Goal: Information Seeking & Learning: Learn about a topic

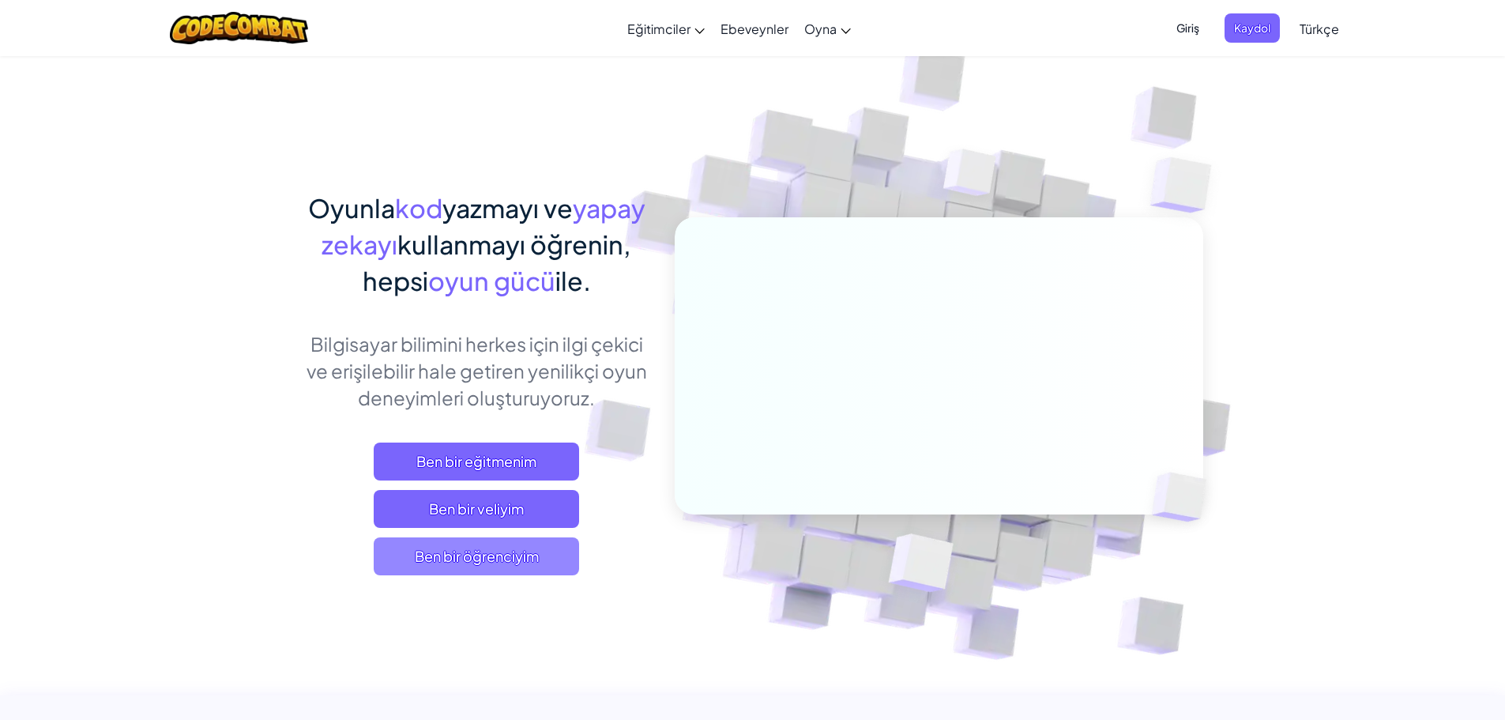
click at [472, 563] on span "Ben bir öğrenciyim" at bounding box center [476, 556] width 205 height 38
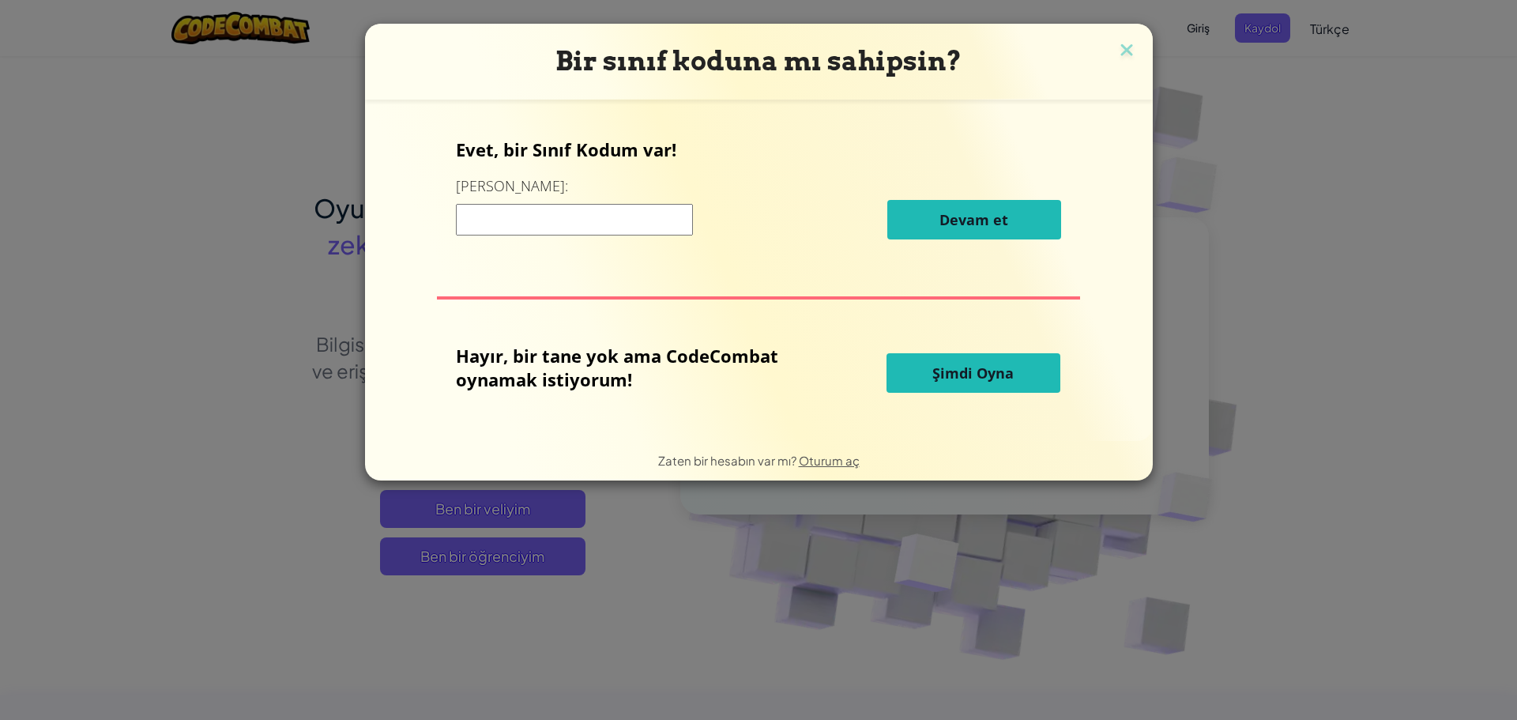
click at [478, 208] on input at bounding box center [574, 220] width 237 height 32
type input "m"
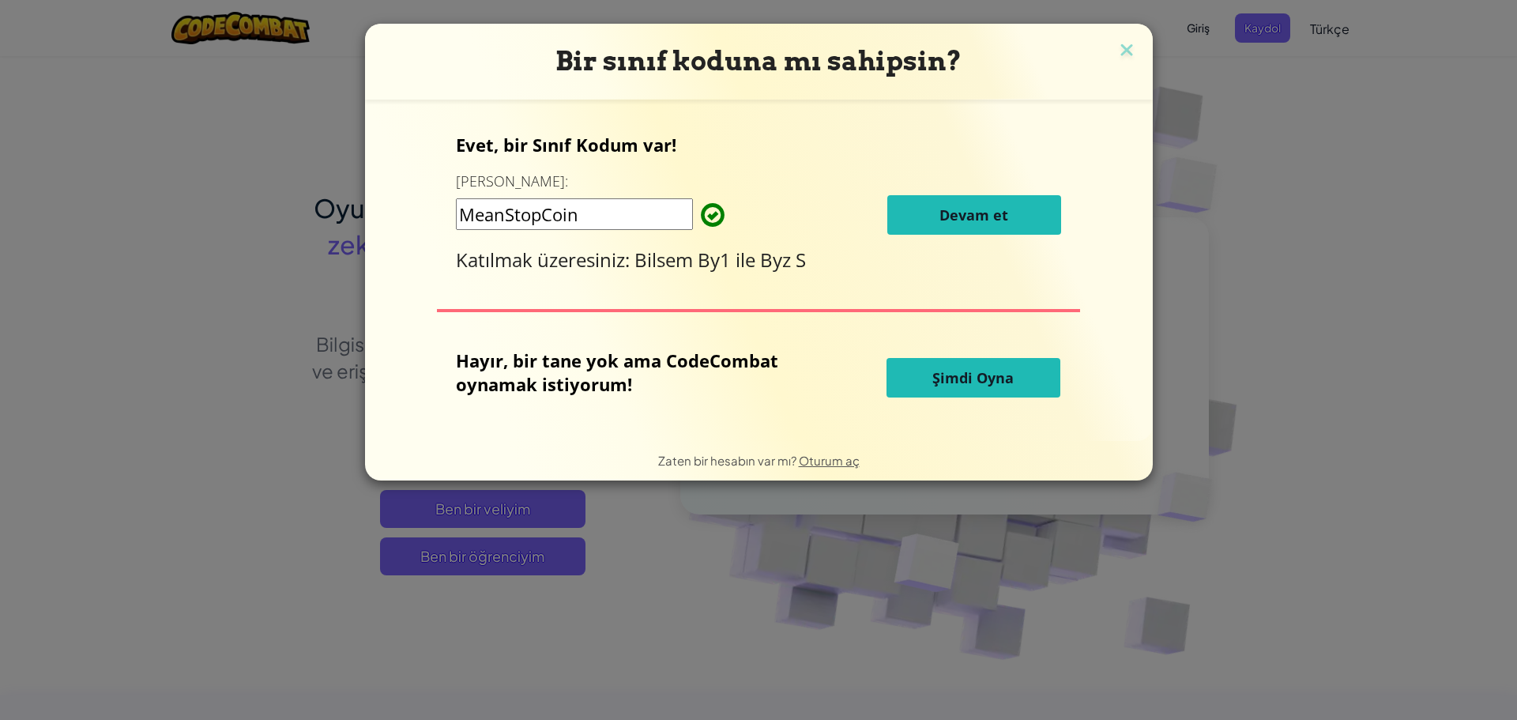
type input "MeanStopCoin"
click at [995, 214] on span "Devam et" at bounding box center [973, 214] width 69 height 19
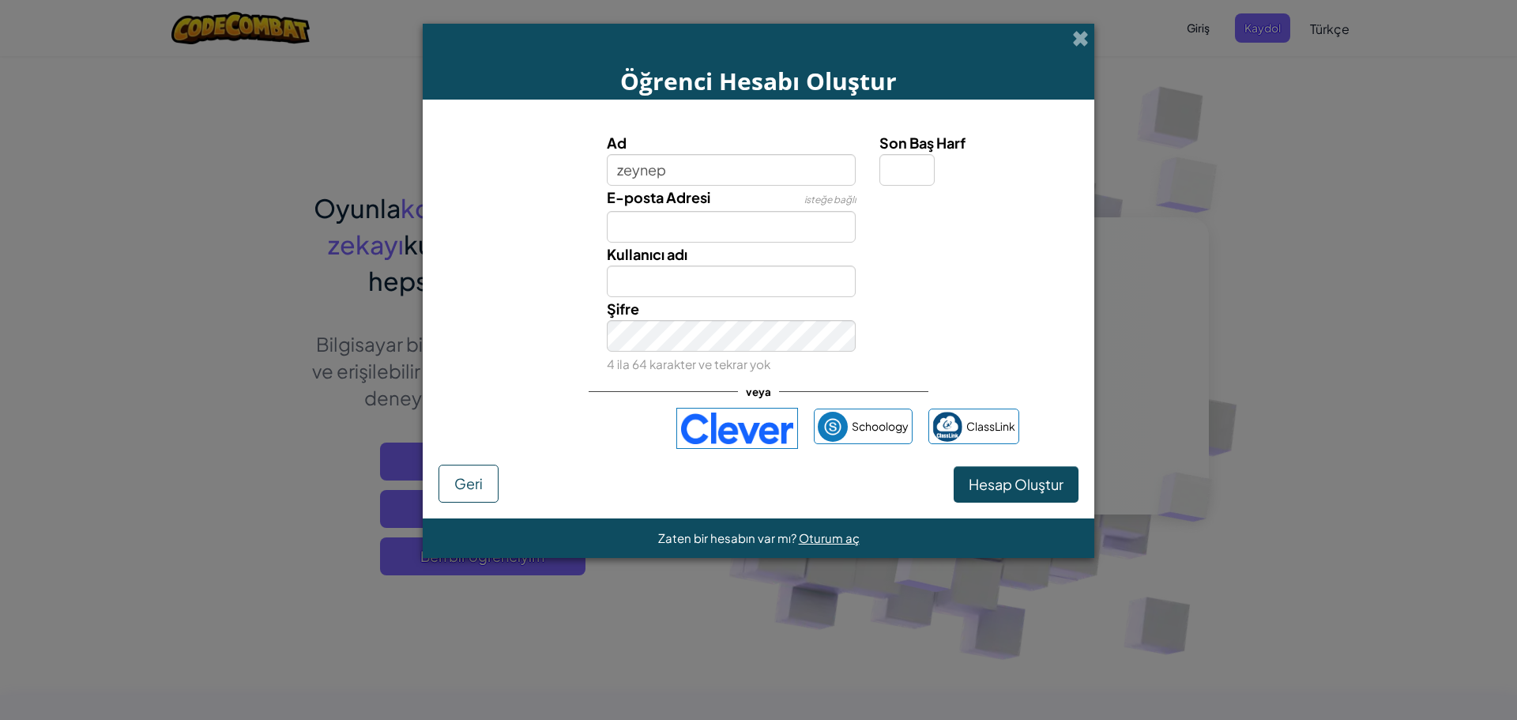
type input "zeynep"
type input "Zeynep"
click at [891, 166] on input "Son Baş Harf" at bounding box center [906, 170] width 55 height 32
click at [897, 175] on input "Son Baş Harf" at bounding box center [906, 170] width 55 height 32
type input "s"
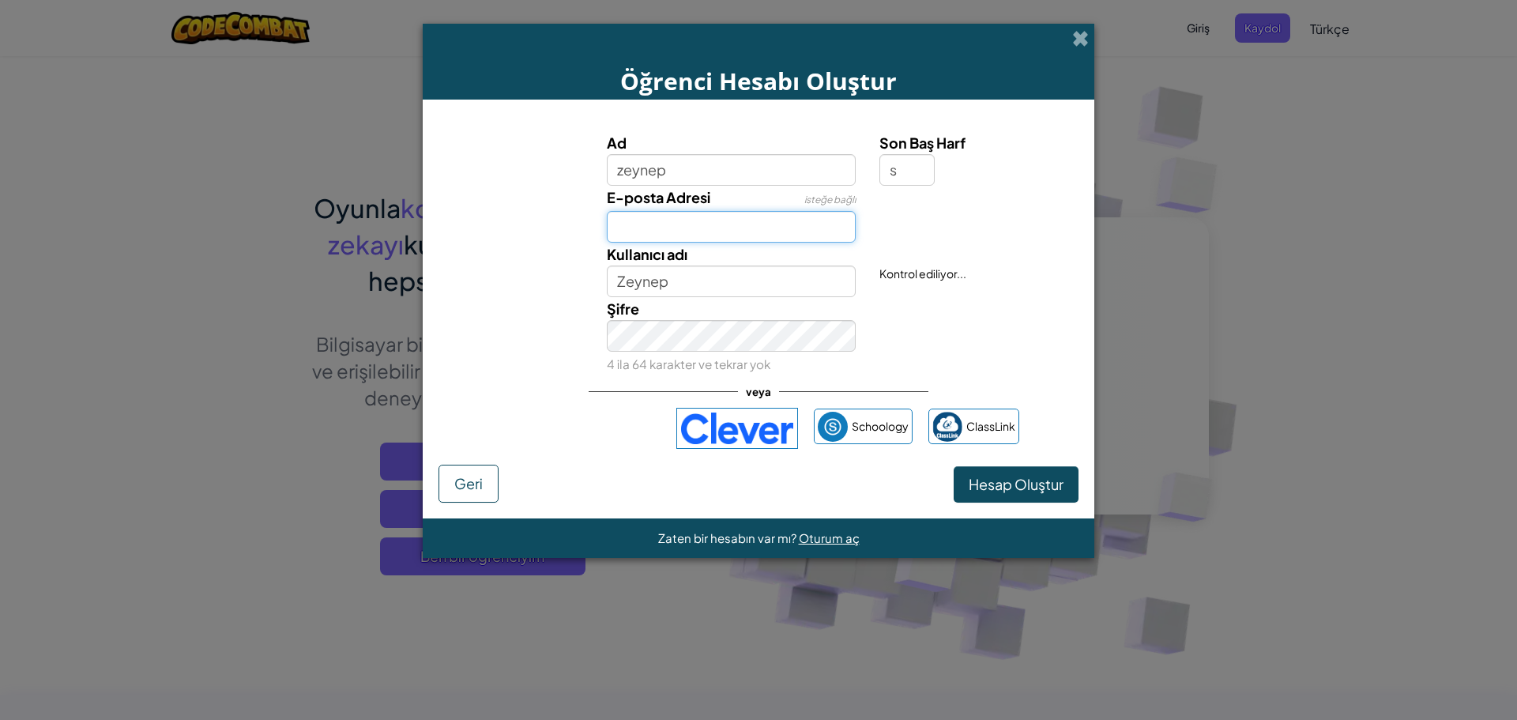
type input "ZeynepS"
click at [623, 224] on input "E-posta Adresi" at bounding box center [732, 227] width 250 height 32
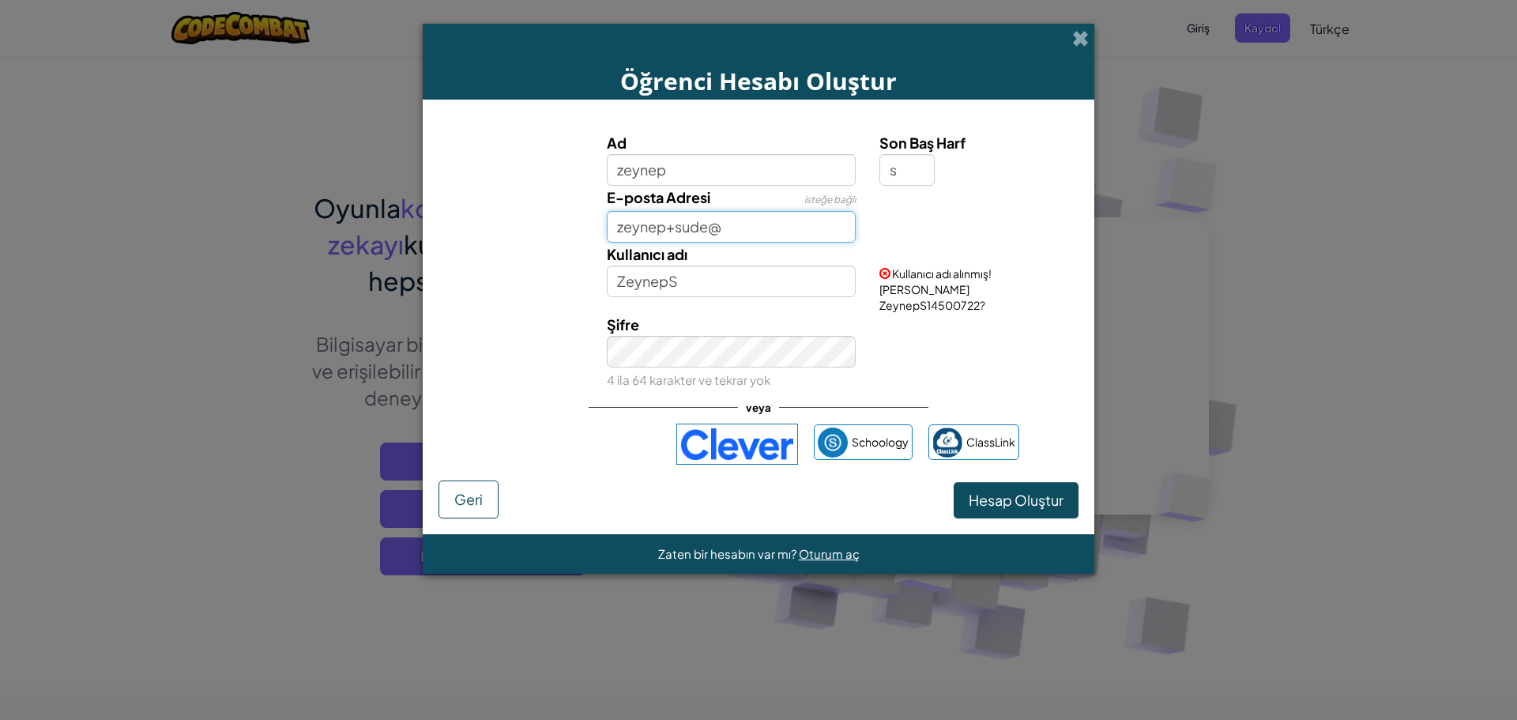
click at [802, 231] on input "zeynep+sude@" at bounding box center [732, 227] width 250 height 32
type input "zeynep+sude@gmail.com"
click at [1045, 491] on span "Hesap Oluştur" at bounding box center [1016, 500] width 95 height 18
click at [1049, 488] on button "Hesap Oluştur" at bounding box center [1016, 500] width 125 height 36
click at [1056, 484] on button "Hesap Oluştur" at bounding box center [1016, 500] width 125 height 36
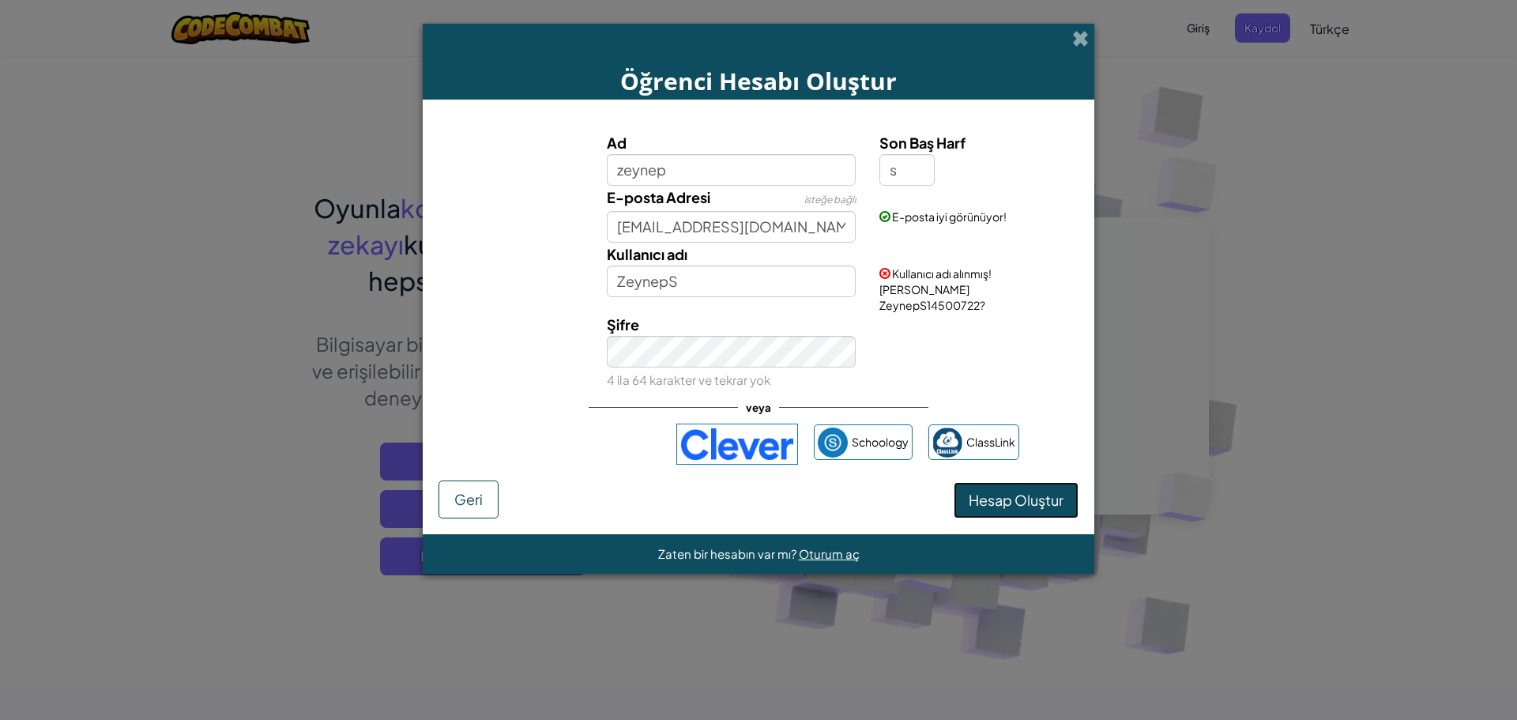
click at [1002, 490] on button "Hesap Oluştur" at bounding box center [1016, 500] width 125 height 36
click at [898, 169] on input "s" at bounding box center [906, 170] width 55 height 32
click at [907, 169] on input "s" at bounding box center [906, 170] width 55 height 32
click at [682, 171] on input "zeynep" at bounding box center [732, 170] width 250 height 32
type input "zeynepSude"
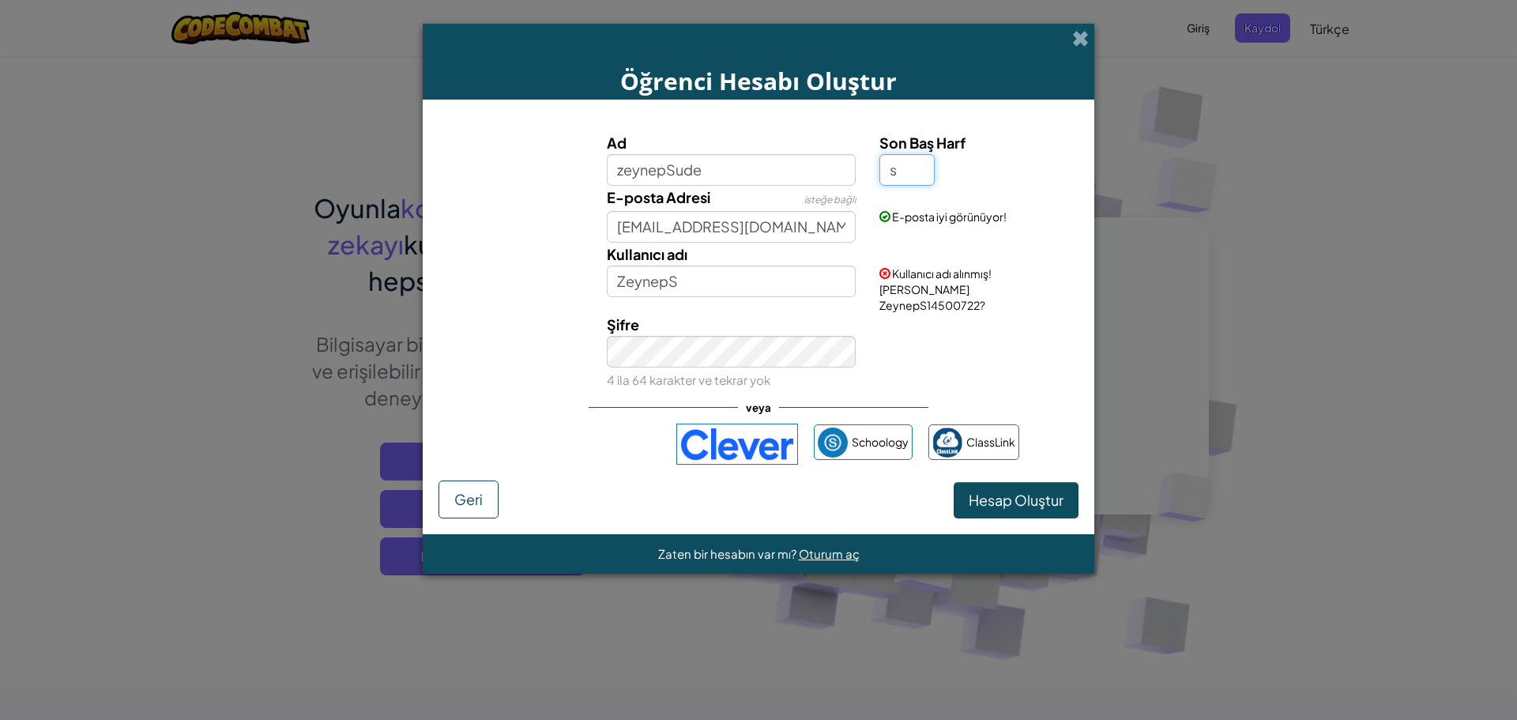
type input "ZeynepSudeS"
click at [916, 171] on input "s" at bounding box center [906, 170] width 55 height 32
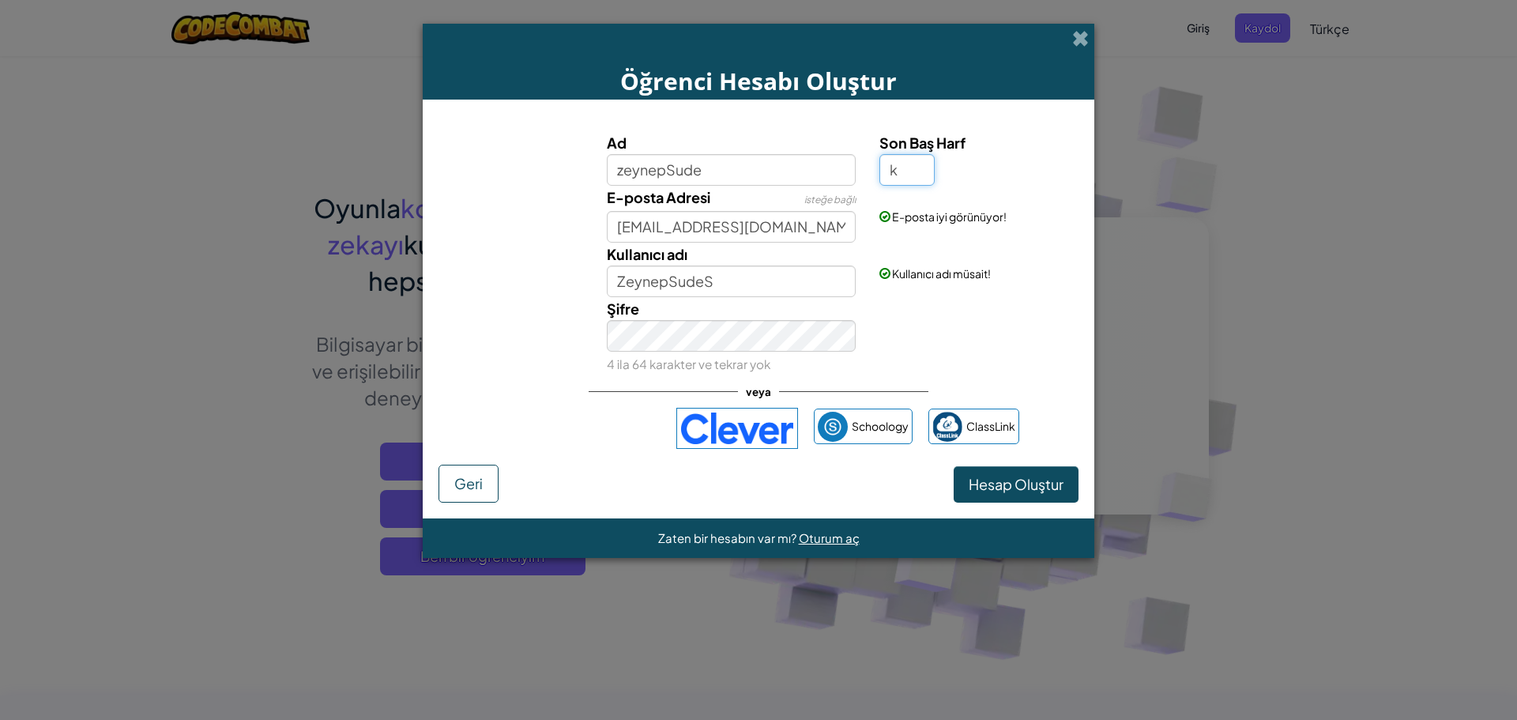
type input "k"
type input "ZeynepSudeK"
click at [1044, 483] on button "Hesap Oluştur" at bounding box center [1016, 484] width 125 height 36
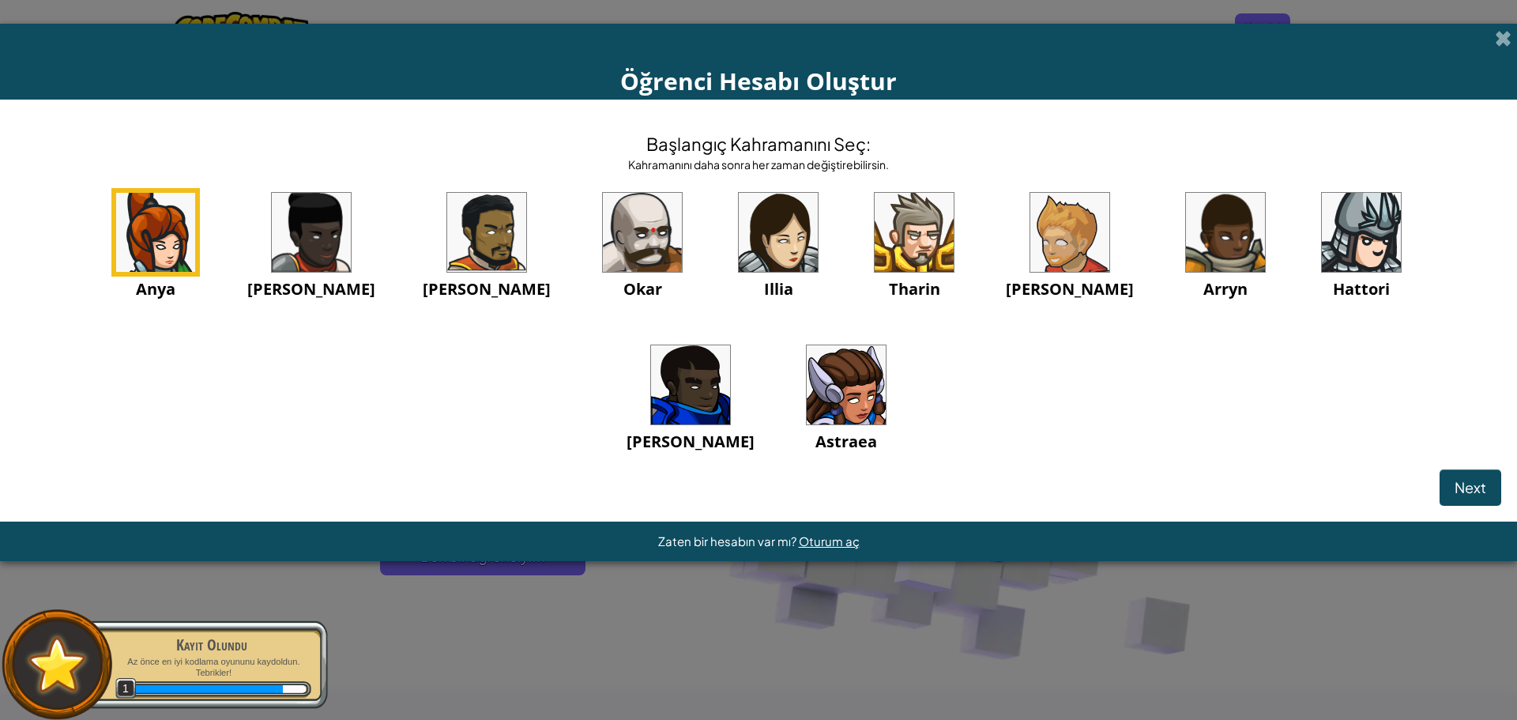
click at [739, 250] on img at bounding box center [778, 232] width 79 height 79
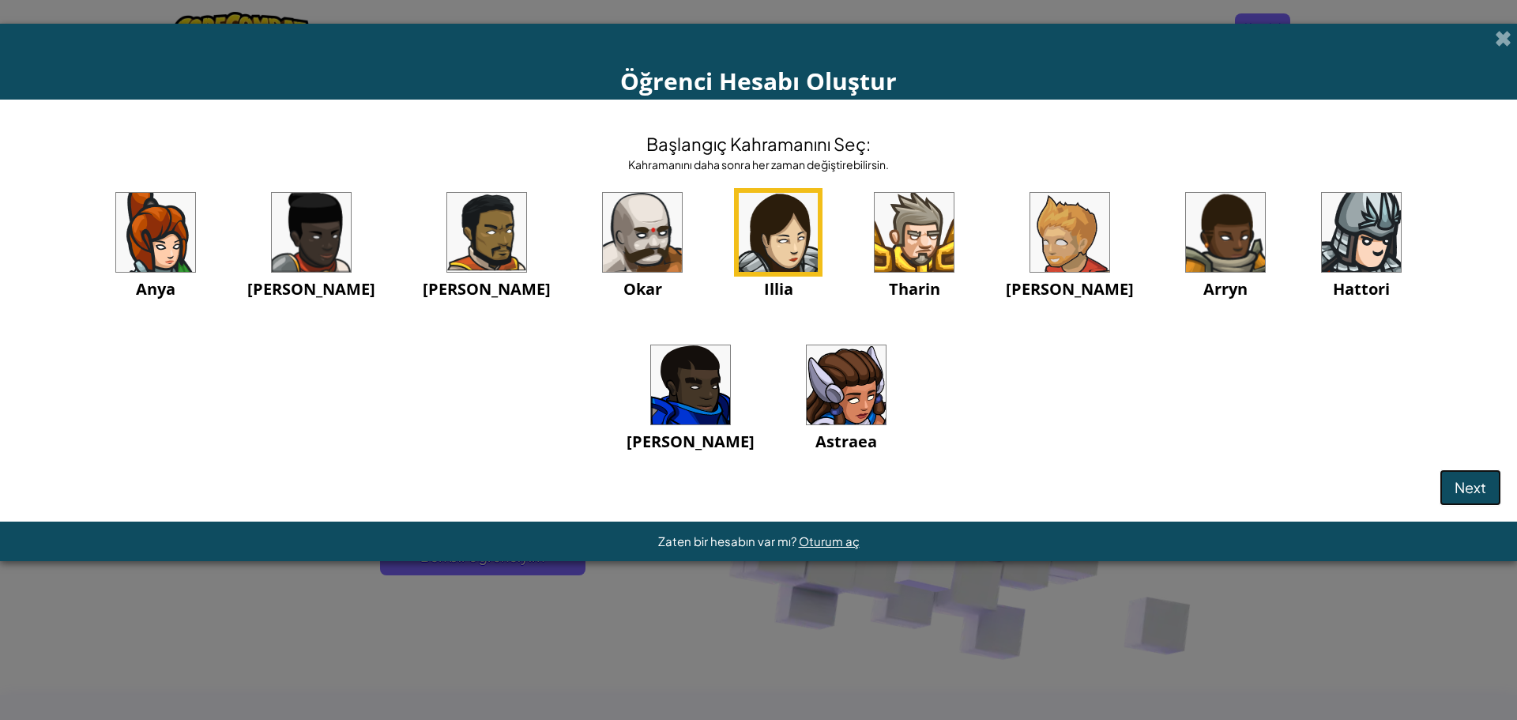
click at [1477, 481] on span "Next" at bounding box center [1470, 487] width 32 height 18
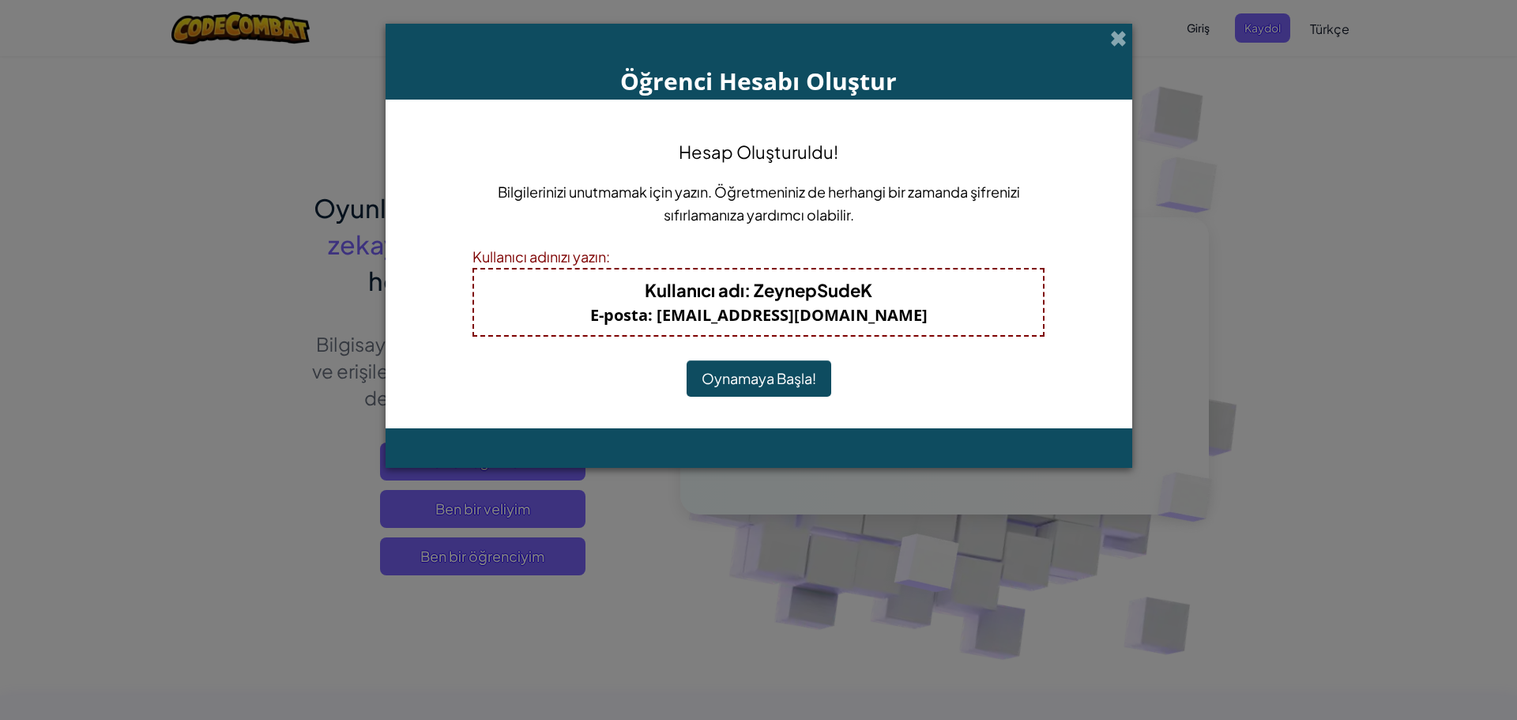
click at [750, 382] on button "Oynamaya Başla!" at bounding box center [759, 378] width 145 height 36
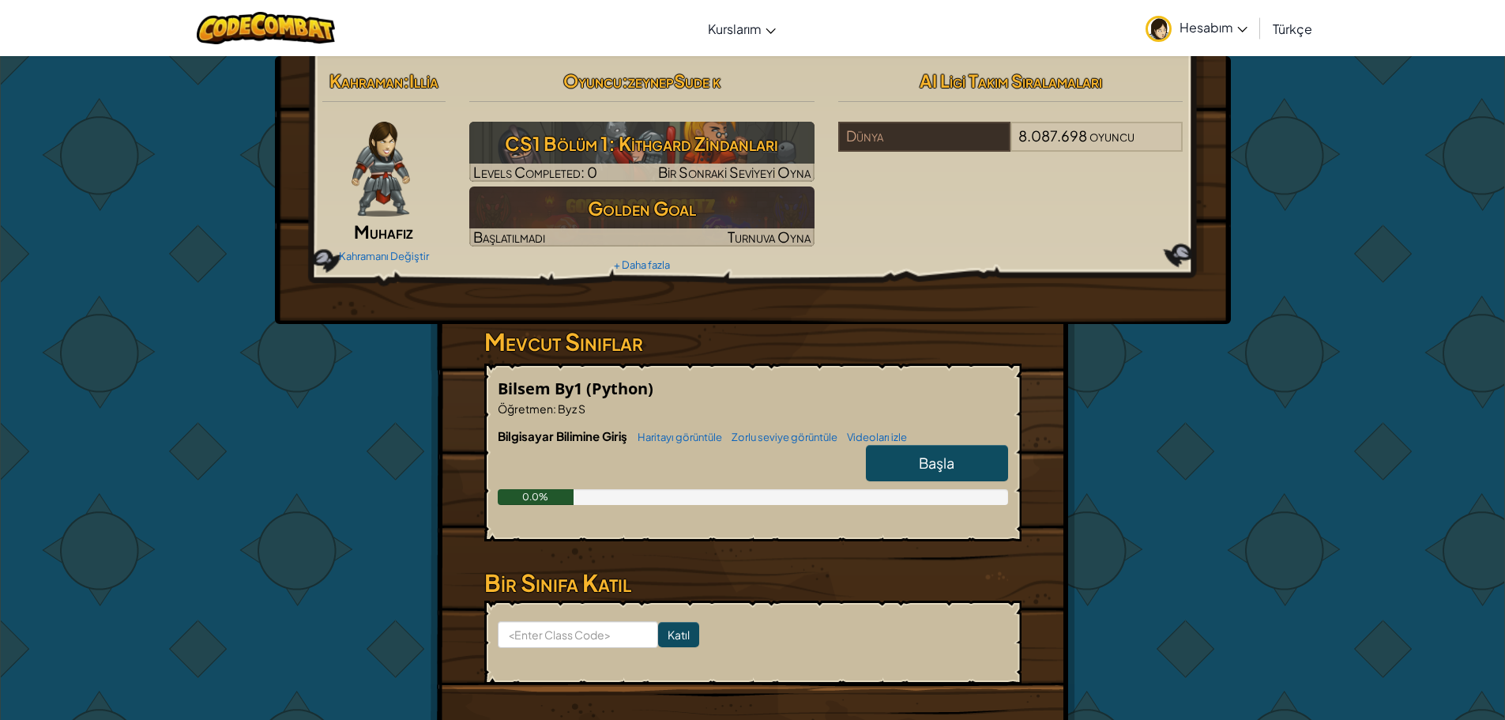
scroll to position [79, 0]
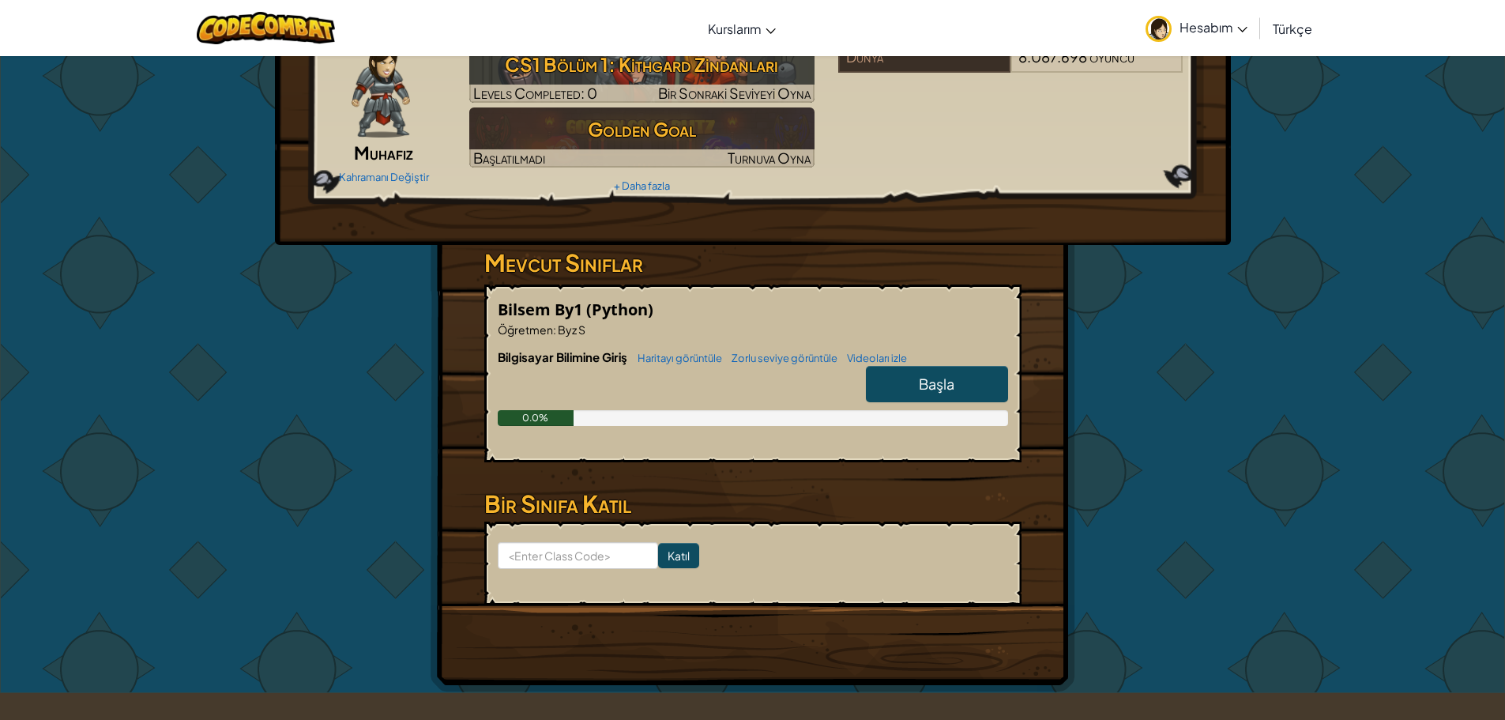
click at [901, 379] on link "Başla" at bounding box center [937, 384] width 142 height 36
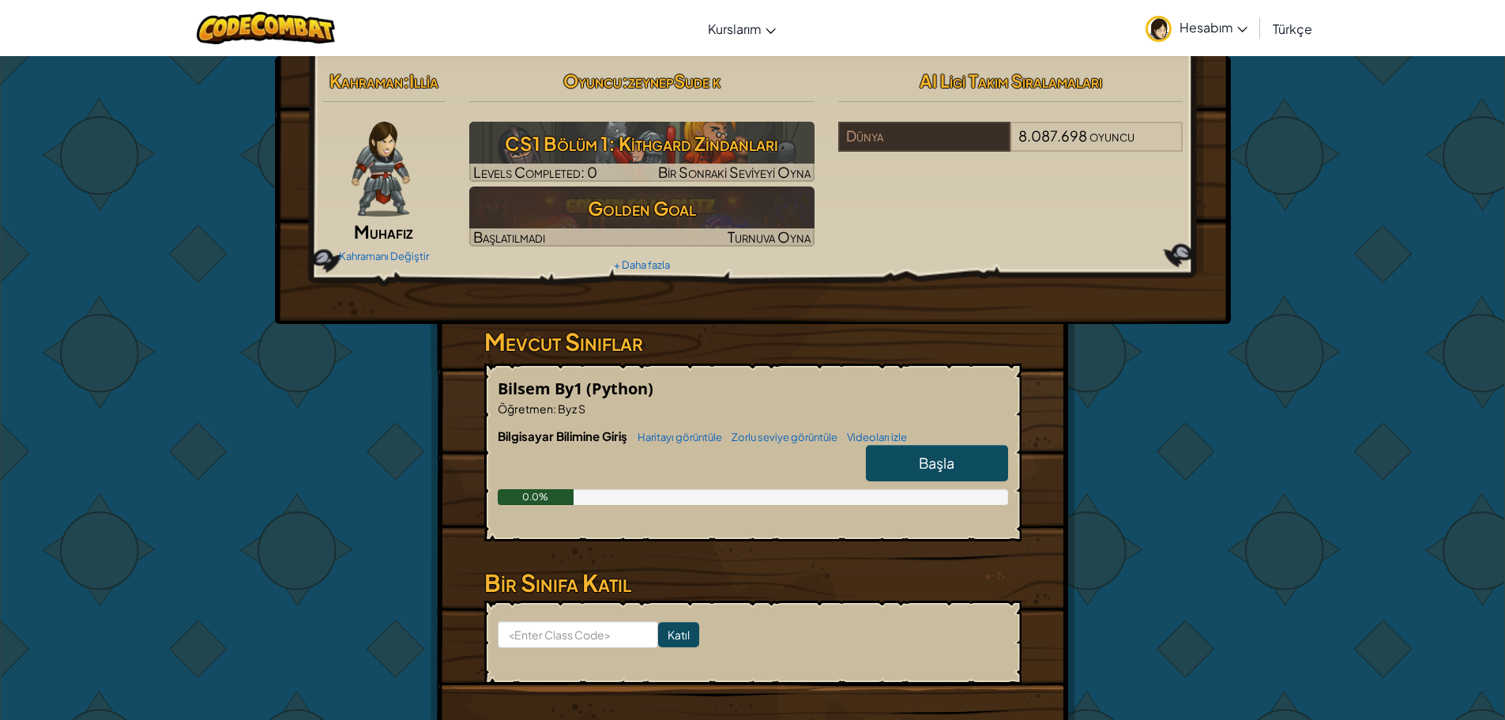
select select "tr"
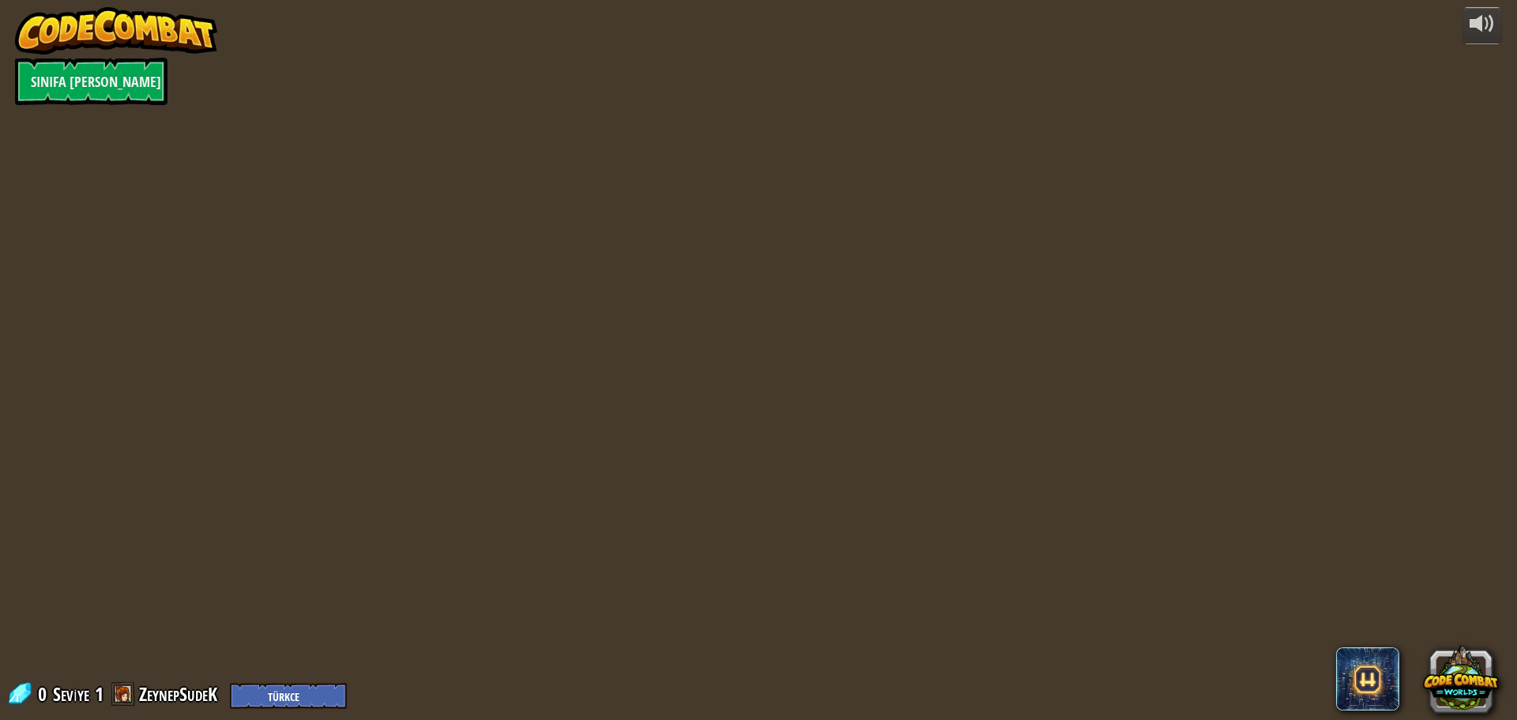
select select "tr"
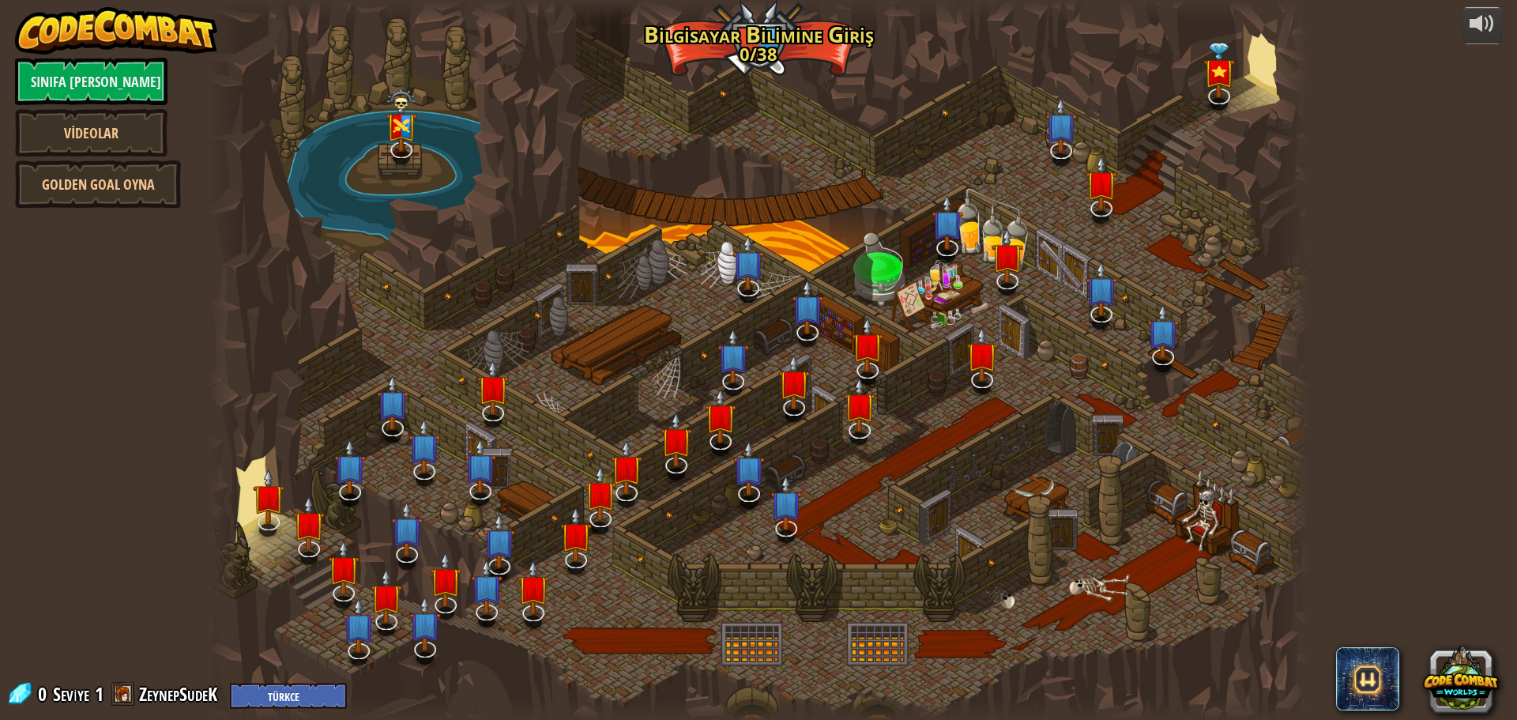
select select "tr"
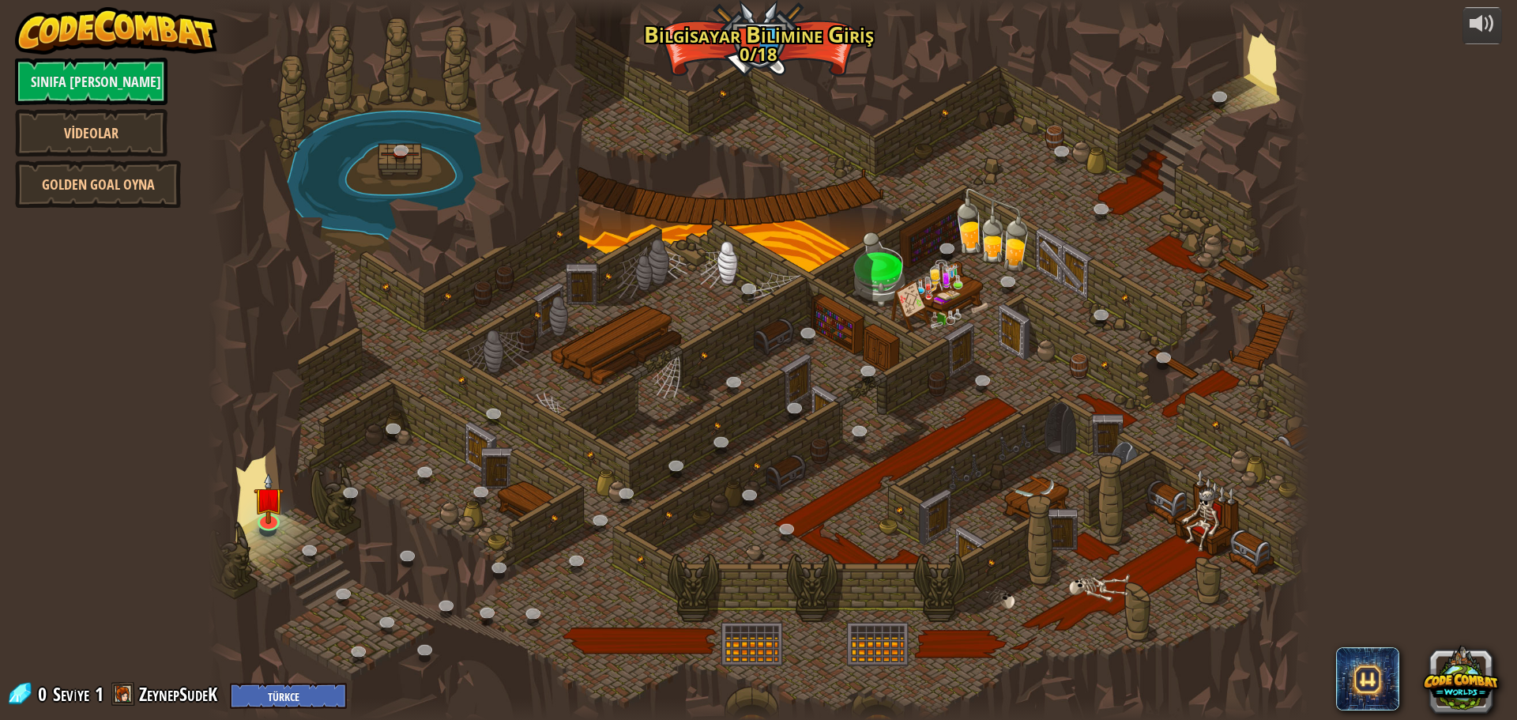
select select "tr"
click at [269, 517] on img at bounding box center [268, 485] width 29 height 67
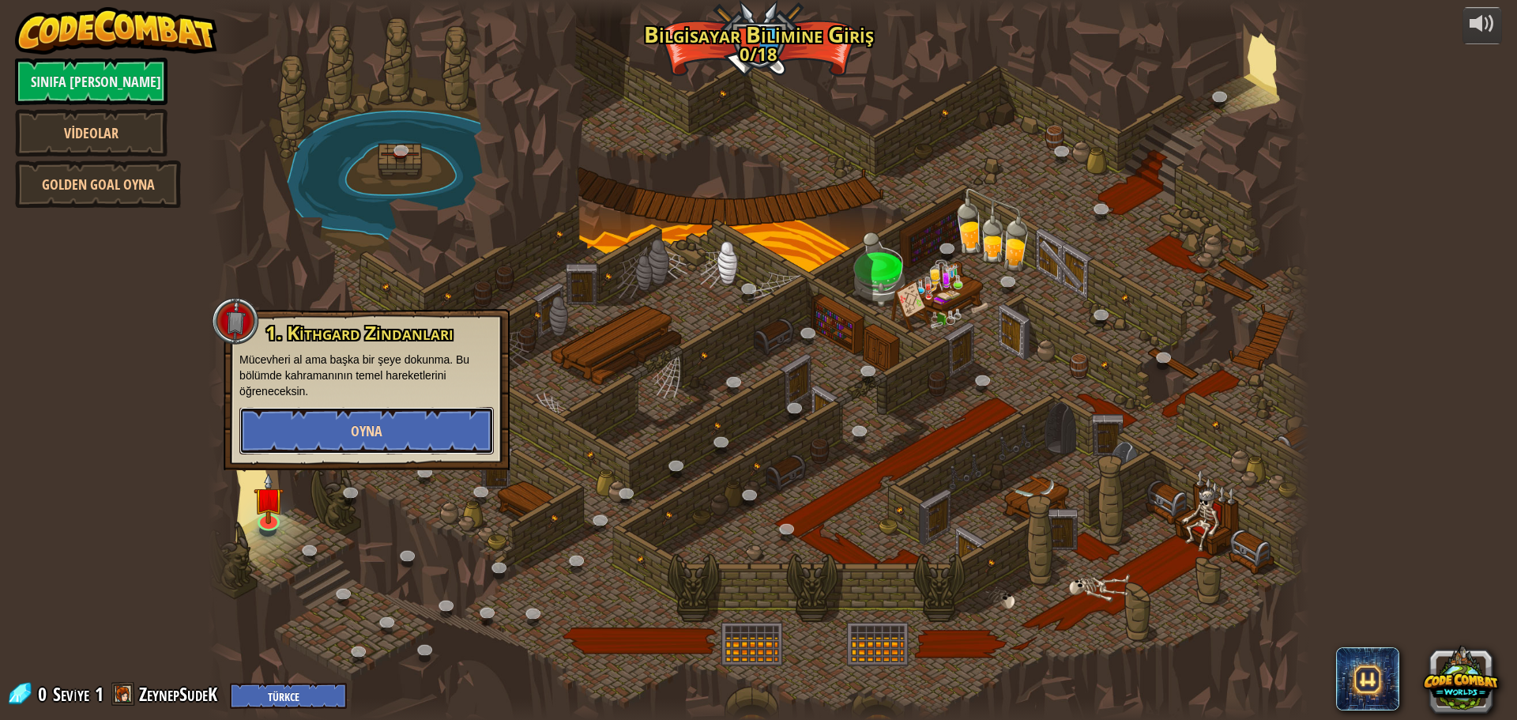
click at [329, 435] on button "Oyna" at bounding box center [366, 430] width 254 height 47
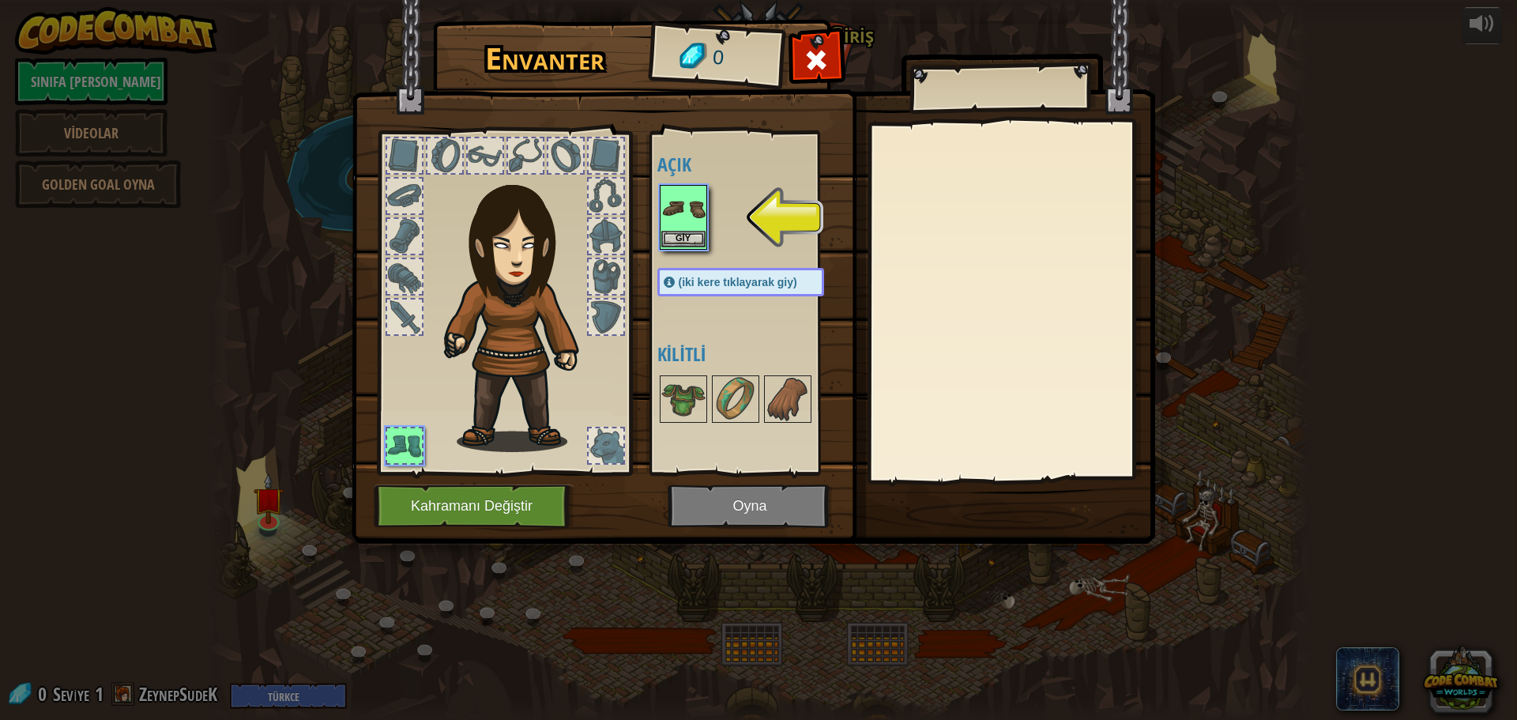
click at [691, 228] on img at bounding box center [683, 208] width 44 height 44
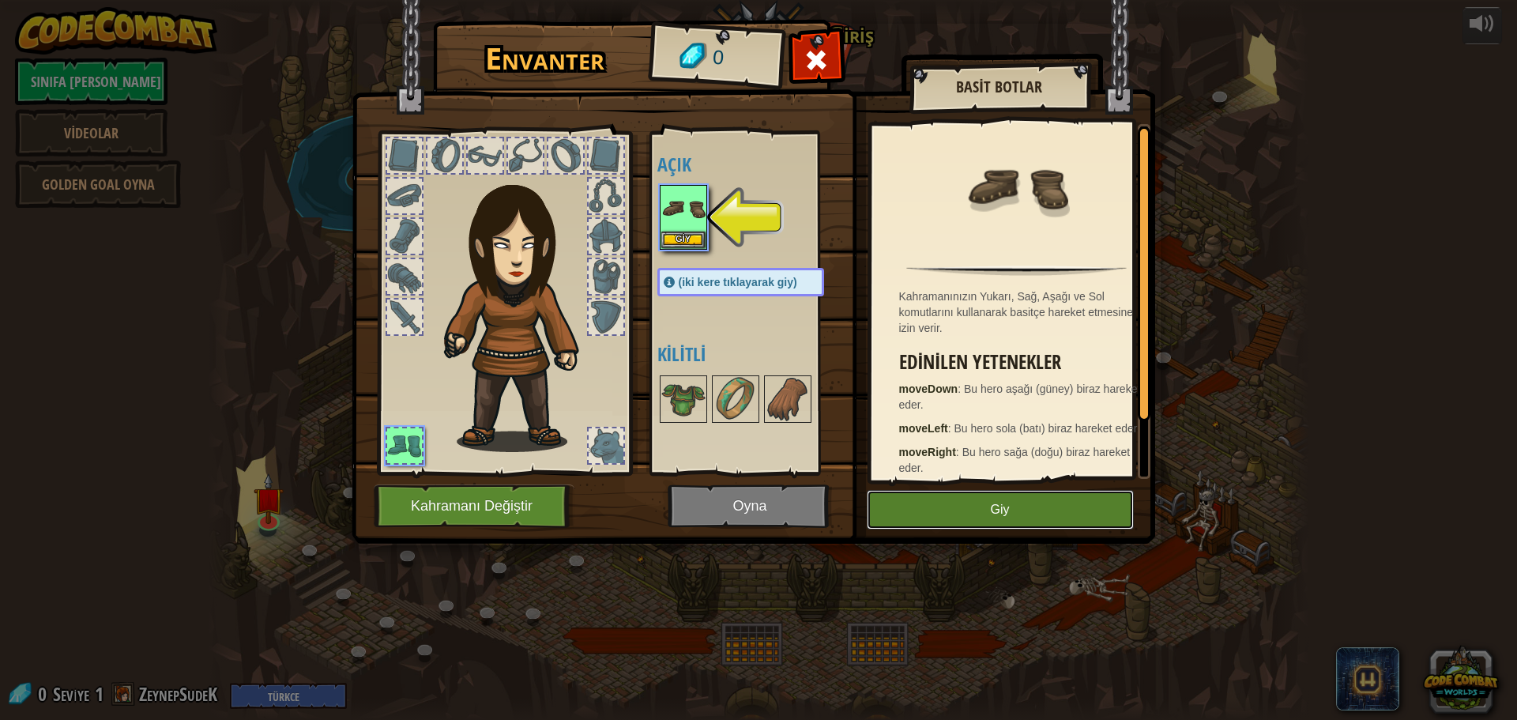
click at [1000, 508] on button "Giy" at bounding box center [1000, 510] width 267 height 40
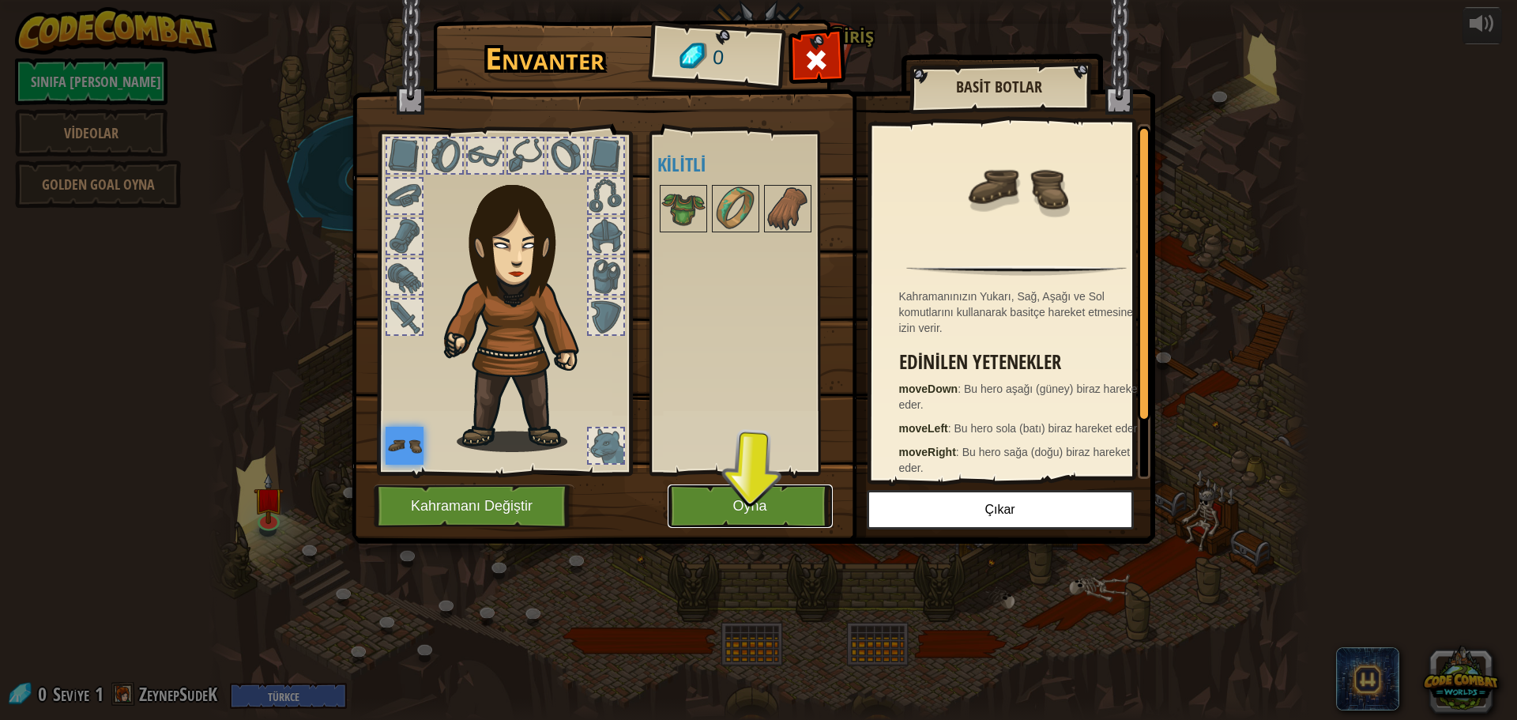
click at [750, 512] on button "Oyna" at bounding box center [750, 505] width 165 height 43
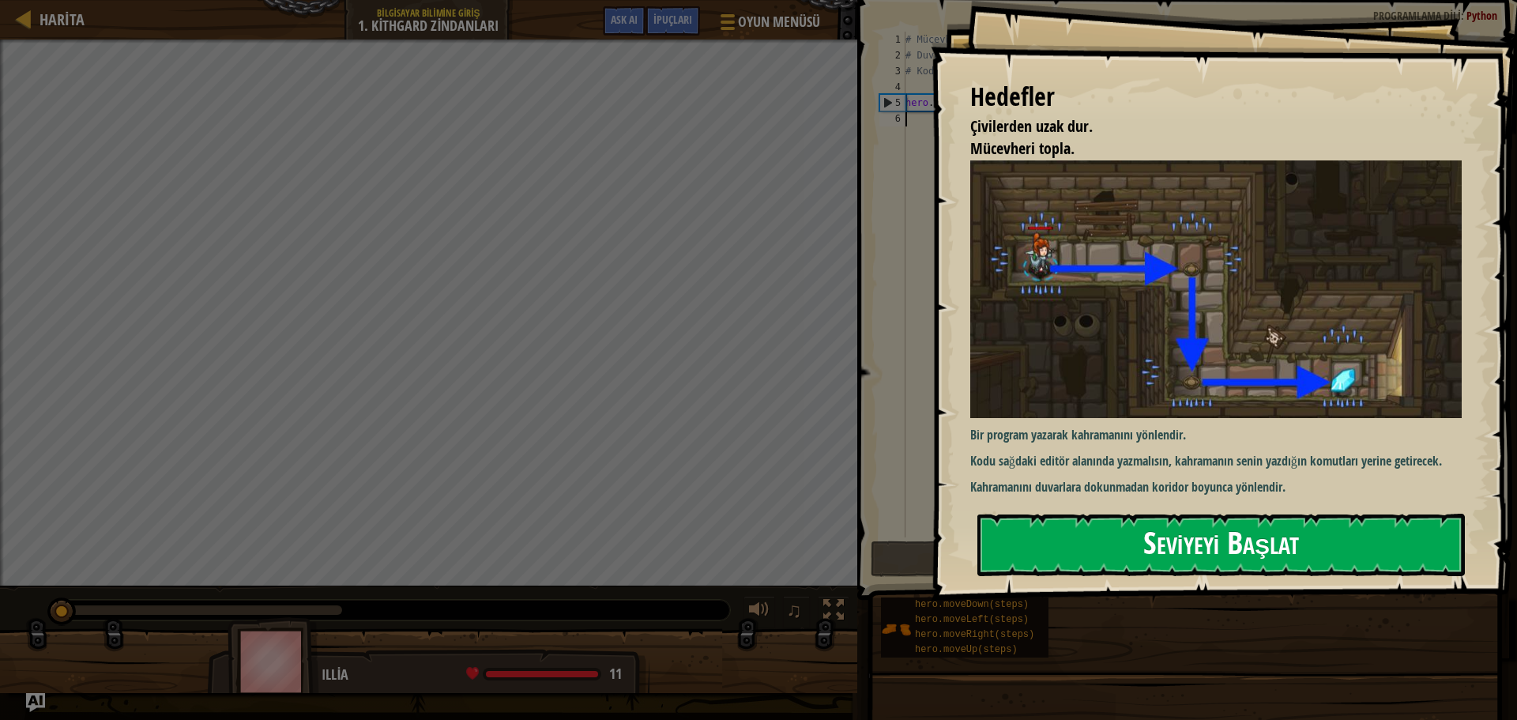
click at [1131, 533] on button "Seviyeyi Başlat" at bounding box center [1220, 545] width 487 height 62
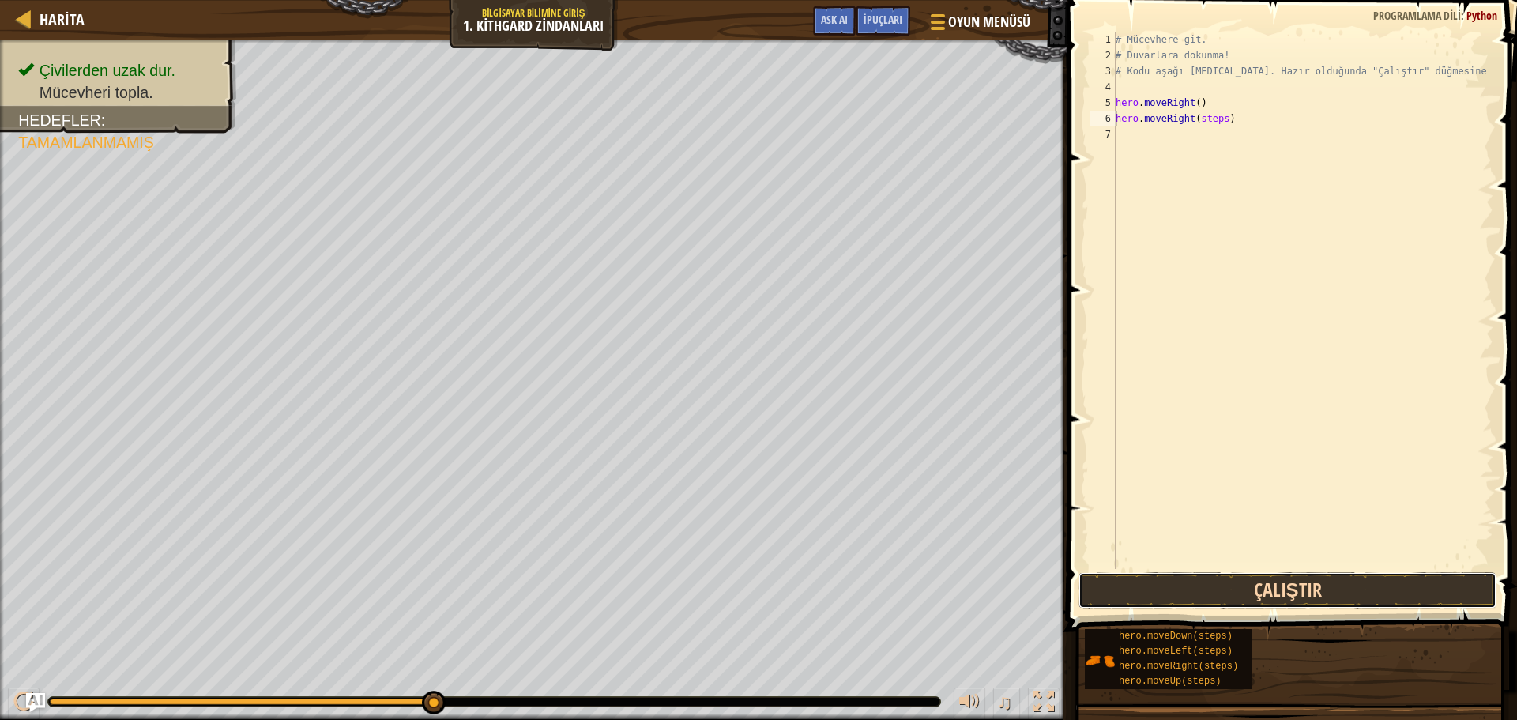
click at [1186, 593] on button "Çalıştır" at bounding box center [1287, 590] width 418 height 36
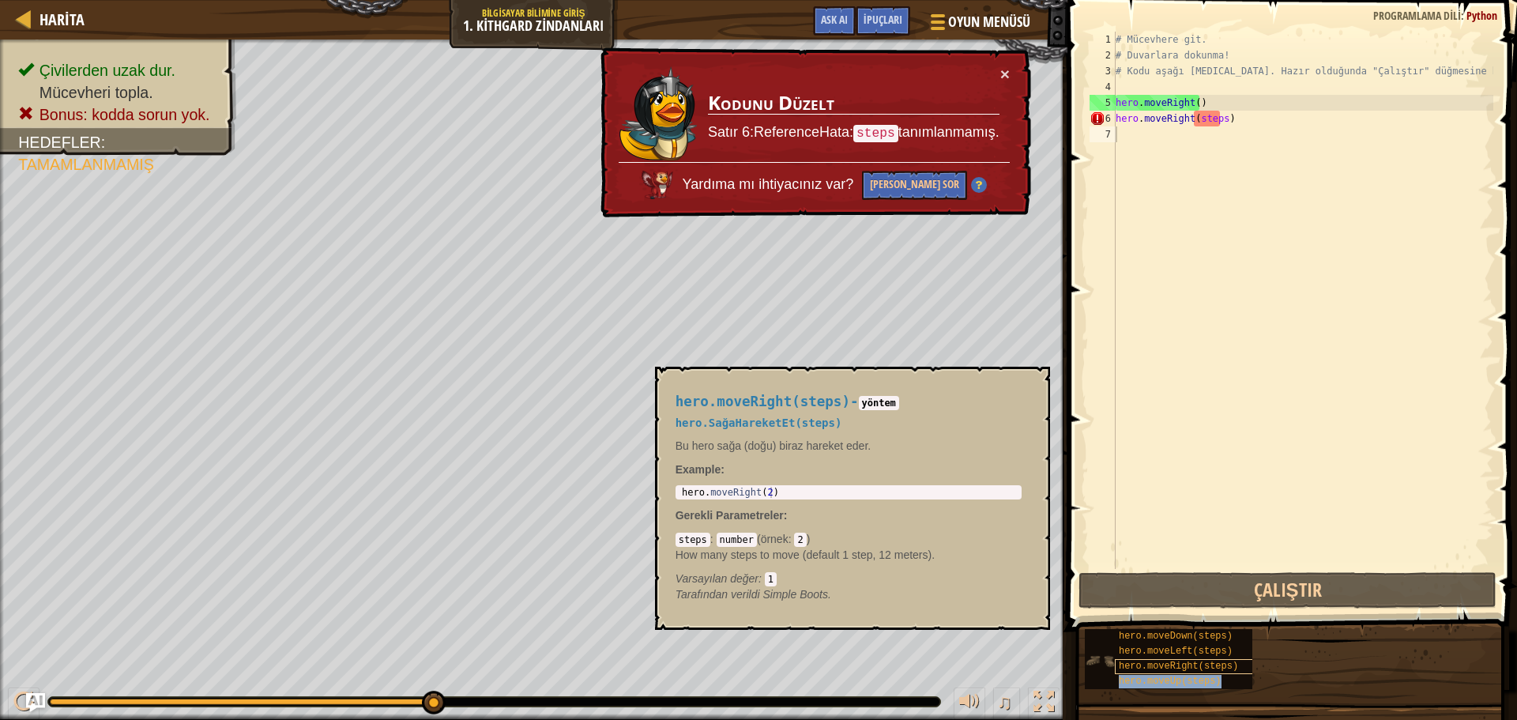
type textarea "hero.moveUp(steps)"
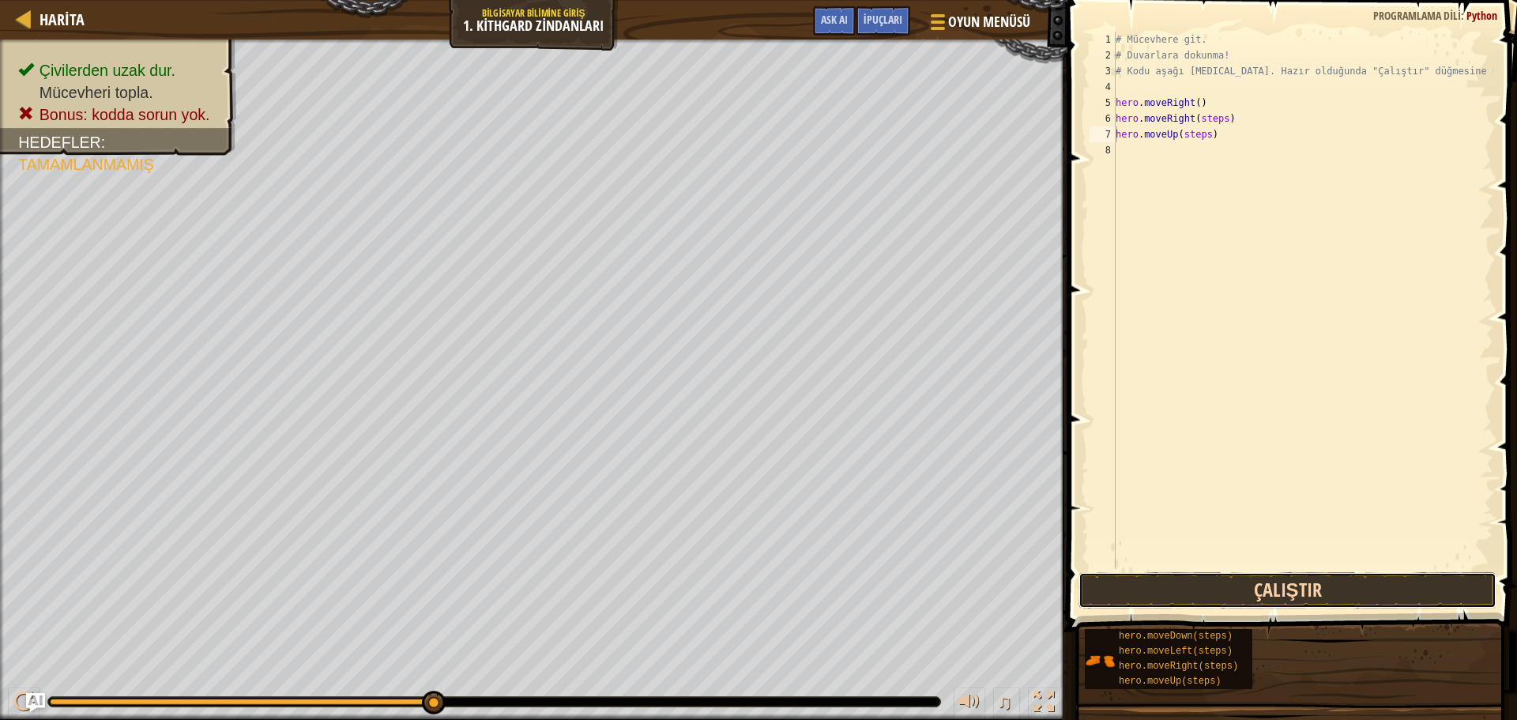
click at [1232, 597] on button "Çalıştır" at bounding box center [1287, 590] width 418 height 36
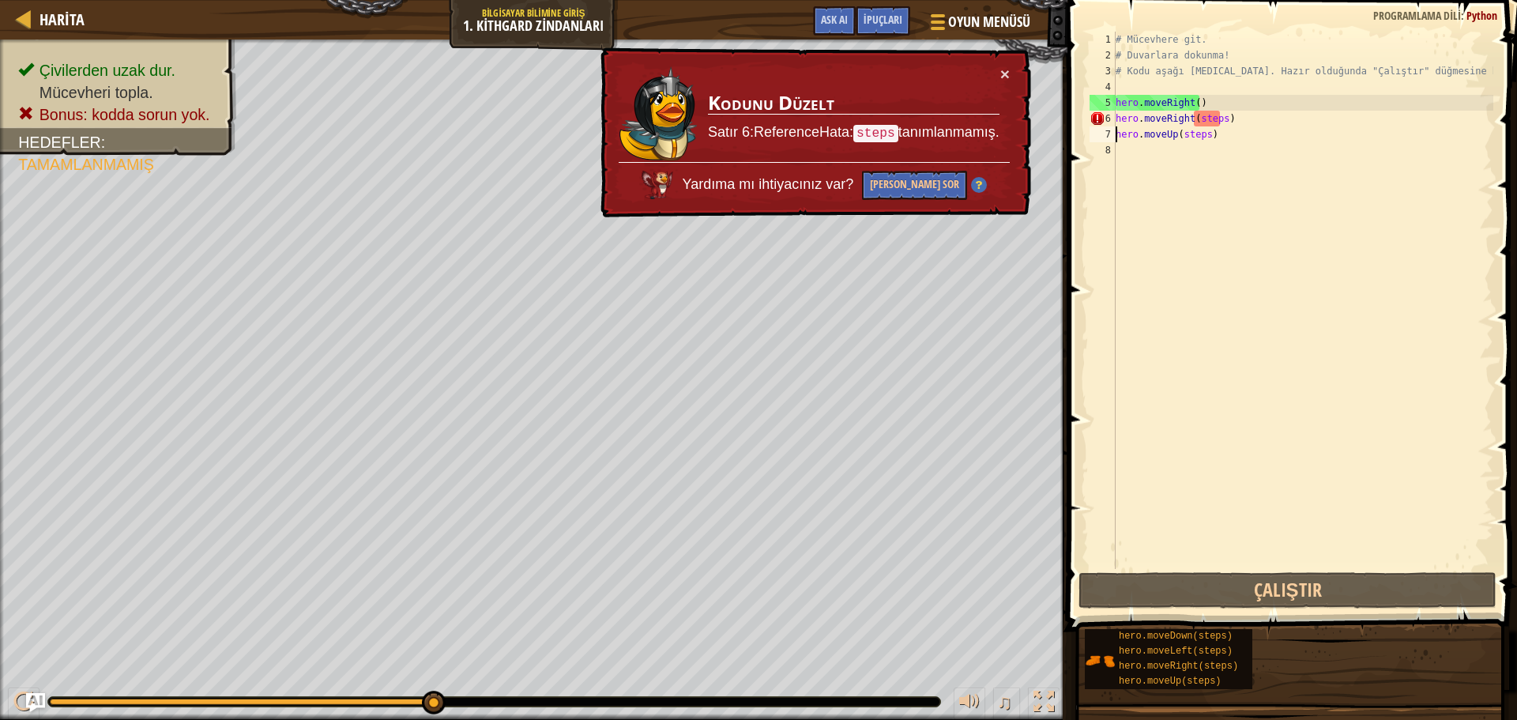
click at [1243, 394] on div "# Mücevhere git. # Duvarlara dokunma! # Kodu aşağı [MEDICAL_DATA]. Hazır olduğu…" at bounding box center [1302, 316] width 381 height 569
click at [1217, 116] on div "# Mücevhere git. # Duvarlara dokunma! # Kodu aşağı [MEDICAL_DATA]. Hazır olduğu…" at bounding box center [1302, 316] width 381 height 569
type textarea "hero.moveRight(steps)"
click at [1243, 121] on div "# Mücevhere git. # Duvarlara dokunma! # Kodu aşağı [MEDICAL_DATA]. Hazır olduğu…" at bounding box center [1302, 316] width 381 height 569
drag, startPoint x: 1237, startPoint y: 120, endPoint x: 1105, endPoint y: 117, distance: 132.8
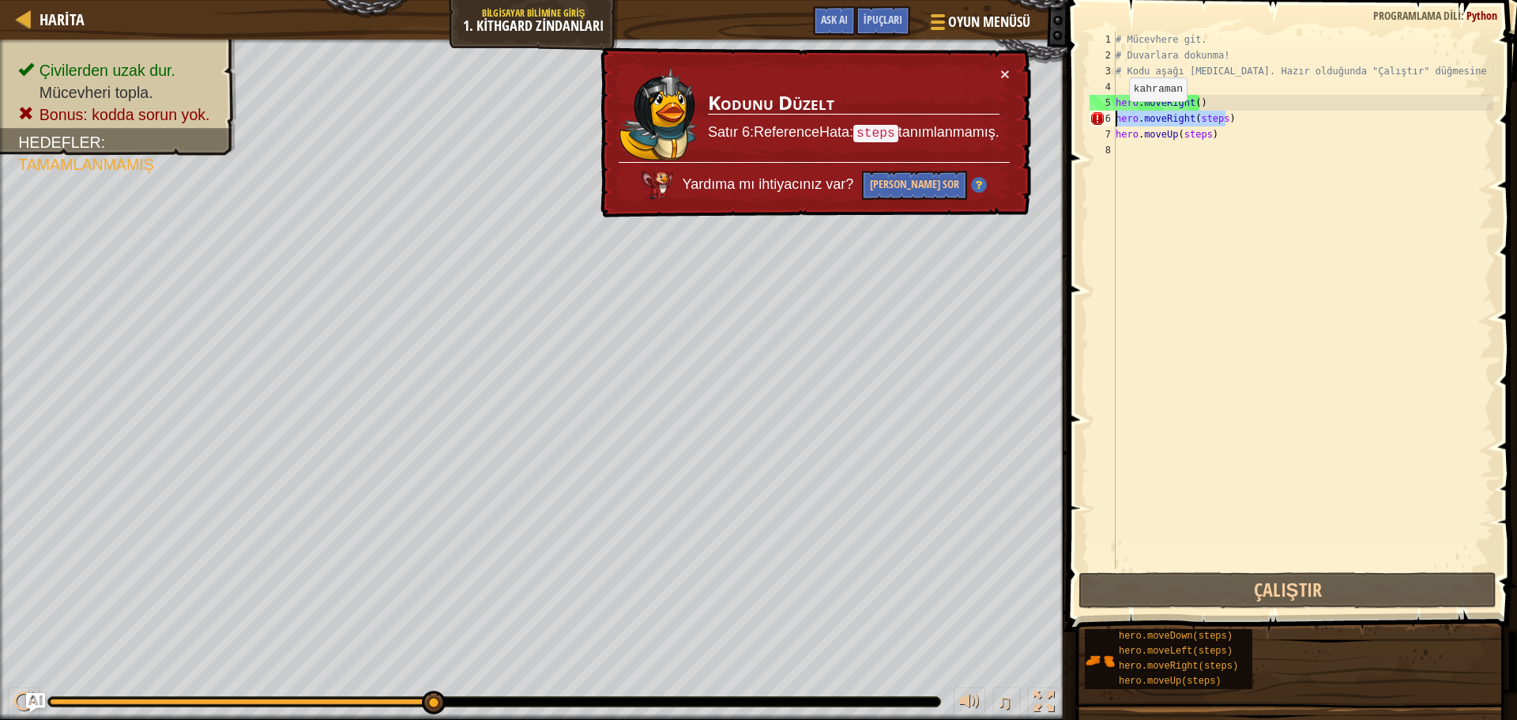
click at [1105, 117] on div "hero.moveRight(steps) 1 2 3 4 5 6 7 8 # Mücevhere git. # Duvarlara dokunma! # K…" at bounding box center [1289, 300] width 407 height 537
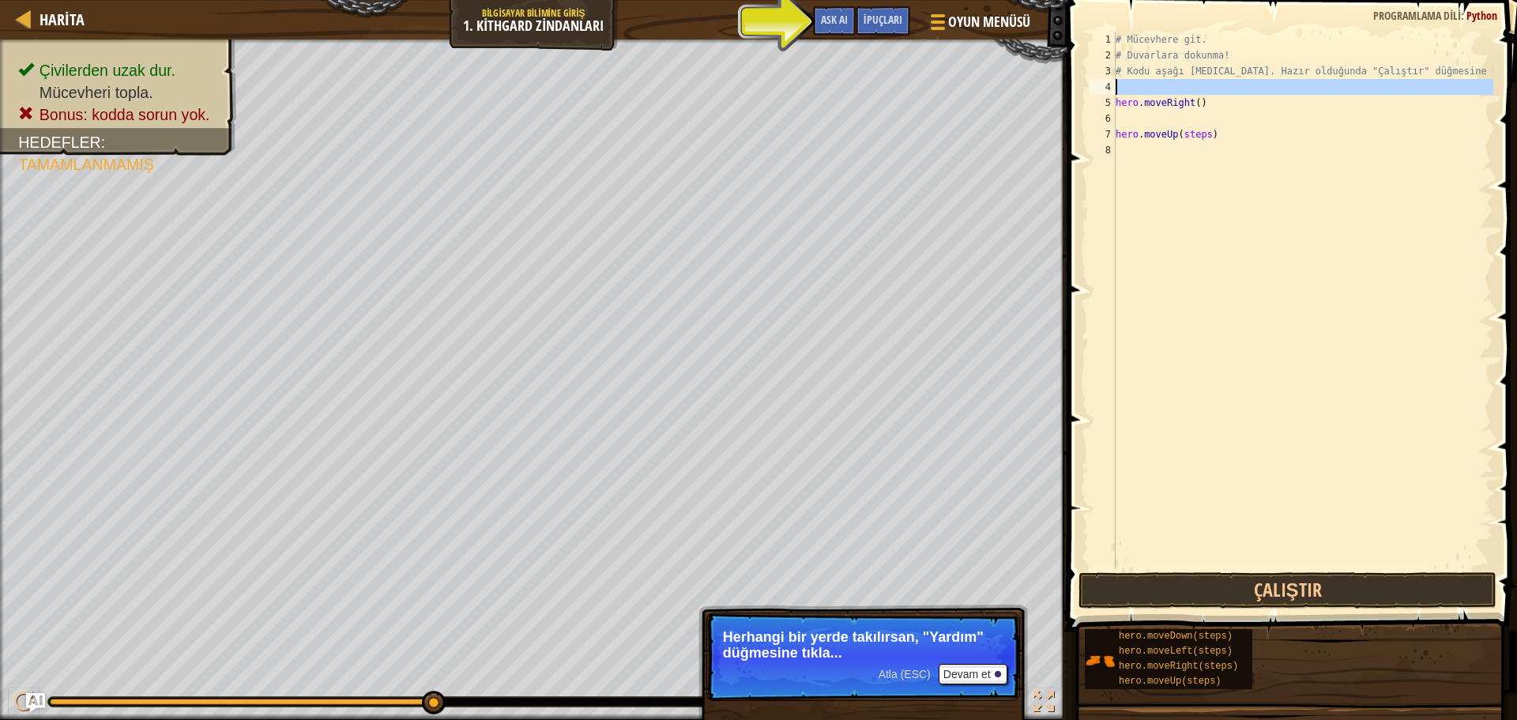
drag, startPoint x: 1117, startPoint y: 100, endPoint x: 1208, endPoint y: 92, distance: 91.2
click at [1208, 92] on div "# Mücevhere git. # Duvarlara dokunma! # Kodu aşağı [MEDICAL_DATA]. Hazır olduğu…" at bounding box center [1302, 316] width 381 height 569
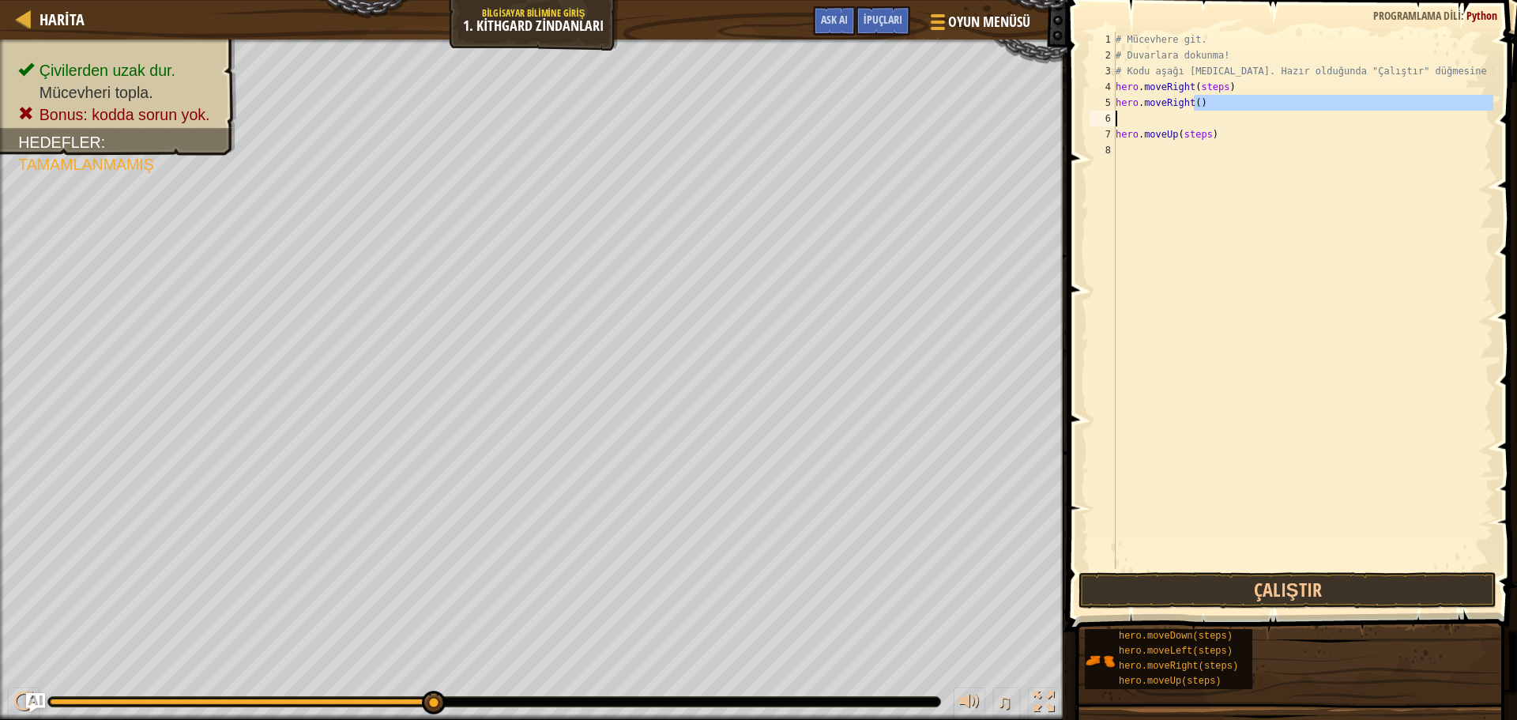
drag, startPoint x: 1193, startPoint y: 108, endPoint x: 1146, endPoint y: 111, distance: 46.7
click at [1146, 111] on div "# Mücevhere git. # Duvarlara dokunma! # Kodu aşağı [MEDICAL_DATA]. Hazır olduğu…" at bounding box center [1302, 316] width 381 height 569
type textarea "hero.moveRight()"
click at [1225, 119] on div "# Mücevhere git. # Duvarlara dokunma! # Kodu aşağı [MEDICAL_DATA]. Hazır olduğu…" at bounding box center [1302, 300] width 381 height 537
drag, startPoint x: 1203, startPoint y: 106, endPoint x: 1112, endPoint y: 107, distance: 90.9
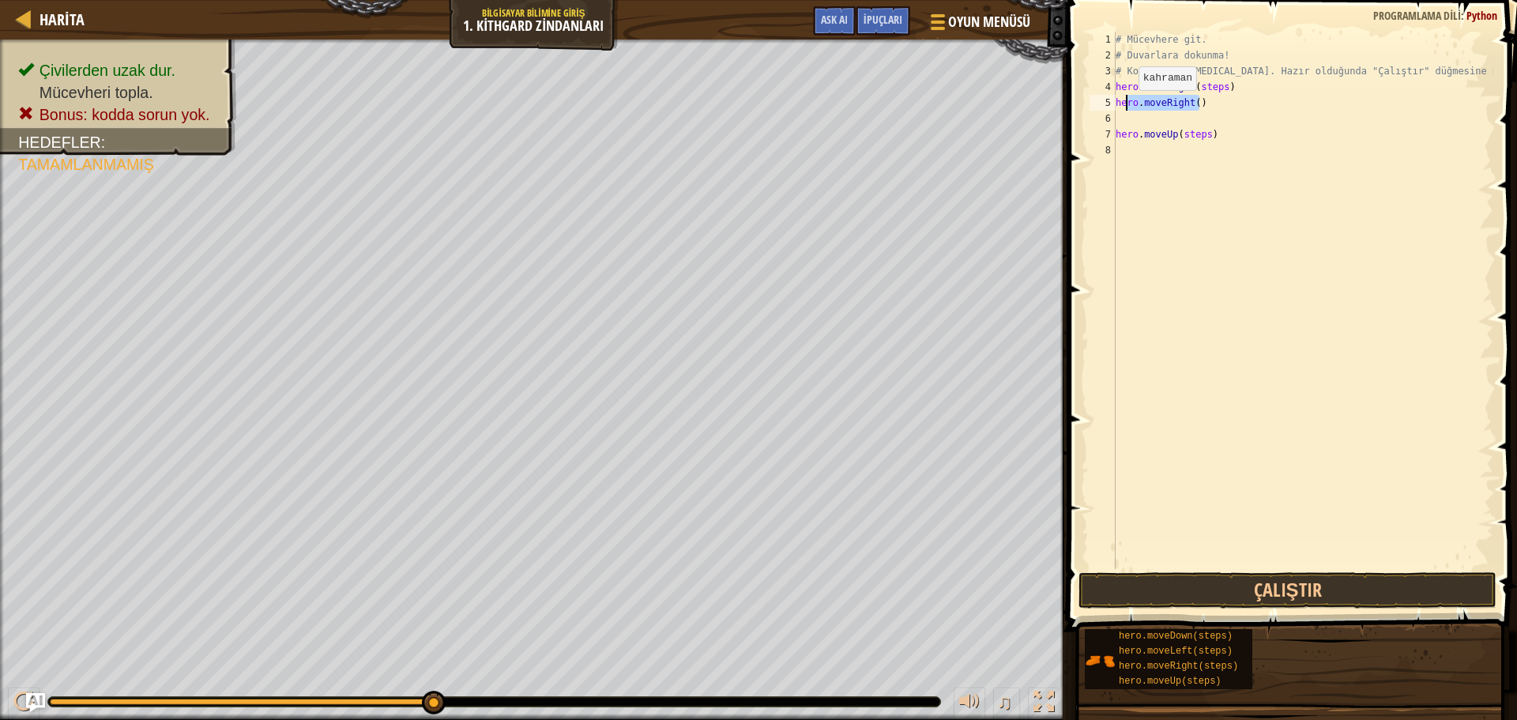
click at [1112, 107] on div "1 2 3 4 5 6 7 8 # Mücevhere git. # Duvarlara dokunma! # Kodu aşağı [MEDICAL_DAT…" at bounding box center [1289, 300] width 407 height 537
type textarea "hero.moveRight()"
drag, startPoint x: 1207, startPoint y: 137, endPoint x: 1167, endPoint y: 144, distance: 40.8
click at [1167, 144] on div "# Mücevhere git. # Duvarlara dokunma! # Kodu aşağı [MEDICAL_DATA]. Hazır olduğu…" at bounding box center [1302, 316] width 381 height 569
click at [1208, 134] on div "# Mücevhere git. # Duvarlara dokunma! # Kodu aşağı [MEDICAL_DATA]. Hazır olduğu…" at bounding box center [1302, 300] width 381 height 537
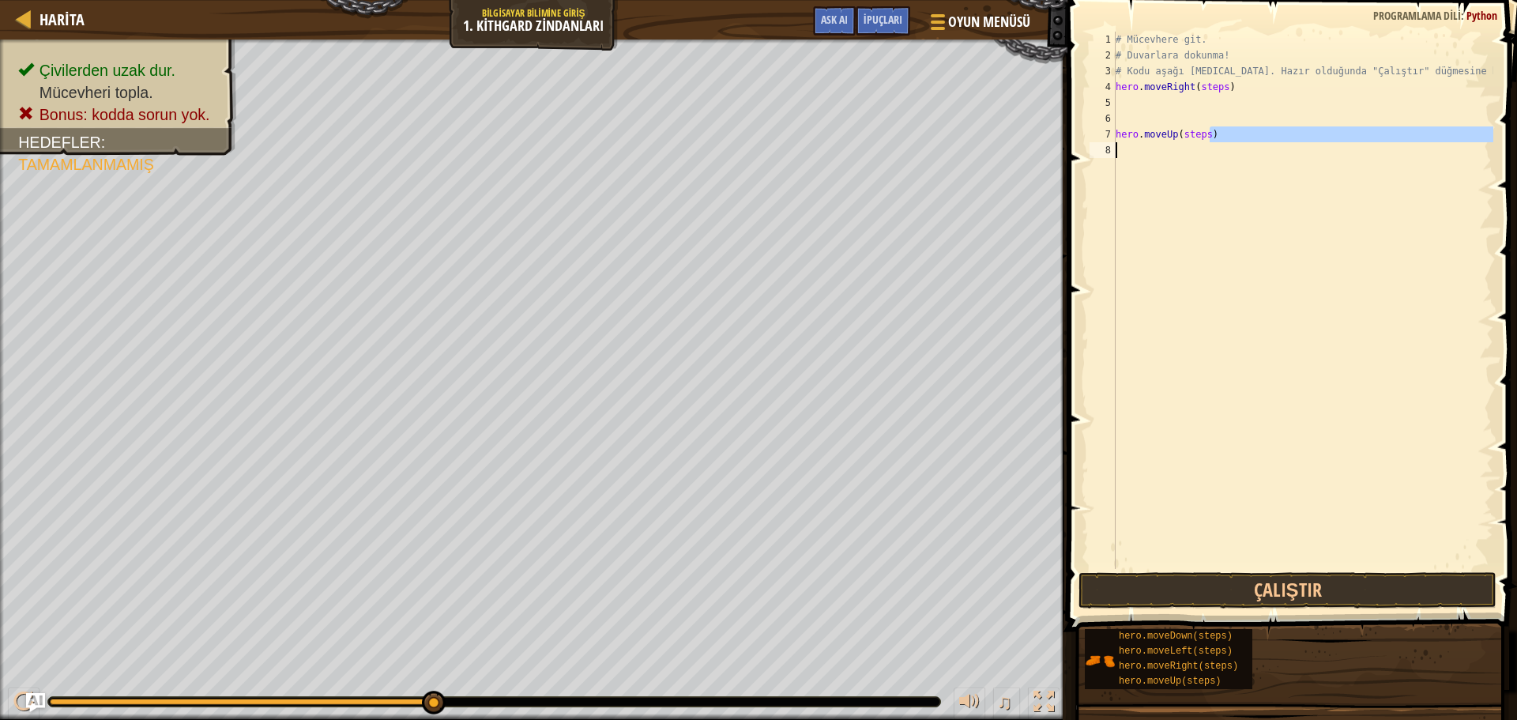
type textarea "hero.moveUp(steps)"
drag, startPoint x: 1209, startPoint y: 136, endPoint x: 1101, endPoint y: 134, distance: 107.5
click at [1101, 134] on div "hero.moveUp(steps) 1 2 3 4 5 6 7 8 # Mücevhere git. # Duvarlara dokunma! # Kodu…" at bounding box center [1289, 300] width 407 height 537
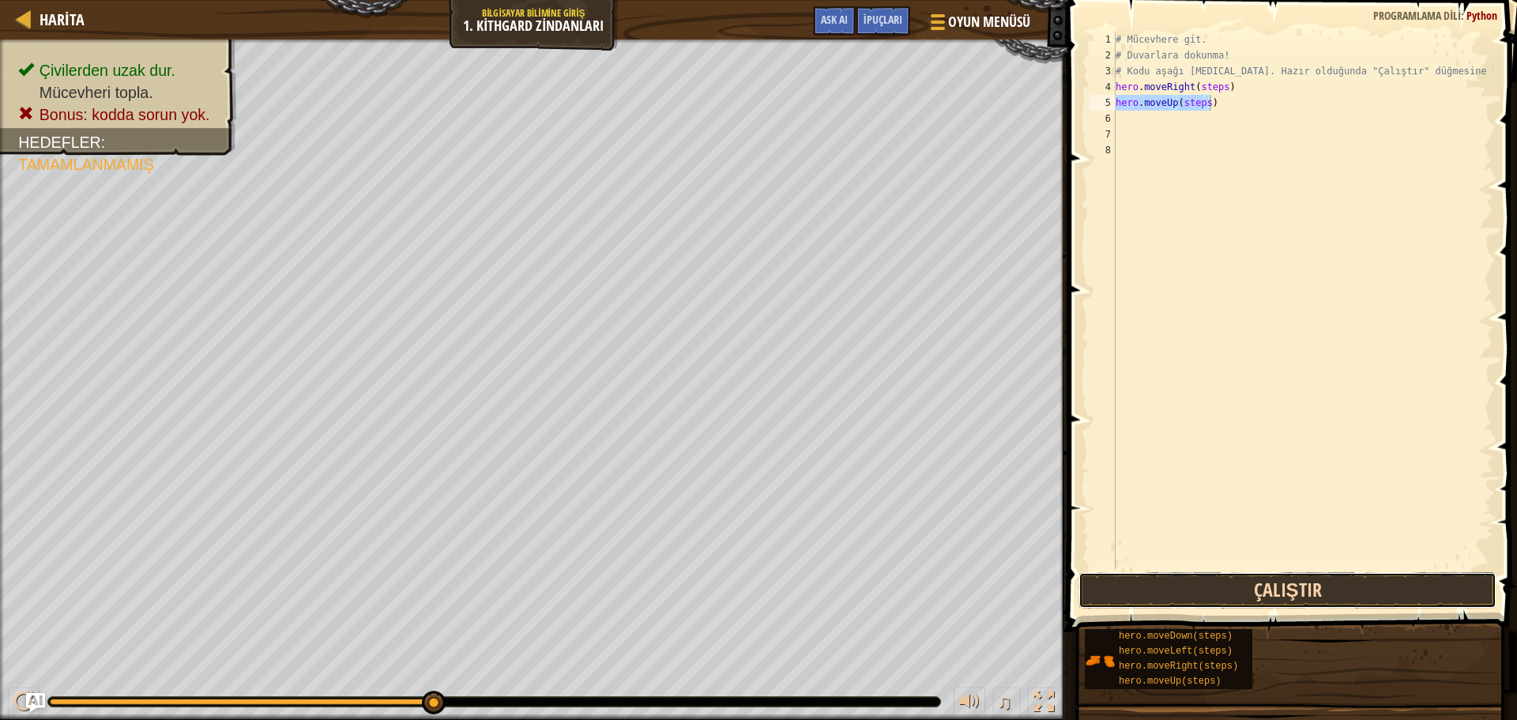
click at [1317, 595] on button "Çalıştır" at bounding box center [1287, 590] width 418 height 36
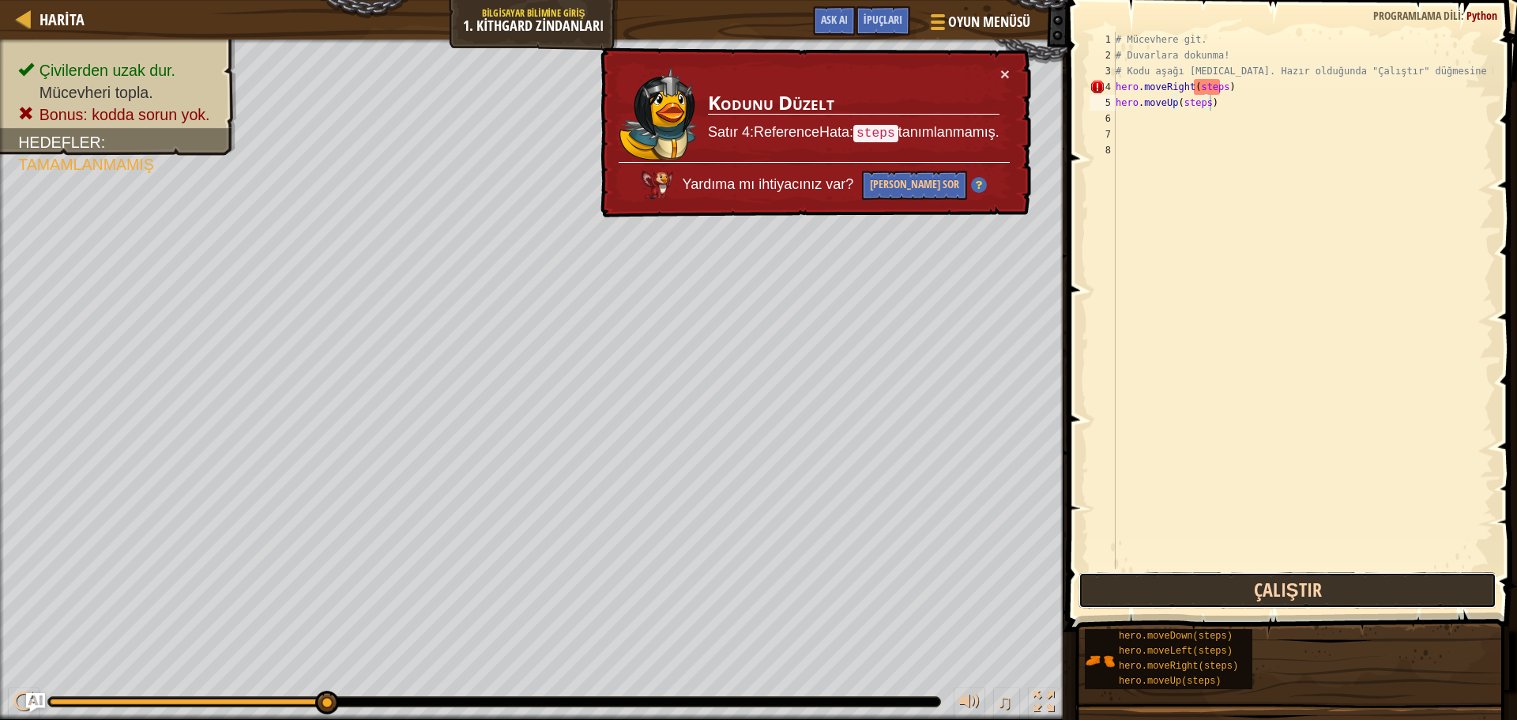
click at [1310, 591] on button "Çalıştır" at bounding box center [1287, 590] width 418 height 36
click at [1312, 590] on button "Çalıştır" at bounding box center [1287, 590] width 418 height 36
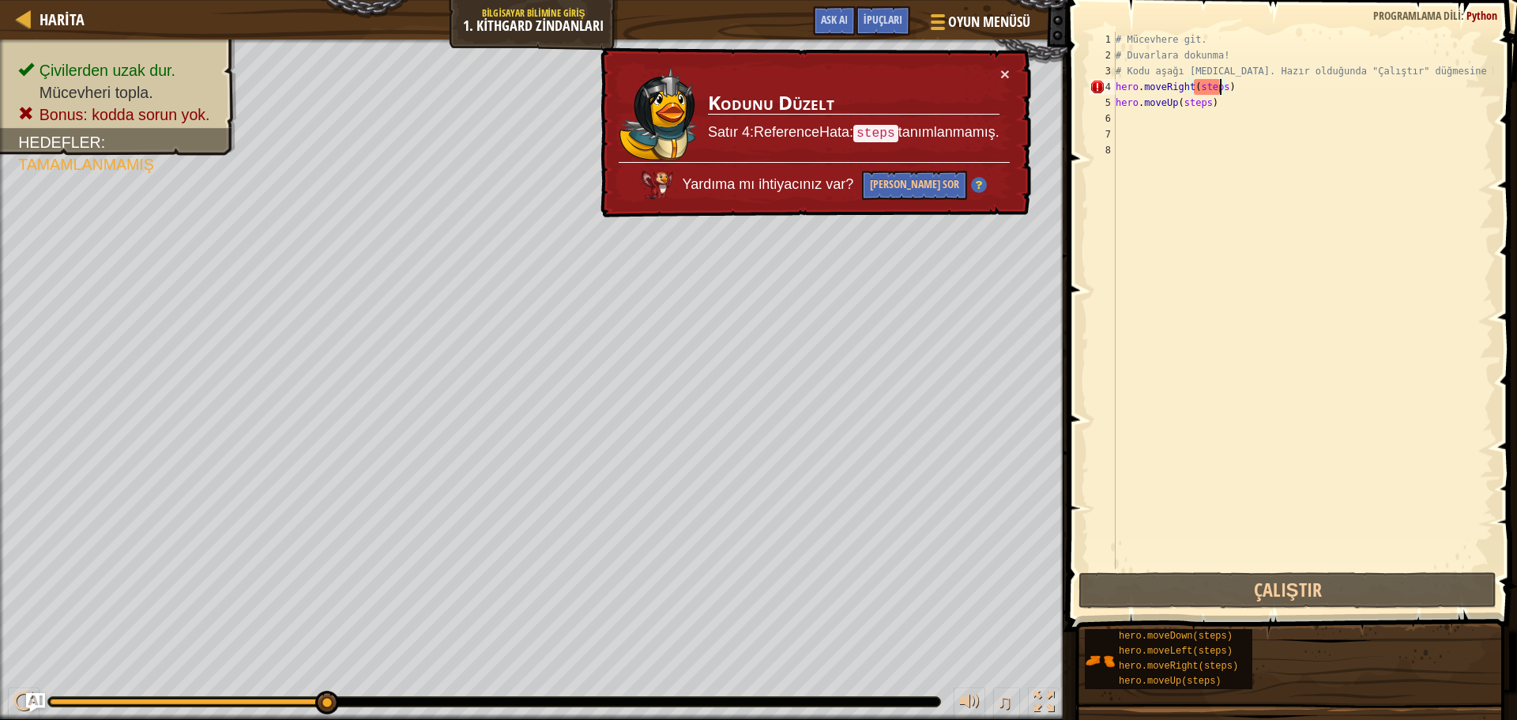
click at [1221, 86] on div "# Mücevhere git. # Duvarlara dokunma! # Kodu aşağı [MEDICAL_DATA]. Hazır olduğu…" at bounding box center [1302, 316] width 381 height 569
type textarea "hero.moveRight(steps)"
click at [939, 186] on button "[PERSON_NAME] Sor" at bounding box center [914, 185] width 105 height 29
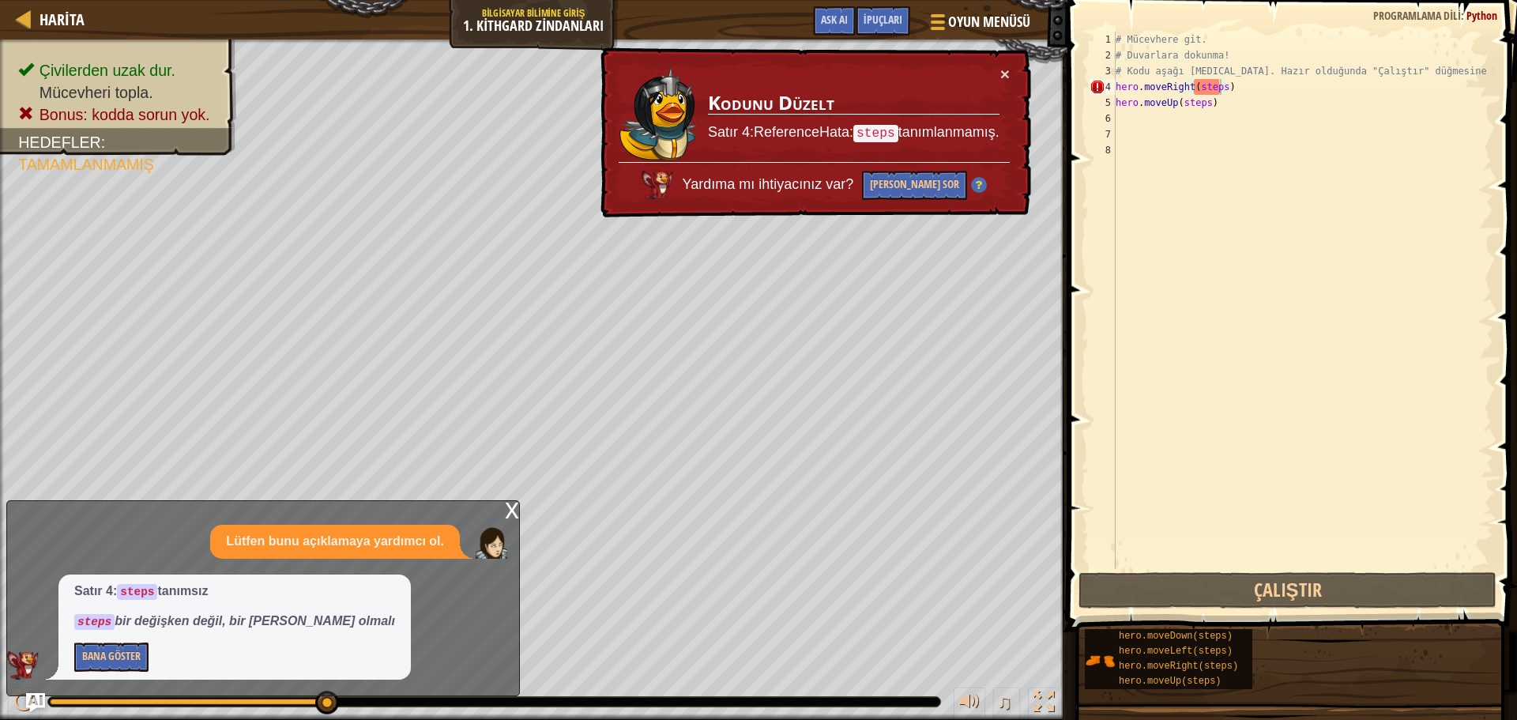
click at [514, 510] on div "x" at bounding box center [512, 509] width 14 height 16
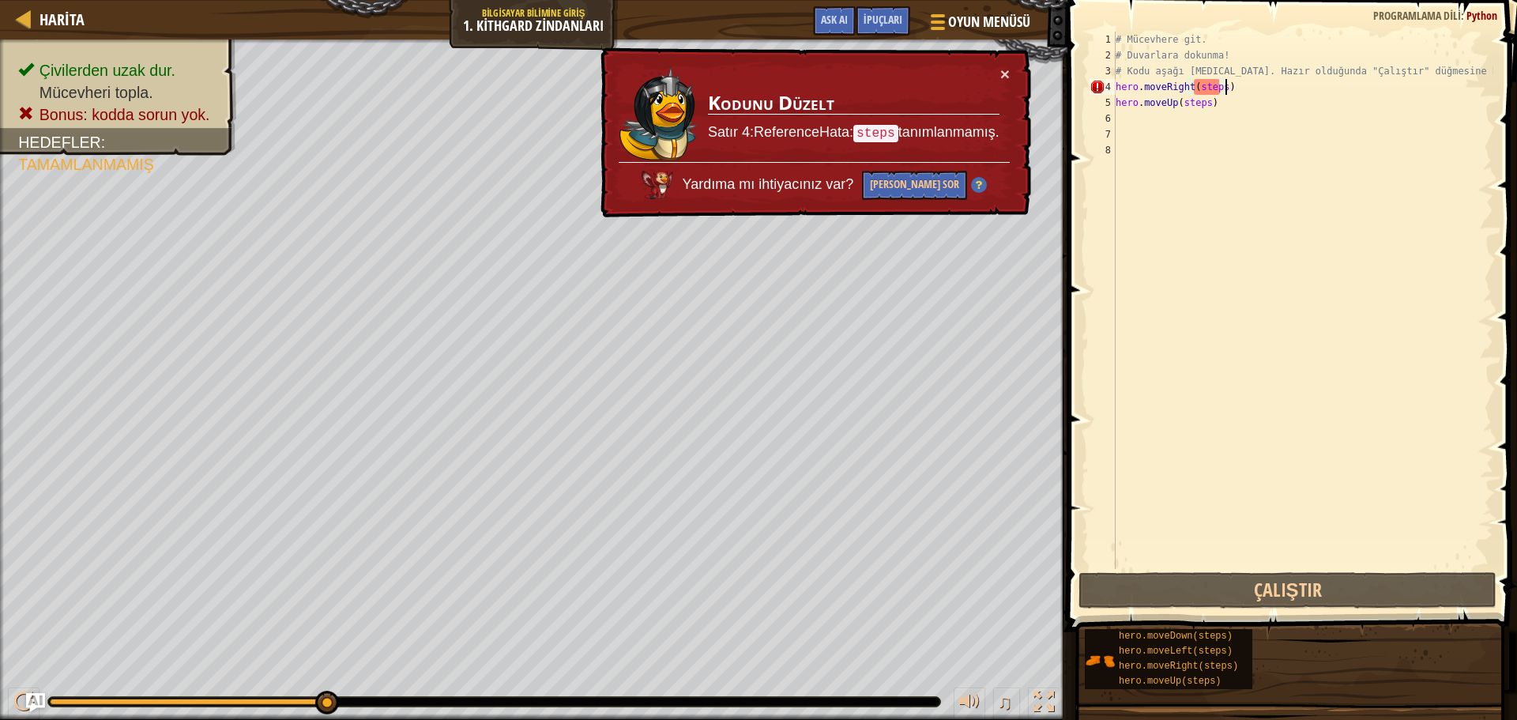
drag, startPoint x: 1237, startPoint y: 81, endPoint x: 1277, endPoint y: 88, distance: 40.0
click at [1277, 88] on div "# Mücevhere git. # Duvarlara dokunma! # Kodu aşağı [MEDICAL_DATA]. Hazır olduğu…" at bounding box center [1302, 316] width 381 height 569
click at [1237, 170] on div "# Mücevhere git. # Duvarlara dokunma! # Kodu aşağı [MEDICAL_DATA]. Hazır olduğu…" at bounding box center [1302, 316] width 381 height 569
click at [1007, 71] on button "×" at bounding box center [1004, 74] width 9 height 17
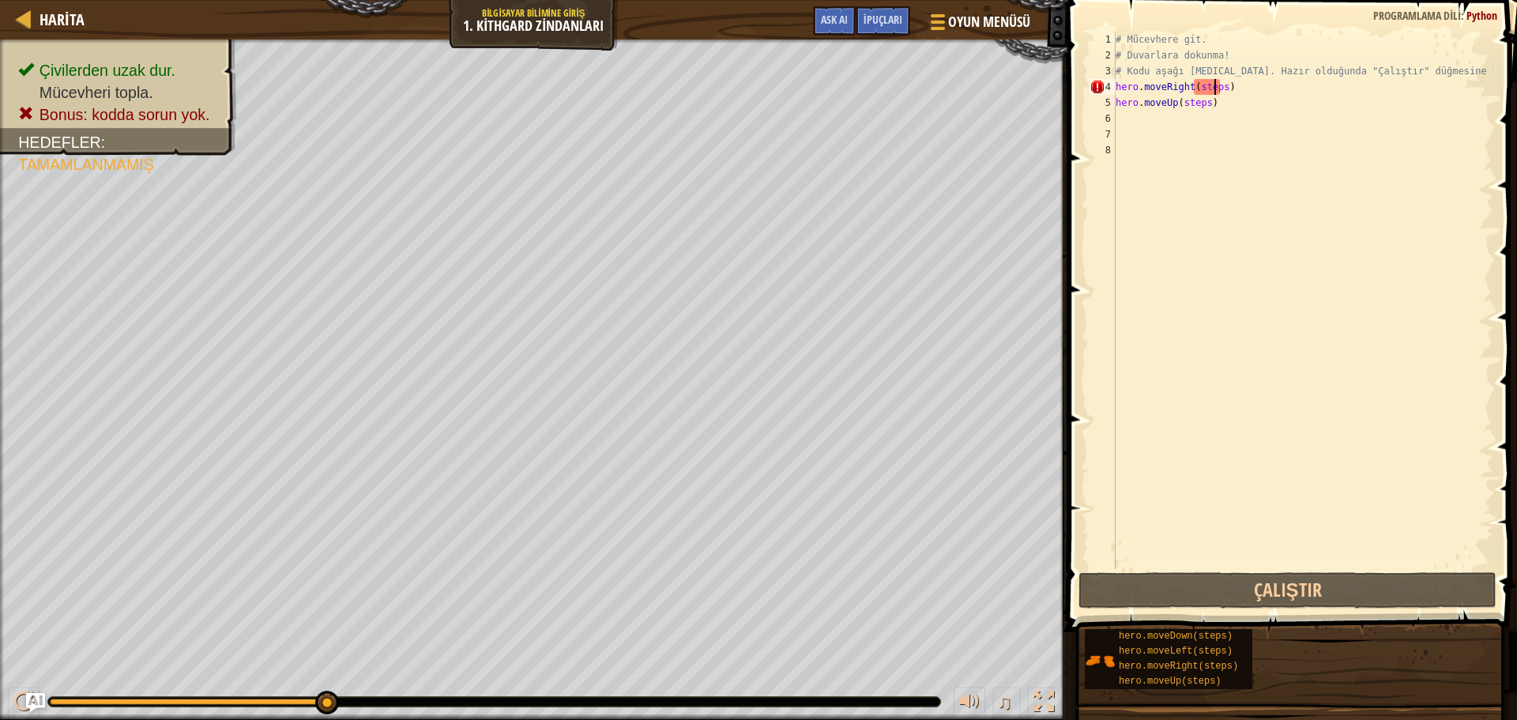
click at [1217, 87] on div "# Mücevhere git. # Duvarlara dokunma! # Kodu aşağı [MEDICAL_DATA]. Hazır olduğu…" at bounding box center [1302, 316] width 381 height 569
click at [1220, 87] on div "# Mücevhere git. # Duvarlara dokunma! # Kodu aşağı [MEDICAL_DATA]. Hazır olduğu…" at bounding box center [1302, 316] width 381 height 569
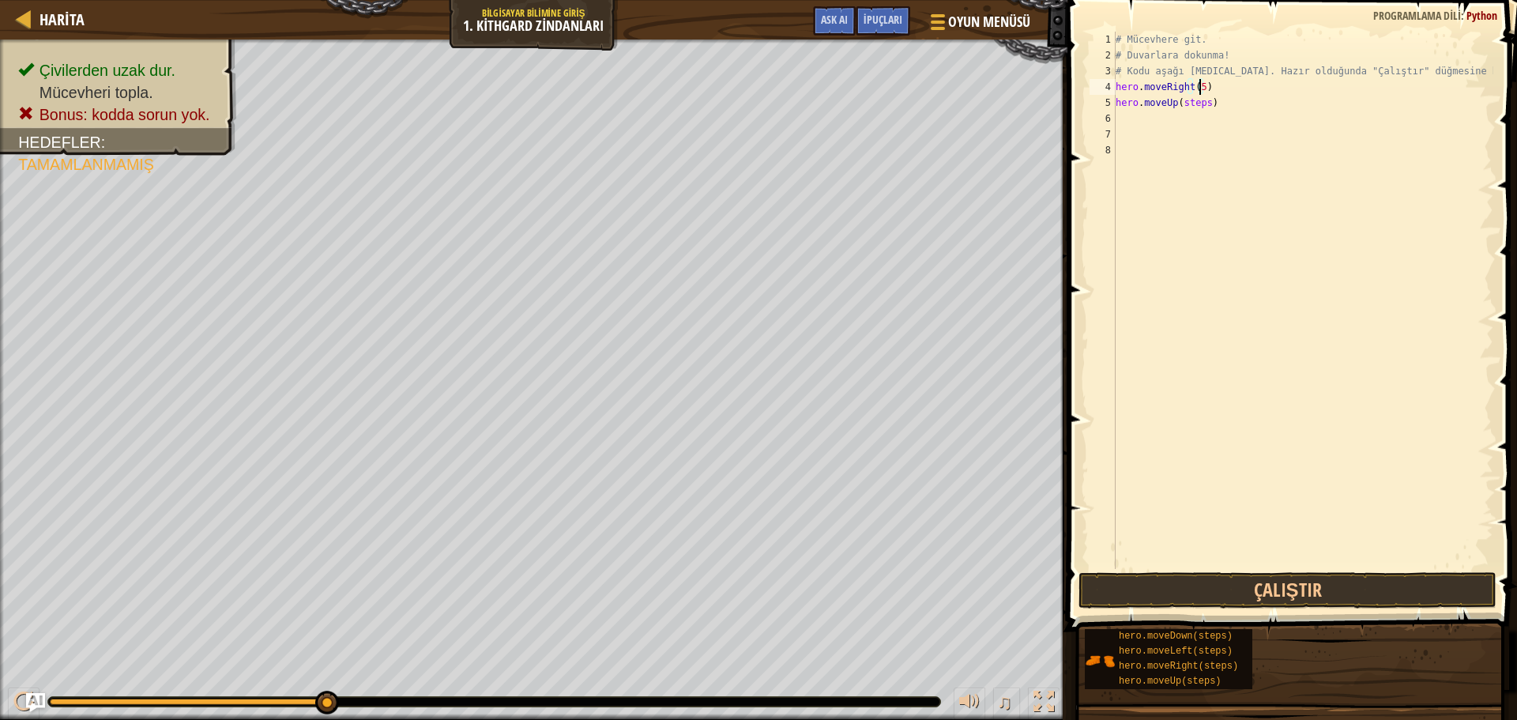
scroll to position [7, 6]
click at [1240, 600] on button "Çalıştır" at bounding box center [1287, 590] width 418 height 36
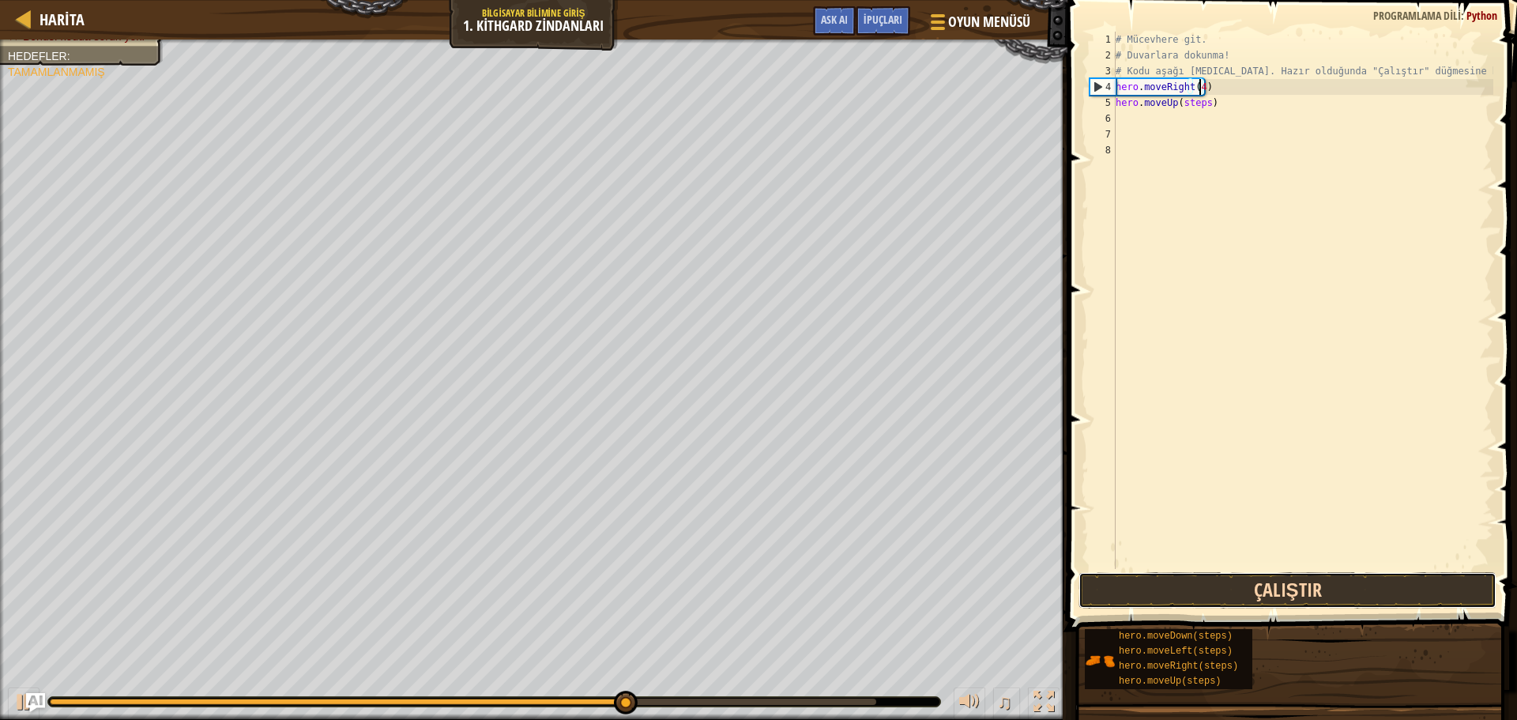
click at [1404, 590] on button "Çalıştır" at bounding box center [1287, 590] width 418 height 36
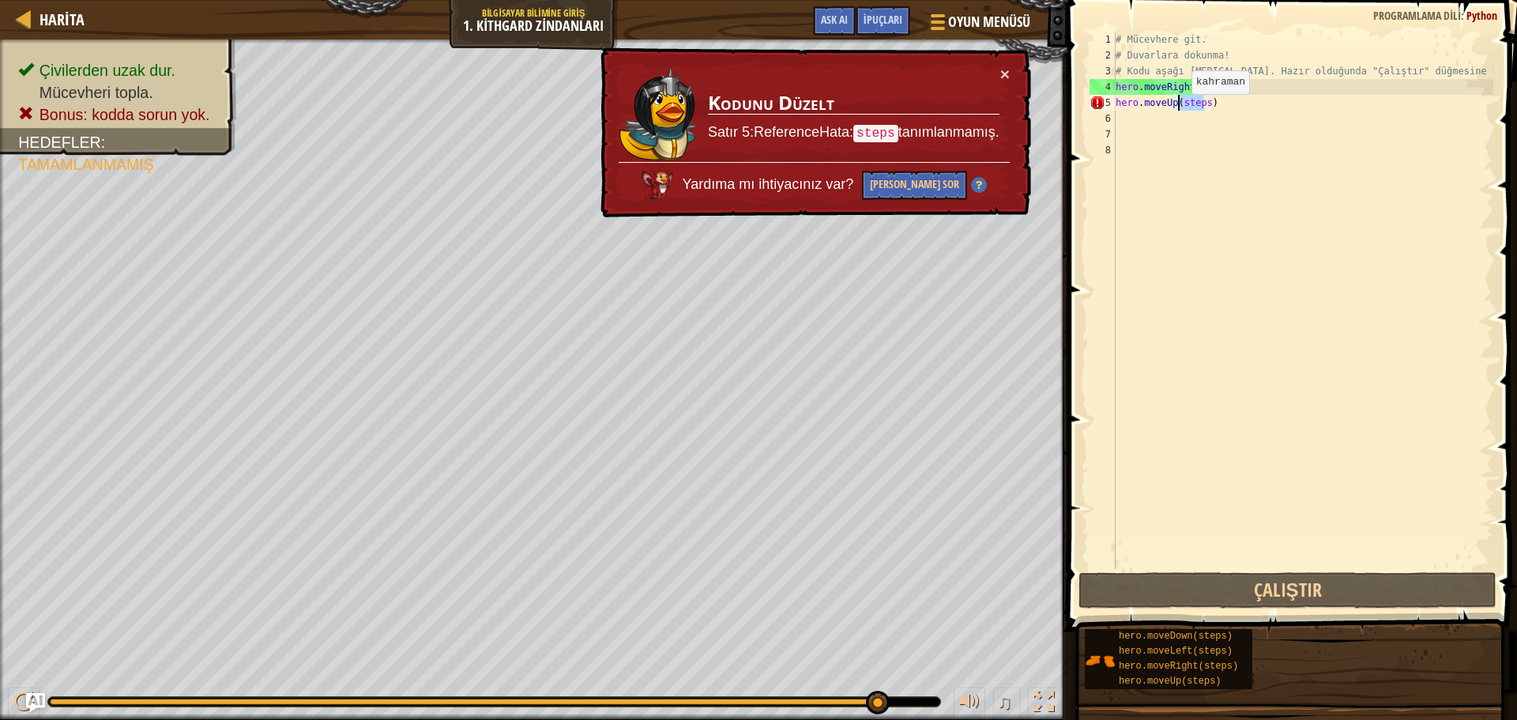
drag, startPoint x: 1203, startPoint y: 102, endPoint x: 1178, endPoint y: 110, distance: 26.5
click at [1178, 110] on div "# Mücevhere git. # Duvarlara dokunma! # Kodu aşağı [MEDICAL_DATA]. Hazır olduğu…" at bounding box center [1302, 316] width 381 height 569
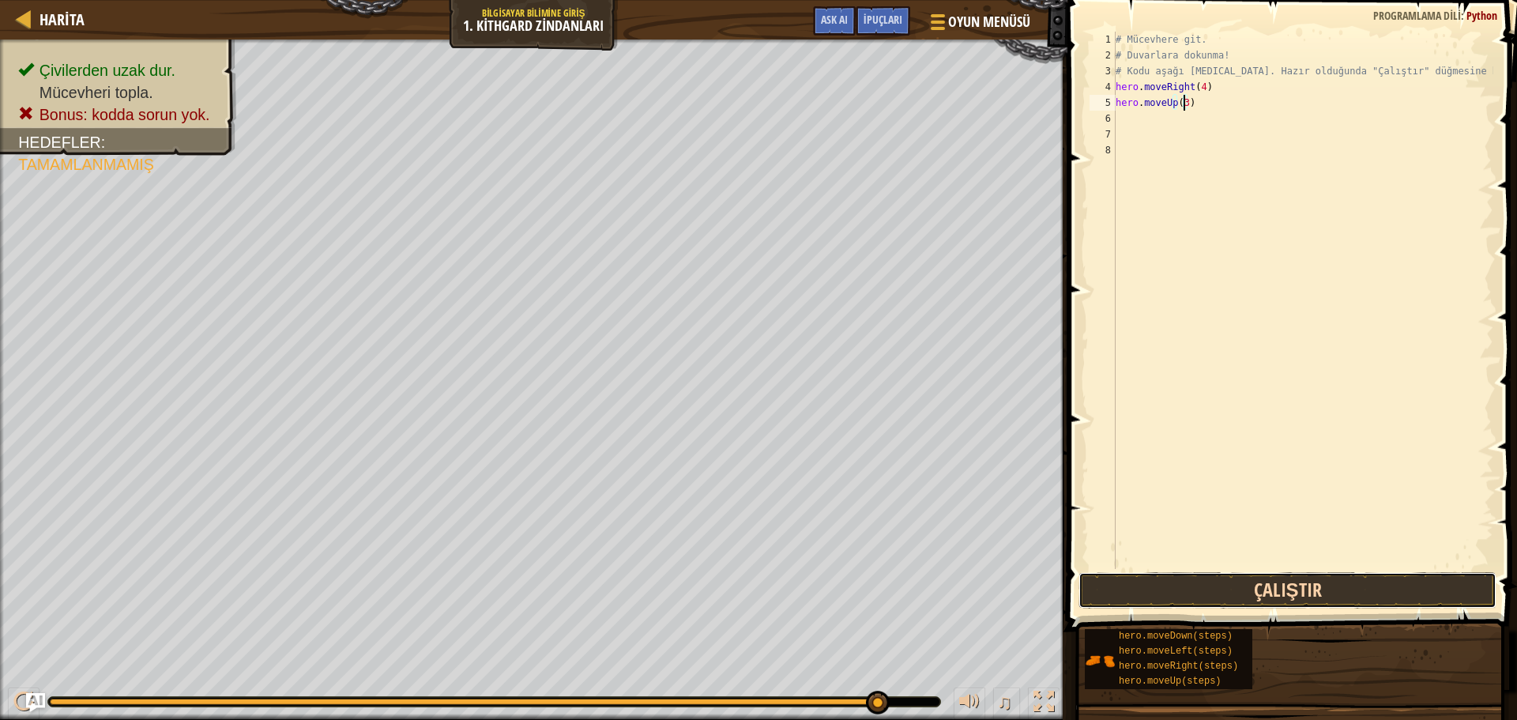
click at [1290, 591] on button "Çalıştır" at bounding box center [1287, 590] width 418 height 36
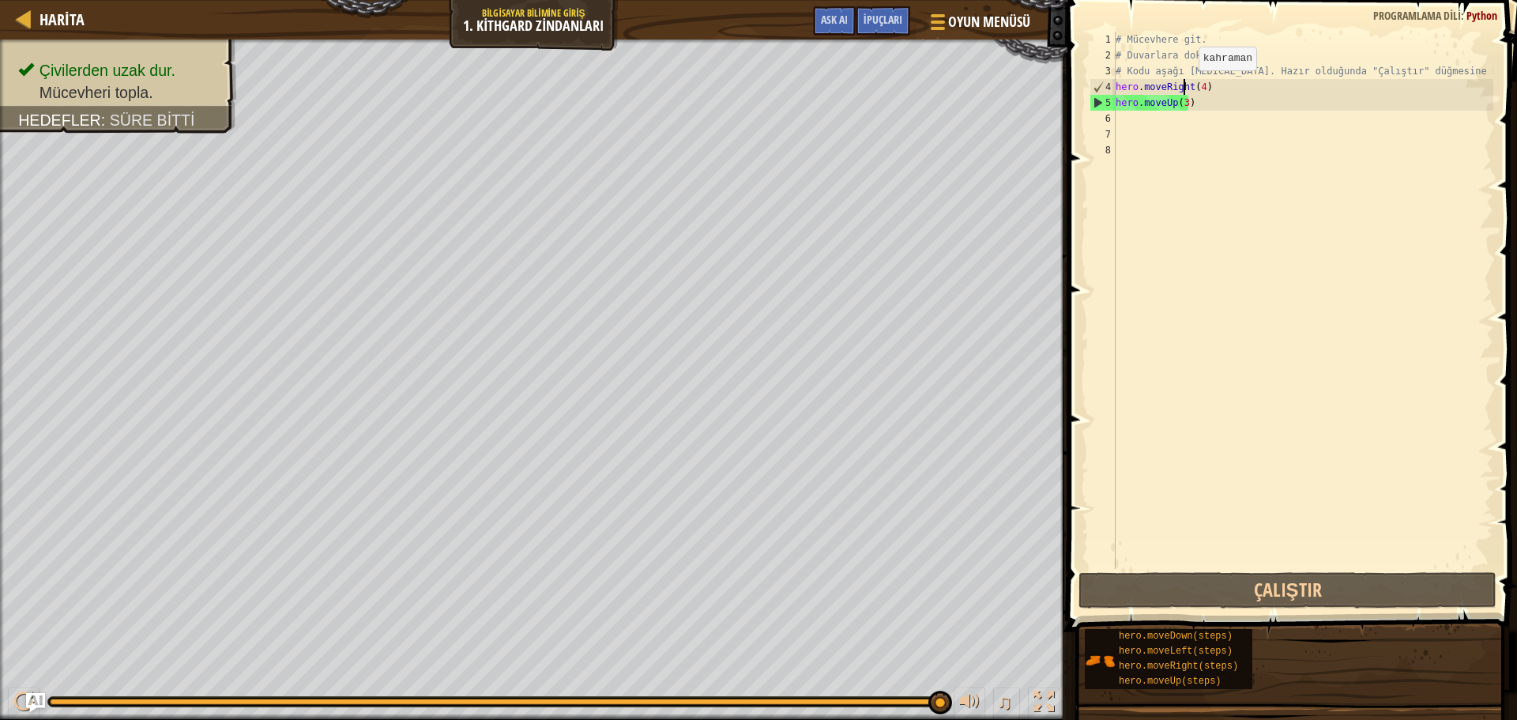
click at [1185, 86] on div "# Mücevhere git. # Duvarlara dokunma! # Kodu aşağı [MEDICAL_DATA]. Hazır olduğu…" at bounding box center [1302, 316] width 381 height 569
click at [1199, 88] on div "# Mücevhere git. # Duvarlara dokunma! # Kodu aşağı [MEDICAL_DATA]. Hazır olduğu…" at bounding box center [1302, 316] width 381 height 569
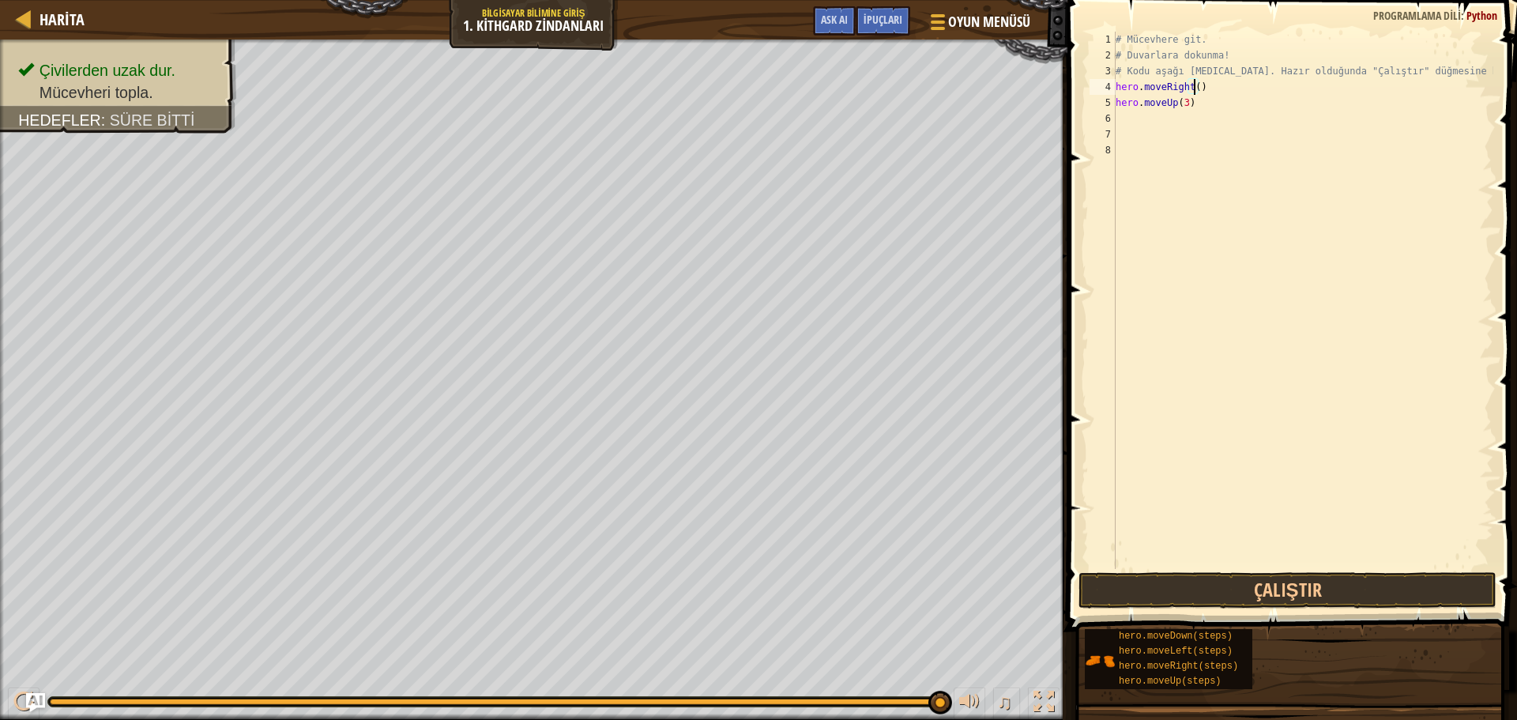
type textarea "hero.moveRight(3)"
click at [1316, 589] on button "Çalıştır" at bounding box center [1287, 590] width 418 height 36
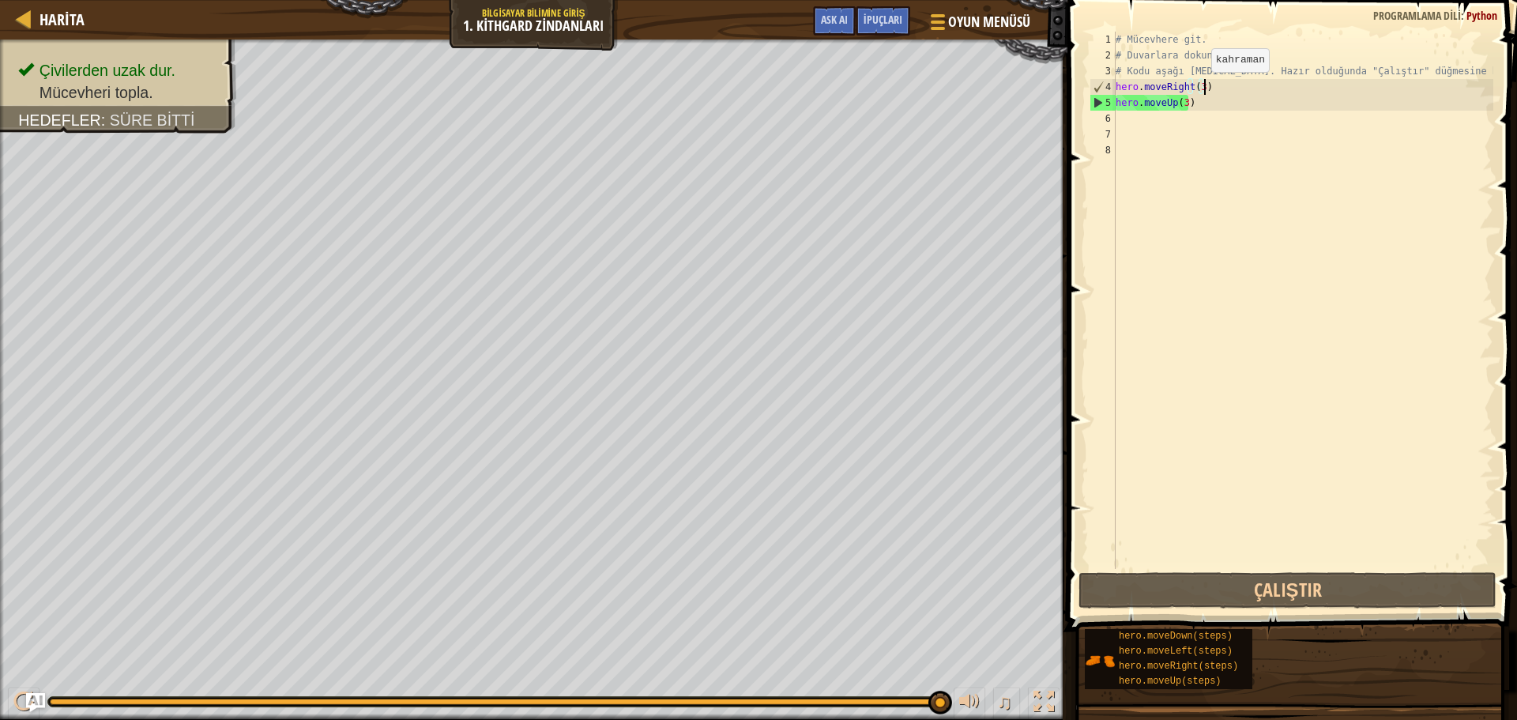
click at [1198, 88] on div "# Mücevhere git. # Duvarlara dokunma! # Kodu aşağı [MEDICAL_DATA]. Hazır olduğu…" at bounding box center [1302, 316] width 381 height 569
click at [1183, 101] on div "# Mücevhere git. # Duvarlara dokunma! # Kodu aşağı [MEDICAL_DATA]. Hazır olduğu…" at bounding box center [1302, 316] width 381 height 569
click at [1104, 105] on div "5" at bounding box center [1102, 103] width 25 height 16
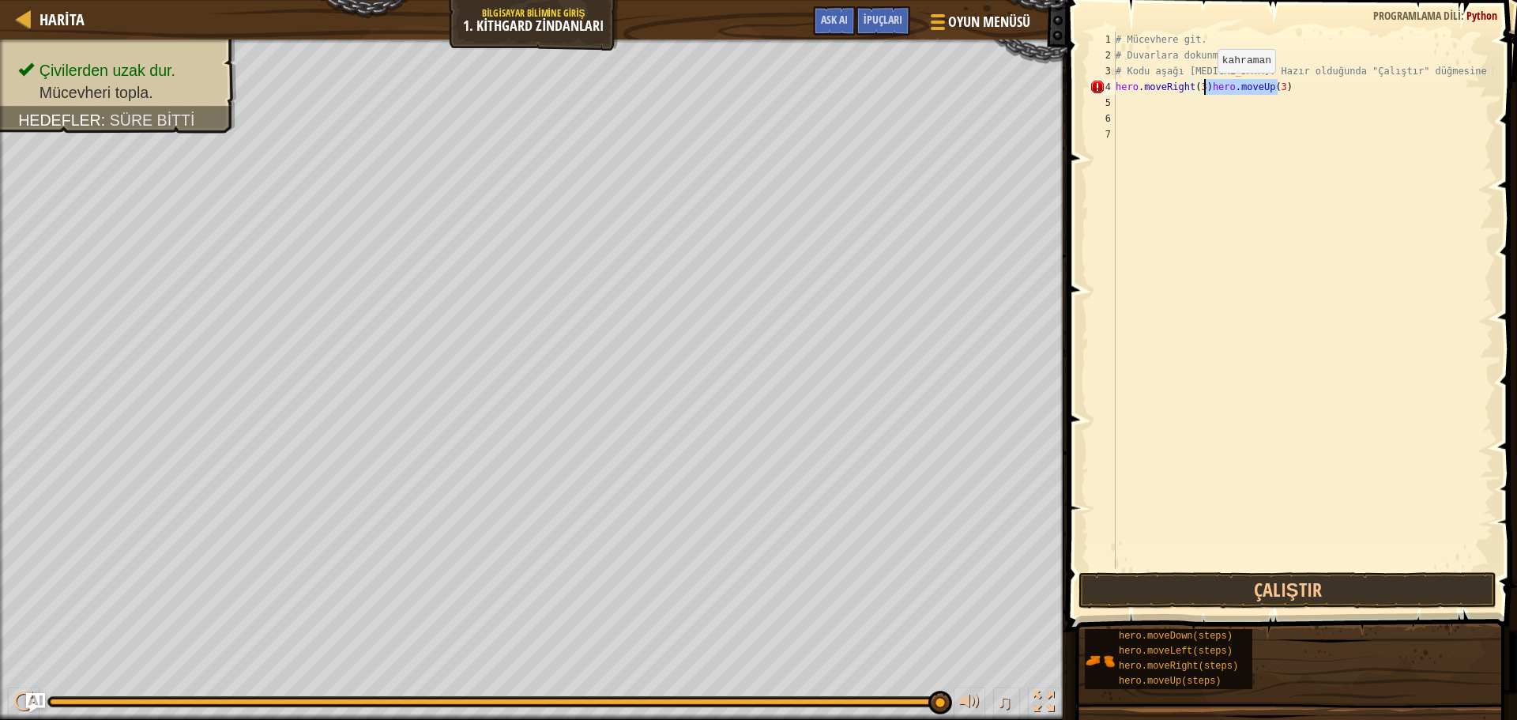
drag, startPoint x: 1280, startPoint y: 86, endPoint x: 1204, endPoint y: 88, distance: 75.9
click at [1204, 88] on div "# Mücevhere git. # Duvarlara dokunma! # Kodu aşağı [MEDICAL_DATA]. Hazır olduğu…" at bounding box center [1302, 316] width 381 height 569
click at [1197, 87] on div "# Mücevhere git. # Duvarlara dokunma! # Kodu aşağı [MEDICAL_DATA]. Hazır olduğu…" at bounding box center [1302, 316] width 381 height 569
type textarea "hero.moveRight(2)"
click at [1361, 596] on button "Çalıştır" at bounding box center [1287, 590] width 418 height 36
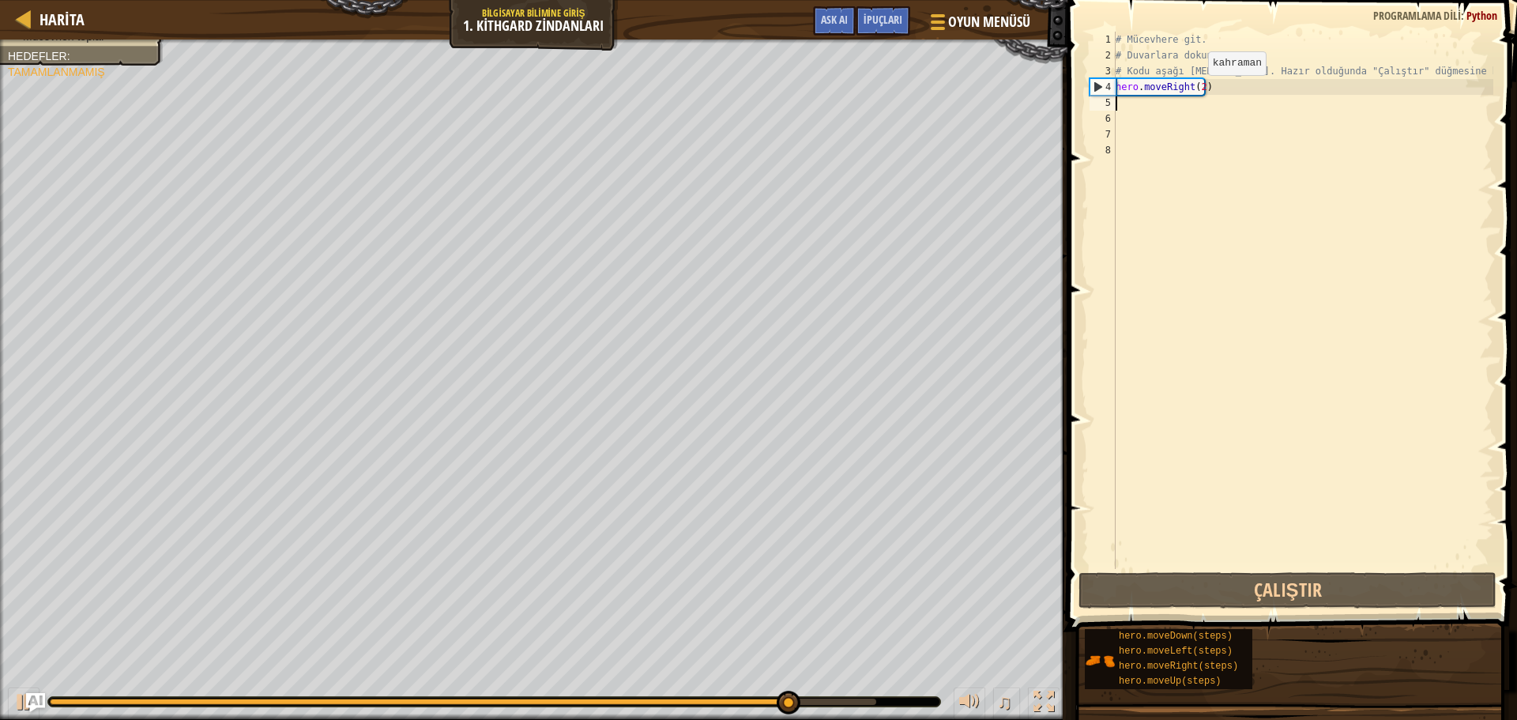
click at [1195, 91] on div "# Mücevhere git. # Duvarlara dokunma! # Kodu aşağı [MEDICAL_DATA]. Hazır olduğu…" at bounding box center [1302, 316] width 381 height 569
click at [1199, 89] on div "# Mücevhere git. # Duvarlara dokunma! # Kodu aşağı [MEDICAL_DATA]. Hazır olduğu…" at bounding box center [1302, 316] width 381 height 569
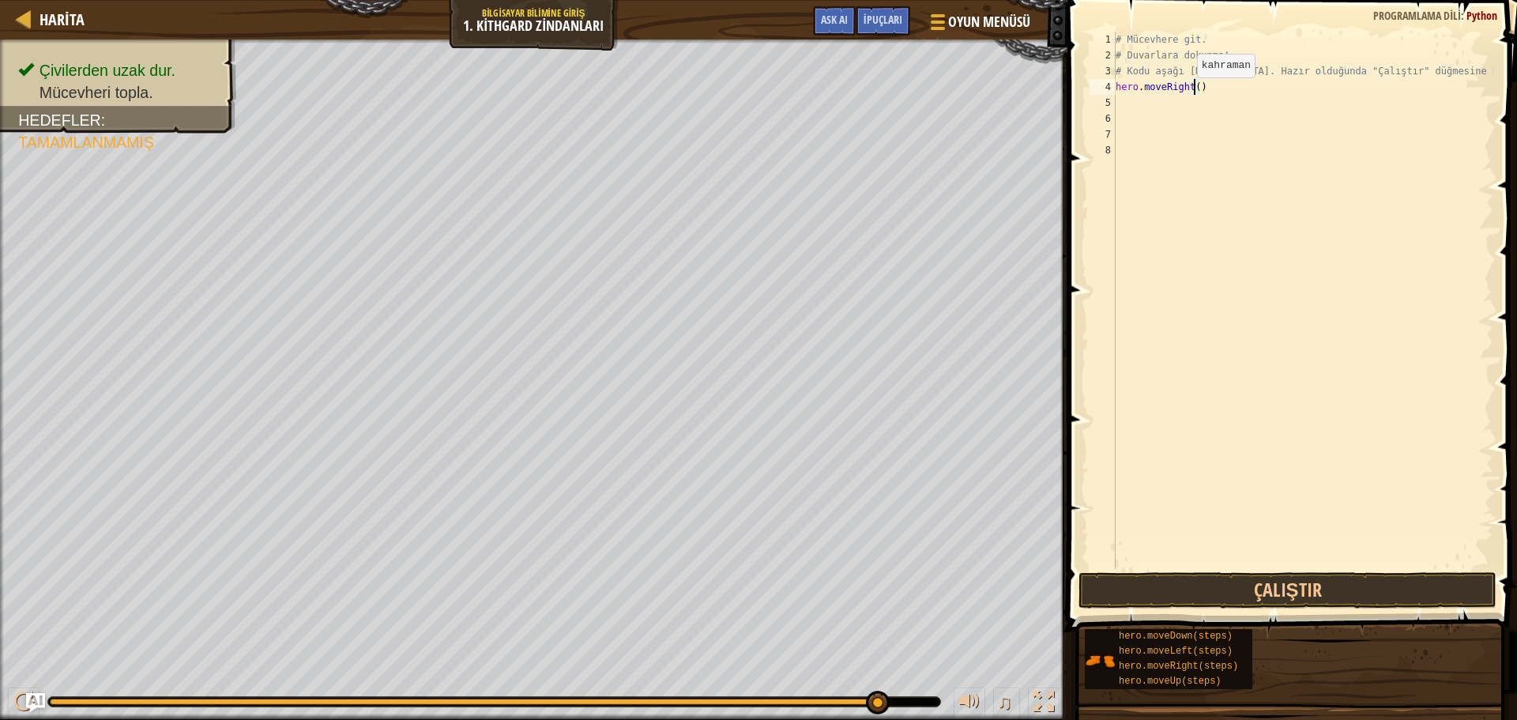
type textarea "hero.moveRight(1)"
click at [1260, 585] on button "Çalıştır" at bounding box center [1287, 590] width 418 height 36
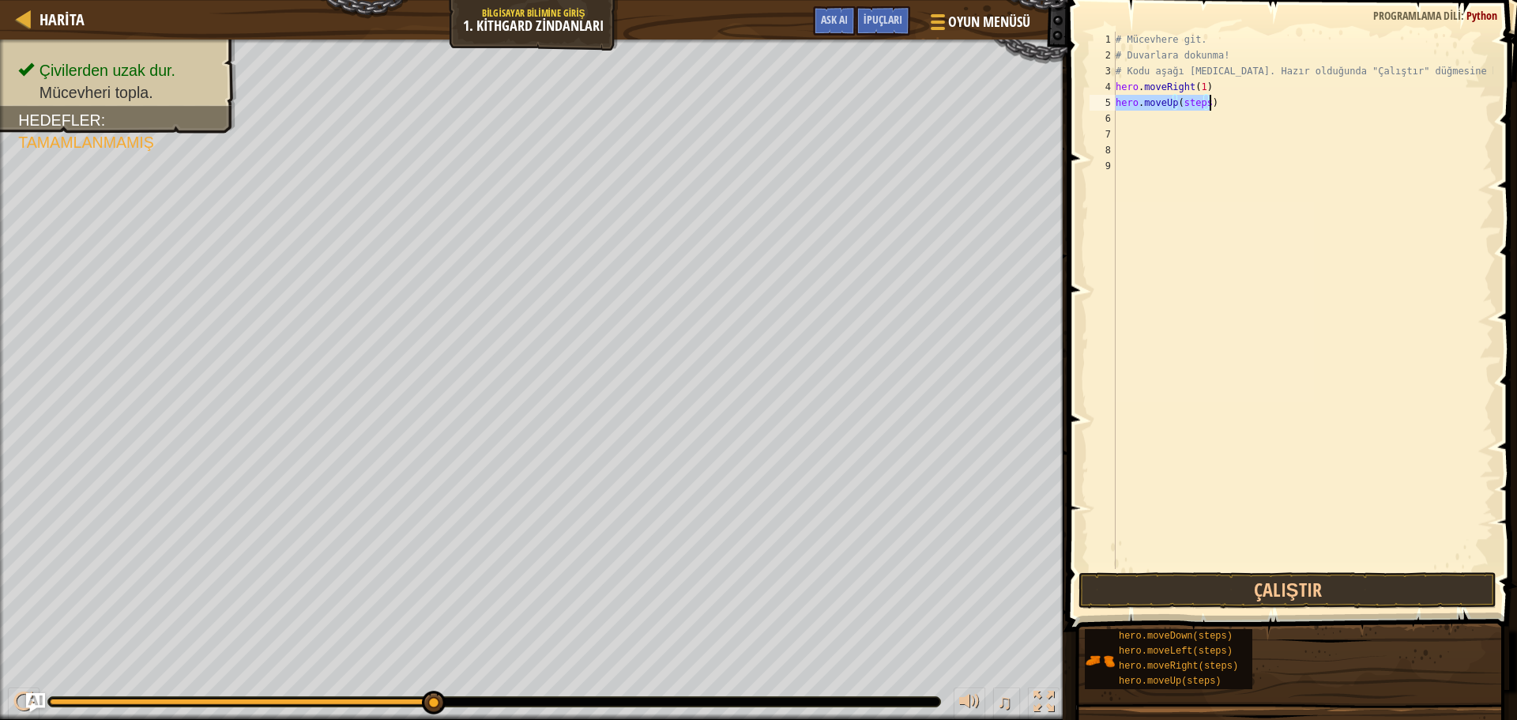
click at [1200, 102] on div "# Mücevhere git. # Duvarlara dokunma! # Kodu aşağı [MEDICAL_DATA]. Hazır olduğu…" at bounding box center [1302, 300] width 381 height 537
click at [1205, 104] on div "# Mücevhere git. # Duvarlara dokunma! # Kodu aşağı [MEDICAL_DATA]. Hazır olduğu…" at bounding box center [1302, 316] width 381 height 569
type textarea "hero.moveUp(1)"
click at [1212, 596] on button "Çalıştır" at bounding box center [1287, 590] width 418 height 36
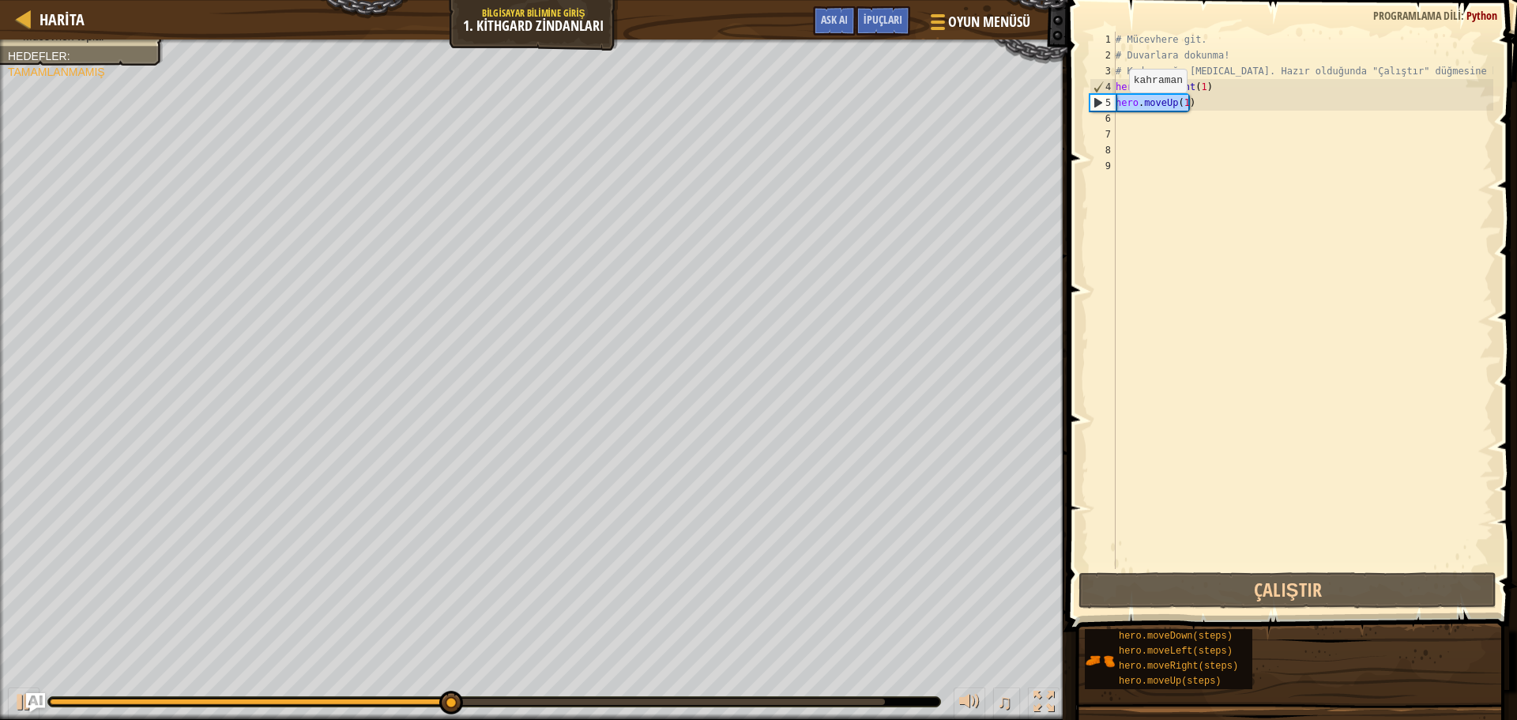
drag, startPoint x: 1192, startPoint y: 99, endPoint x: 1115, endPoint y: 105, distance: 77.7
click at [1115, 105] on div "hero.moveUp(1) 1 2 3 4 5 6 7 8 9 # Mücevhere git. # Duvarlara dokunma! # Kodu a…" at bounding box center [1289, 300] width 407 height 537
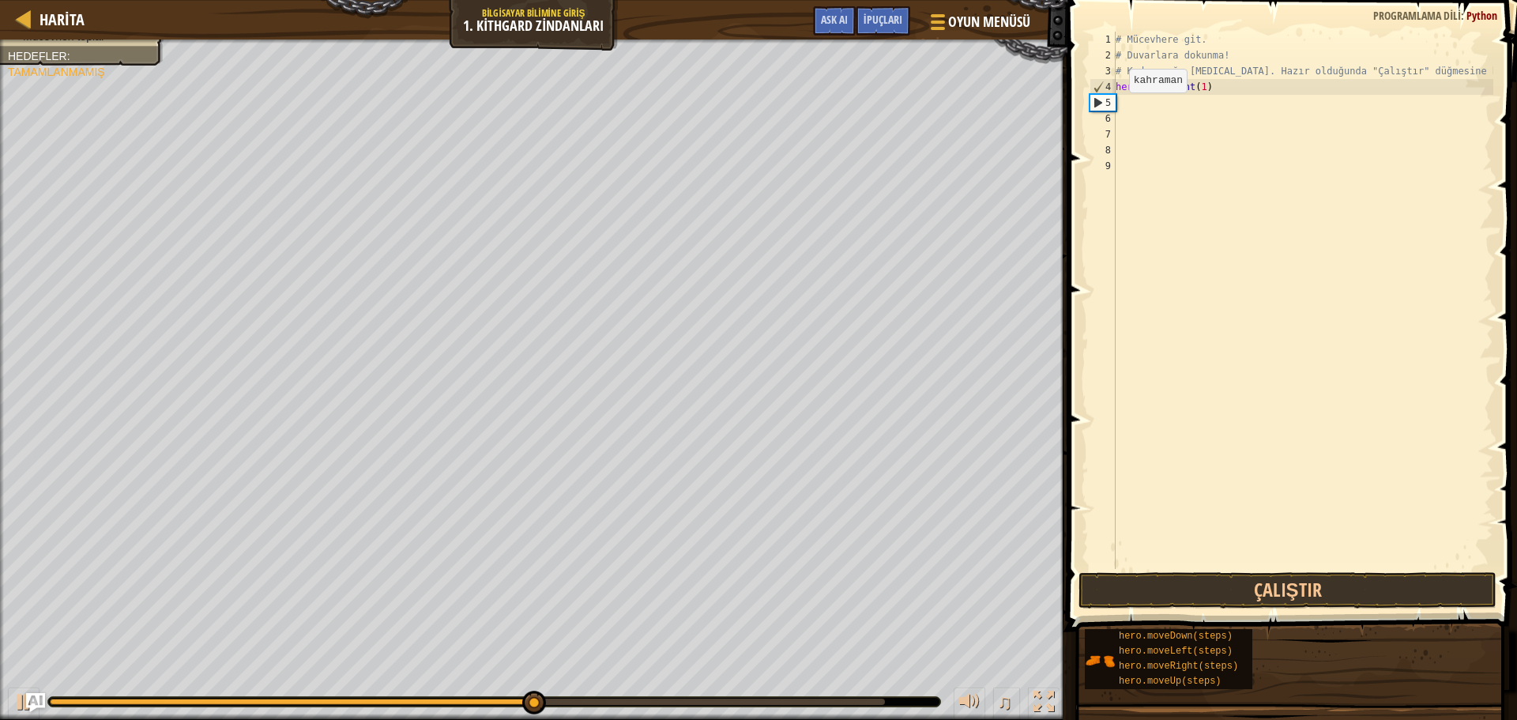
scroll to position [7, 0]
click at [1211, 102] on div "# Mücevhere git. # Duvarlara dokunma! # Kodu aşağı [MEDICAL_DATA]. Hazır olduğu…" at bounding box center [1302, 300] width 381 height 537
click at [1215, 100] on div "# Mücevhere git. # Duvarlara dokunma! # Kodu aşağı [MEDICAL_DATA]. Hazır olduğu…" at bounding box center [1302, 300] width 381 height 537
type textarea "hero.moveDown(1)"
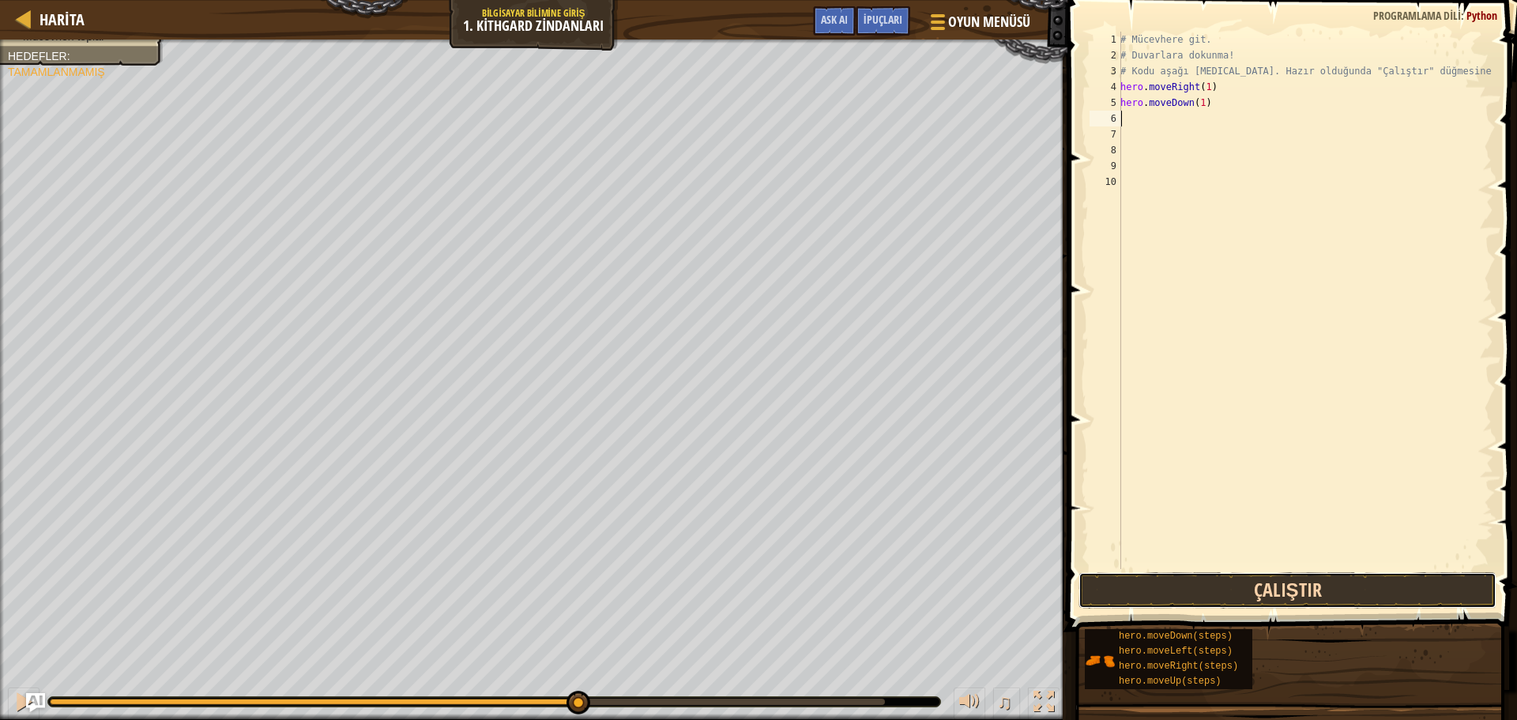
click at [1257, 596] on button "Çalıştır" at bounding box center [1287, 590] width 418 height 36
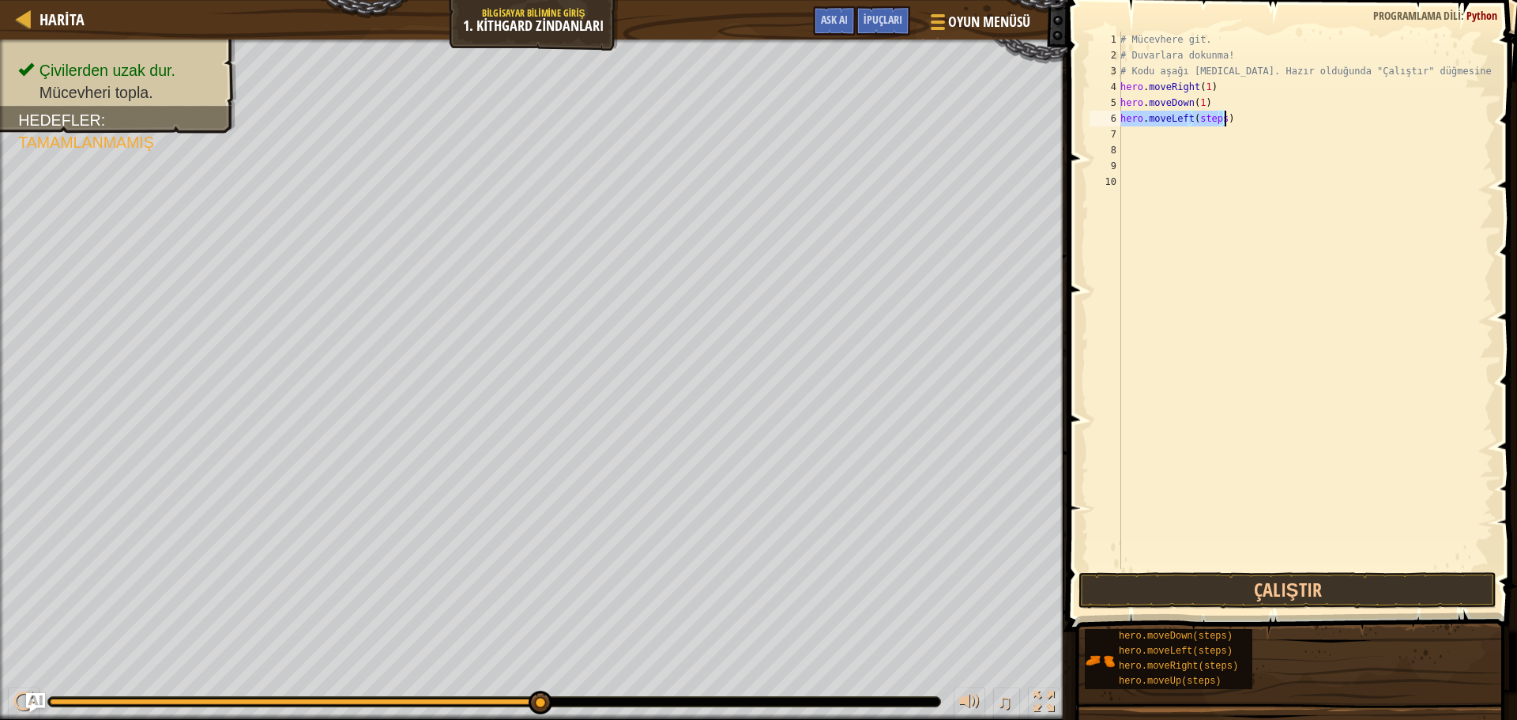
click at [1220, 115] on div "# Mücevhere git. # Duvarlara dokunma! # Kodu aşağı [MEDICAL_DATA]. Hazır olduğu…" at bounding box center [1305, 300] width 376 height 537
type textarea "hero.moveLeft(1)"
click at [1221, 594] on button "Çalıştır" at bounding box center [1287, 590] width 418 height 36
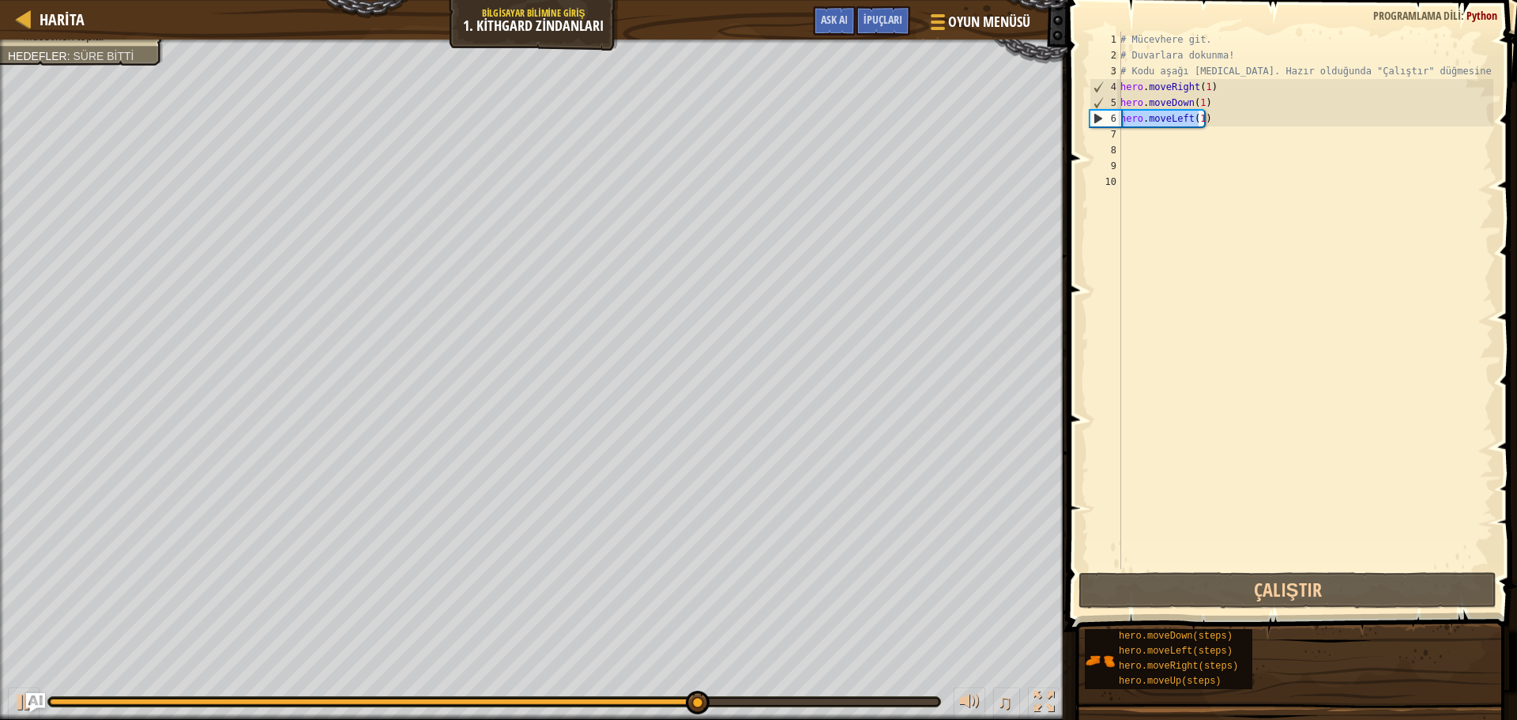
drag, startPoint x: 1199, startPoint y: 122, endPoint x: 1119, endPoint y: 126, distance: 80.7
click at [1119, 126] on div "hero.moveLeft(1) 1 2 3 4 5 6 7 8 9 10 # Mücevhere git. # Duvarlara dokunma! # K…" at bounding box center [1289, 300] width 407 height 537
click at [1219, 125] on div "# Mücevhere git. # Duvarlara dokunma! # Kodu aşağı [MEDICAL_DATA]. Hazır olduğu…" at bounding box center [1305, 316] width 376 height 569
drag, startPoint x: 1206, startPoint y: 117, endPoint x: 1111, endPoint y: 123, distance: 95.0
click at [1111, 123] on div "hero.moveLeft(1) 1 2 3 4 5 6 7 8 9 10 # Mücevhere git. # Duvarlara dokunma! # K…" at bounding box center [1289, 300] width 407 height 537
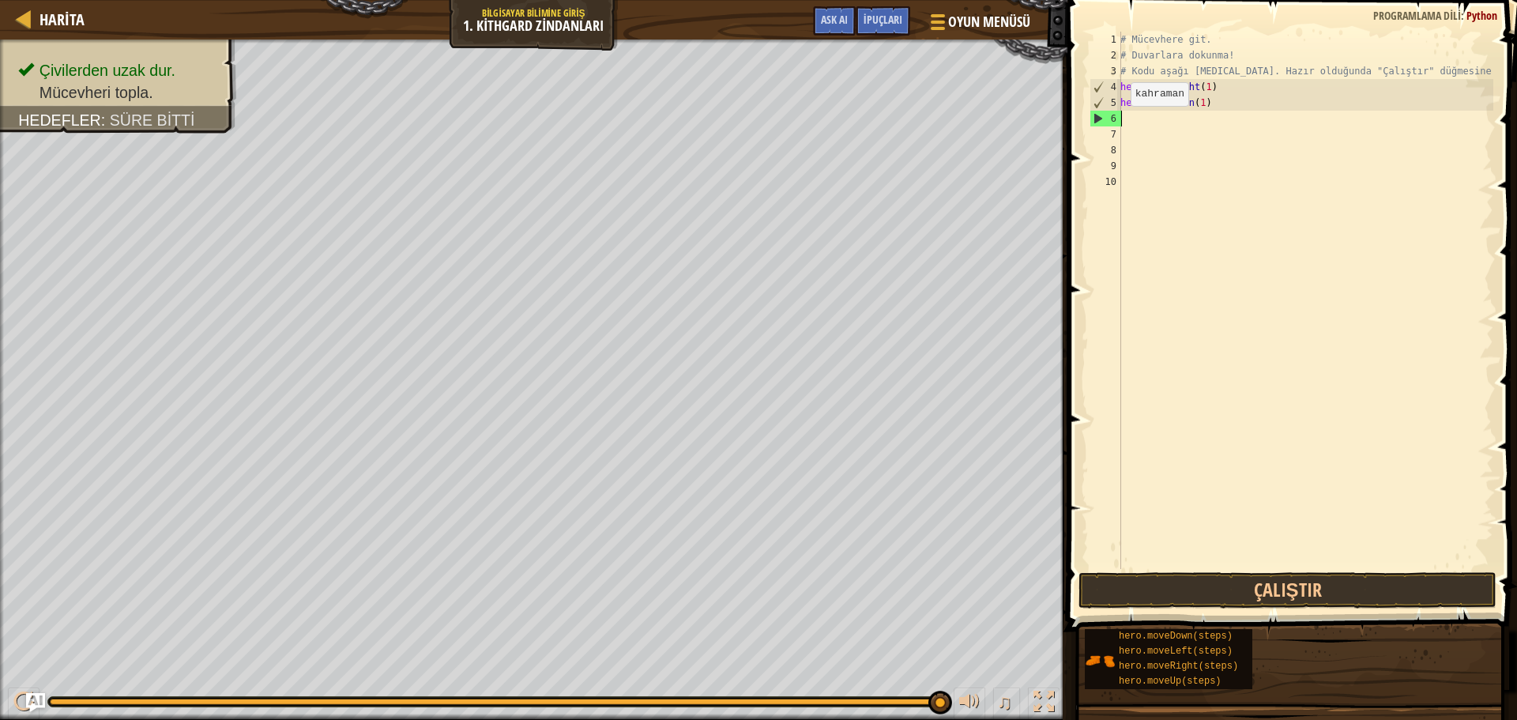
scroll to position [7, 0]
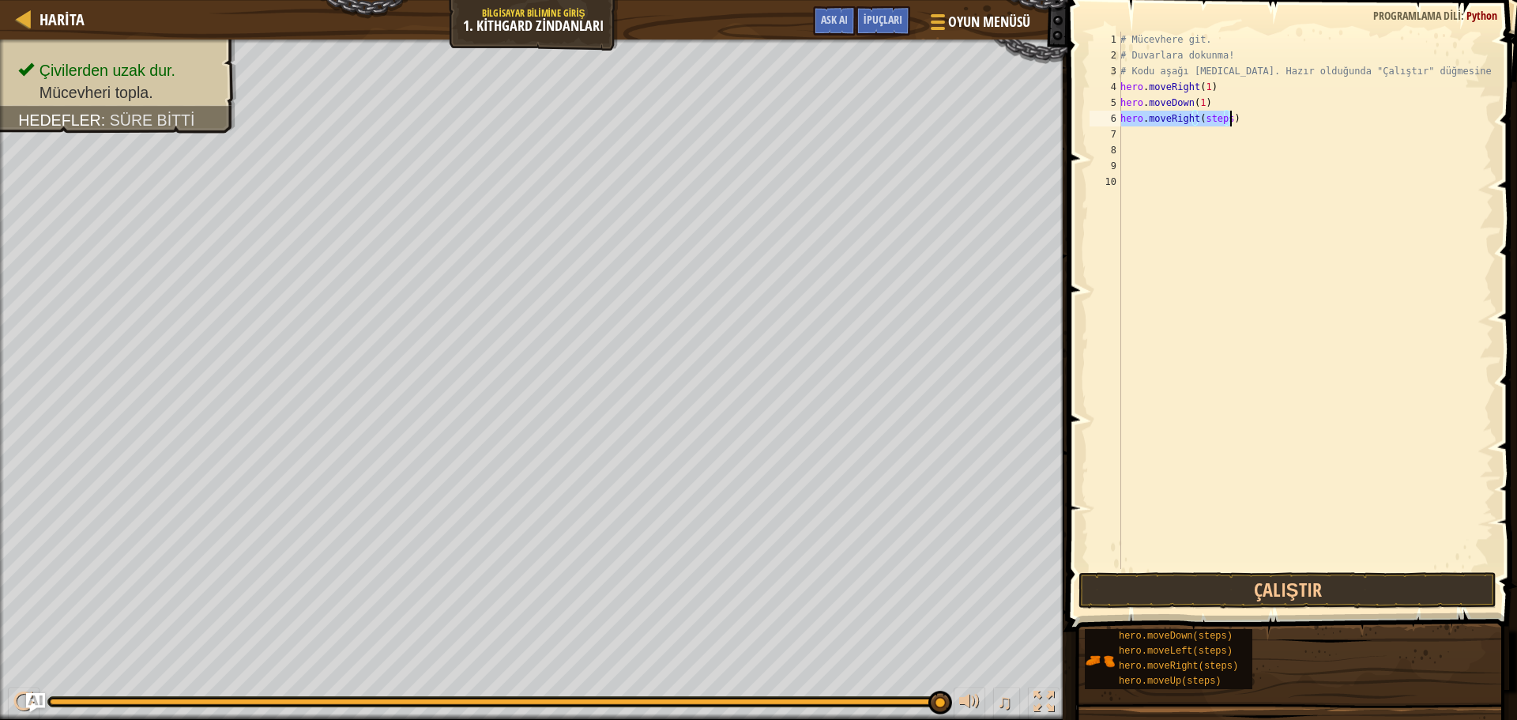
click at [1226, 115] on div "# Mücevhere git. # Duvarlara dokunma! # Kodu aşağı [MEDICAL_DATA]. Hazır olduğu…" at bounding box center [1305, 300] width 376 height 537
type textarea "hero.moveRight(1)"
click at [1422, 604] on button "Çalıştır" at bounding box center [1287, 590] width 418 height 36
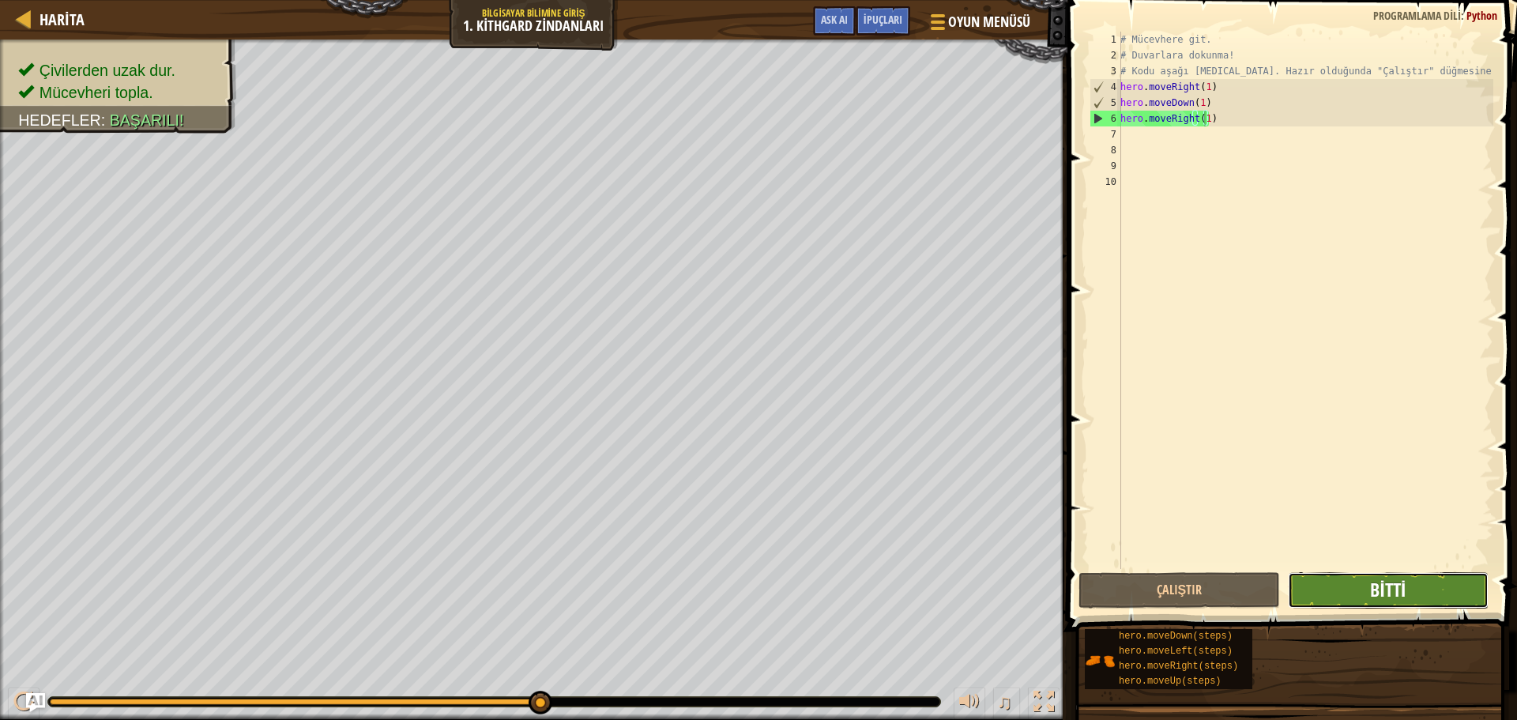
click at [1397, 583] on span "Bitti" at bounding box center [1388, 589] width 36 height 25
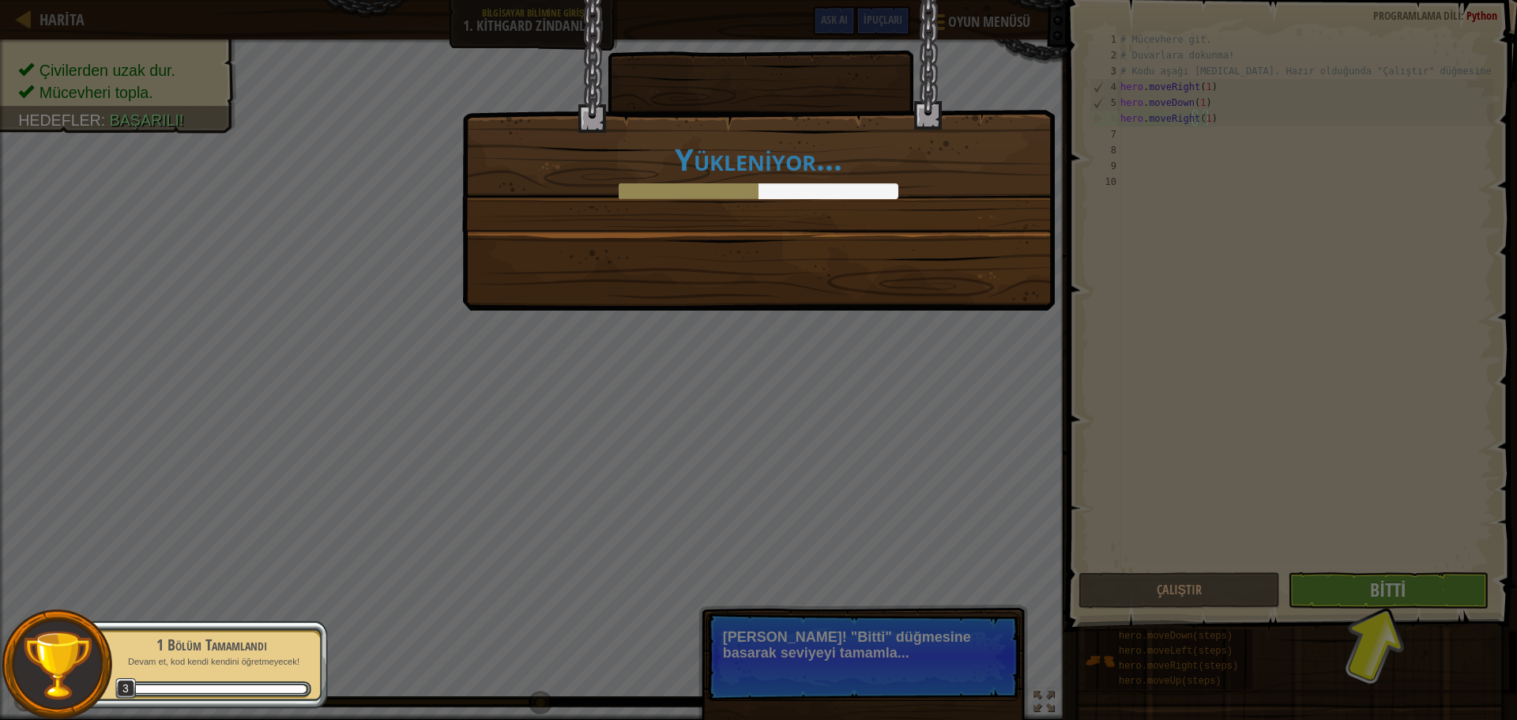
click at [1399, 586] on div "Yükleniyor..." at bounding box center [758, 360] width 1517 height 720
click at [1398, 593] on div "Yükleniyor..." at bounding box center [758, 360] width 1517 height 720
click at [931, 633] on div "Yükleniyor..." at bounding box center [758, 360] width 1517 height 720
click at [1376, 596] on div "Yükleniyor..." at bounding box center [758, 360] width 1517 height 720
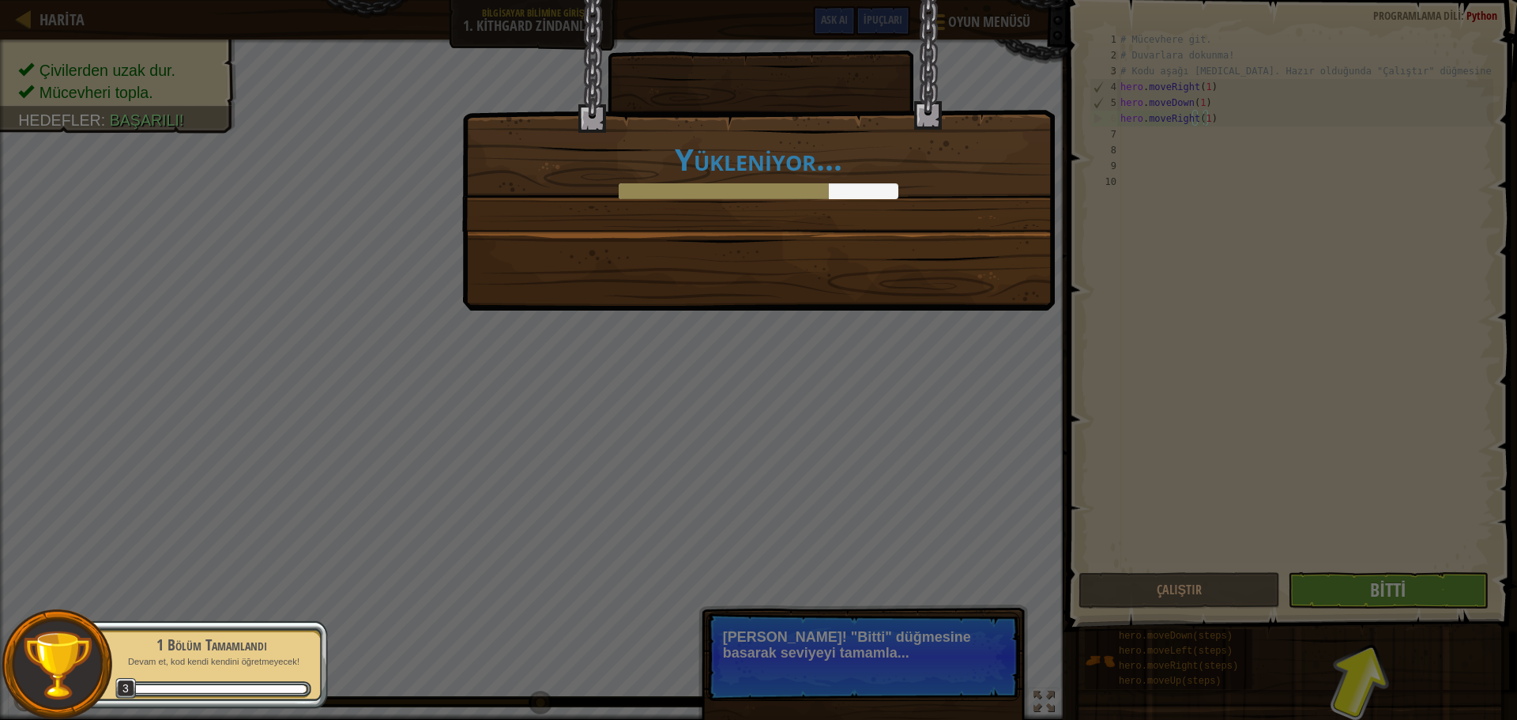
click at [1376, 596] on div "Yükleniyor..." at bounding box center [758, 360] width 1517 height 720
click at [1364, 627] on div "Yükleniyor..." at bounding box center [758, 360] width 1517 height 720
click at [1339, 613] on div "Yükleniyor..." at bounding box center [758, 360] width 1517 height 720
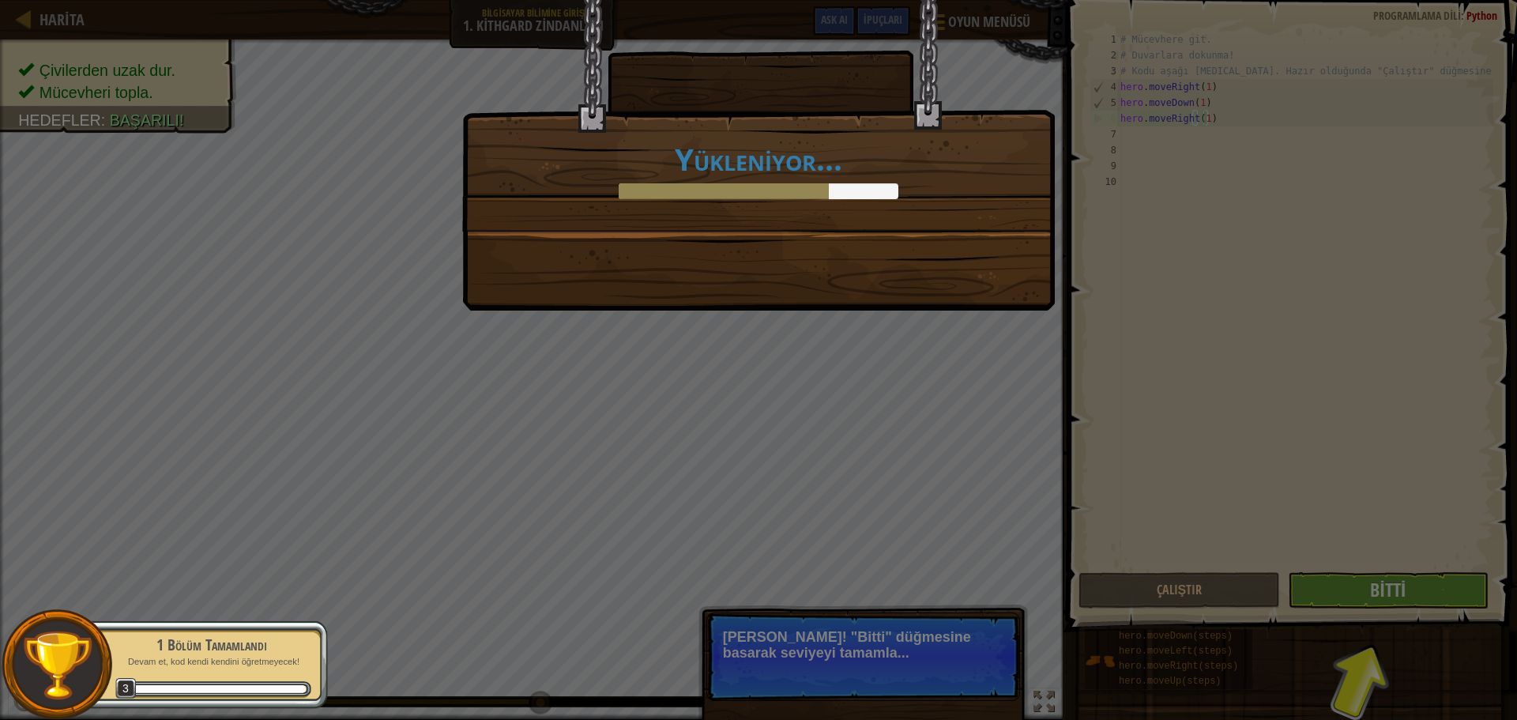
click at [1349, 598] on div "Yükleniyor..." at bounding box center [758, 360] width 1517 height 720
click at [1352, 595] on div "Yükleniyor..." at bounding box center [758, 360] width 1517 height 720
click at [1353, 593] on div "Yükleniyor..." at bounding box center [758, 360] width 1517 height 720
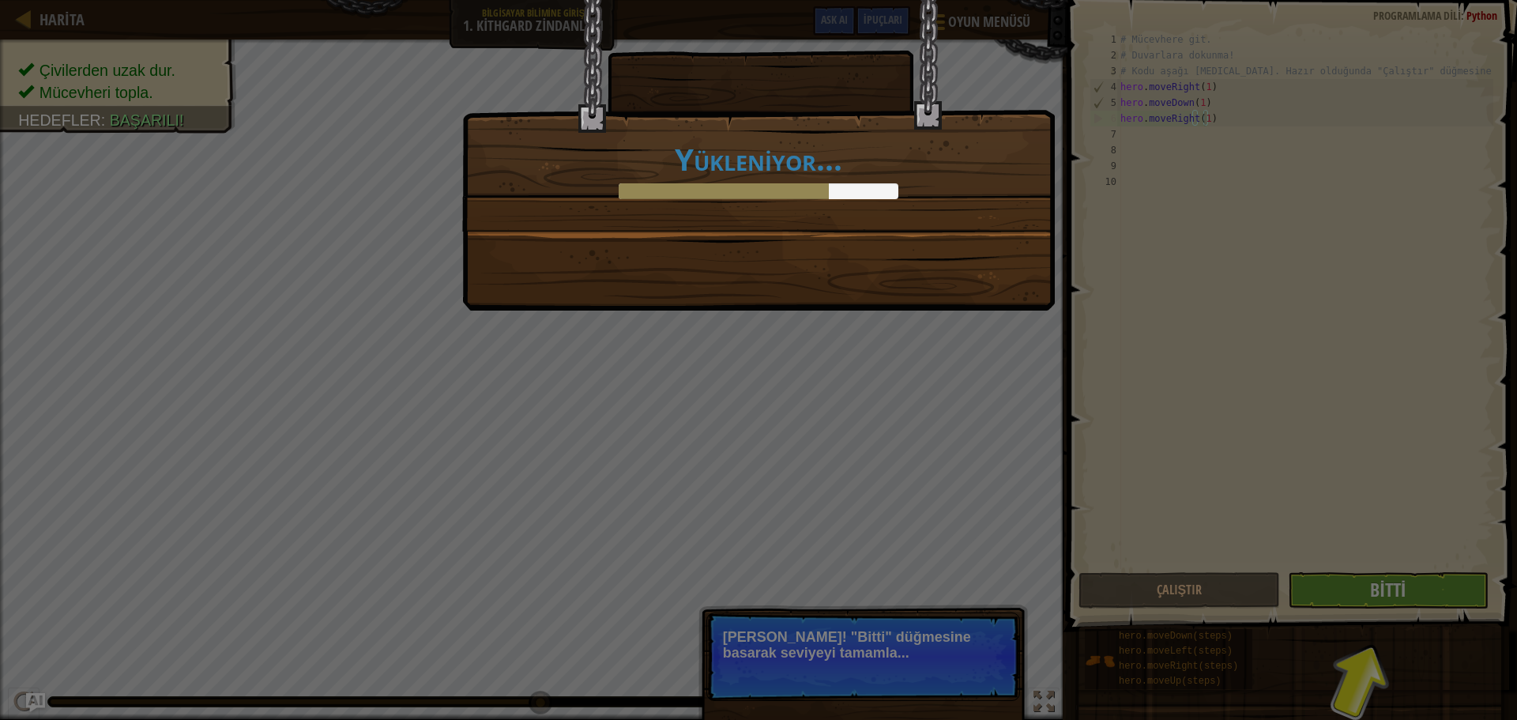
click at [1353, 589] on div "Yükleniyor..." at bounding box center [758, 360] width 1517 height 720
click at [1352, 606] on div "Yükleniyor..." at bounding box center [758, 360] width 1517 height 720
click at [1352, 607] on div "Yükleniyor..." at bounding box center [758, 360] width 1517 height 720
click at [1354, 612] on div "Yükleniyor..." at bounding box center [758, 360] width 1517 height 720
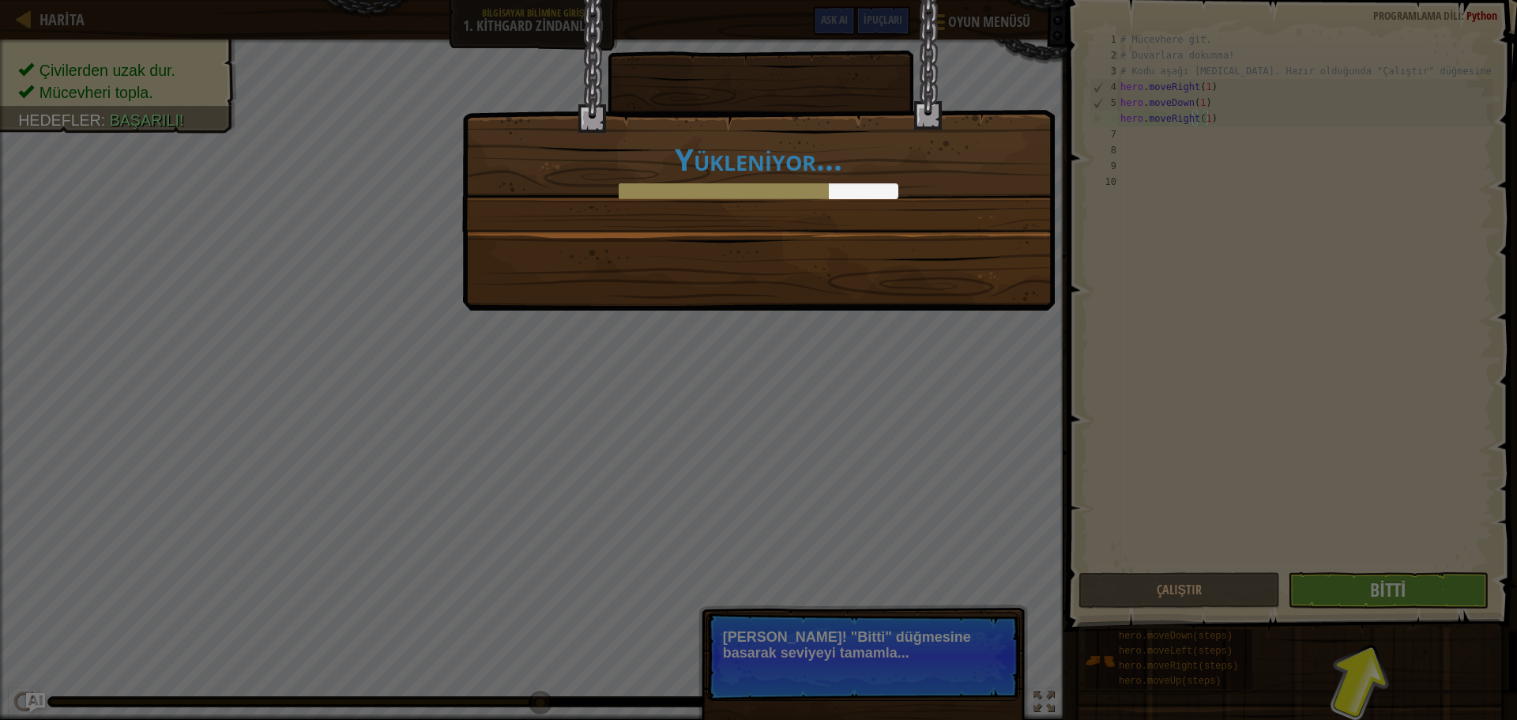
click at [1356, 600] on div "Yükleniyor..." at bounding box center [758, 360] width 1517 height 720
click at [1355, 596] on div "Yükleniyor..." at bounding box center [758, 360] width 1517 height 720
click at [1365, 593] on div "Yükleniyor..." at bounding box center [758, 360] width 1517 height 720
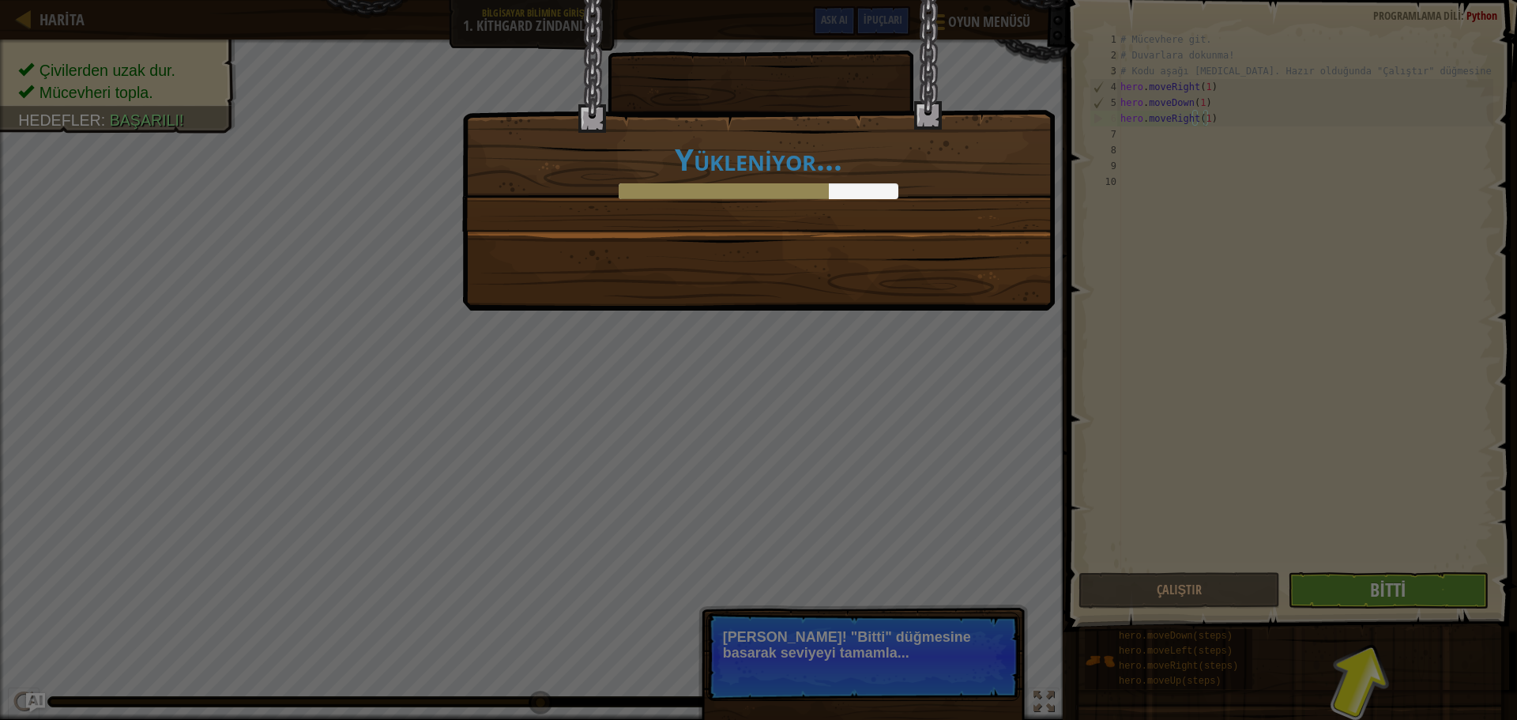
click at [1365, 593] on div "Yükleniyor..." at bounding box center [758, 360] width 1517 height 720
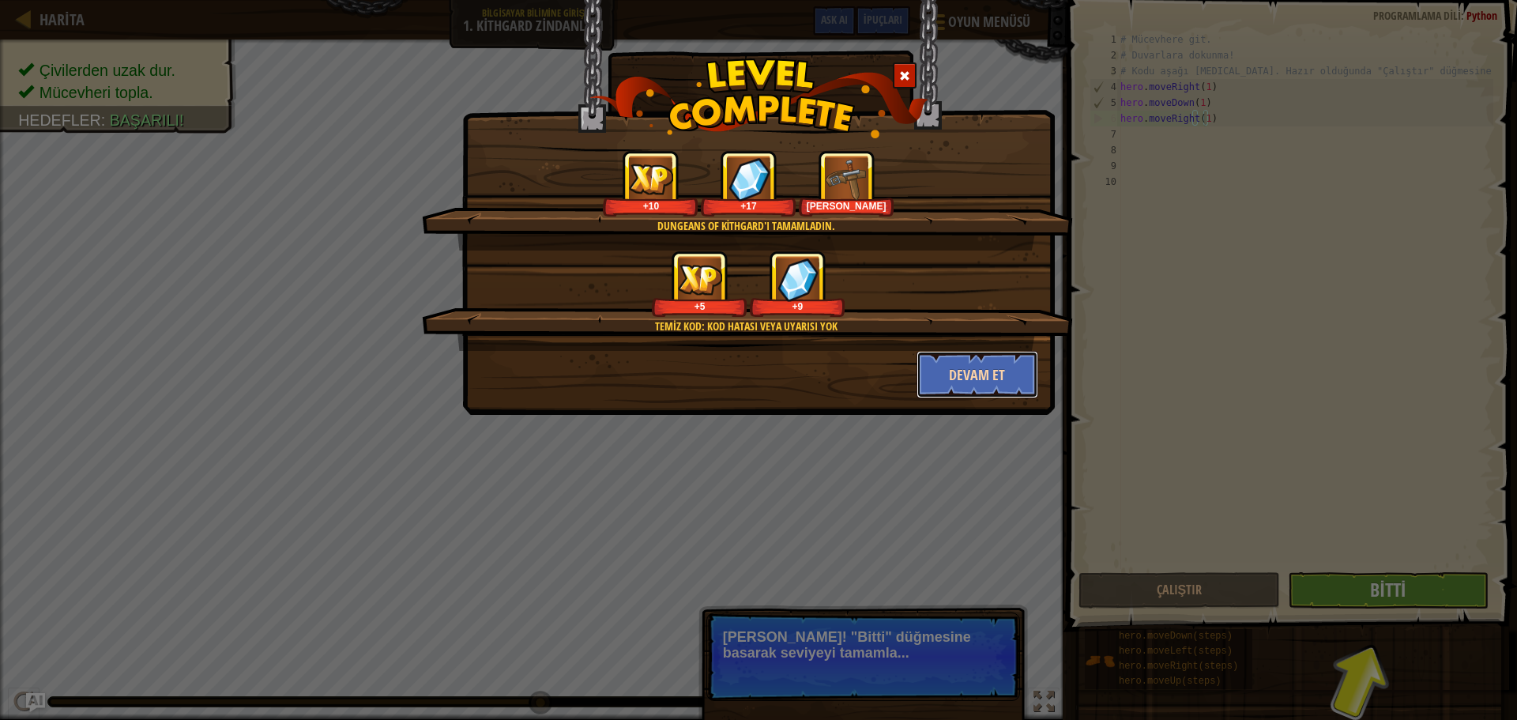
click at [978, 383] on button "Devam et" at bounding box center [977, 374] width 122 height 47
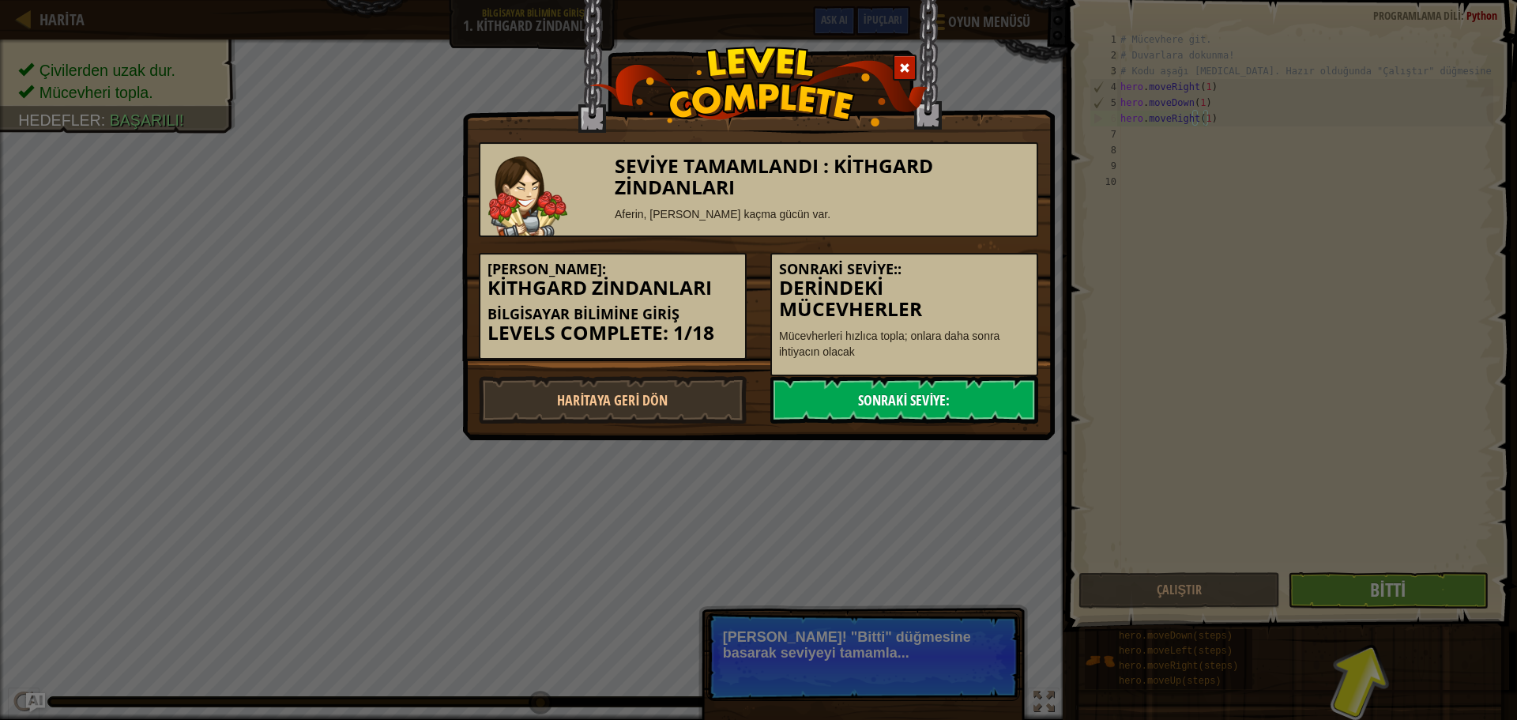
click at [964, 403] on link "Sonraki Seviye:" at bounding box center [904, 399] width 268 height 47
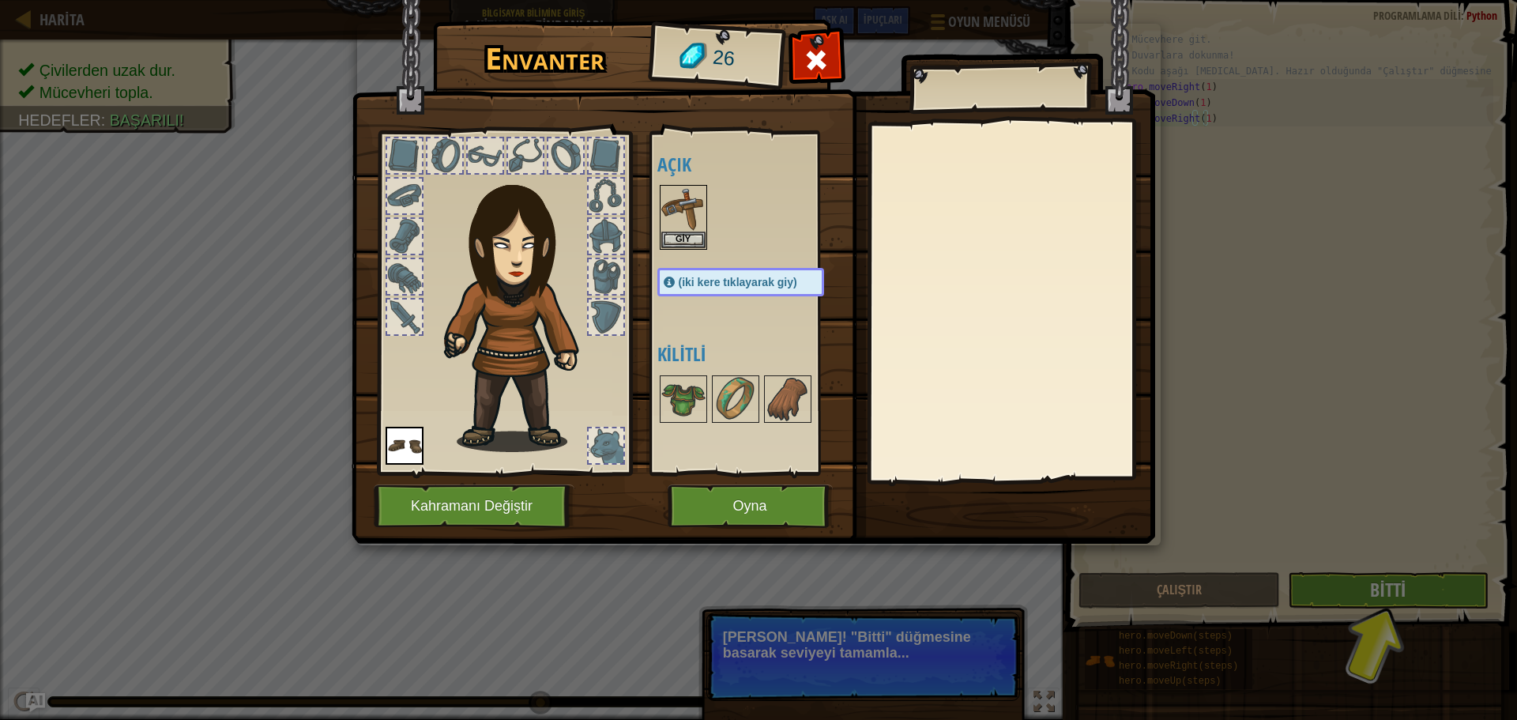
drag, startPoint x: 762, startPoint y: 480, endPoint x: 766, endPoint y: 489, distance: 9.5
click at [765, 484] on div "Envanter 26 Açık Giy Giy (iki kere tıklayarak giy) Kilitli Giy Çıkar Kilidini a…" at bounding box center [758, 284] width 803 height 521
click at [772, 495] on button "Oyna" at bounding box center [750, 505] width 165 height 43
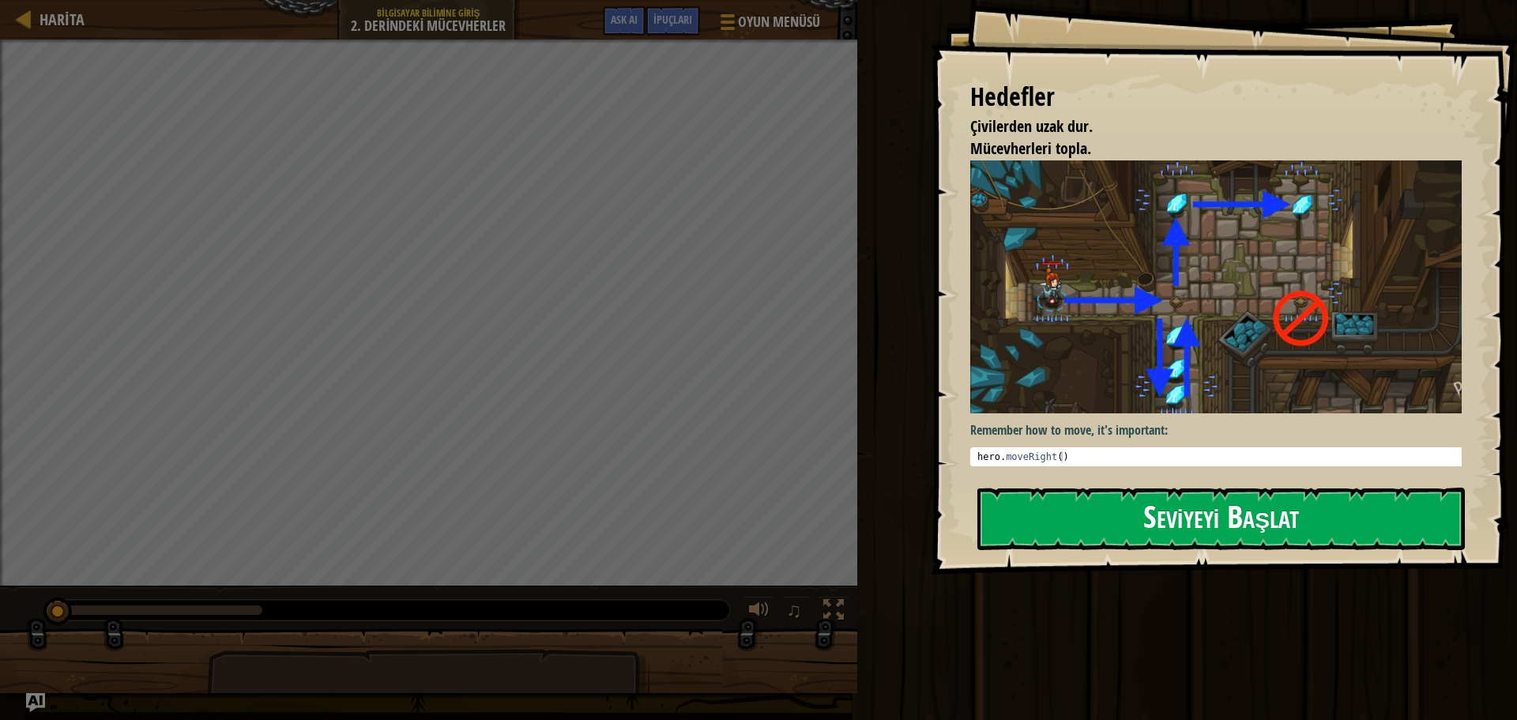
click at [1127, 520] on button "Seviyeyi Başlat" at bounding box center [1220, 518] width 487 height 62
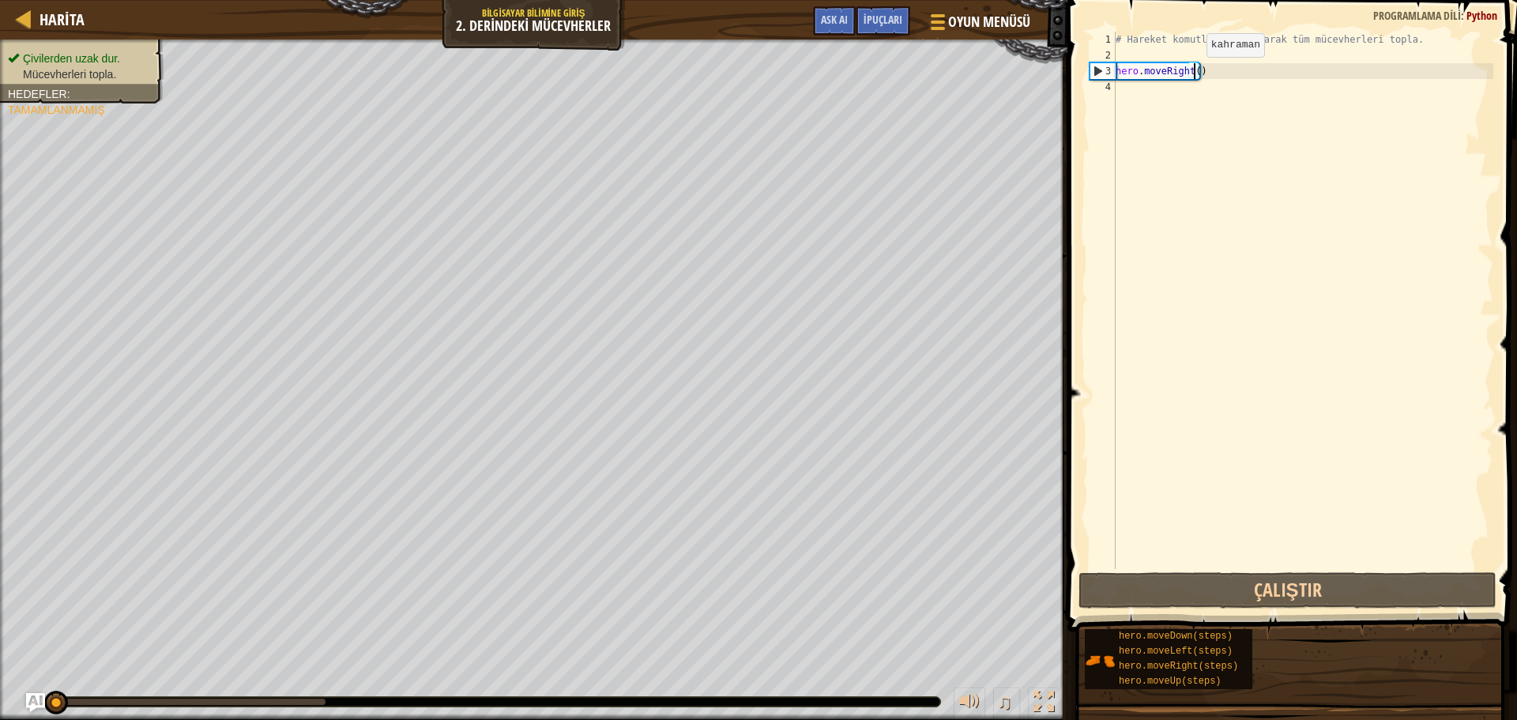
click at [1193, 73] on div "# Hareket komutları kullanarak tüm mücevherleri topla. hero . moveRight ( )" at bounding box center [1302, 316] width 381 height 569
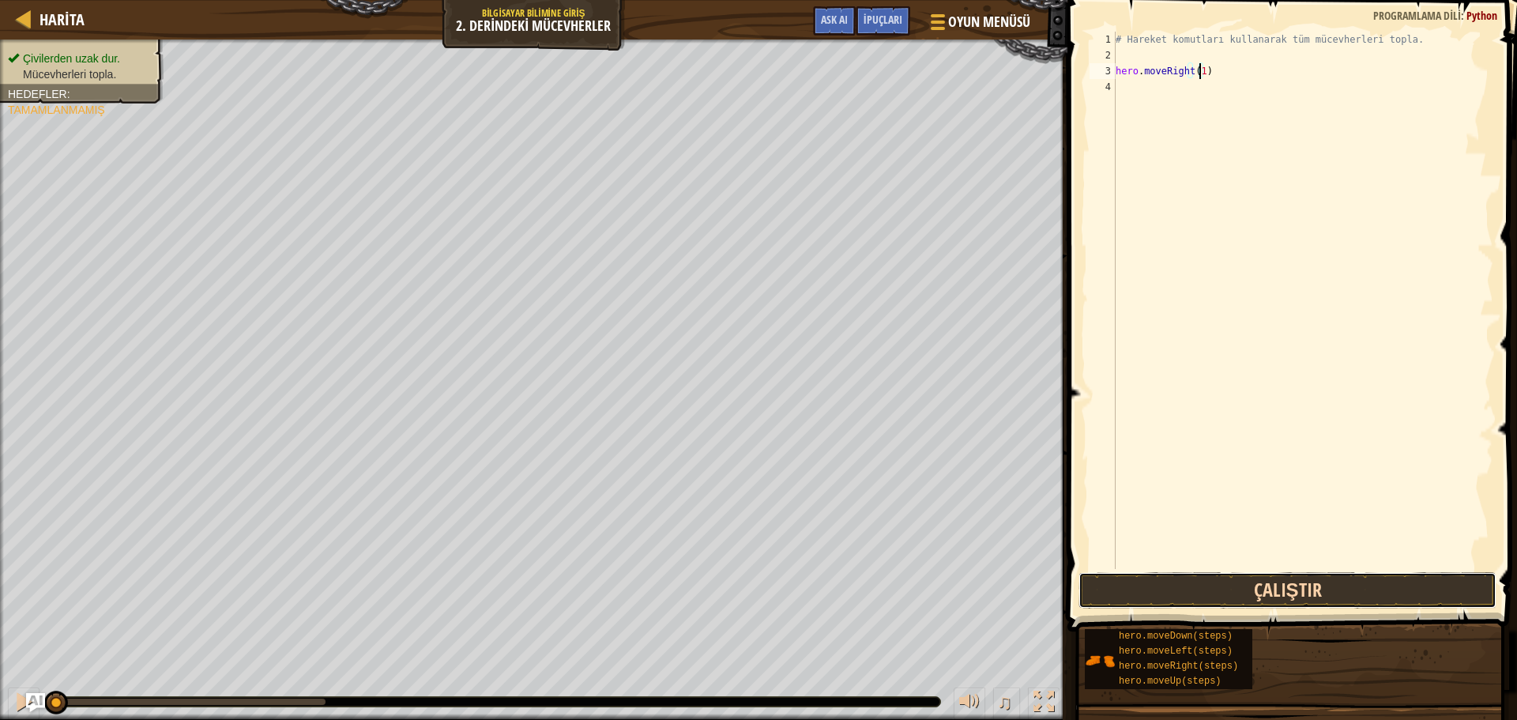
click at [1316, 587] on button "Çalıştır" at bounding box center [1287, 590] width 418 height 36
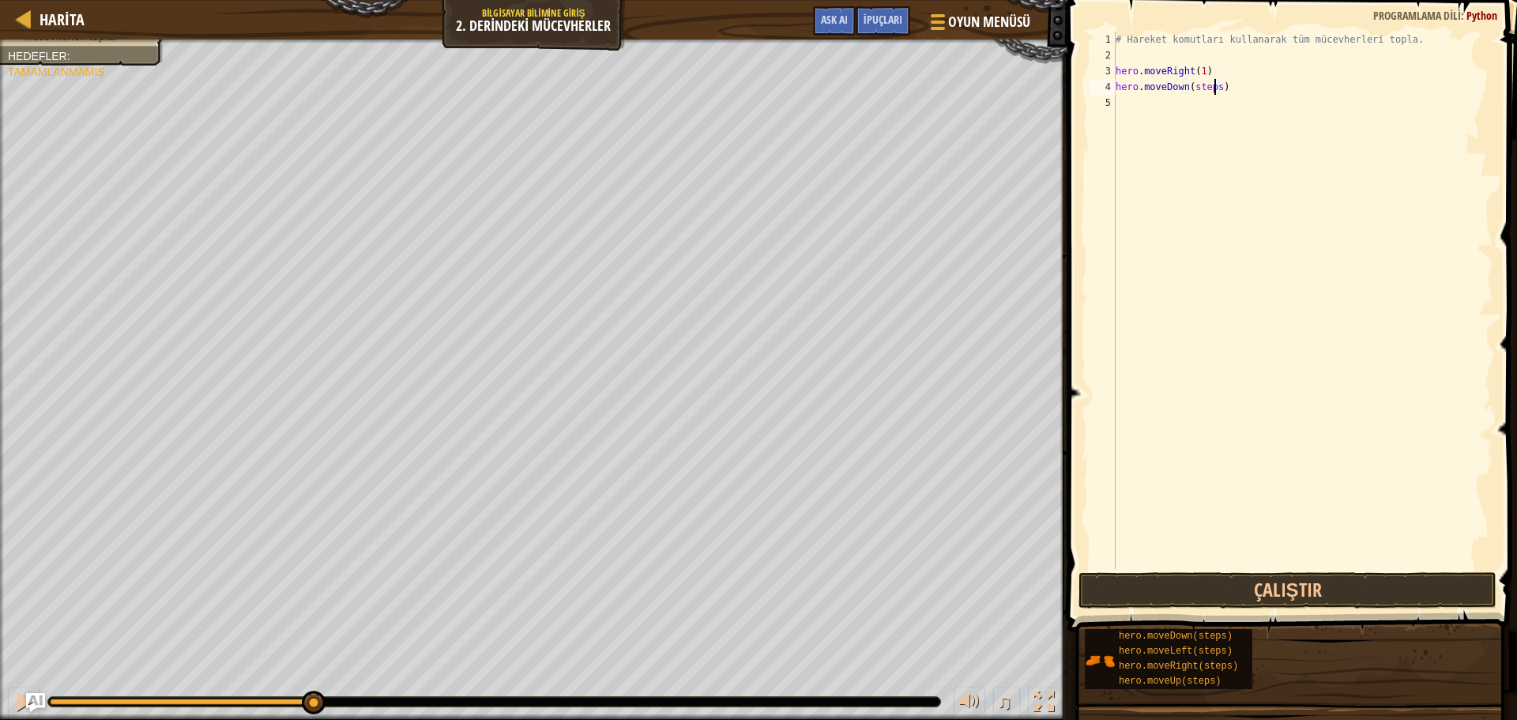
click at [1211, 86] on div "# Hareket komutları [DEMOGRAPHIC_DATA] tüm mücevherleri topla. hero . moveRight…" at bounding box center [1302, 316] width 381 height 569
type textarea "hero.moveDown(1)"
click at [1323, 596] on button "Çalıştır" at bounding box center [1287, 590] width 418 height 36
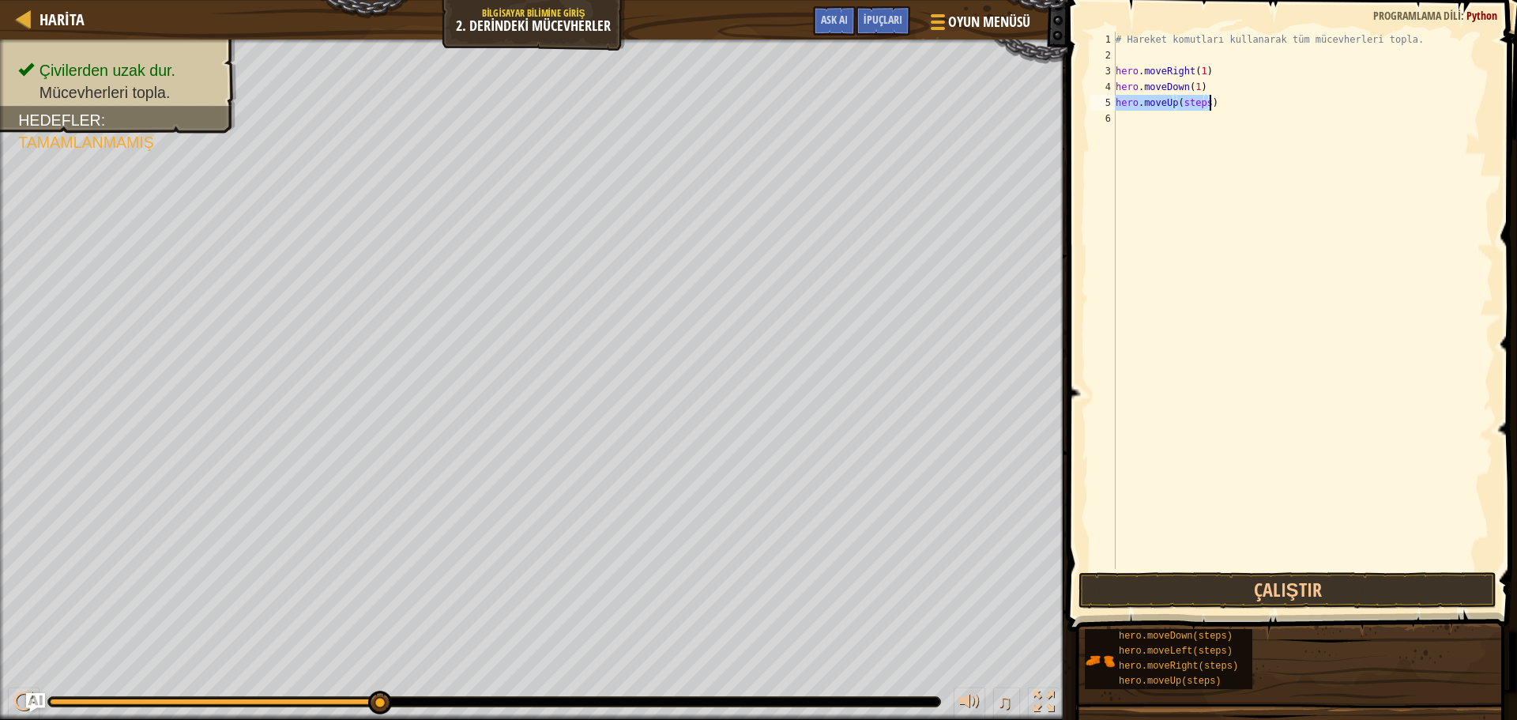
click at [1201, 99] on div "# Hareket komutları [DEMOGRAPHIC_DATA] tüm mücevherleri topla. hero . moveRight…" at bounding box center [1302, 300] width 381 height 537
click at [1204, 104] on div "# Hareket komutları [DEMOGRAPHIC_DATA] tüm mücevherleri topla. hero . moveRight…" at bounding box center [1302, 316] width 381 height 569
click at [1225, 589] on button "Çalıştır" at bounding box center [1287, 590] width 418 height 36
click at [1202, 121] on div "# Hareket komutları [DEMOGRAPHIC_DATA] tüm mücevherleri topla. hero . moveRight…" at bounding box center [1302, 316] width 381 height 569
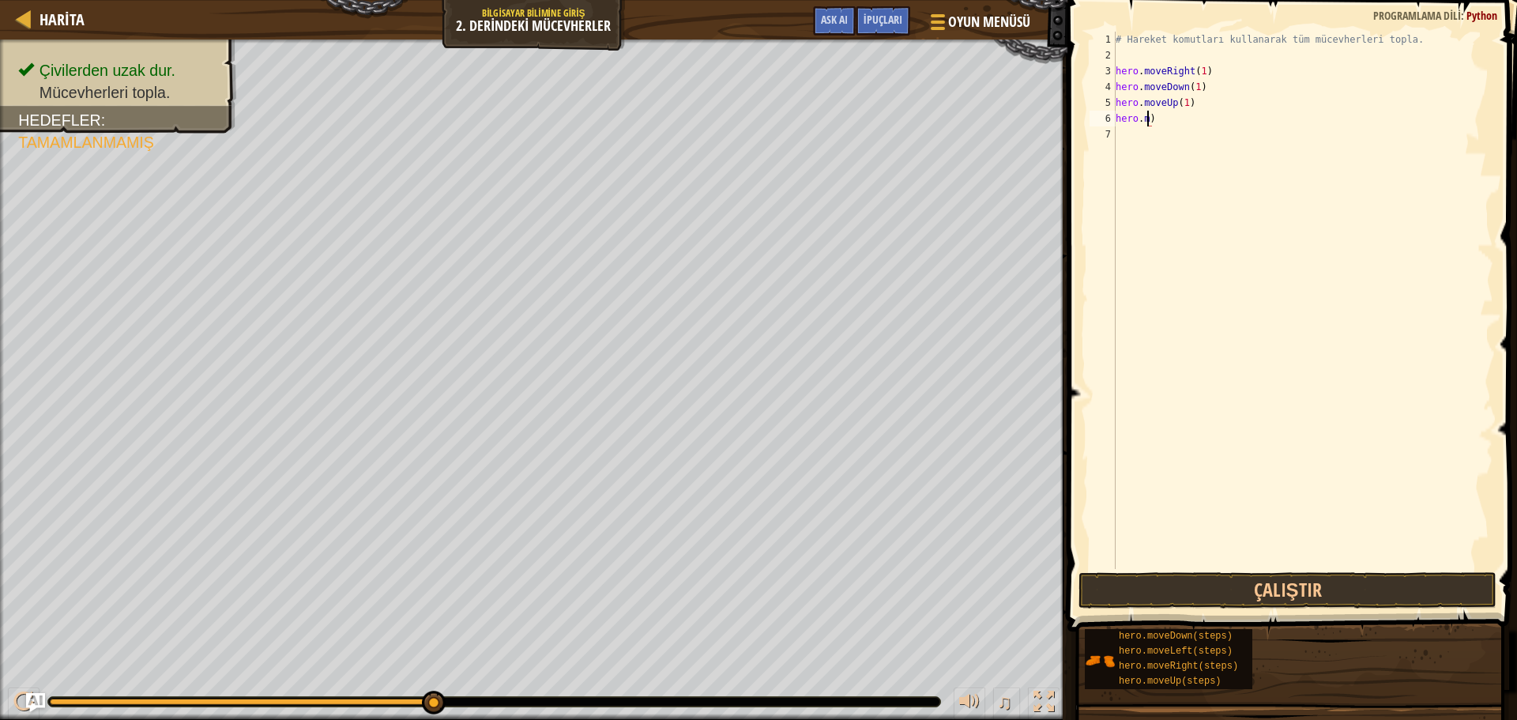
type textarea "hero.)"
drag, startPoint x: 1155, startPoint y: 127, endPoint x: 1114, endPoint y: 127, distance: 41.1
click at [1114, 127] on div "hero.) 1 2 3 4 5 6 7 # Hareket komutları [DEMOGRAPHIC_DATA] tüm mücevherleri to…" at bounding box center [1289, 300] width 407 height 537
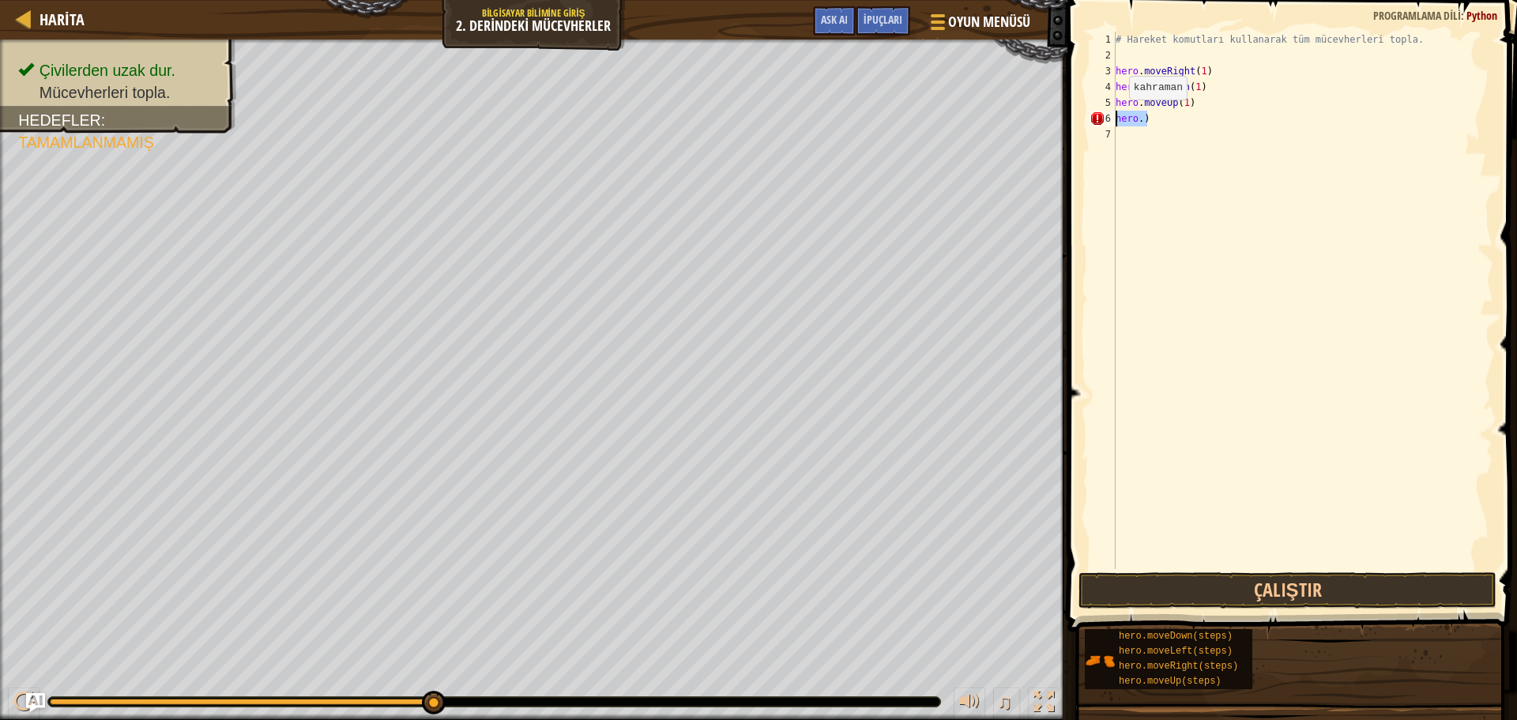
drag, startPoint x: 1147, startPoint y: 119, endPoint x: 1098, endPoint y: 112, distance: 49.4
click at [1098, 112] on div "1 2 3 4 5 6 7 # Hareket komutları kullanarak tüm mücevherleri topla. hero . mov…" at bounding box center [1289, 300] width 407 height 537
type textarea "hero.)"
click at [1206, 114] on div "# Hareket komutları [DEMOGRAPHIC_DATA] tüm mücevherleri topla. hero . moveRight…" at bounding box center [1302, 300] width 381 height 537
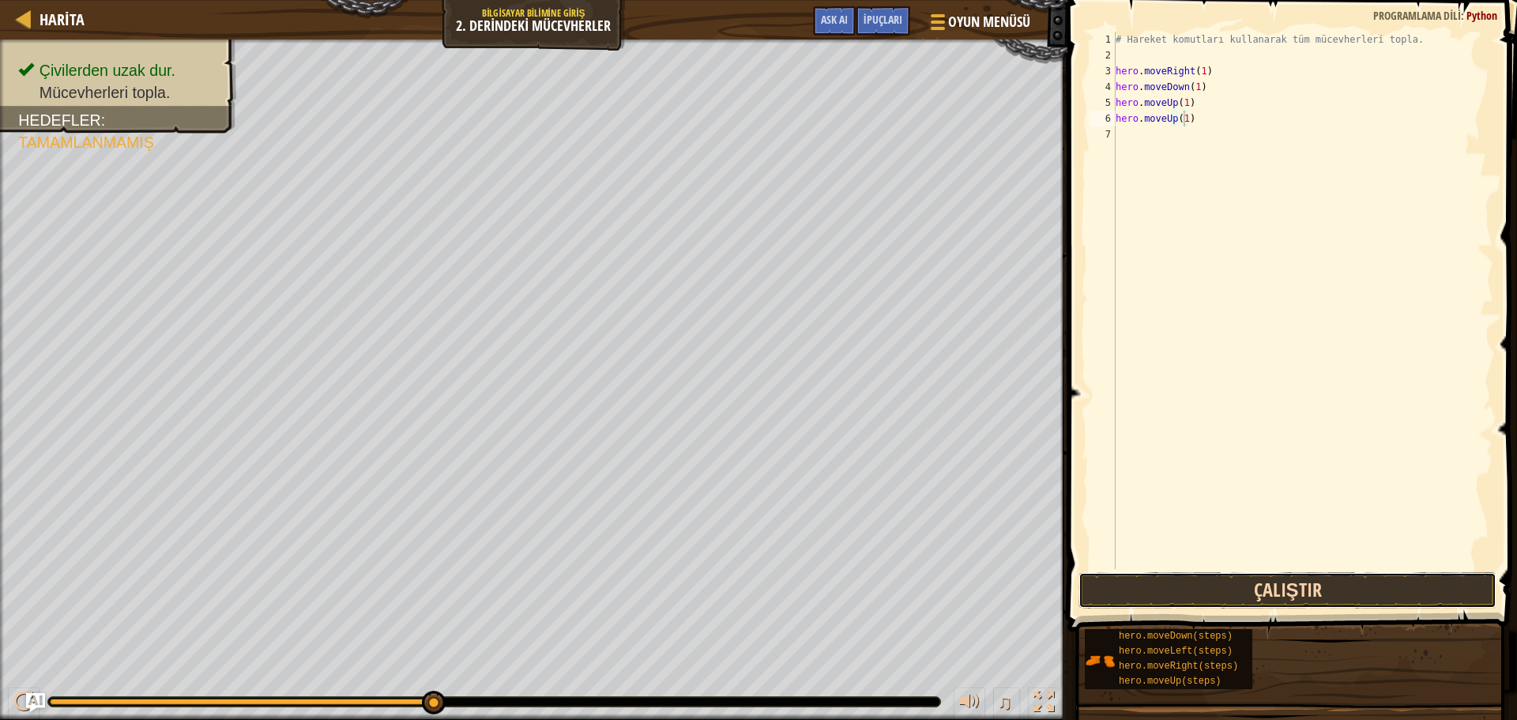
click at [1215, 586] on button "Çalıştır" at bounding box center [1287, 590] width 418 height 36
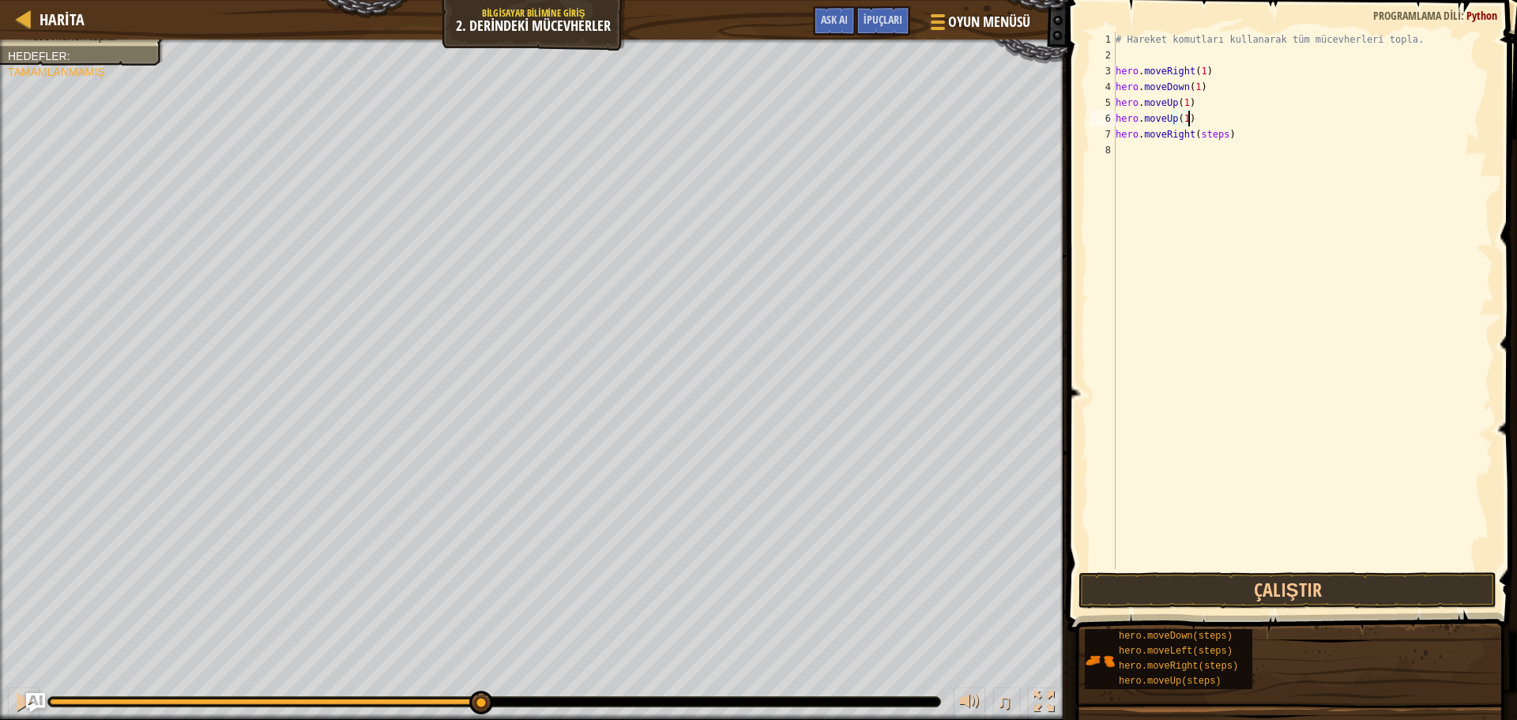
drag, startPoint x: 1239, startPoint y: 124, endPoint x: 1220, endPoint y: 134, distance: 21.2
click at [1234, 128] on div "# Hareket komutları [DEMOGRAPHIC_DATA] tüm mücevherleri topla. hero . moveRight…" at bounding box center [1302, 316] width 381 height 569
click at [1219, 134] on div "# Hareket komutları [DEMOGRAPHIC_DATA] tüm mücevherleri topla. hero . moveRight…" at bounding box center [1302, 300] width 381 height 537
type textarea "hero.moveRight(1)"
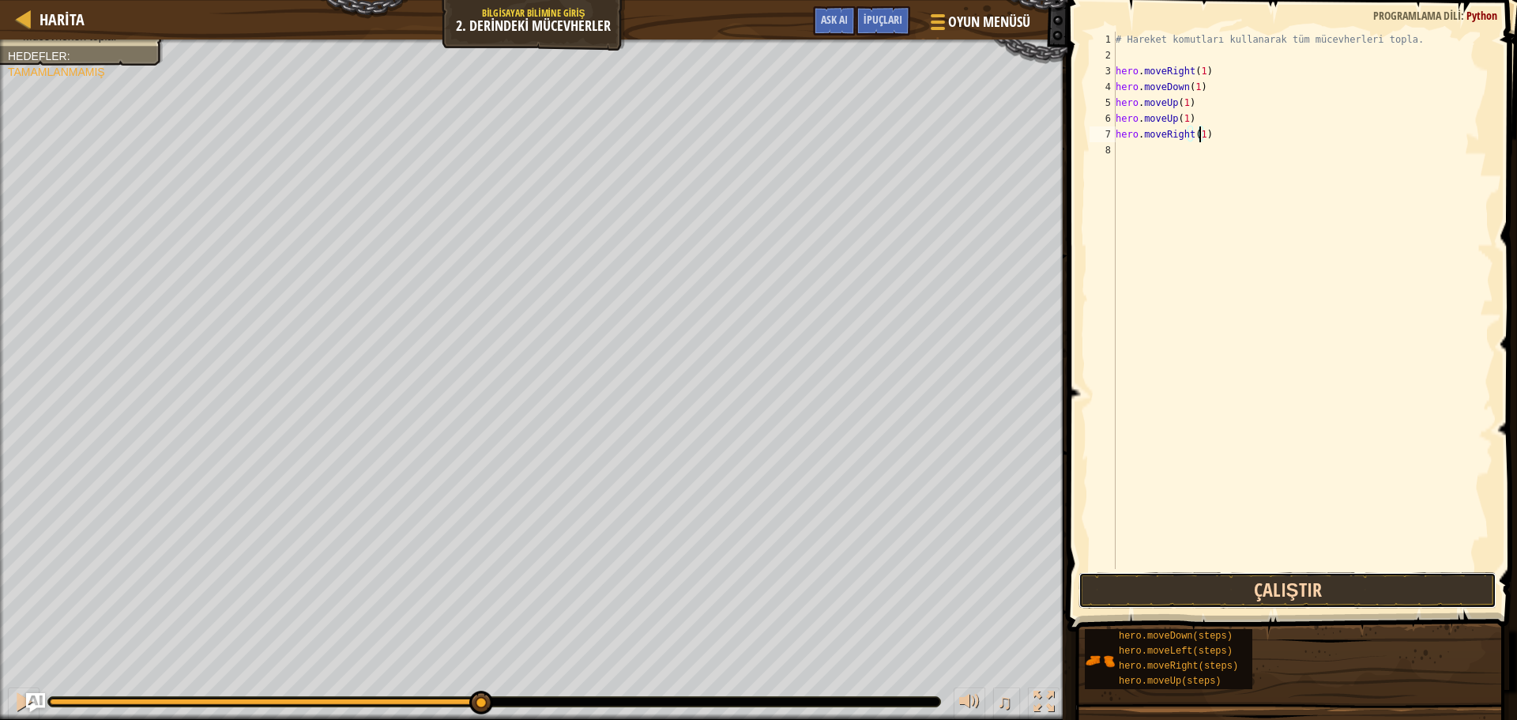
click at [1296, 590] on button "Çalıştır" at bounding box center [1287, 590] width 418 height 36
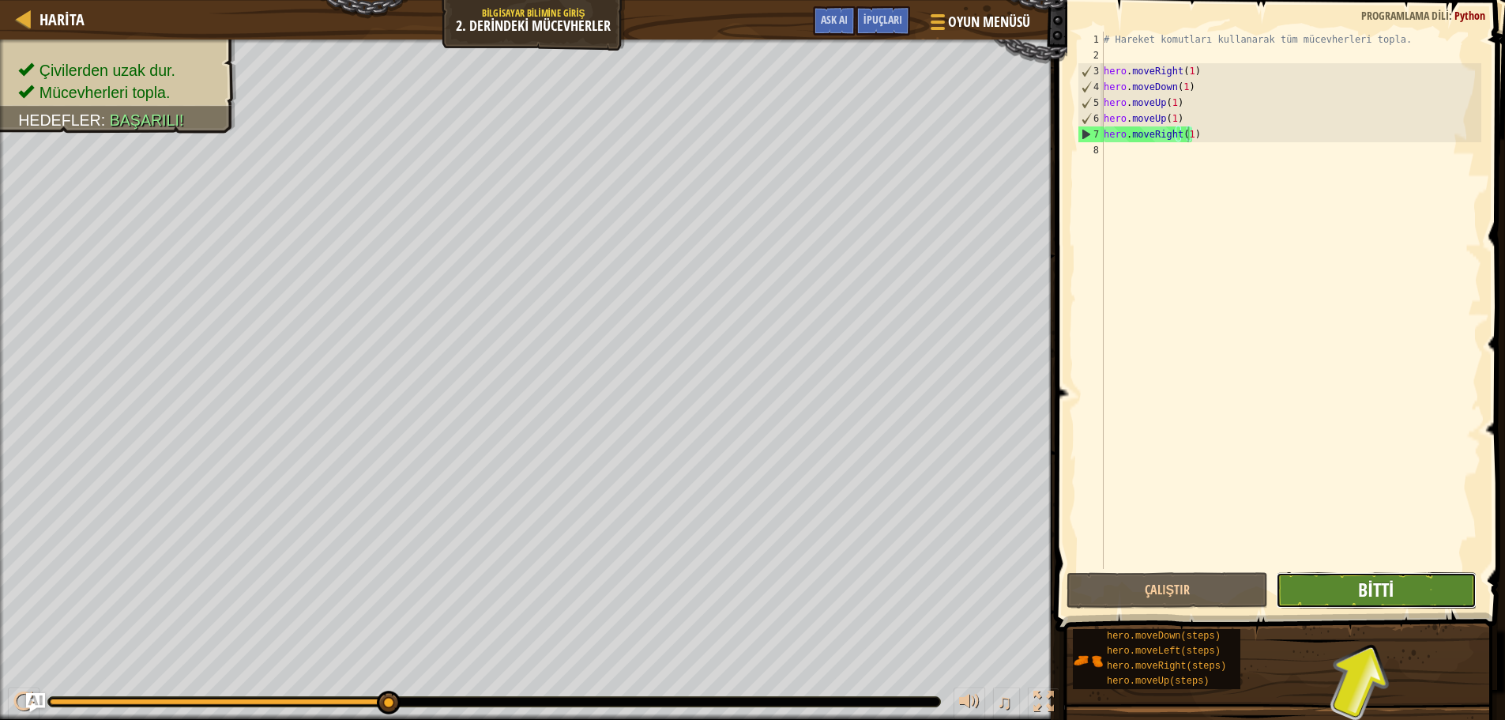
click at [1391, 589] on span "Bitti" at bounding box center [1376, 589] width 36 height 25
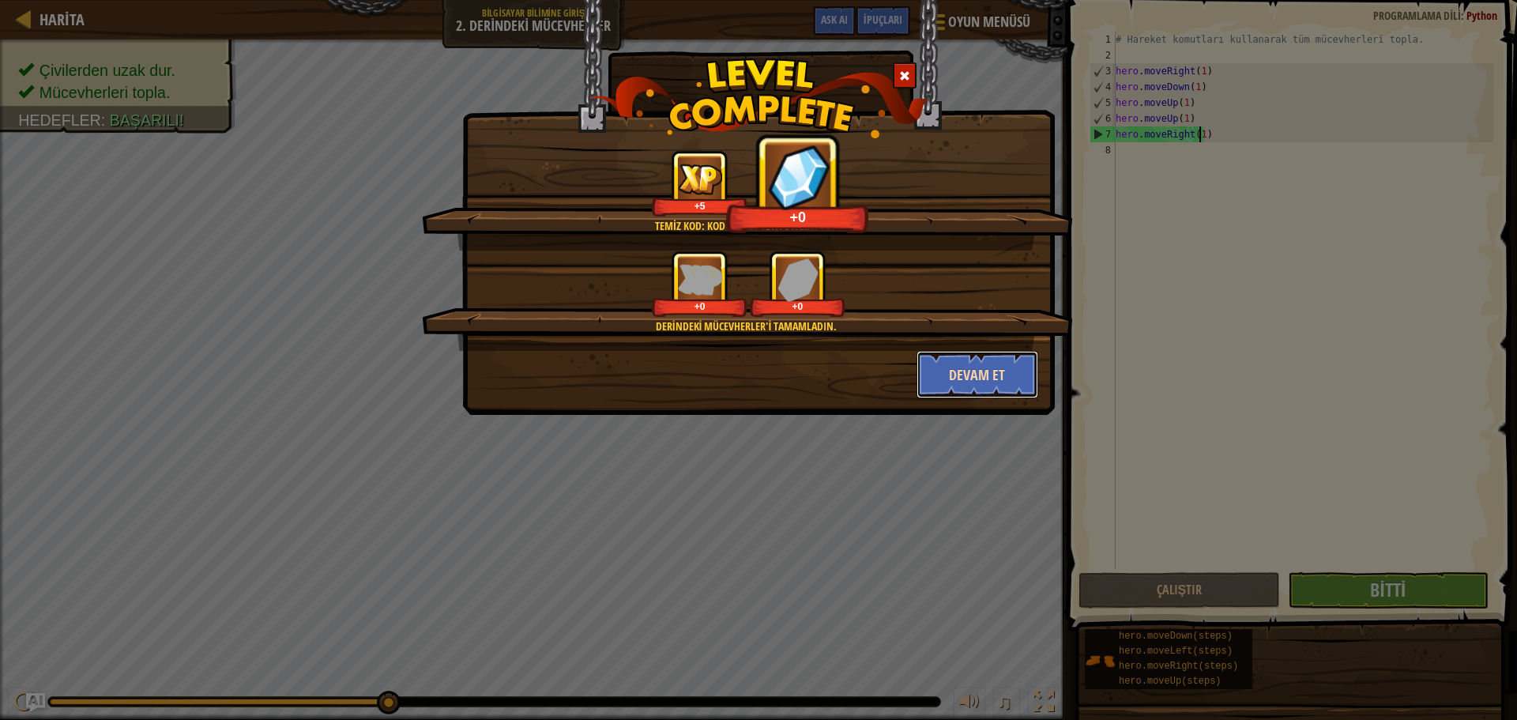
click at [984, 376] on button "Devam et" at bounding box center [977, 374] width 122 height 47
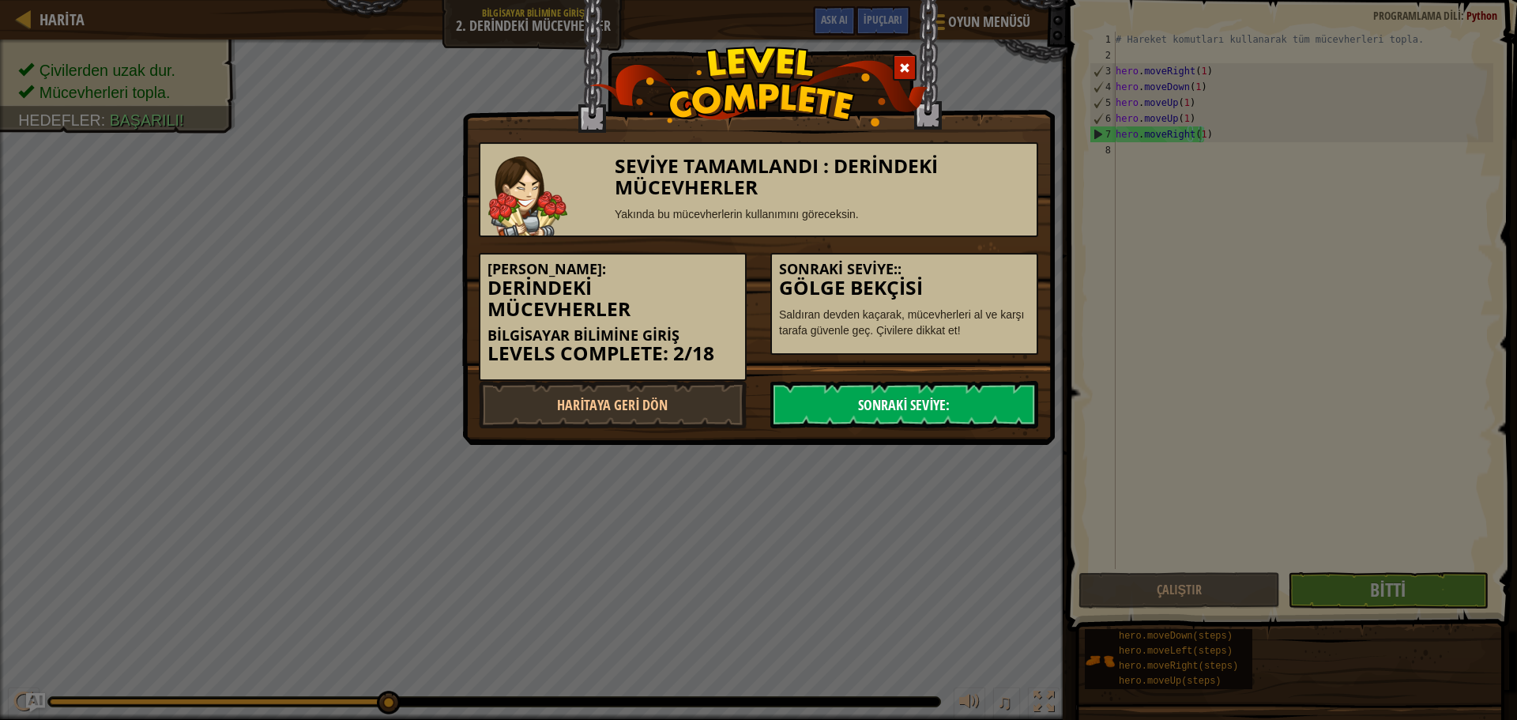
click at [971, 405] on link "Sonraki Seviye:" at bounding box center [904, 404] width 268 height 47
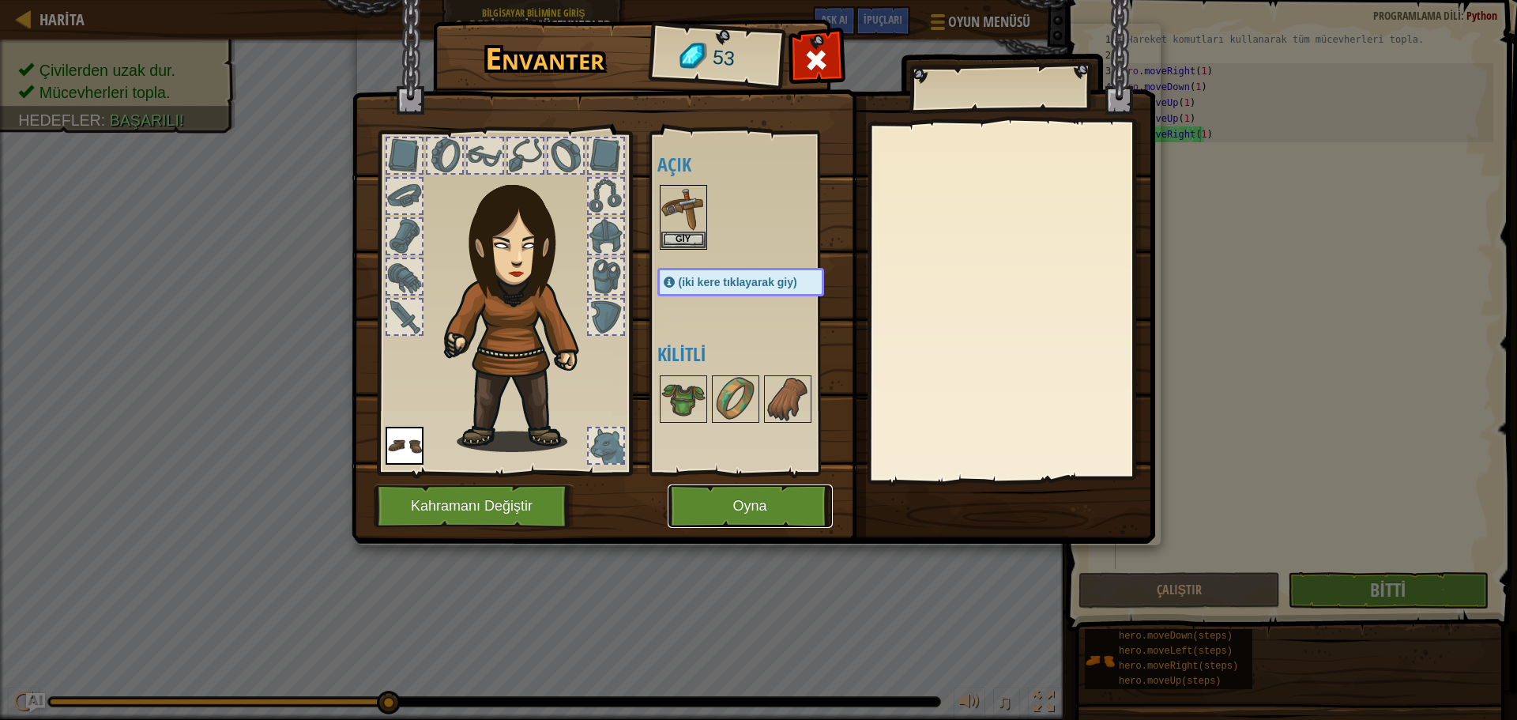
click at [755, 498] on button "Oyna" at bounding box center [750, 505] width 165 height 43
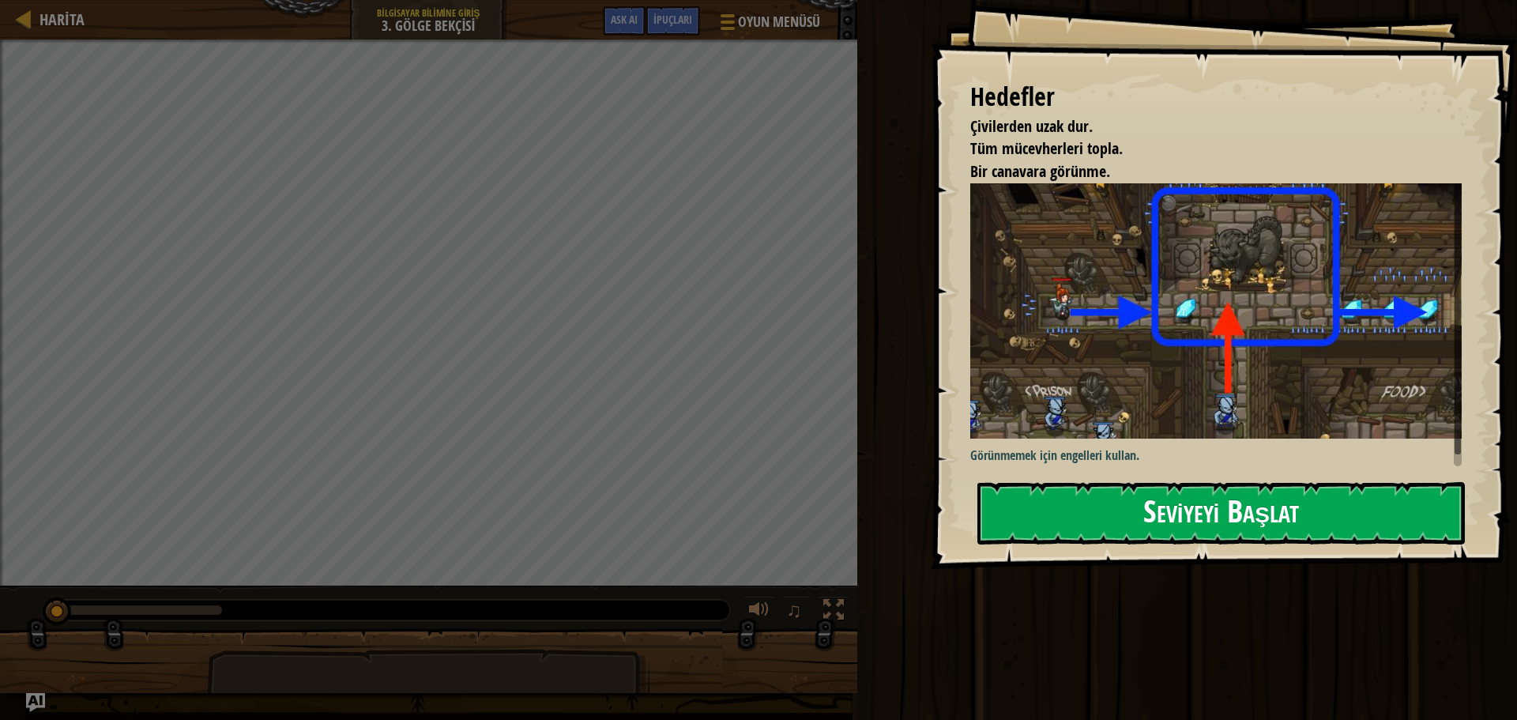
click at [1097, 526] on button "Seviyeyi Başlat" at bounding box center [1220, 513] width 487 height 62
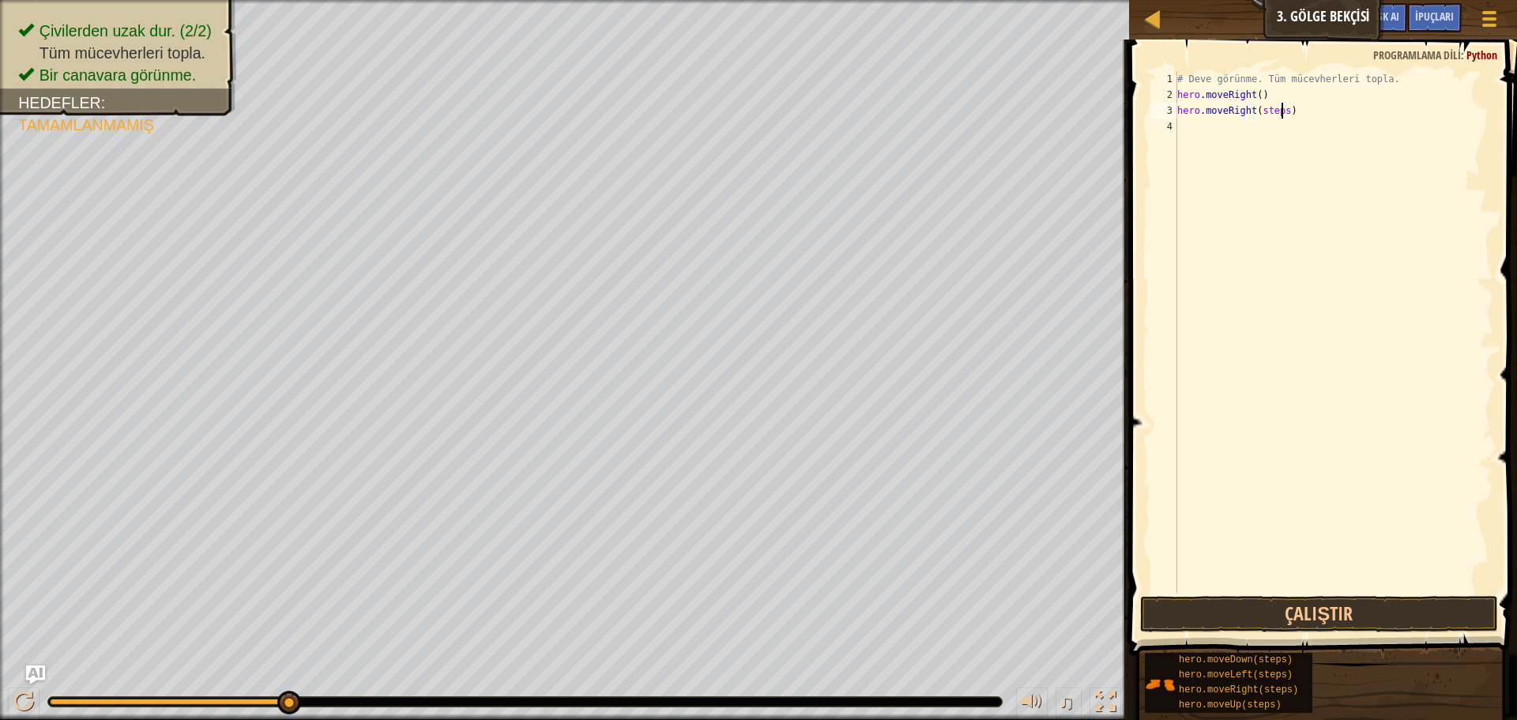
click at [1281, 111] on div "# Deve görünme. Tüm mücevherleri topla. hero . moveRight ( ) hero . moveRight (…" at bounding box center [1333, 347] width 319 height 553
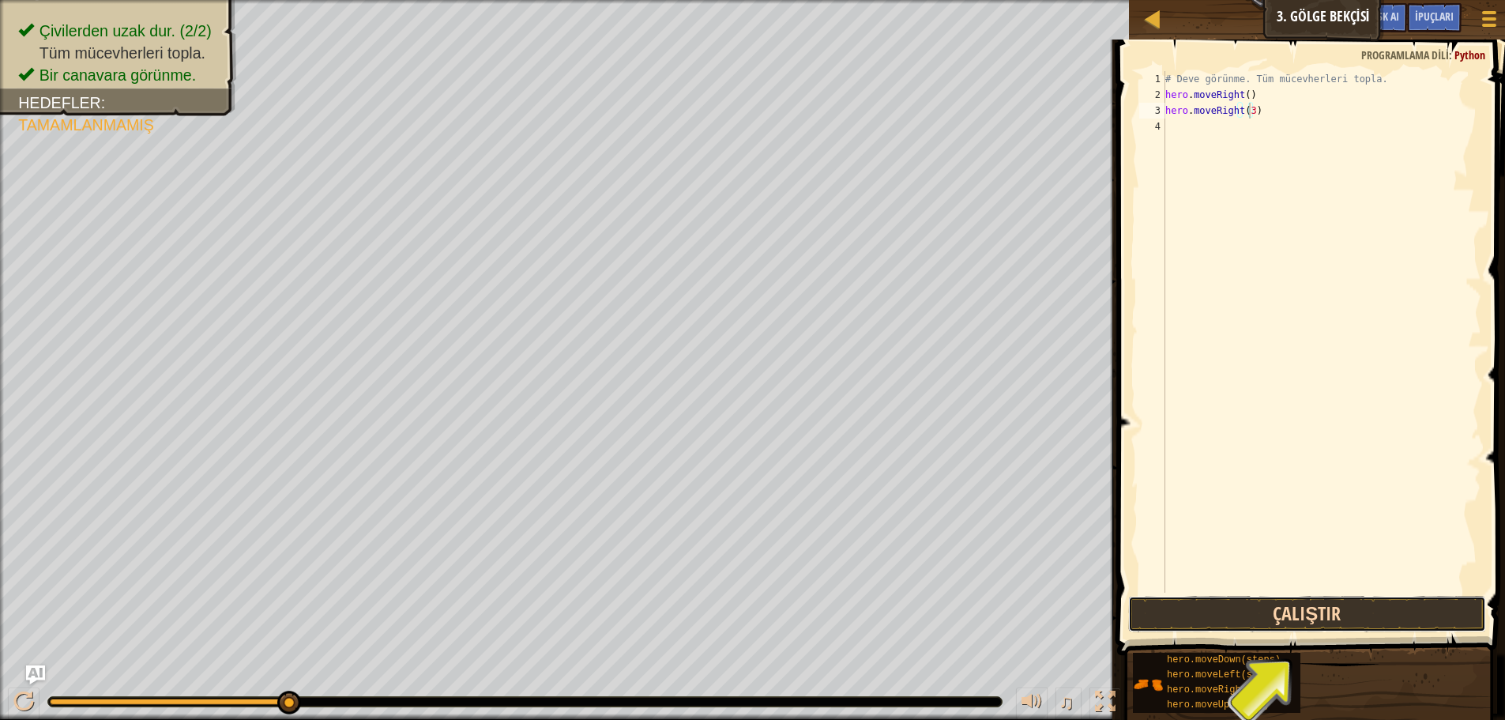
click at [1372, 623] on button "Çalıştır" at bounding box center [1307, 614] width 358 height 36
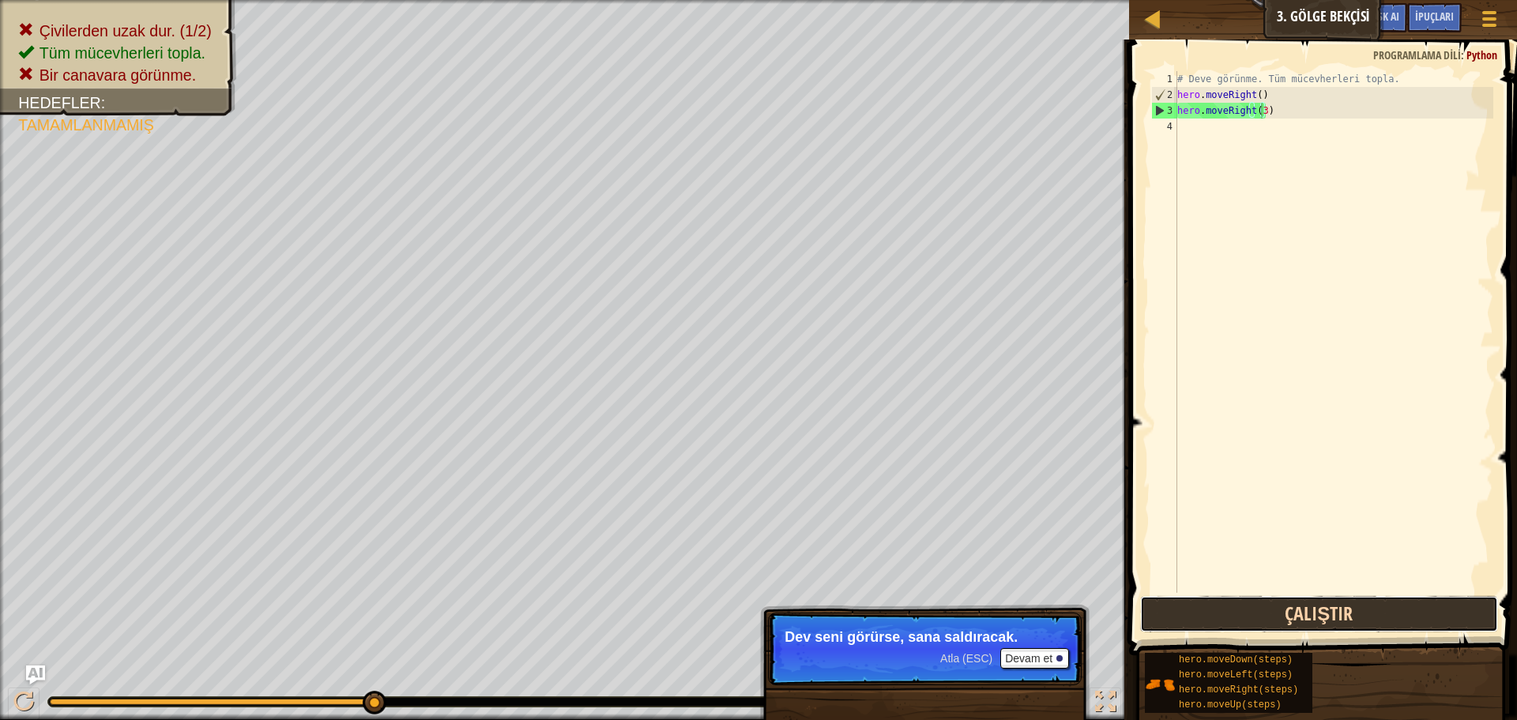
click at [1231, 609] on button "Çalıştır" at bounding box center [1319, 614] width 358 height 36
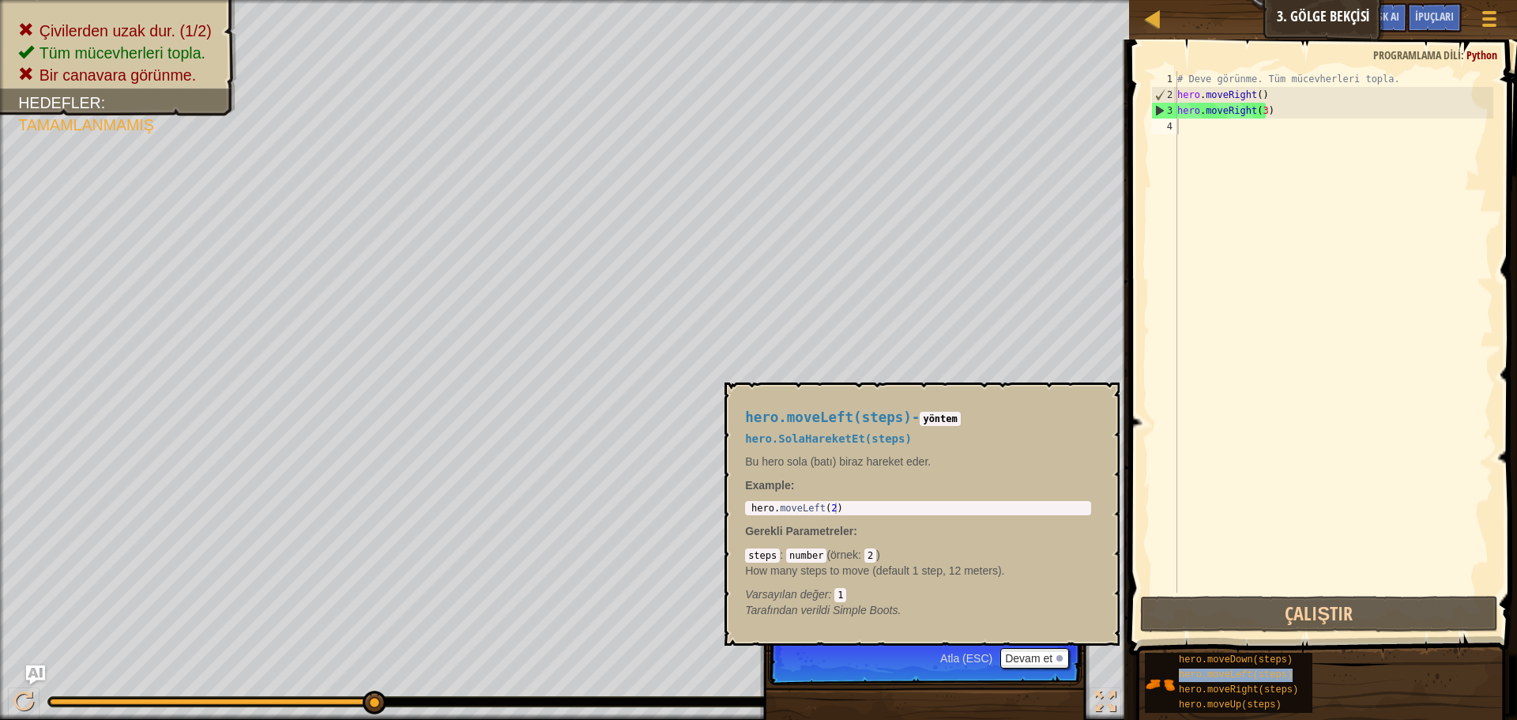
type textarea "hero.moveLeft(steps)"
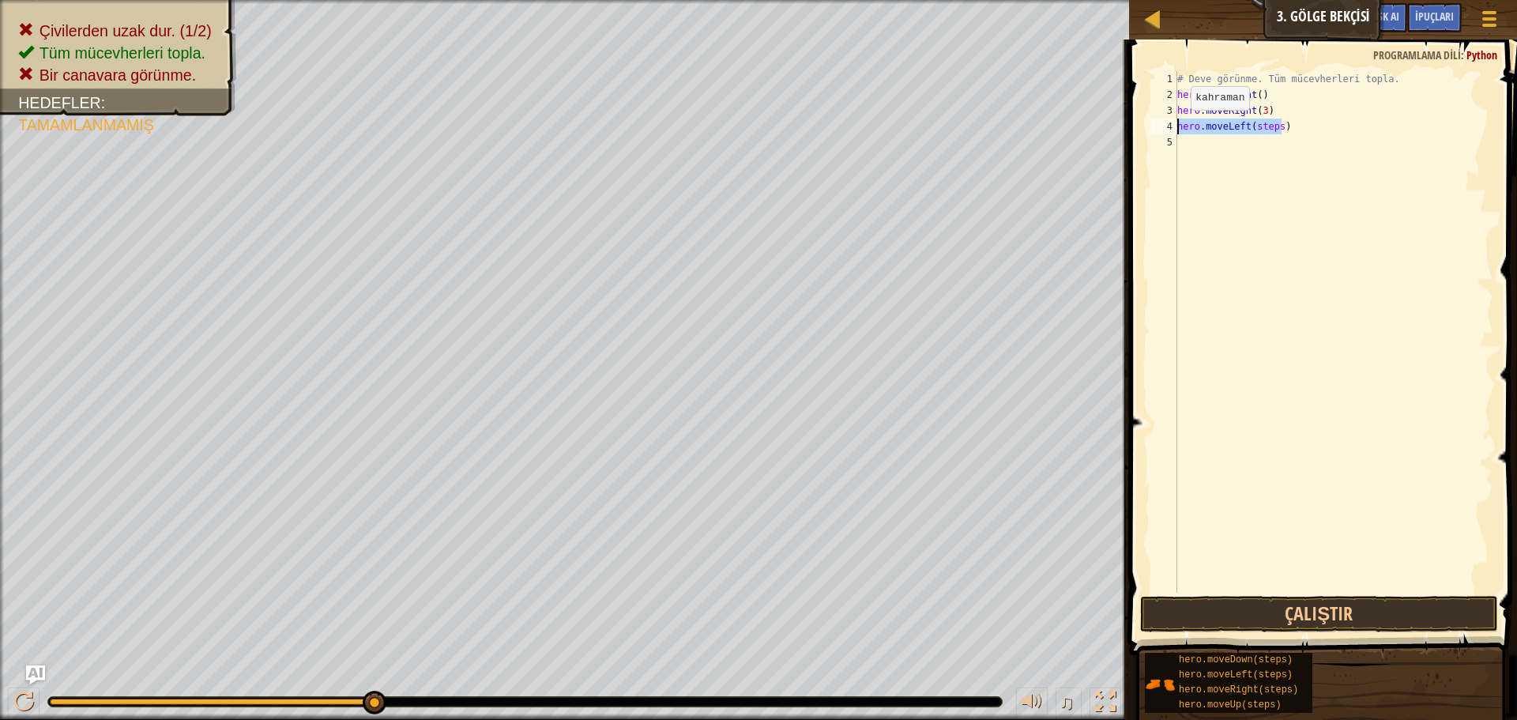
drag, startPoint x: 1285, startPoint y: 122, endPoint x: 1137, endPoint y: 131, distance: 148.8
click at [1137, 131] on div "hero.moveLeft(steps) 1 2 3 4 5 # Deve görünme. Tüm mücevherleri topla. hero . m…" at bounding box center [1320, 378] width 393 height 662
drag, startPoint x: 1270, startPoint y: 112, endPoint x: 1147, endPoint y: 114, distance: 122.5
click at [1147, 114] on div "1 2 3 4 5 # Deve görünme. Tüm mücevherleri topla. hero . moveRight ( ) hero . m…" at bounding box center [1320, 378] width 393 height 662
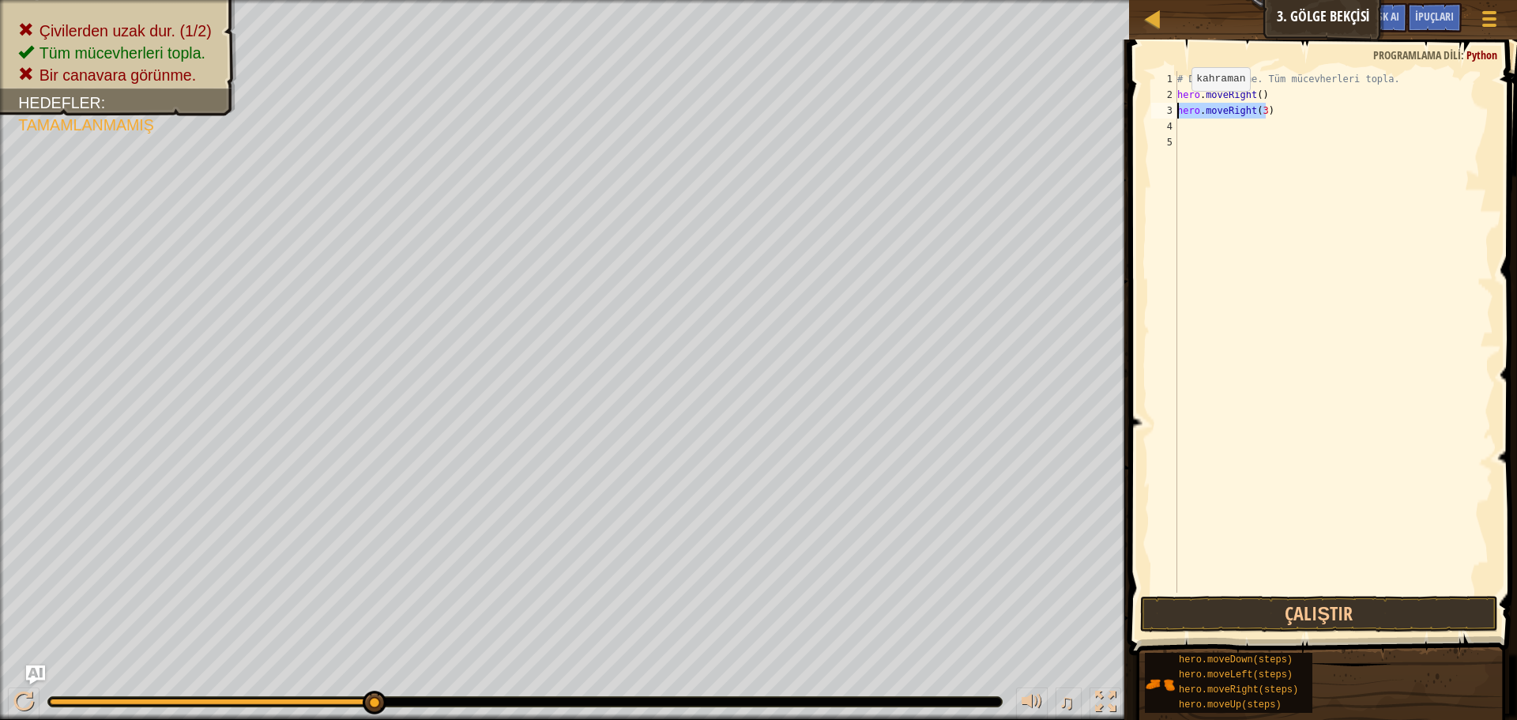
type textarea "hero.moveRight(3)"
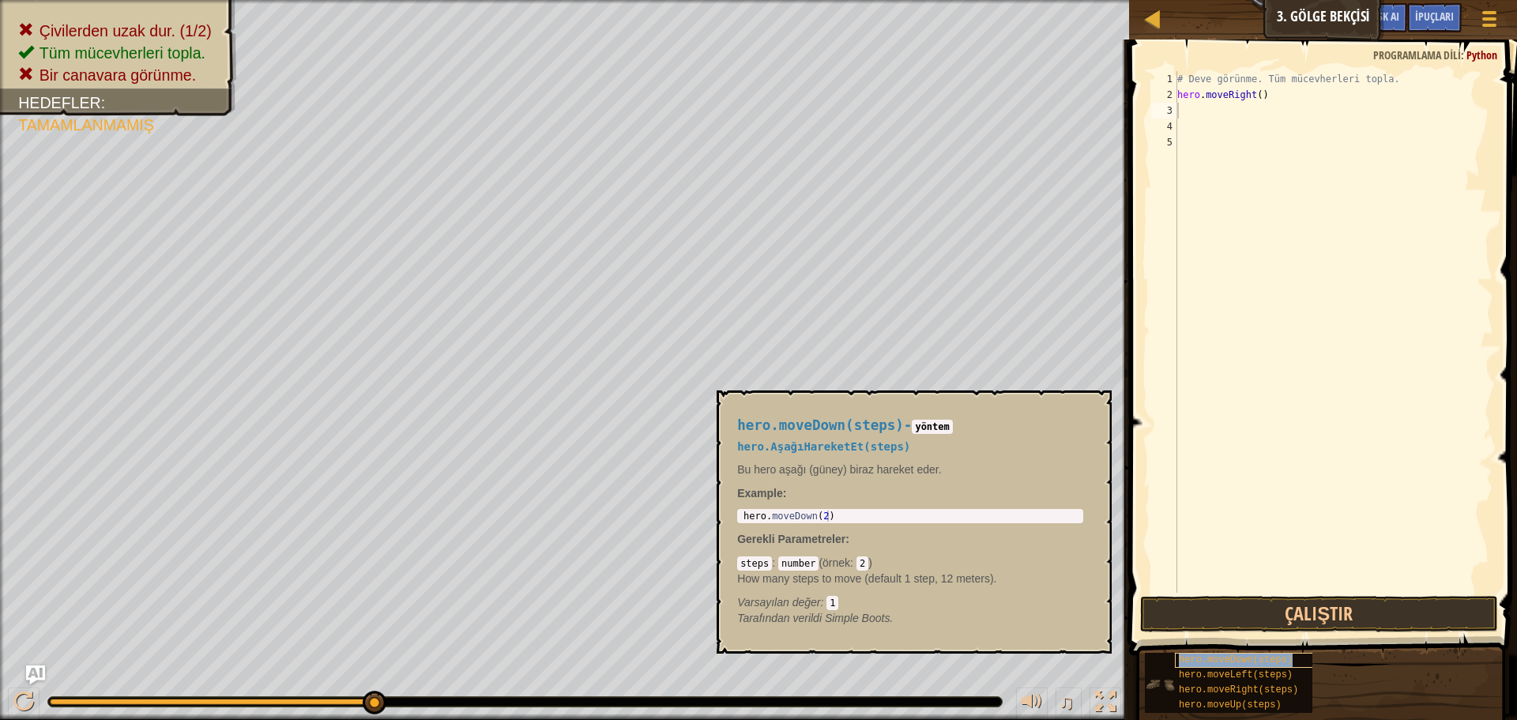
type textarea "hero.moveDown(steps)"
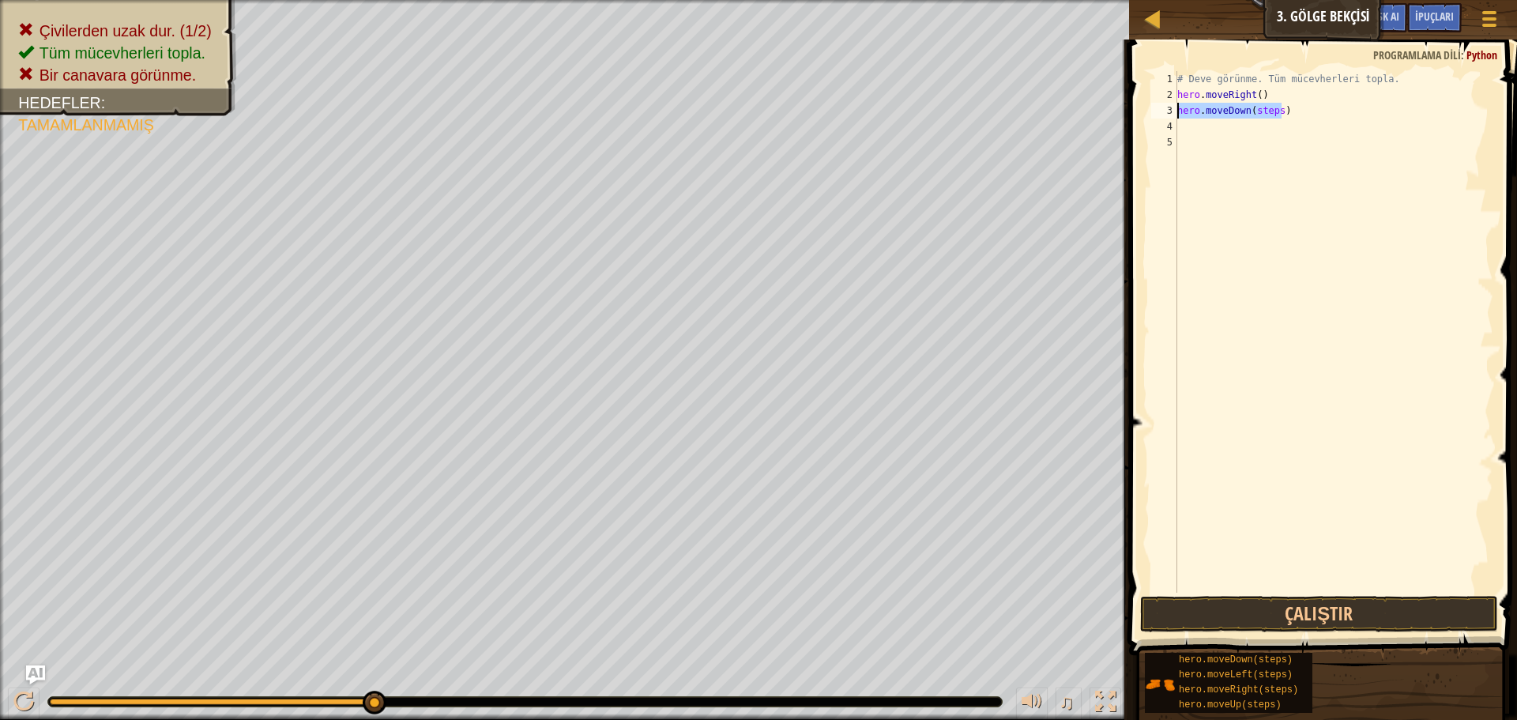
drag, startPoint x: 1284, startPoint y: 110, endPoint x: 1151, endPoint y: 116, distance: 132.9
click at [1151, 116] on div "hero.moveDown(steps) 1 2 3 4 5 # Deve görünme. Tüm mücevherleri topla. hero . m…" at bounding box center [1320, 331] width 345 height 521
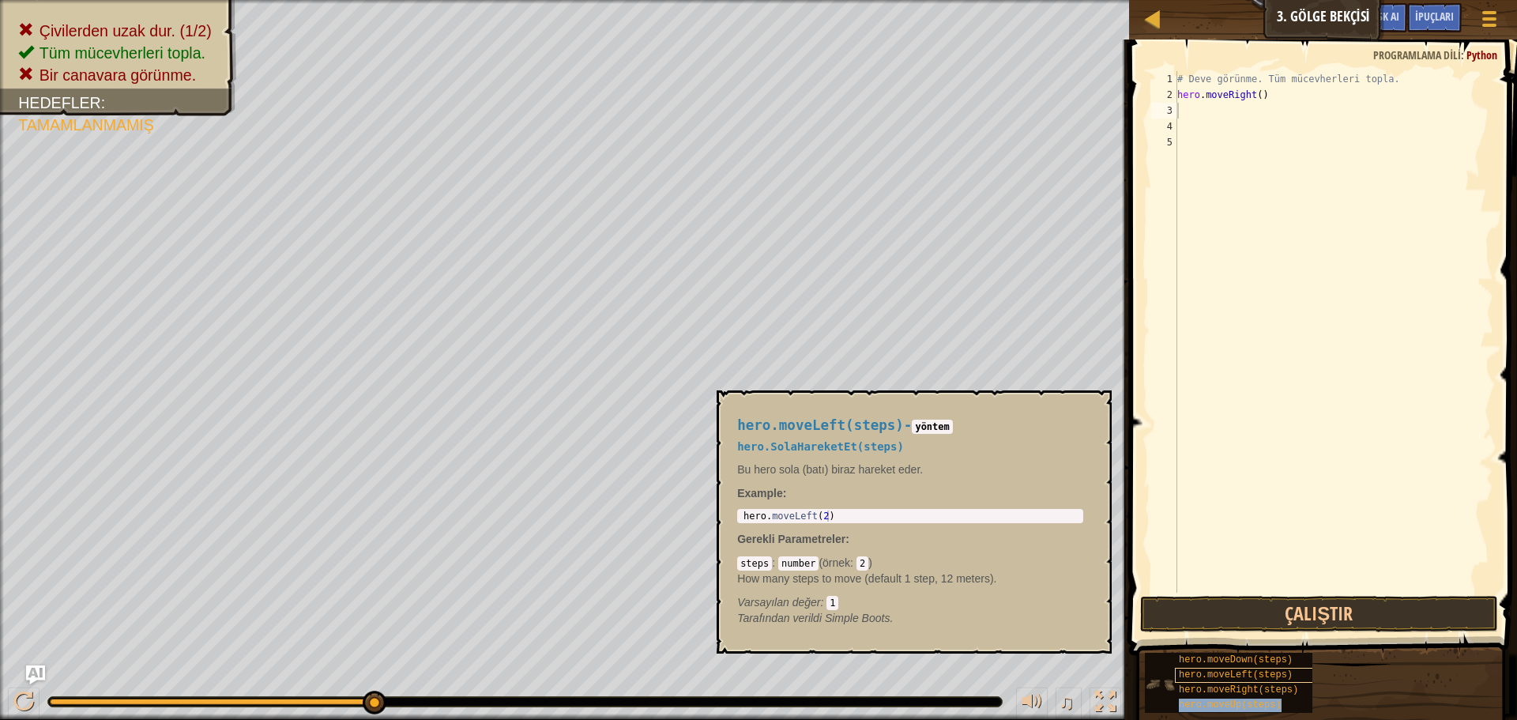
type textarea "hero.moveUp(steps)"
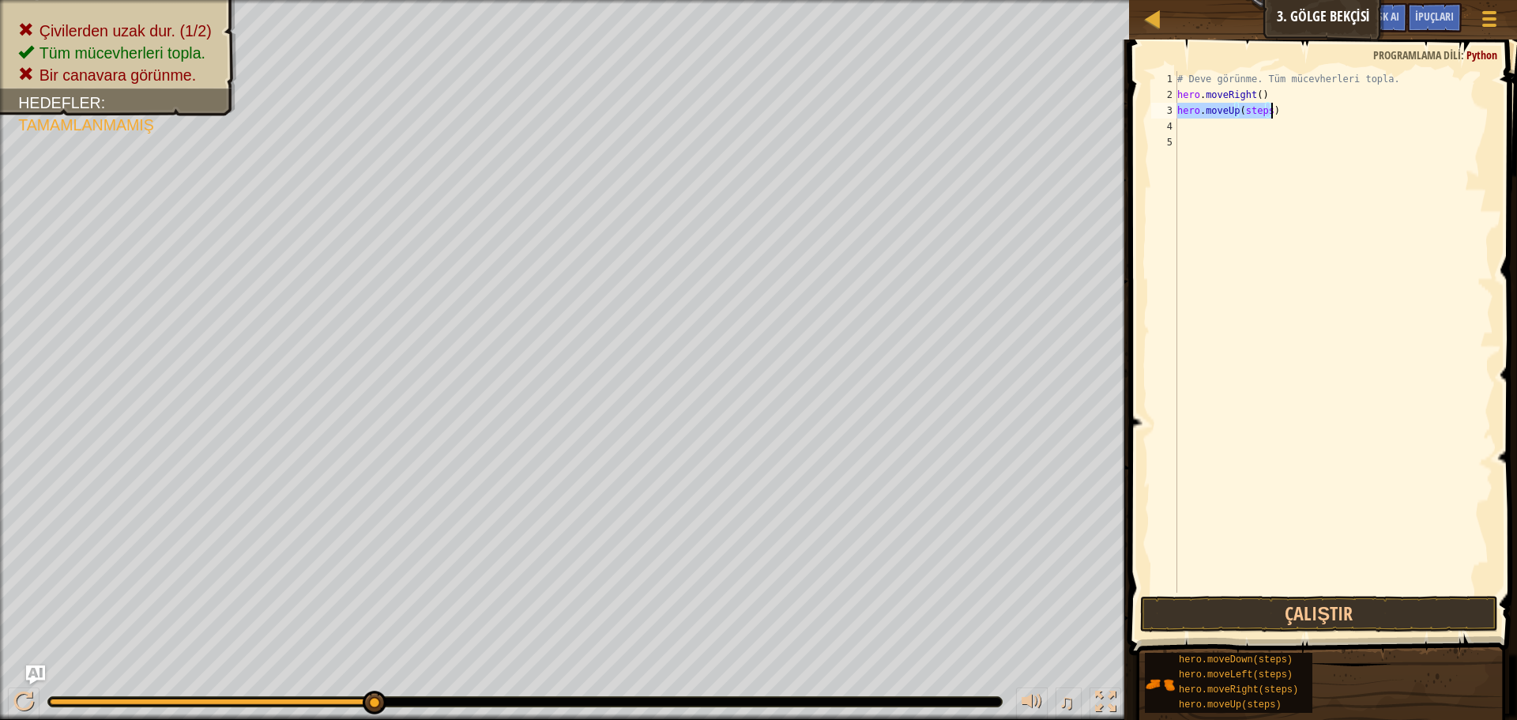
click at [1281, 171] on div "# Deve görünme. Tüm mücevherleri topla. hero . moveRight ( ) hero . moveUp ( st…" at bounding box center [1333, 347] width 319 height 553
click at [1265, 111] on div "# Deve görünme. Tüm mücevherleri topla. hero . moveRight ( ) hero . moveUp ( st…" at bounding box center [1333, 347] width 319 height 553
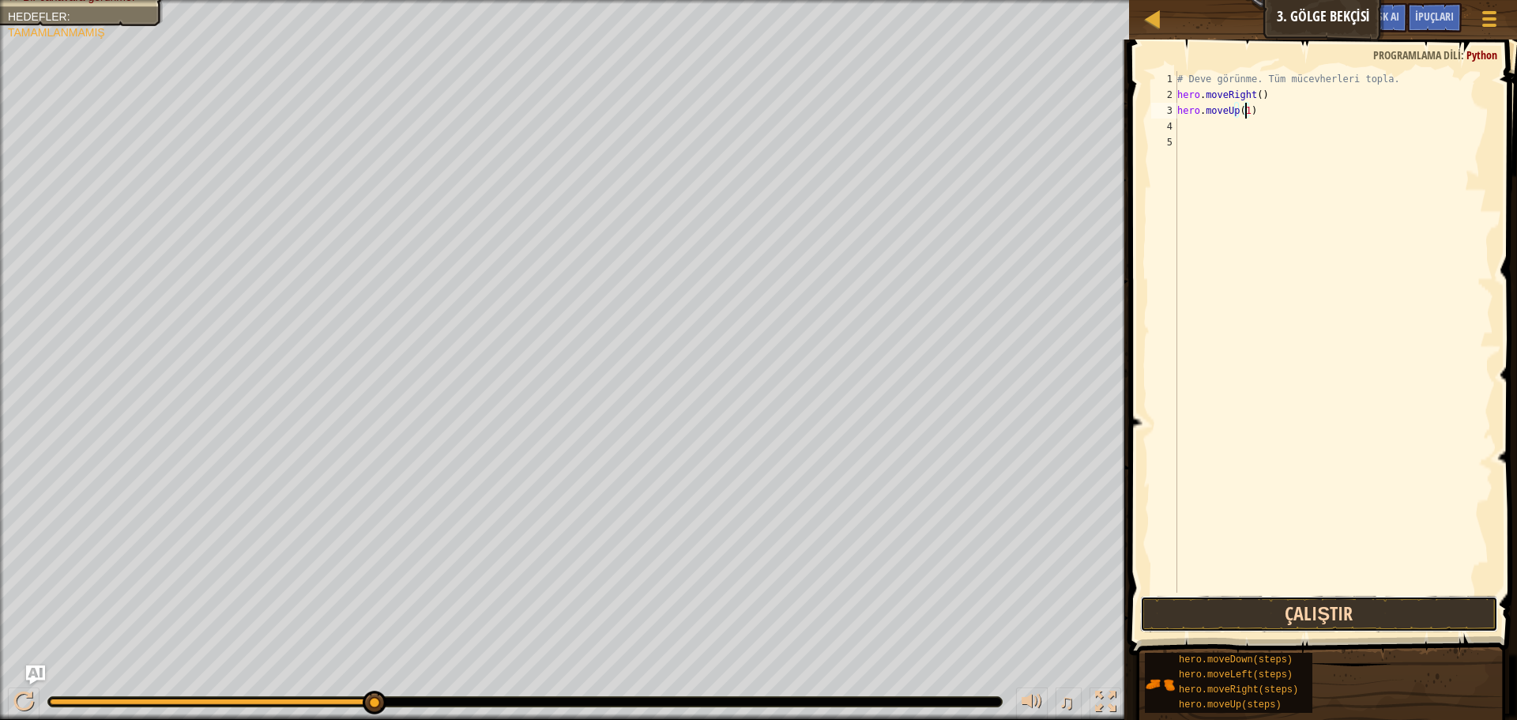
click at [1215, 620] on button "Çalıştır" at bounding box center [1319, 614] width 358 height 36
click at [1277, 122] on div "# Deve görünme. Tüm mücevherleri topla. hero . moveRight ( ) hero . moveUp ( 1 …" at bounding box center [1333, 331] width 319 height 521
click at [1281, 125] on div "# Deve görünme. Tüm mücevherleri topla. hero . moveRight ( ) hero . moveUp ( 1 …" at bounding box center [1333, 347] width 319 height 553
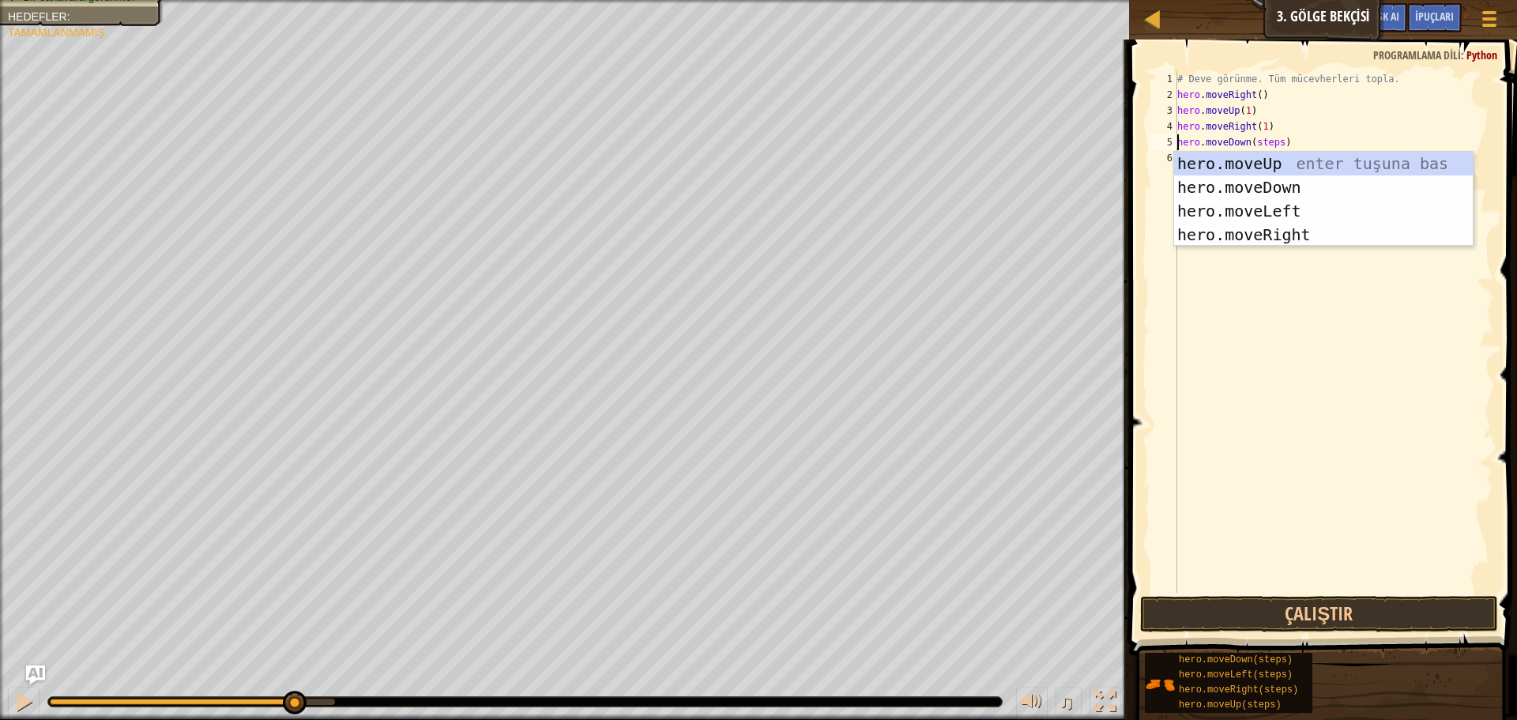
click at [1274, 142] on div "# Deve görünme. Tüm mücevherleri topla. hero . moveRight ( ) hero . moveUp ( 1 …" at bounding box center [1333, 347] width 319 height 553
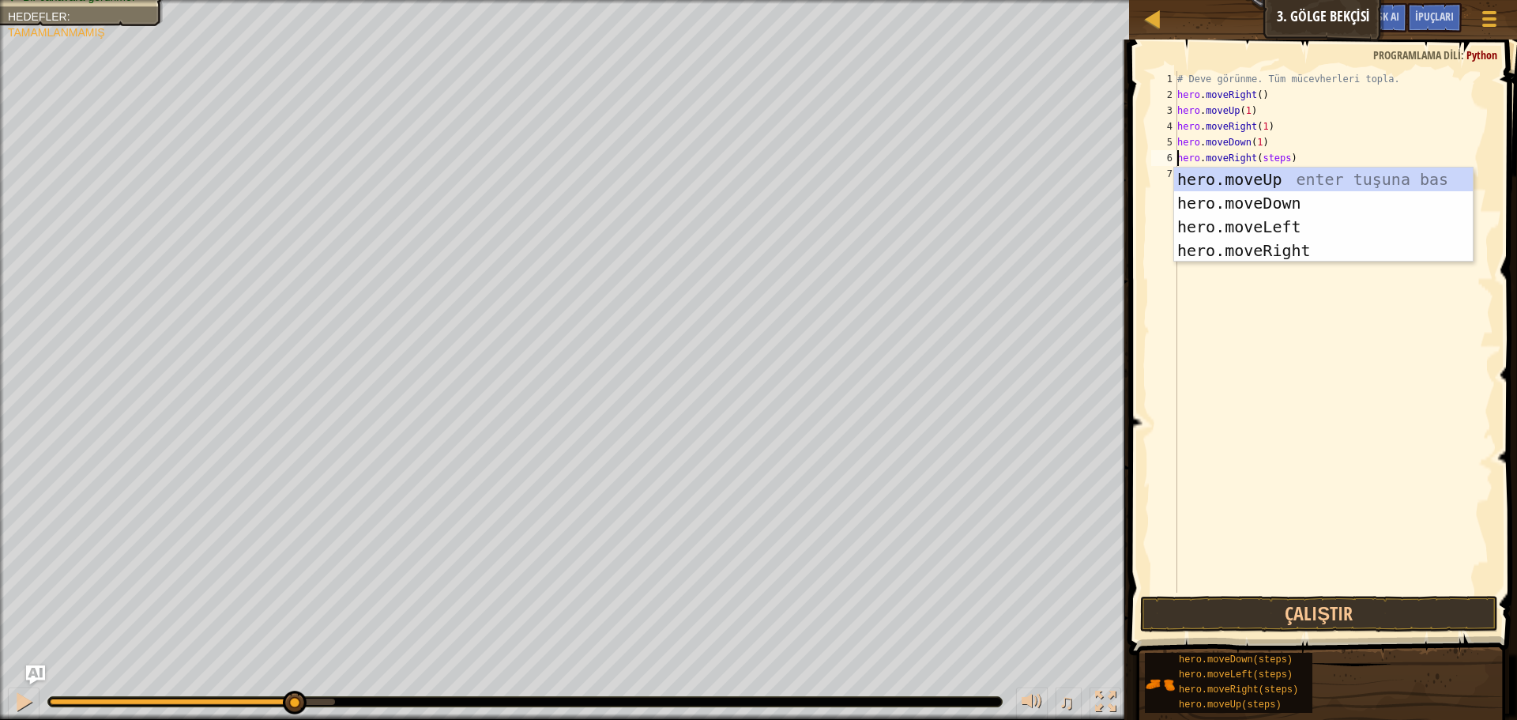
click at [1279, 157] on div "# Deve görünme. Tüm mücevherleri topla. hero . moveRight ( ) hero . moveUp ( 1 …" at bounding box center [1333, 347] width 319 height 553
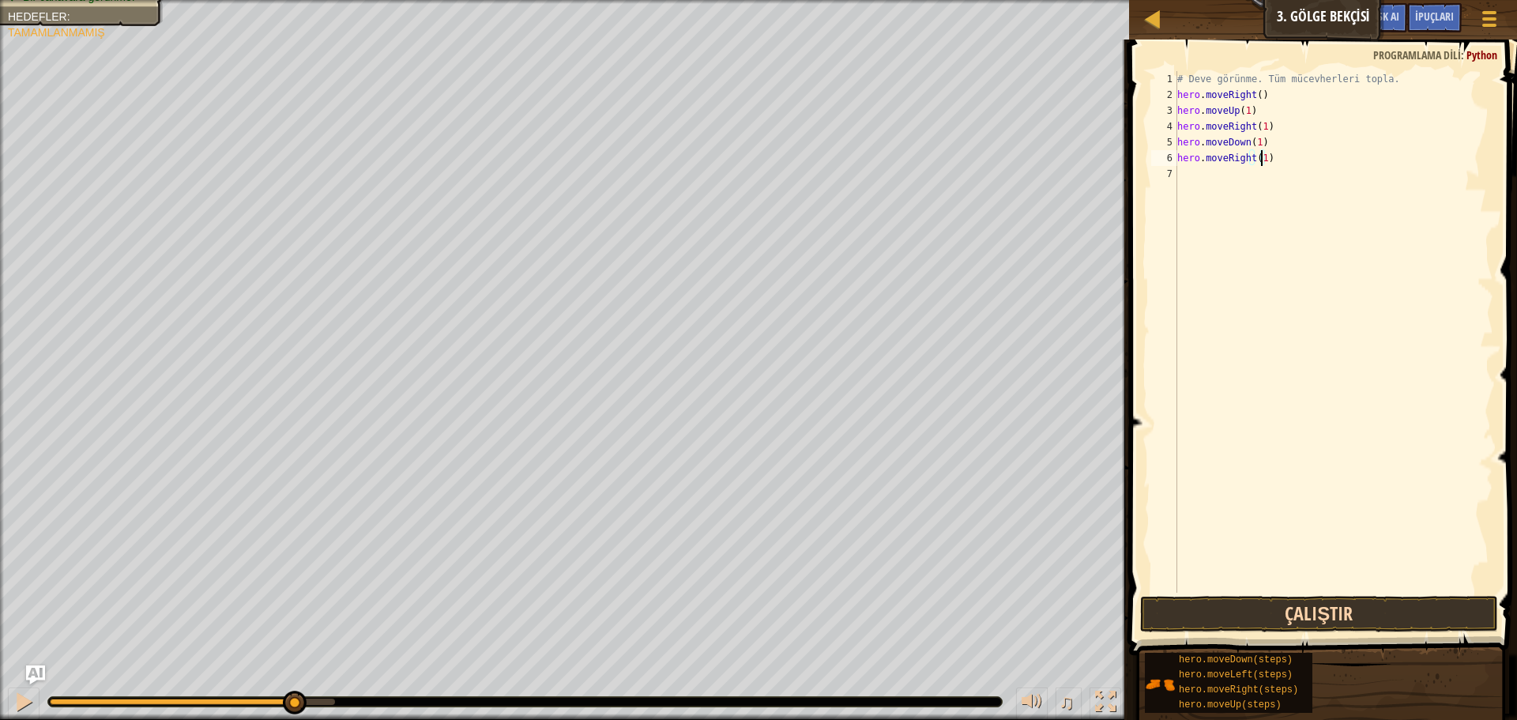
type textarea "hero.moveRight(1)"
drag, startPoint x: 1330, startPoint y: 620, endPoint x: 1318, endPoint y: 624, distance: 12.5
click at [1327, 619] on button "Çalıştır" at bounding box center [1319, 614] width 358 height 36
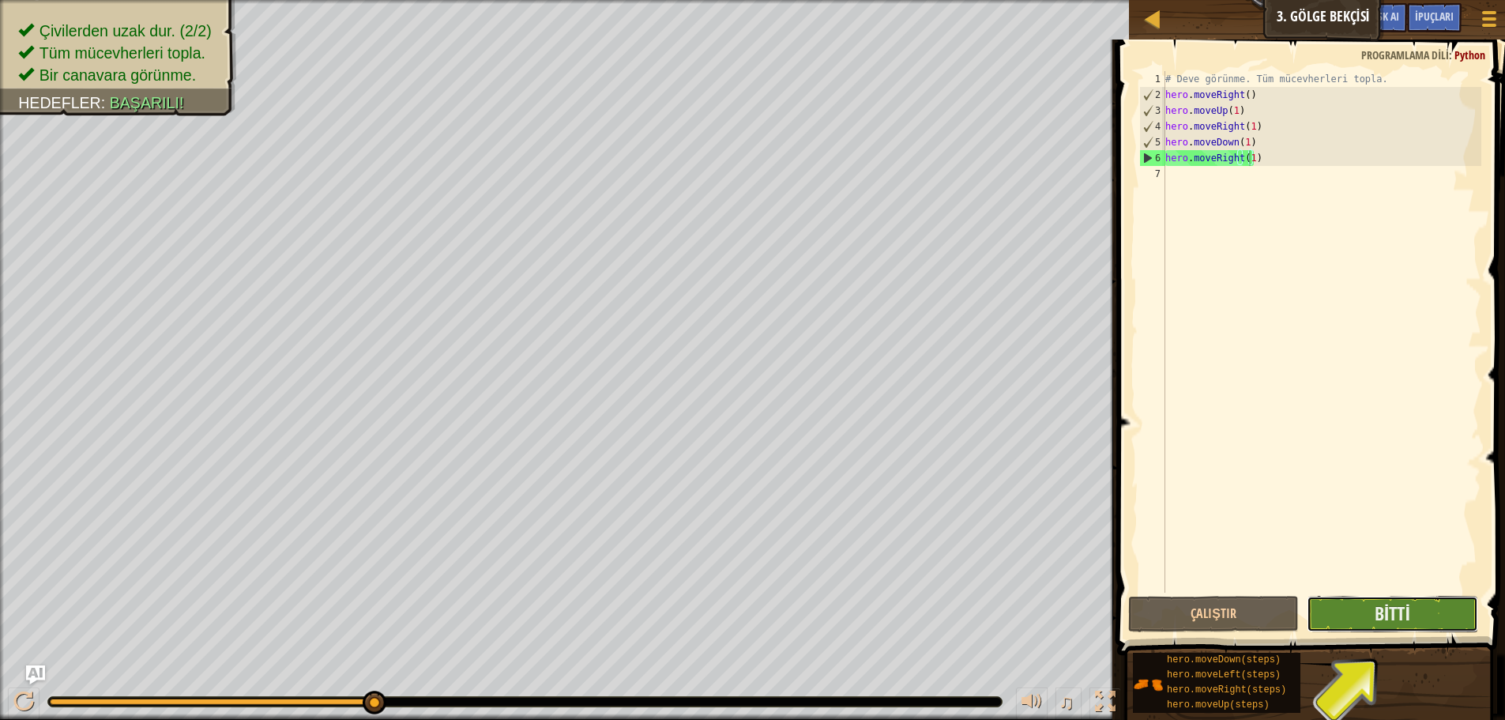
click at [1419, 606] on button "Bitti" at bounding box center [1392, 614] width 171 height 36
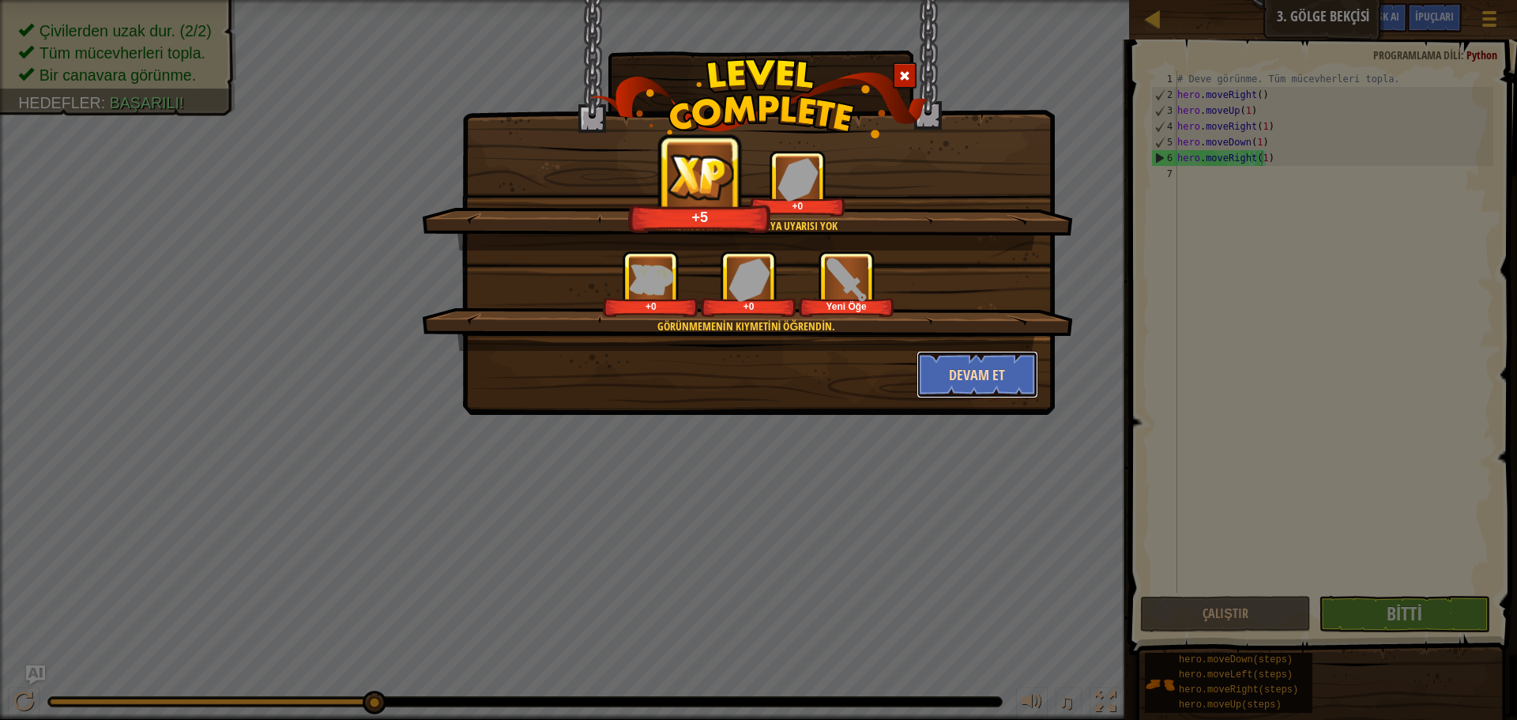
click at [974, 376] on button "Devam et" at bounding box center [977, 374] width 122 height 47
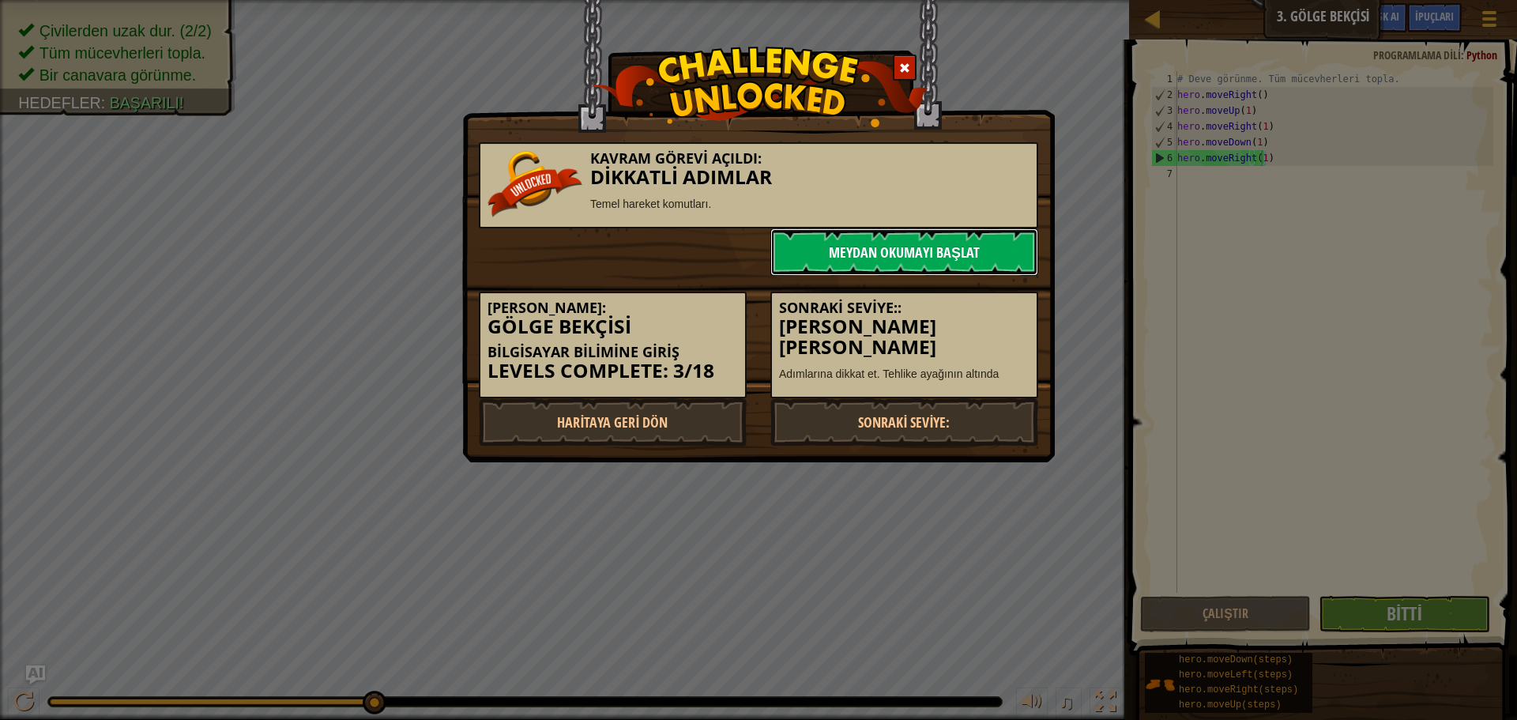
click at [859, 250] on link "Meydan Okumayı Başlat" at bounding box center [904, 251] width 268 height 47
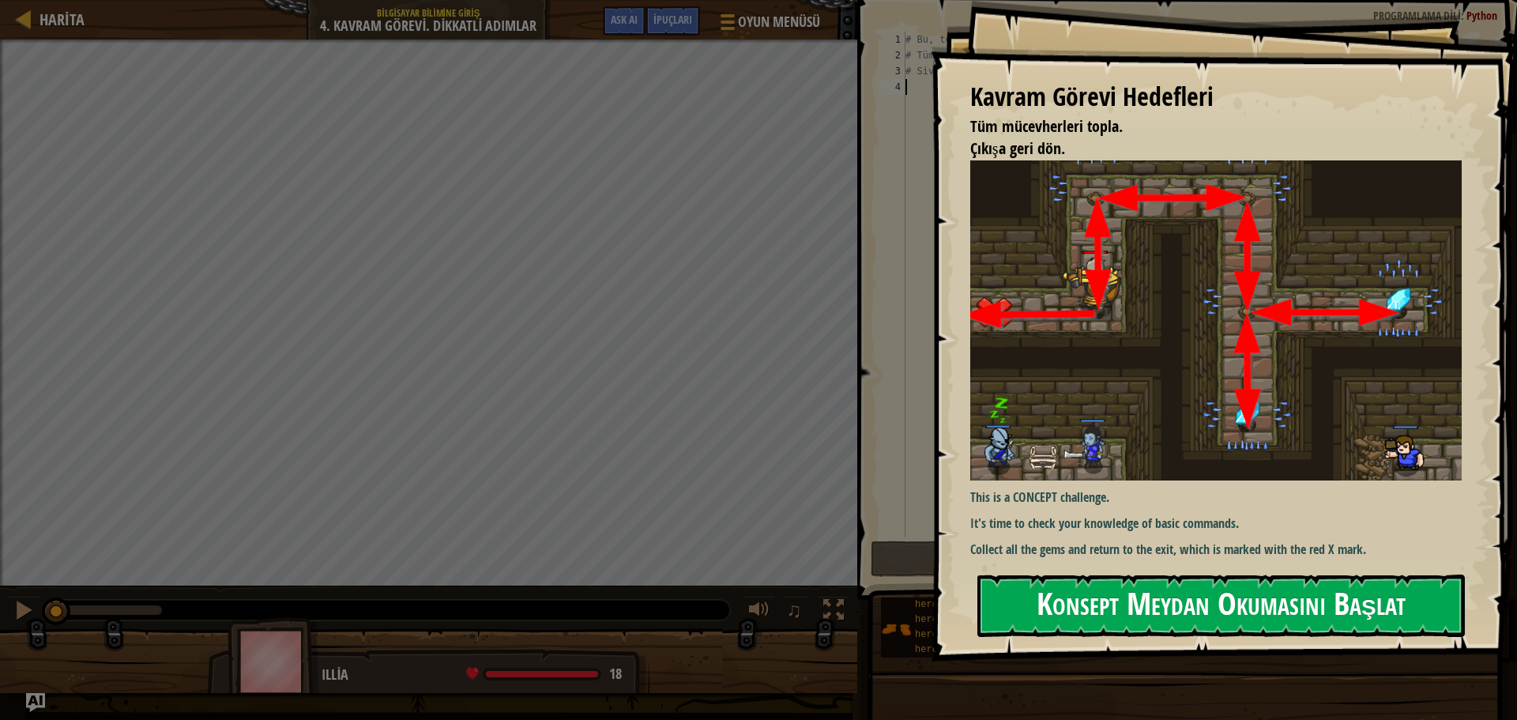
click at [1288, 616] on button "Konsept Meydan Okumasını Başlat" at bounding box center [1220, 605] width 487 height 62
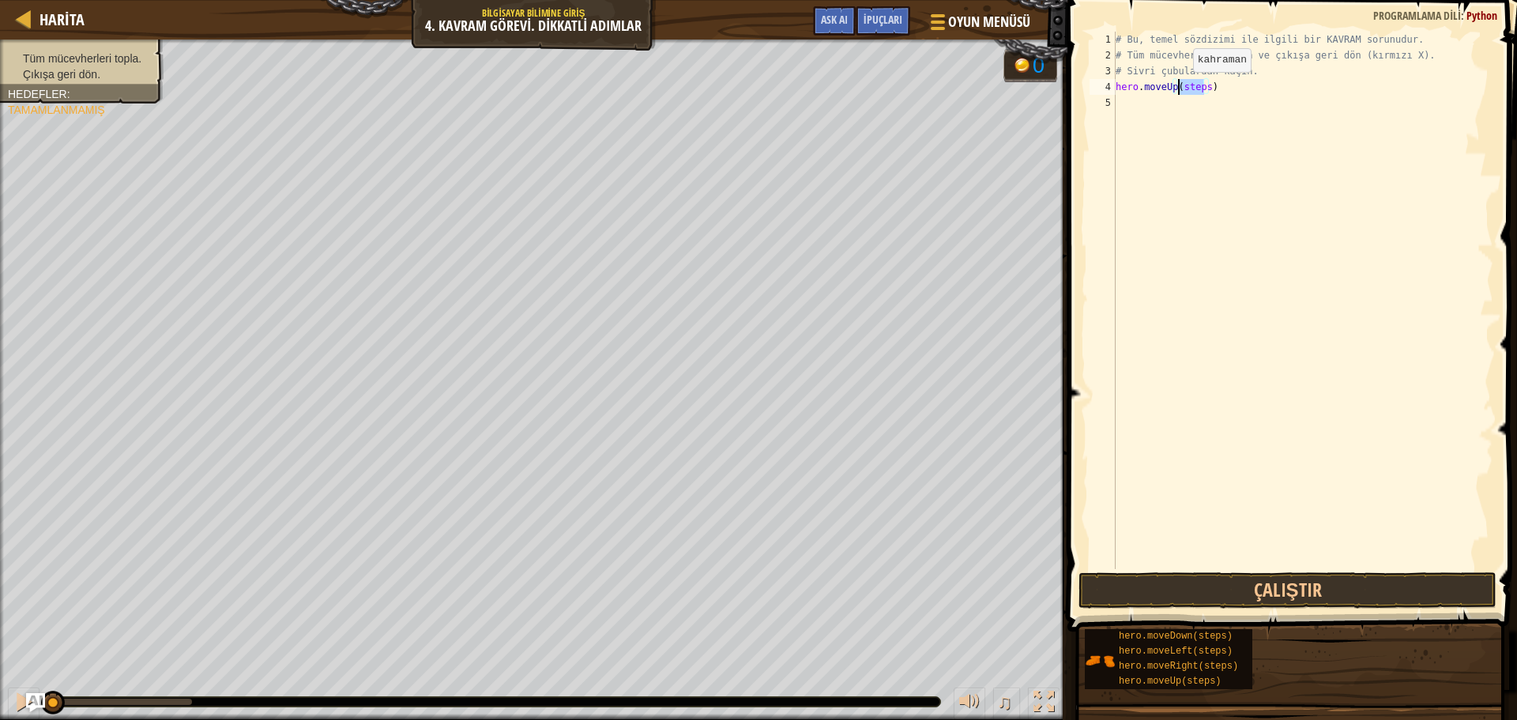
drag, startPoint x: 1203, startPoint y: 87, endPoint x: 1180, endPoint y: 88, distance: 23.7
click at [1180, 88] on div "# Bu, temel sözdizimi ile ilgili bir KAVRAM sorunudur. # Tüm mücevherleri topla…" at bounding box center [1302, 316] width 381 height 569
click at [1217, 103] on div "# Bu, temel sözdizimi ile ilgili bir KAVRAM sorunudur. # Tüm mücevherleri topla…" at bounding box center [1302, 316] width 381 height 569
click at [1221, 103] on div "# Bu, temel sözdizimi ile ilgili bir KAVRAM sorunudur. # Tüm mücevherleri topla…" at bounding box center [1302, 316] width 381 height 569
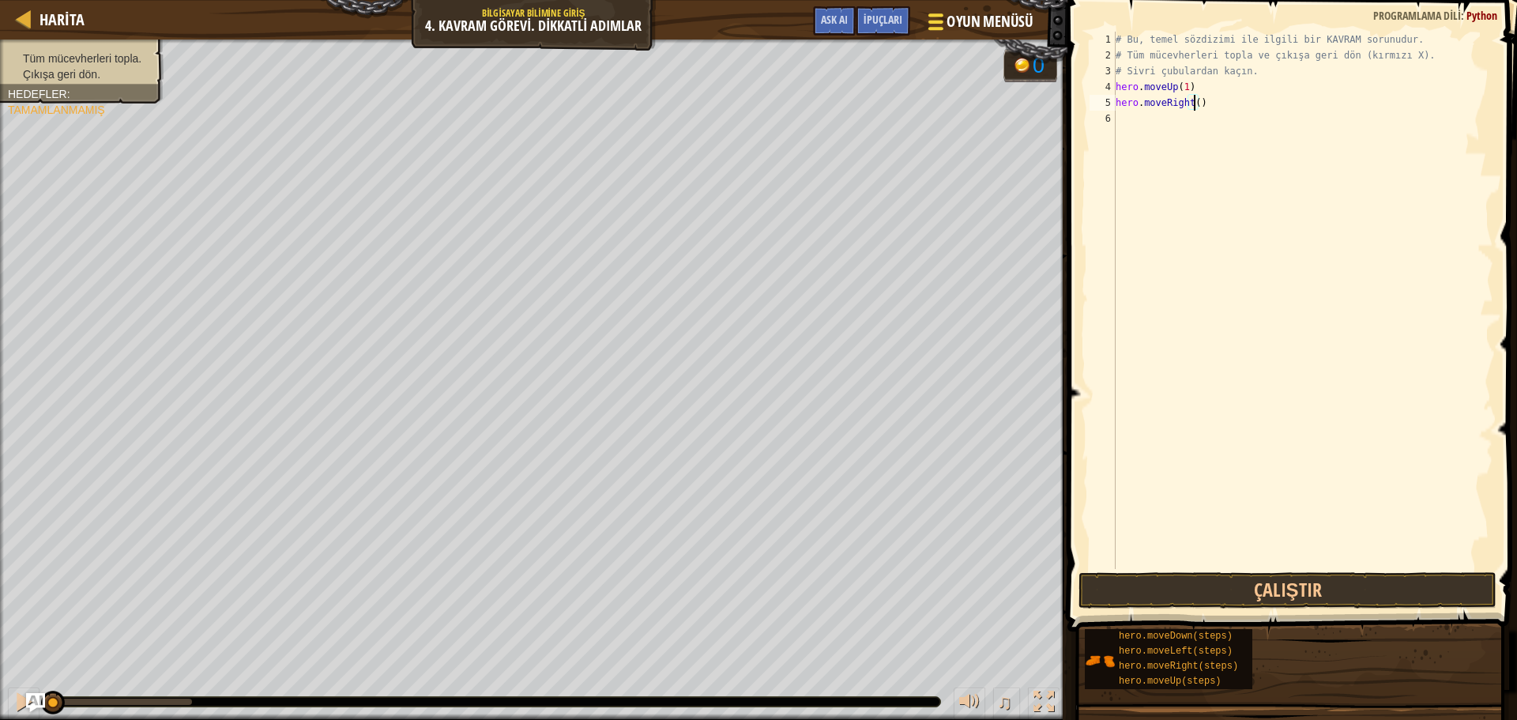
scroll to position [7, 6]
click at [1212, 121] on div "# Bu, temel sözdizimi ile ilgili bir KAVRAM sorunudur. # Tüm mücevherleri topla…" at bounding box center [1302, 316] width 381 height 569
click at [1376, 582] on button "Çalıştır" at bounding box center [1287, 590] width 418 height 36
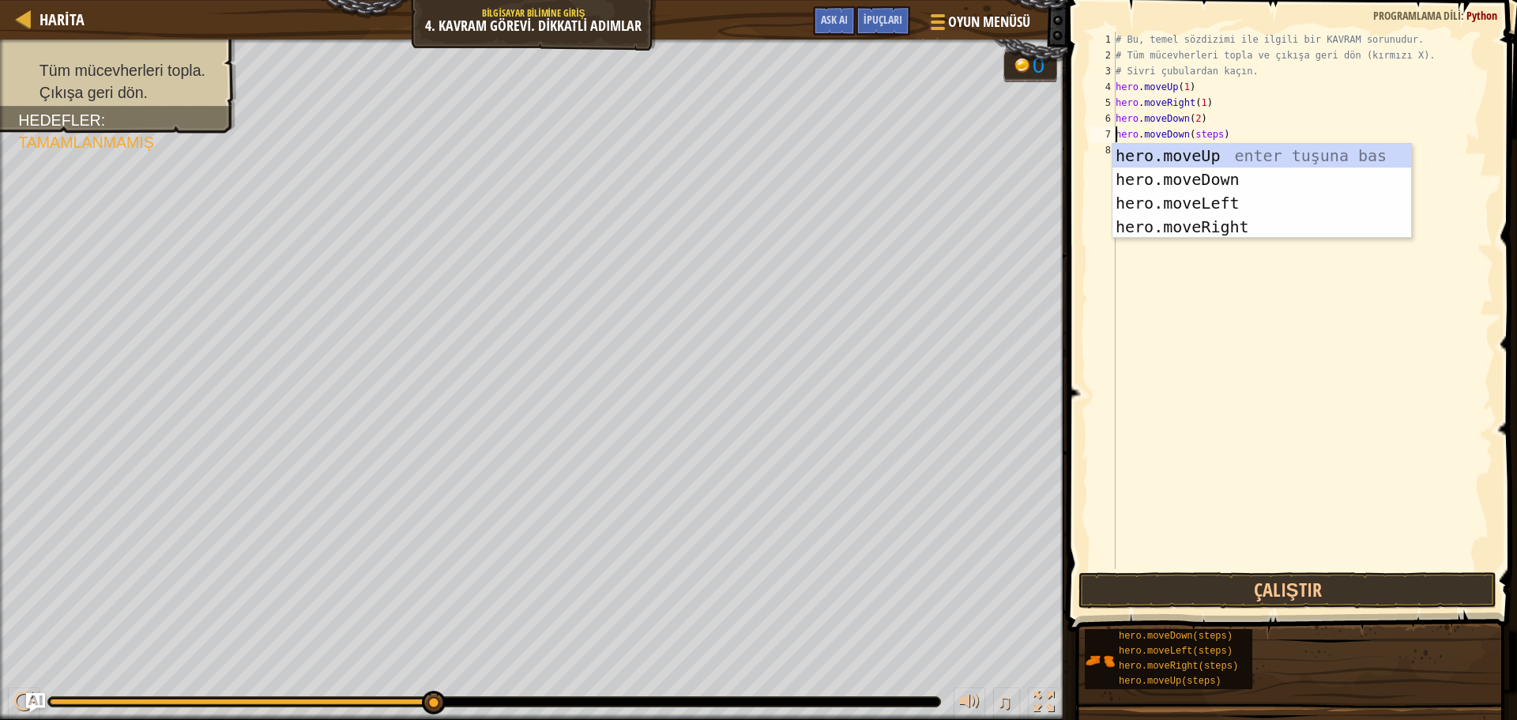
click at [1213, 134] on div "# Bu, temel sözdizimi ile ilgili bir KAVRAM sorunudur. # Tüm mücevherleri topla…" at bounding box center [1302, 316] width 381 height 569
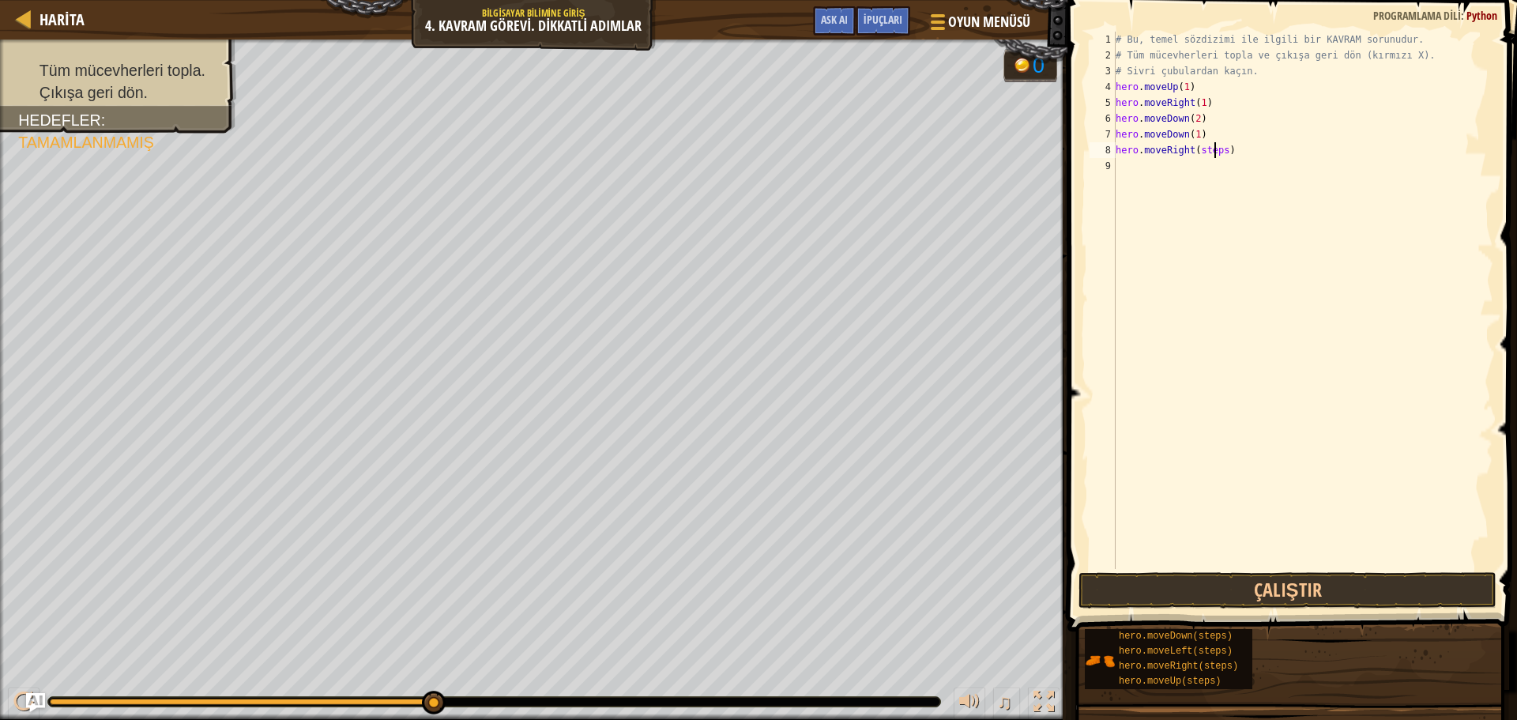
click at [1216, 151] on div "# Bu, temel sözdizimi ile ilgili bir KAVRAM sorunudur. # Tüm mücevherleri topla…" at bounding box center [1302, 316] width 381 height 569
drag, startPoint x: 1219, startPoint y: 150, endPoint x: 1195, endPoint y: 149, distance: 24.5
click at [1195, 149] on div "# Bu, temel sözdizimi ile ilgili bir KAVRAM sorunudur. # Tüm mücevherleri topla…" at bounding box center [1302, 316] width 381 height 569
click at [1376, 599] on button "Çalıştır" at bounding box center [1287, 590] width 418 height 36
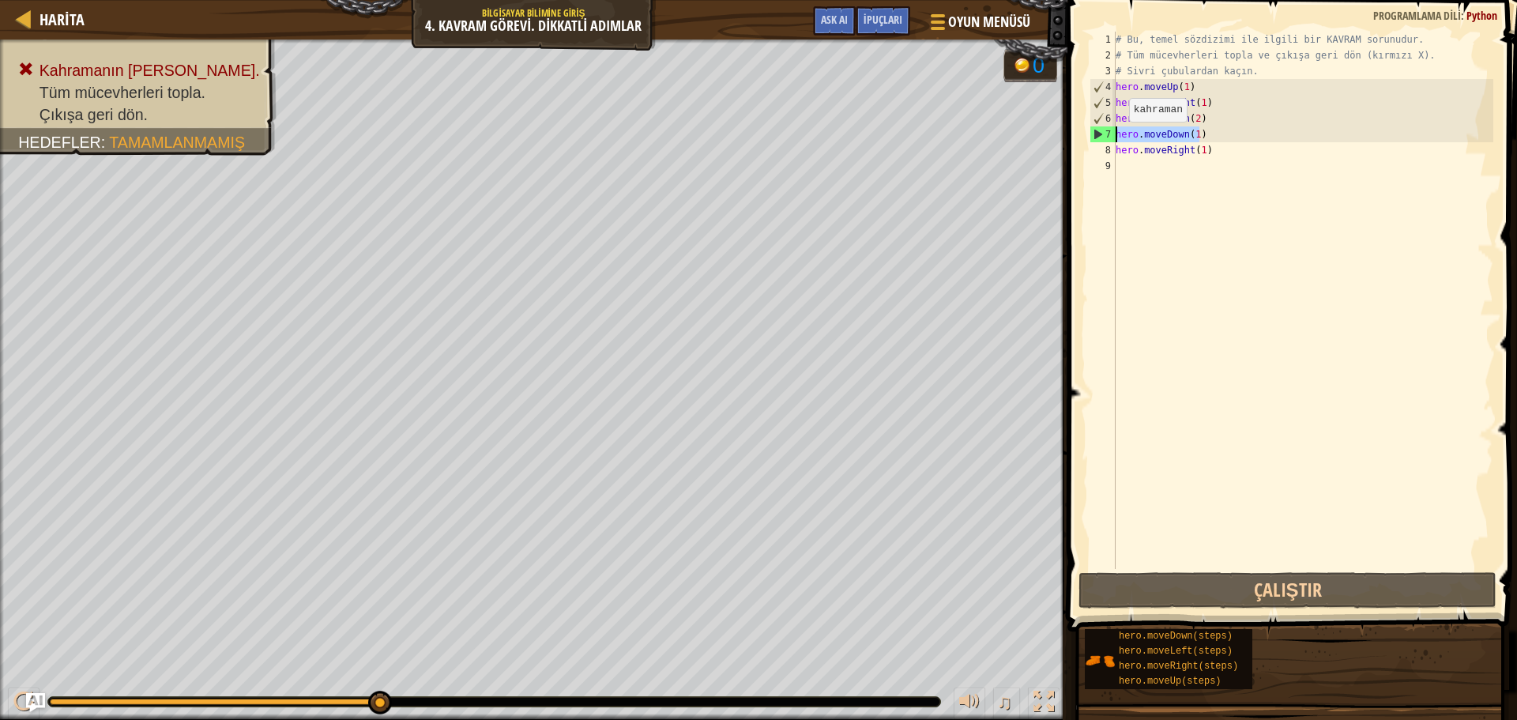
drag, startPoint x: 1199, startPoint y: 134, endPoint x: 1114, endPoint y: 137, distance: 84.6
click at [1114, 137] on div "hero.moveRight(1) 1 2 3 4 5 6 7 8 9 # Bu, temel sözdizimi ile ilgili bir KAVRAM…" at bounding box center [1289, 300] width 407 height 537
type textarea "hero.moveDown(1)"
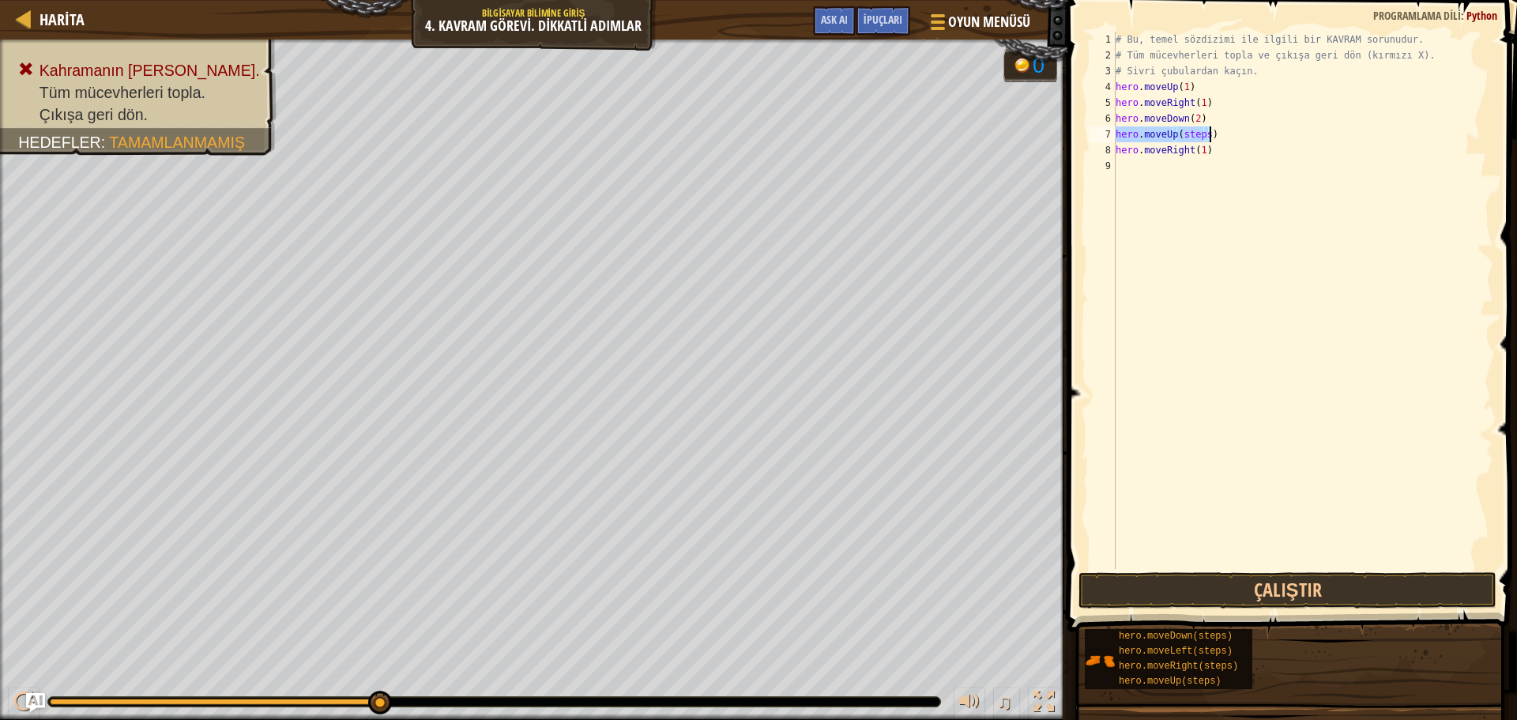
click at [1202, 130] on div "# Bu, temel sözdizimi ile ilgili bir KAVRAM sorunudur. # Tüm mücevherleri topla…" at bounding box center [1302, 300] width 381 height 537
click at [1417, 603] on button "Çalıştır" at bounding box center [1287, 590] width 418 height 36
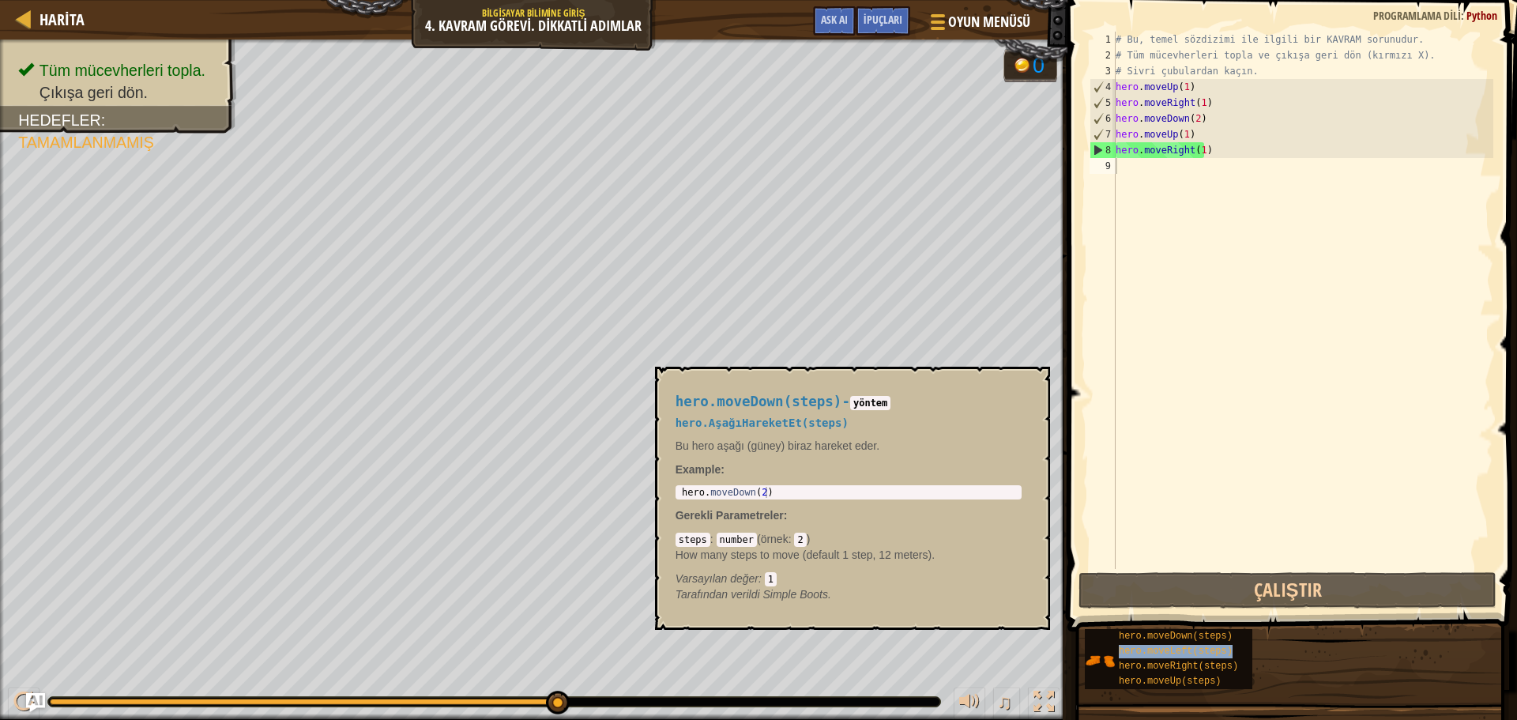
type textarea "hero.moveLeft(steps)"
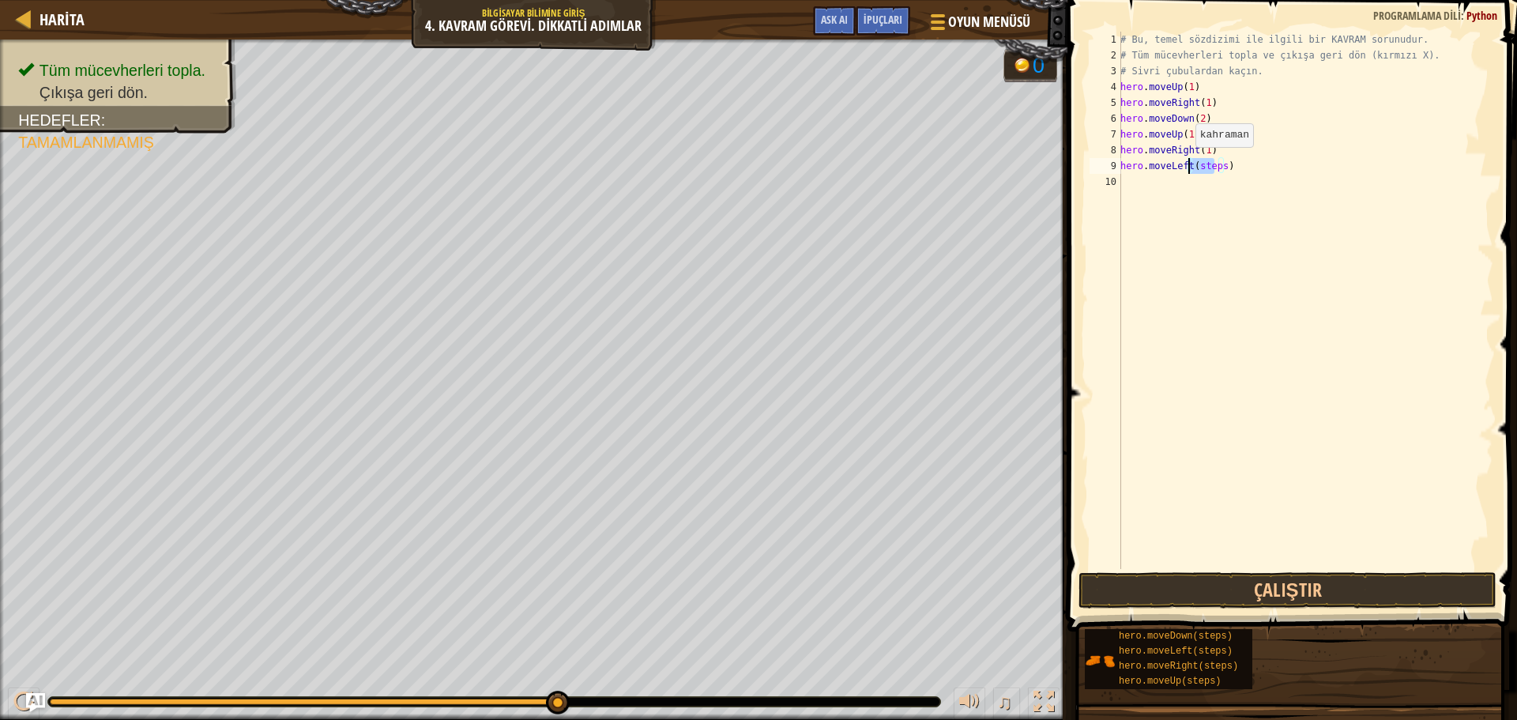
drag, startPoint x: 1215, startPoint y: 166, endPoint x: 1225, endPoint y: 176, distance: 14.5
click at [1188, 163] on div "# Bu, temel sözdizimi ile ilgili bir KAVRAM sorunudur. # Tüm mücevherleri topla…" at bounding box center [1305, 316] width 376 height 569
click at [1234, 180] on div "# Bu, temel sözdizimi ile ilgili bir KAVRAM sorunudur. # Tüm mücevherleri topla…" at bounding box center [1305, 316] width 376 height 569
drag, startPoint x: 1220, startPoint y: 165, endPoint x: 1194, endPoint y: 165, distance: 26.1
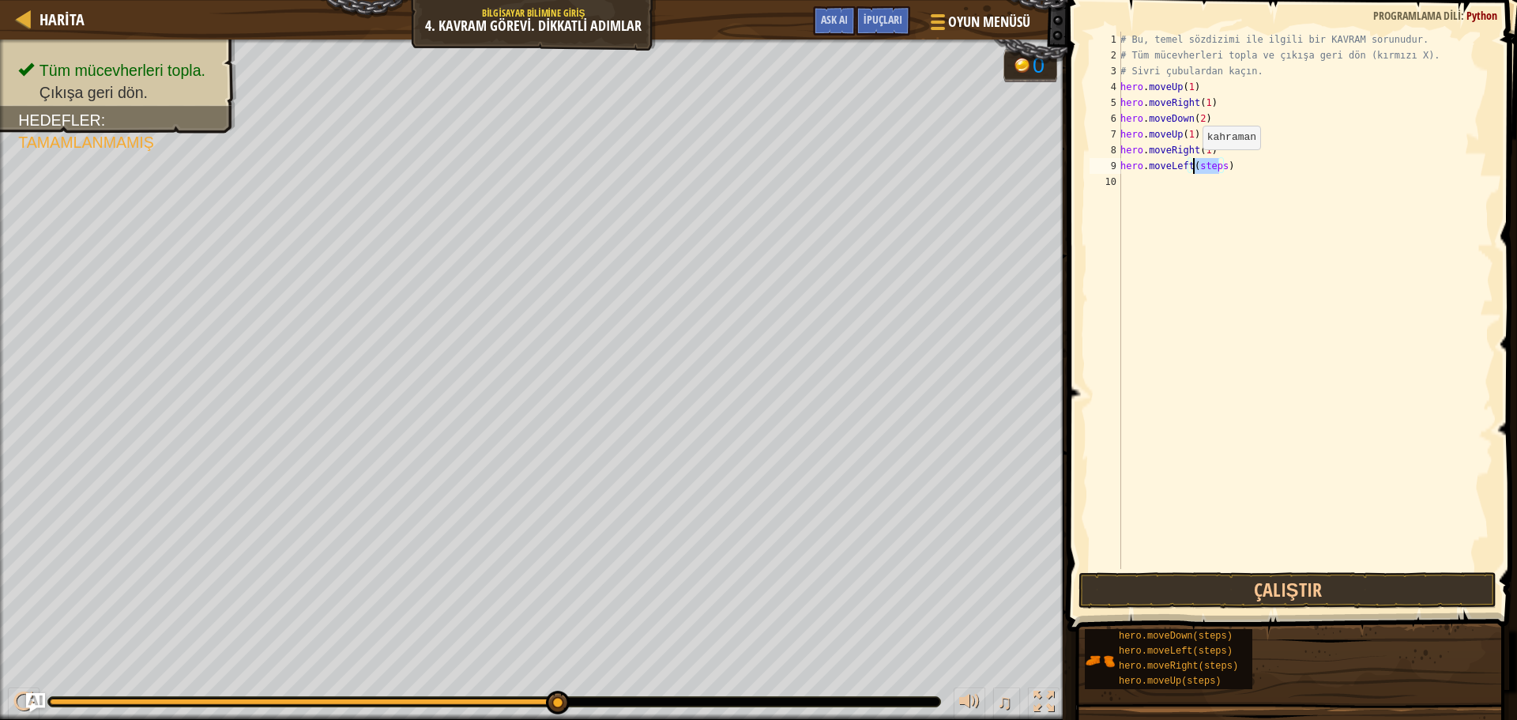
click at [1194, 165] on div "# Bu, temel sözdizimi ile ilgili bir KAVRAM sorunudur. # Tüm mücevherleri topla…" at bounding box center [1305, 316] width 376 height 569
click at [1165, 592] on button "Çalıştır" at bounding box center [1287, 590] width 418 height 36
click at [1201, 179] on div "# Bu, temel sözdizimi ile ilgili bir KAVRAM sorunudur. # Tüm mücevherleri topla…" at bounding box center [1305, 316] width 376 height 569
click at [1216, 186] on div "# Bu, temel sözdizimi ile ilgili bir KAVRAM sorunudur. # Tüm mücevherleri topla…" at bounding box center [1305, 316] width 376 height 569
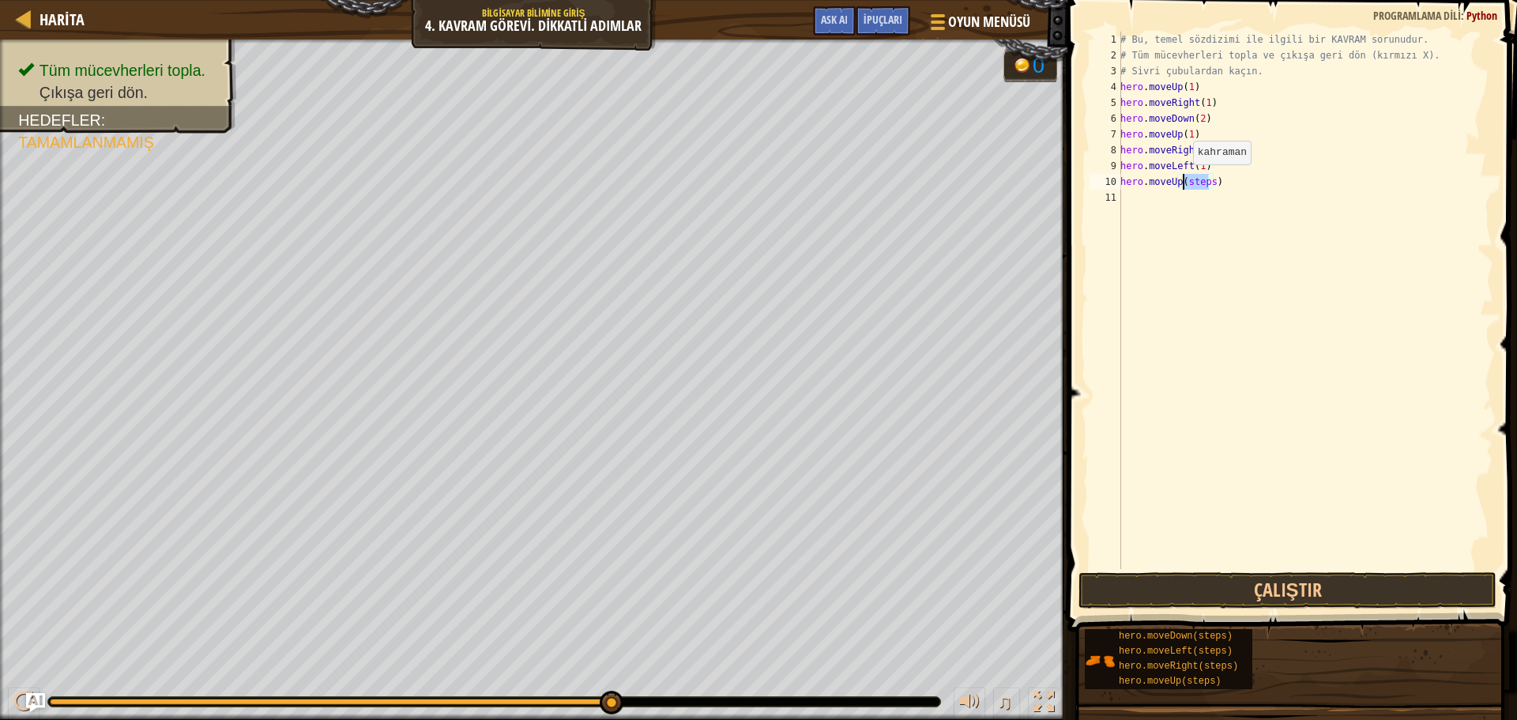
drag, startPoint x: 1210, startPoint y: 180, endPoint x: 1184, endPoint y: 180, distance: 25.3
click at [1184, 180] on div "# Bu, temel sözdizimi ile ilgili bir KAVRAM sorunudur. # Tüm mücevherleri topla…" at bounding box center [1305, 316] width 376 height 569
click at [1332, 605] on button "Çalıştır" at bounding box center [1287, 590] width 418 height 36
drag, startPoint x: 1218, startPoint y: 197, endPoint x: 1195, endPoint y: 198, distance: 23.8
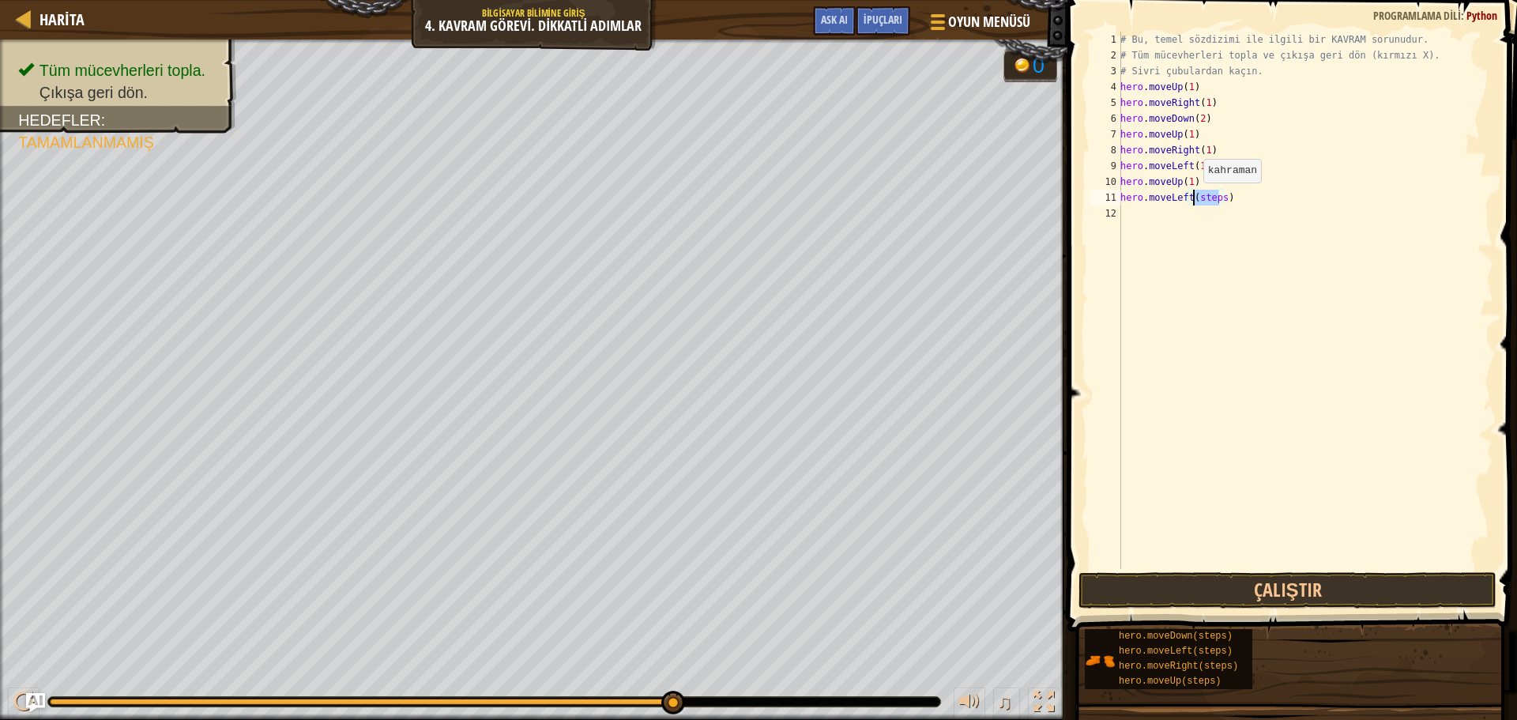
click at [1195, 198] on div "# Bu, temel sözdizimi ile ilgili bir KAVRAM sorunudur. # Tüm mücevherleri topla…" at bounding box center [1305, 316] width 376 height 569
click at [1299, 600] on button "Çalıştır" at bounding box center [1287, 590] width 418 height 36
drag, startPoint x: 1217, startPoint y: 210, endPoint x: 1194, endPoint y: 214, distance: 24.0
click at [1194, 214] on div "# Bu, temel sözdizimi ile ilgili bir KAVRAM sorunudur. # Tüm mücevherleri topla…" at bounding box center [1305, 316] width 376 height 569
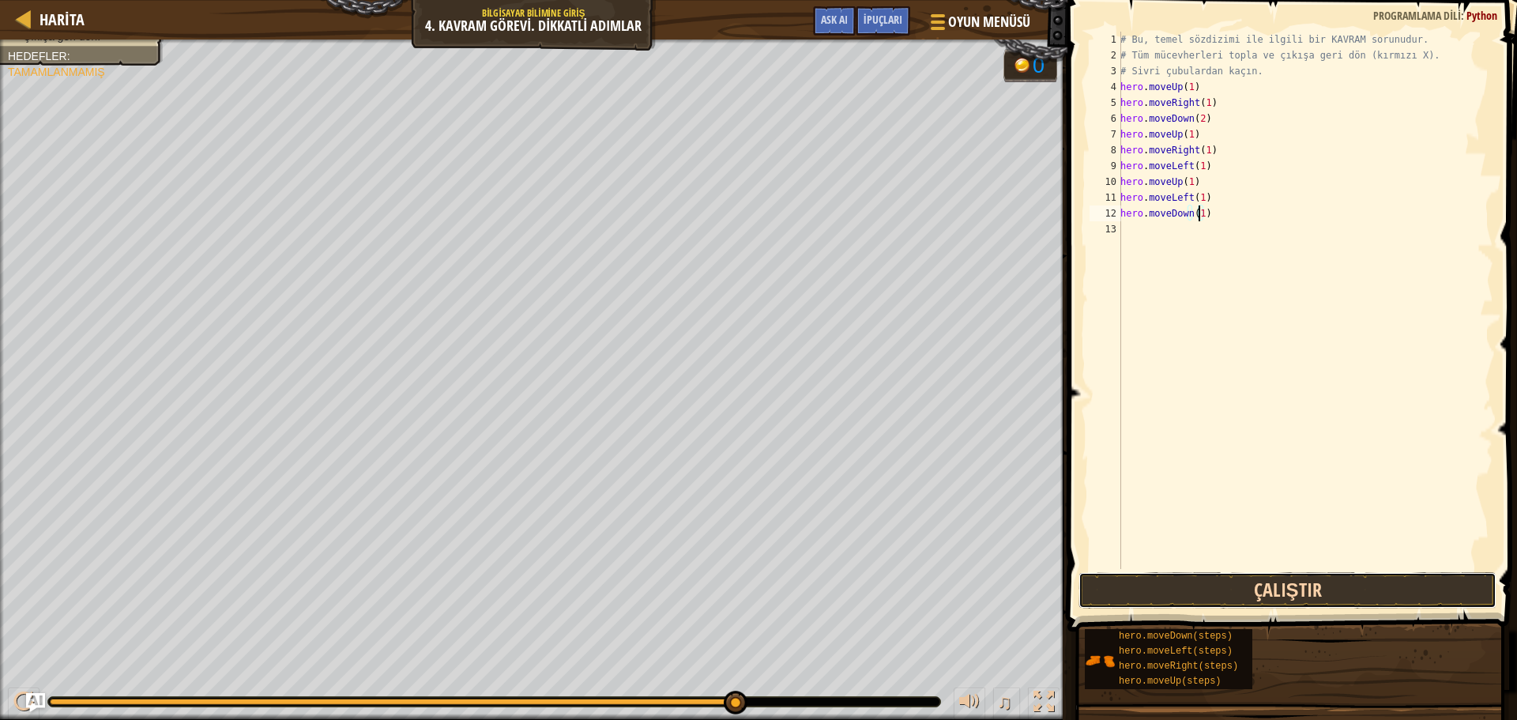
click at [1161, 592] on button "Çalıştır" at bounding box center [1287, 590] width 418 height 36
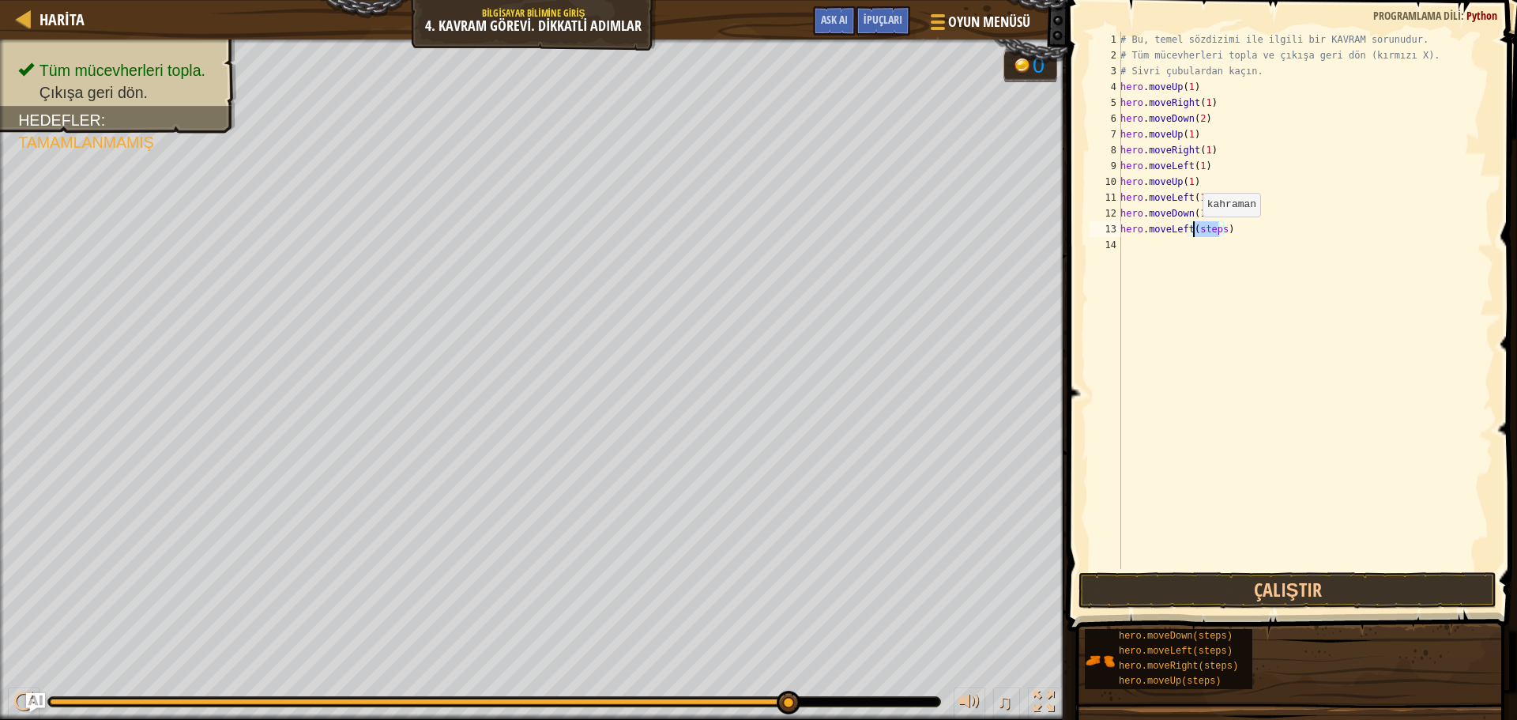
drag, startPoint x: 1218, startPoint y: 231, endPoint x: 1194, endPoint y: 232, distance: 24.5
click at [1194, 232] on div "# Bu, temel sözdizimi ile ilgili bir KAVRAM sorunudur. # Tüm mücevherleri topla…" at bounding box center [1305, 316] width 376 height 569
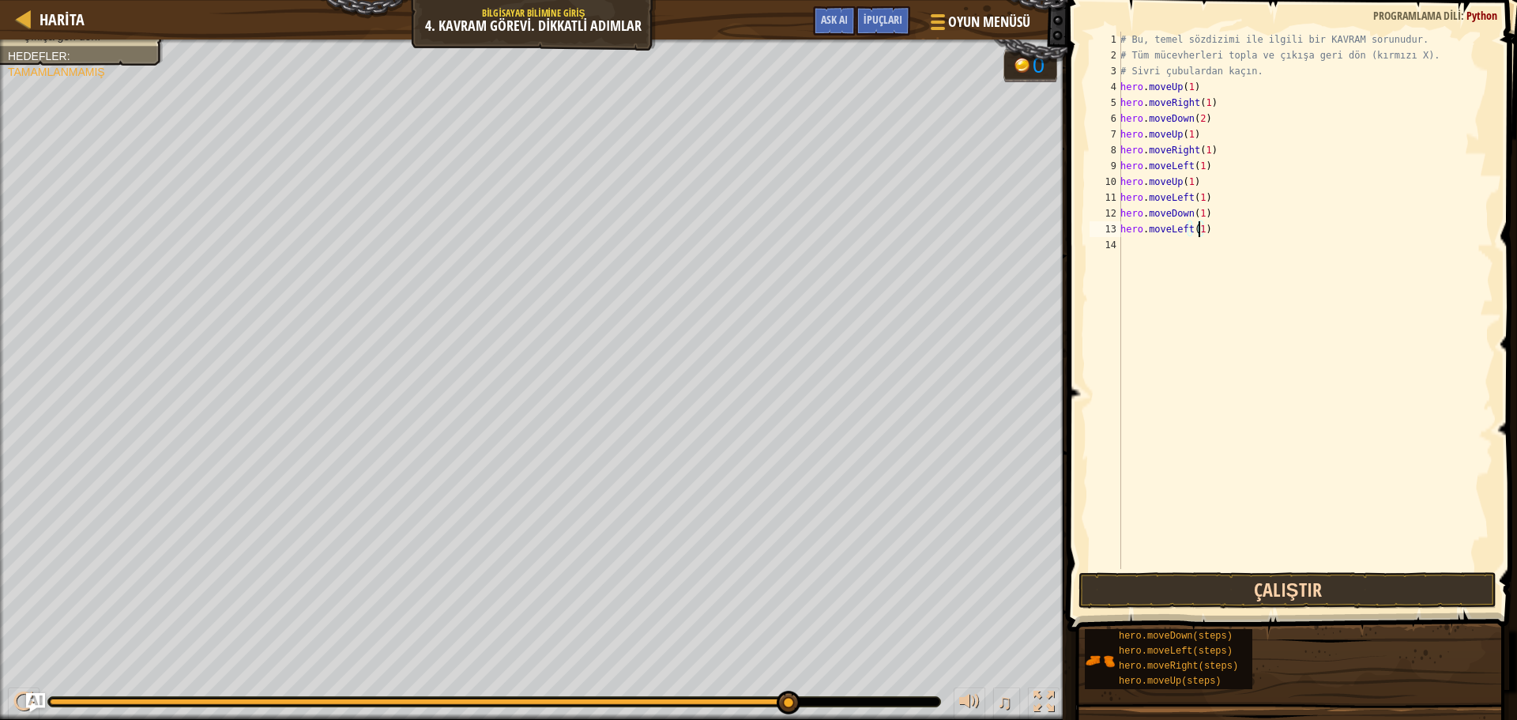
type textarea "hero.moveLeft(1)"
click at [1211, 589] on button "Çalıştır" at bounding box center [1287, 590] width 418 height 36
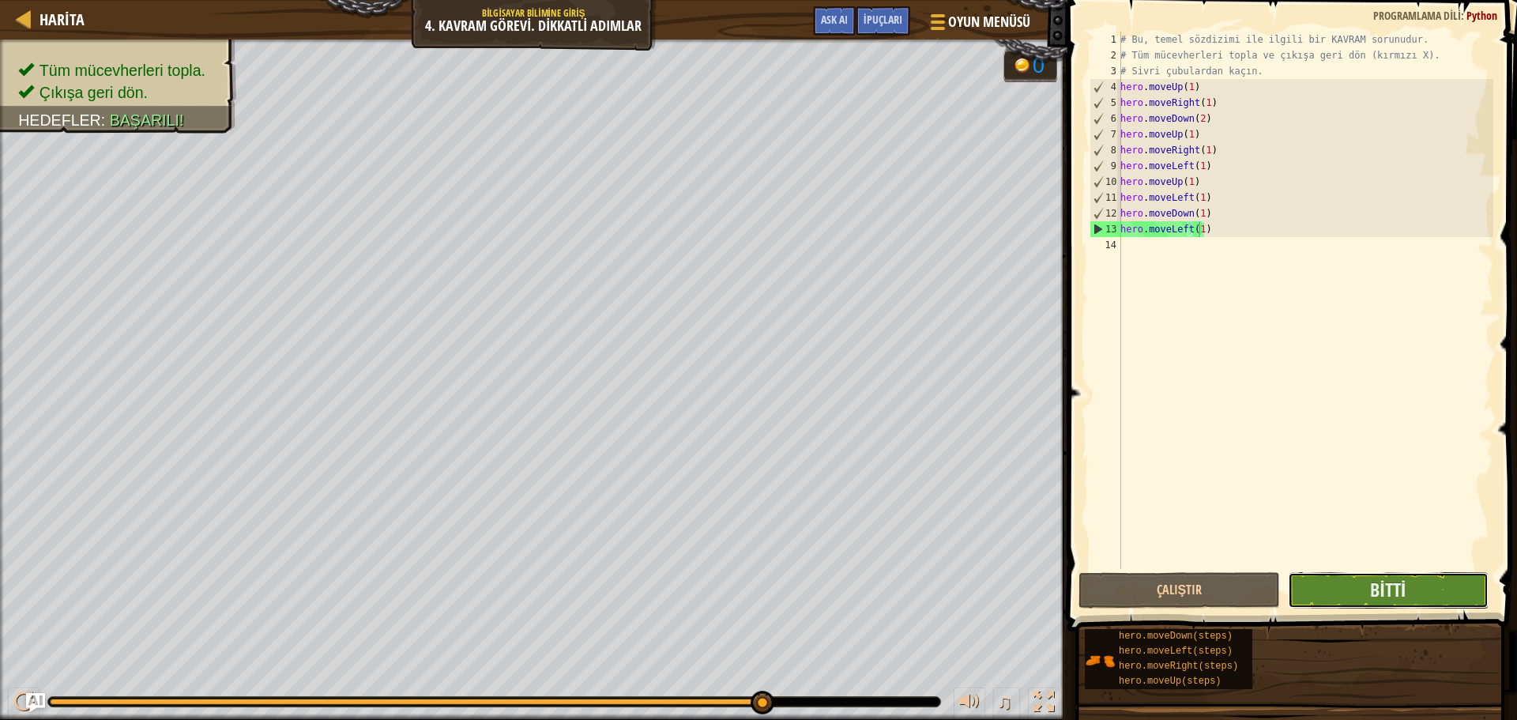
click at [1409, 605] on button "Bitti" at bounding box center [1388, 590] width 201 height 36
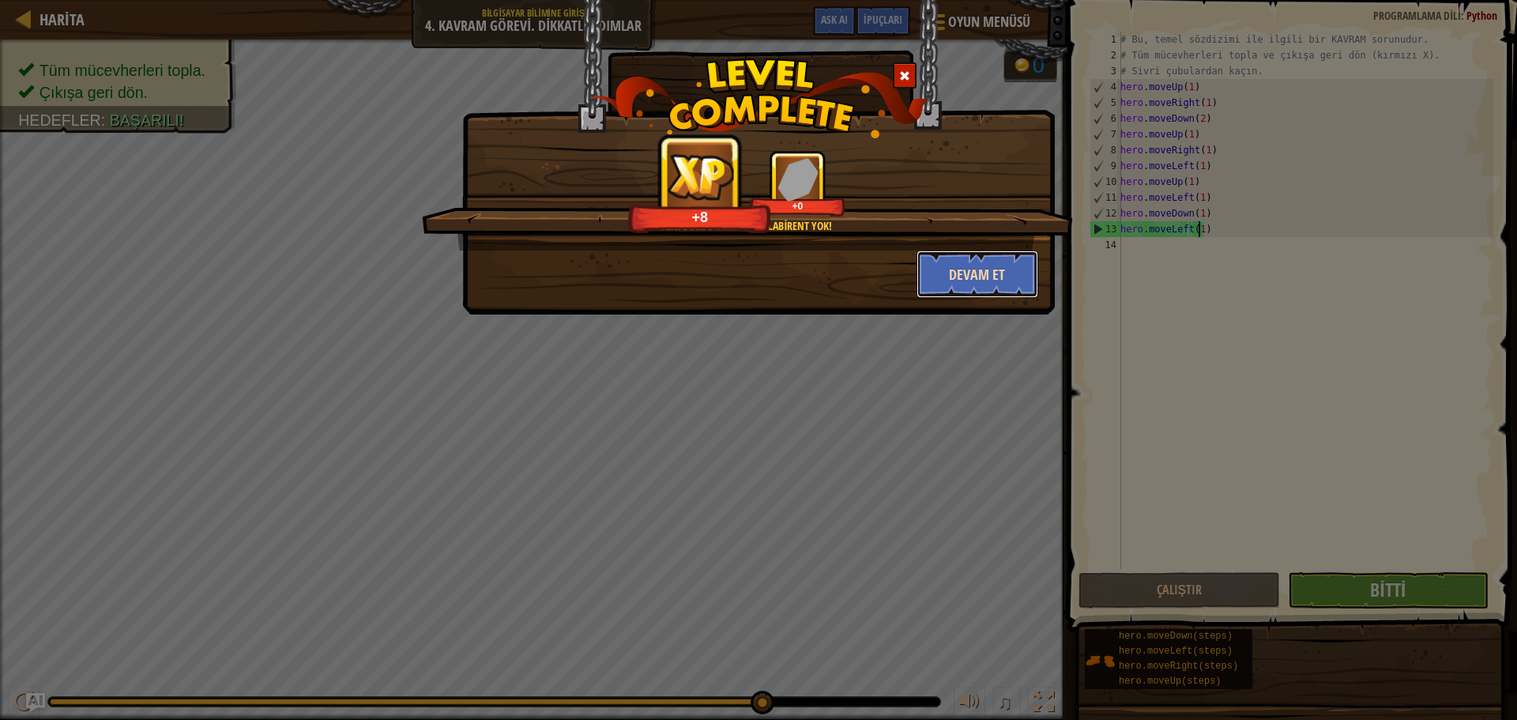
click at [995, 268] on button "Devam et" at bounding box center [977, 273] width 122 height 47
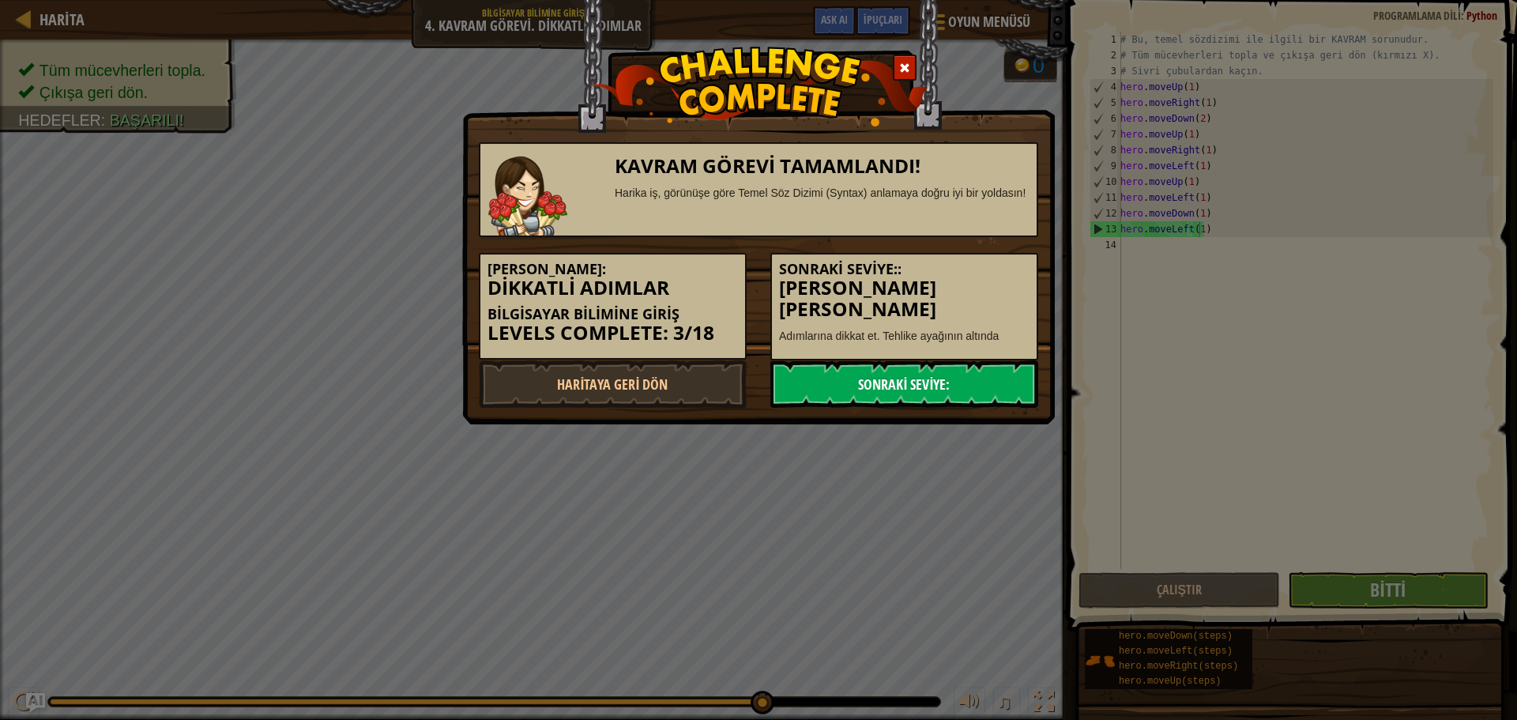
click at [981, 378] on link "Sonraki Seviye:" at bounding box center [904, 383] width 268 height 47
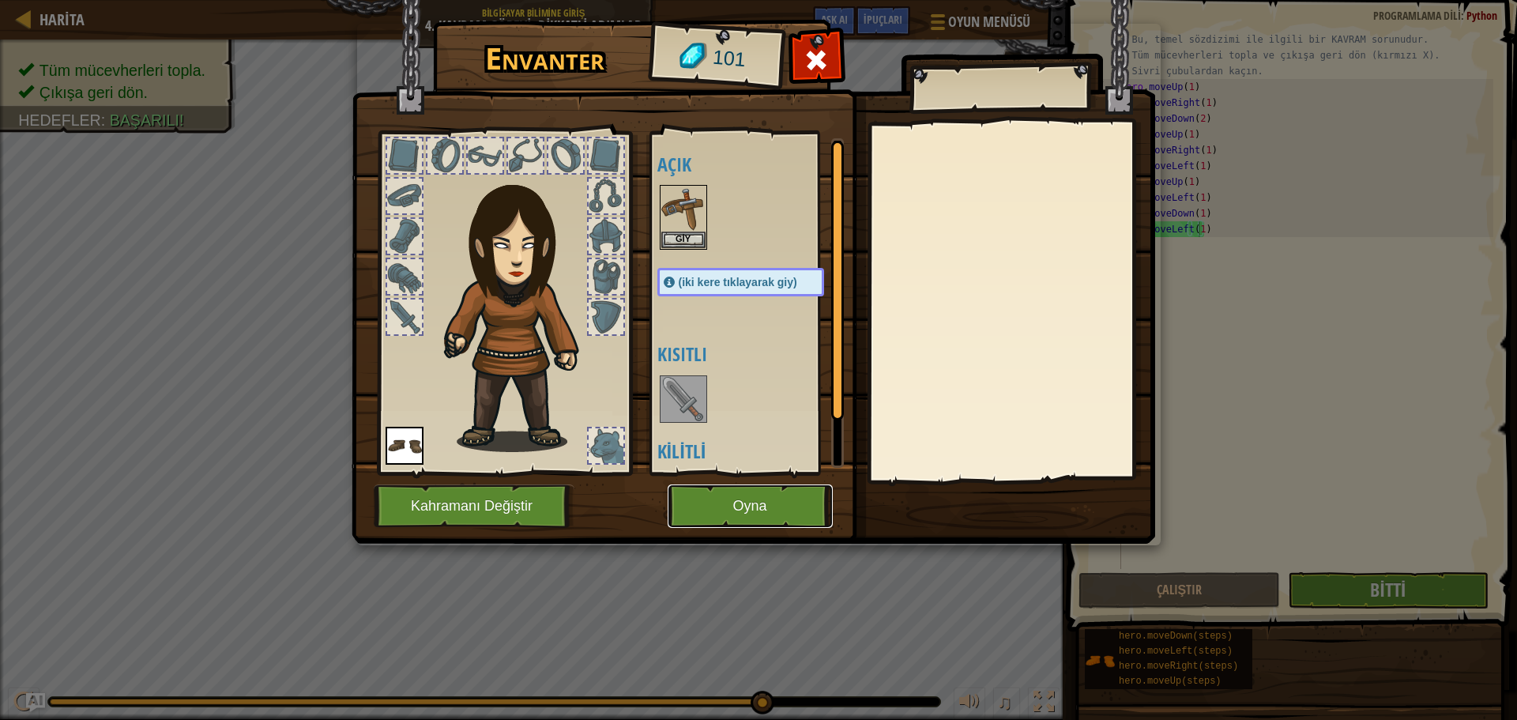
click at [773, 502] on button "Oyna" at bounding box center [750, 505] width 165 height 43
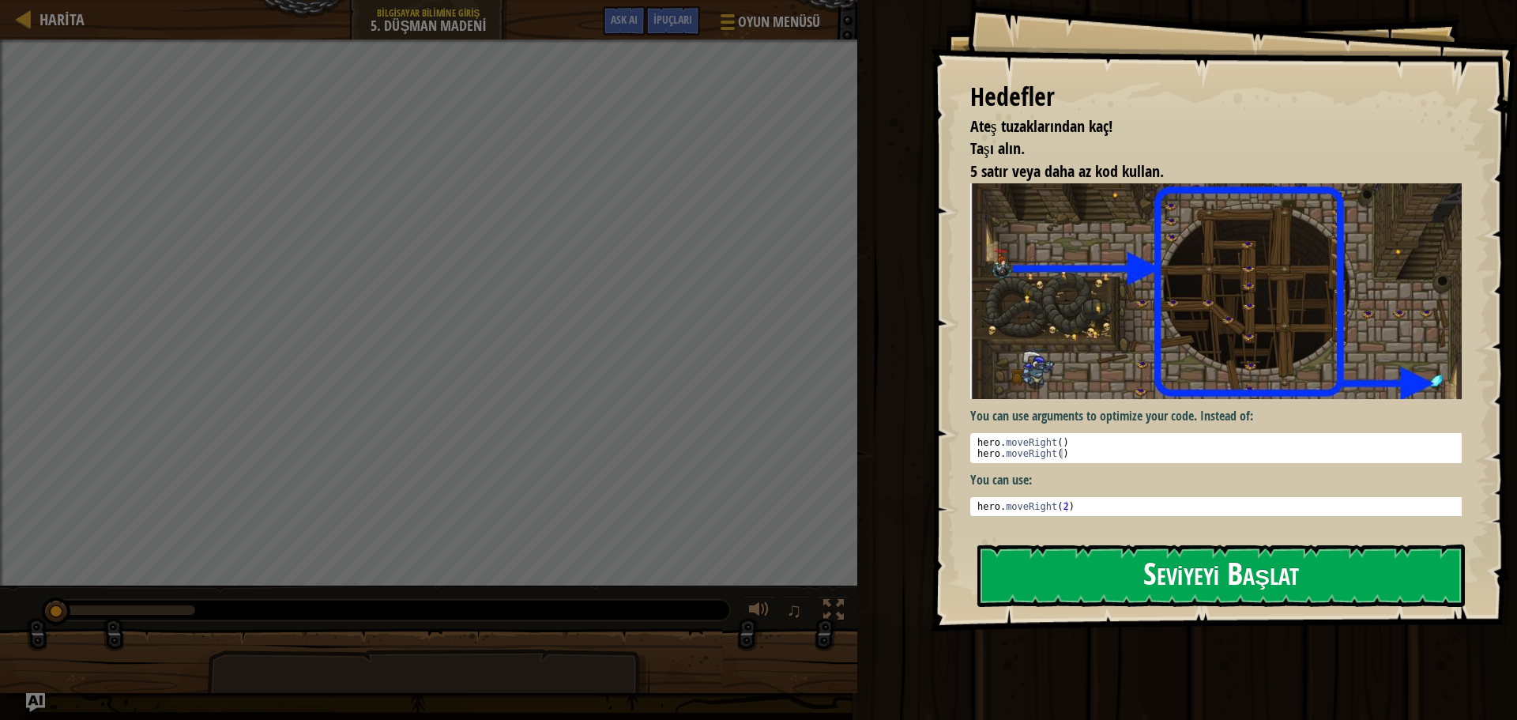
click at [1082, 585] on button "Seviyeyi Başlat" at bounding box center [1220, 575] width 487 height 62
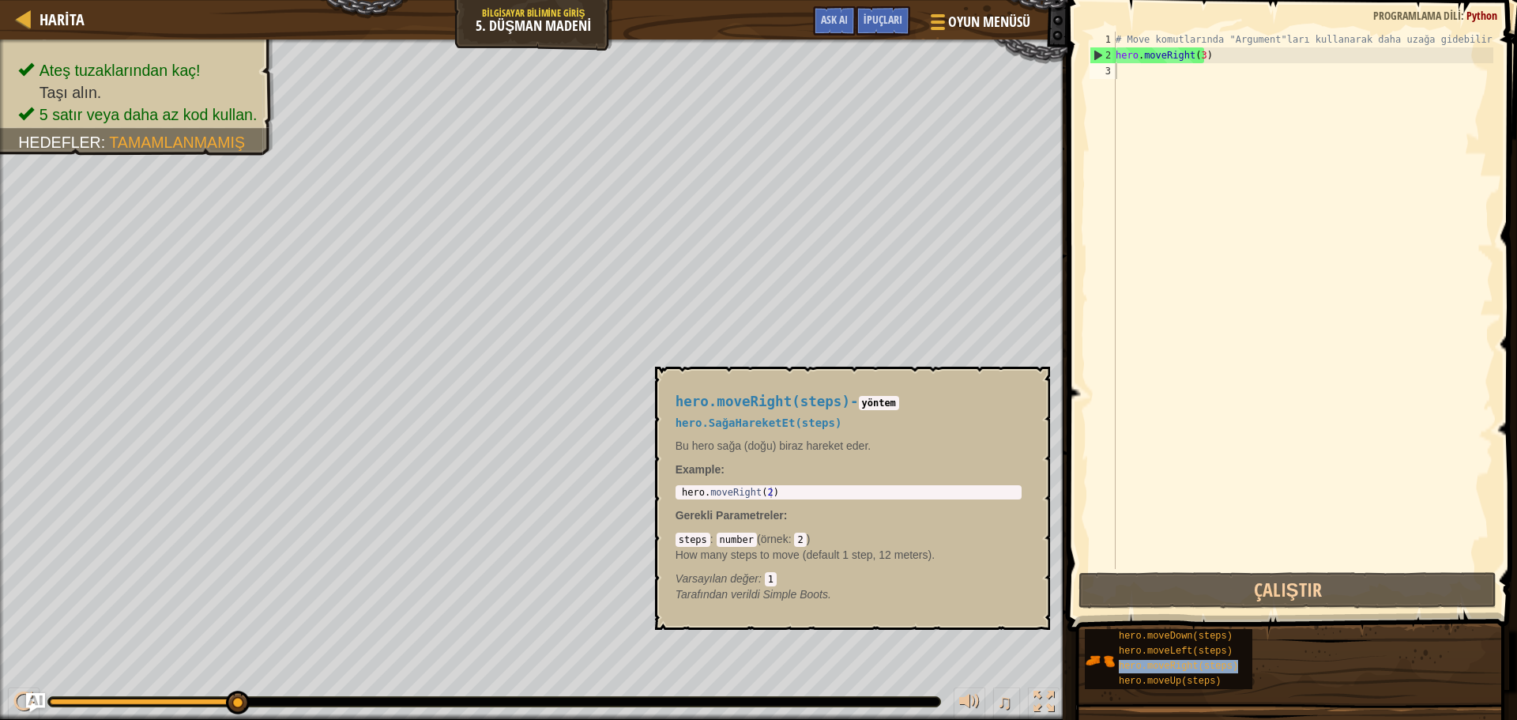
type textarea "hero.moveRight(steps)"
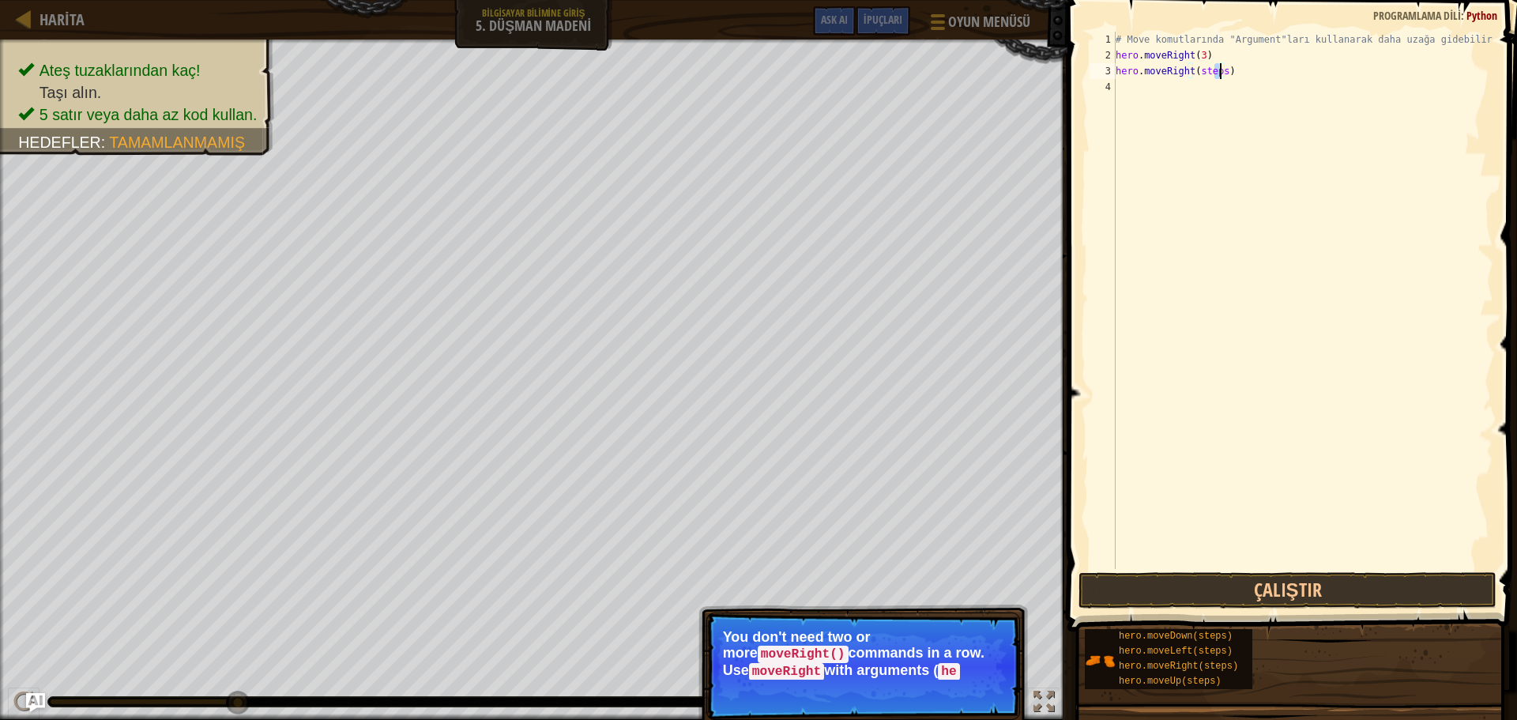
drag, startPoint x: 1216, startPoint y: 71, endPoint x: 1221, endPoint y: 78, distance: 8.5
click at [1221, 78] on div "# Move komutlarında "Argument"ları kullanarak daha uzağa gidebilirsin. hero . m…" at bounding box center [1302, 316] width 381 height 569
click at [1216, 122] on div "# Move komutlarında "Argument"ları kullanarak daha uzağa gidebilirsin. hero . m…" at bounding box center [1302, 316] width 381 height 569
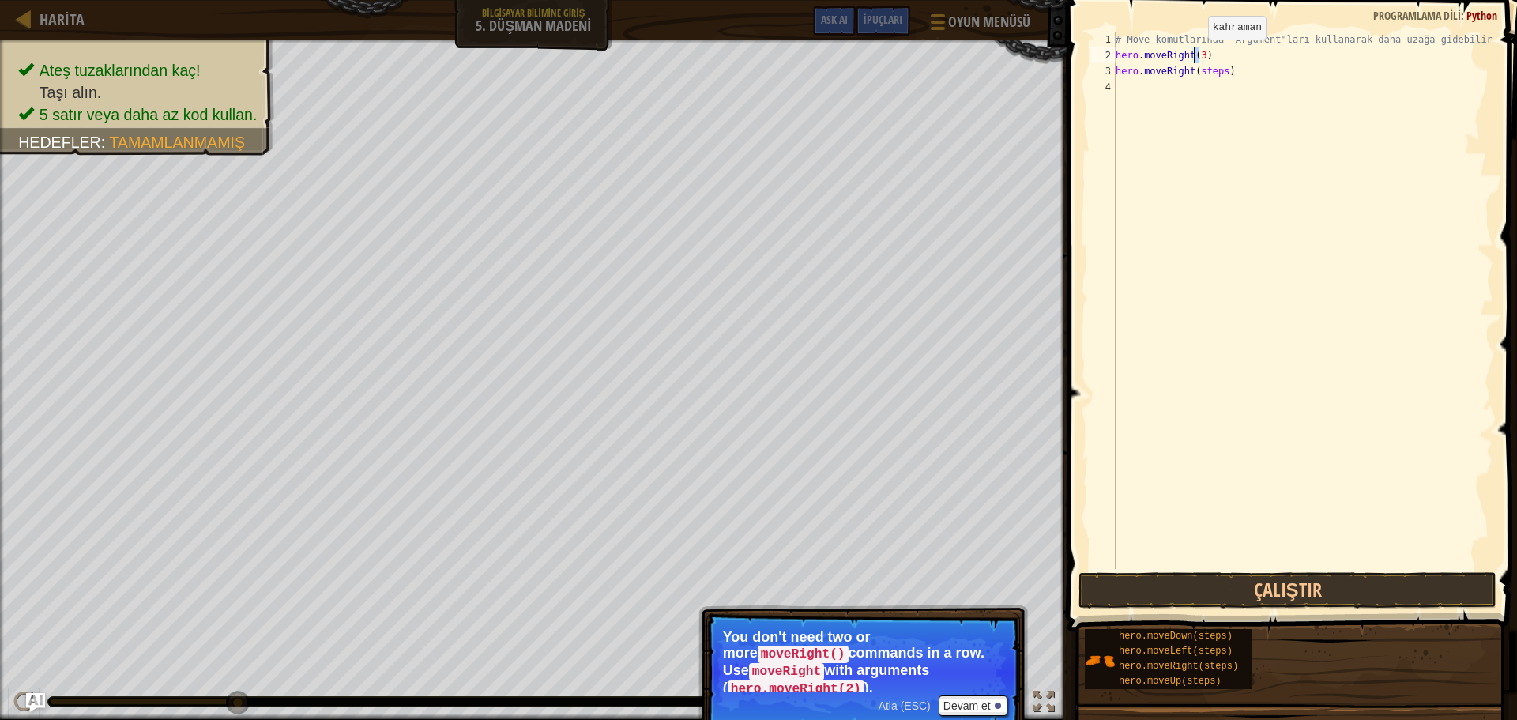
click at [1195, 55] on div "# Move komutlarında "Argument"ları kullanarak daha uzağa gidebilirsin. hero . m…" at bounding box center [1302, 316] width 381 height 569
type textarea "hero.moveRight(4)"
click at [1316, 585] on button "Çalıştır" at bounding box center [1287, 590] width 418 height 36
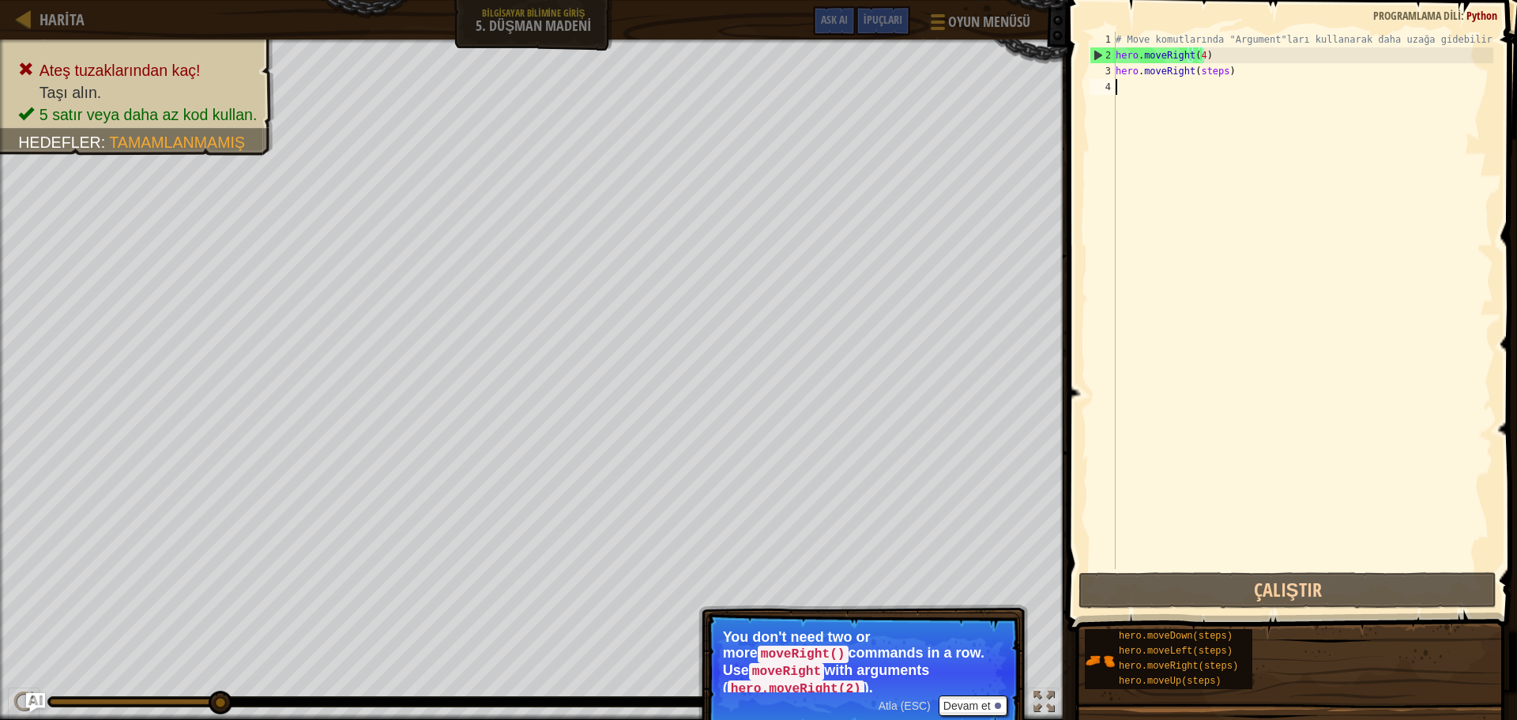
click at [1213, 216] on div "# Move komutlarında "Argument"ları kullanarak daha uzağa gidebilirsin. hero . m…" at bounding box center [1302, 316] width 381 height 569
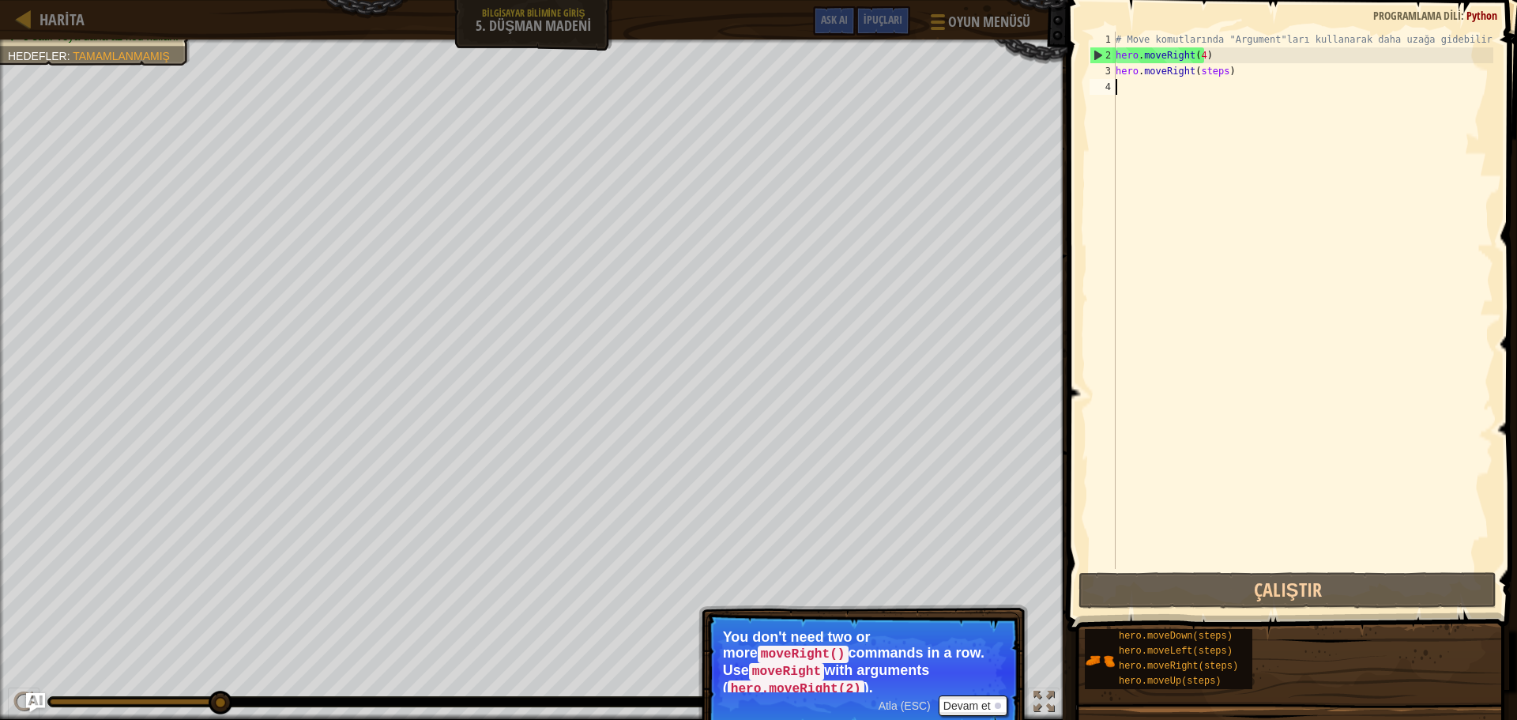
click at [788, 630] on p "You don't need two or more moveRight() commands in a row. Use moveRight with ar…" at bounding box center [863, 660] width 280 height 63
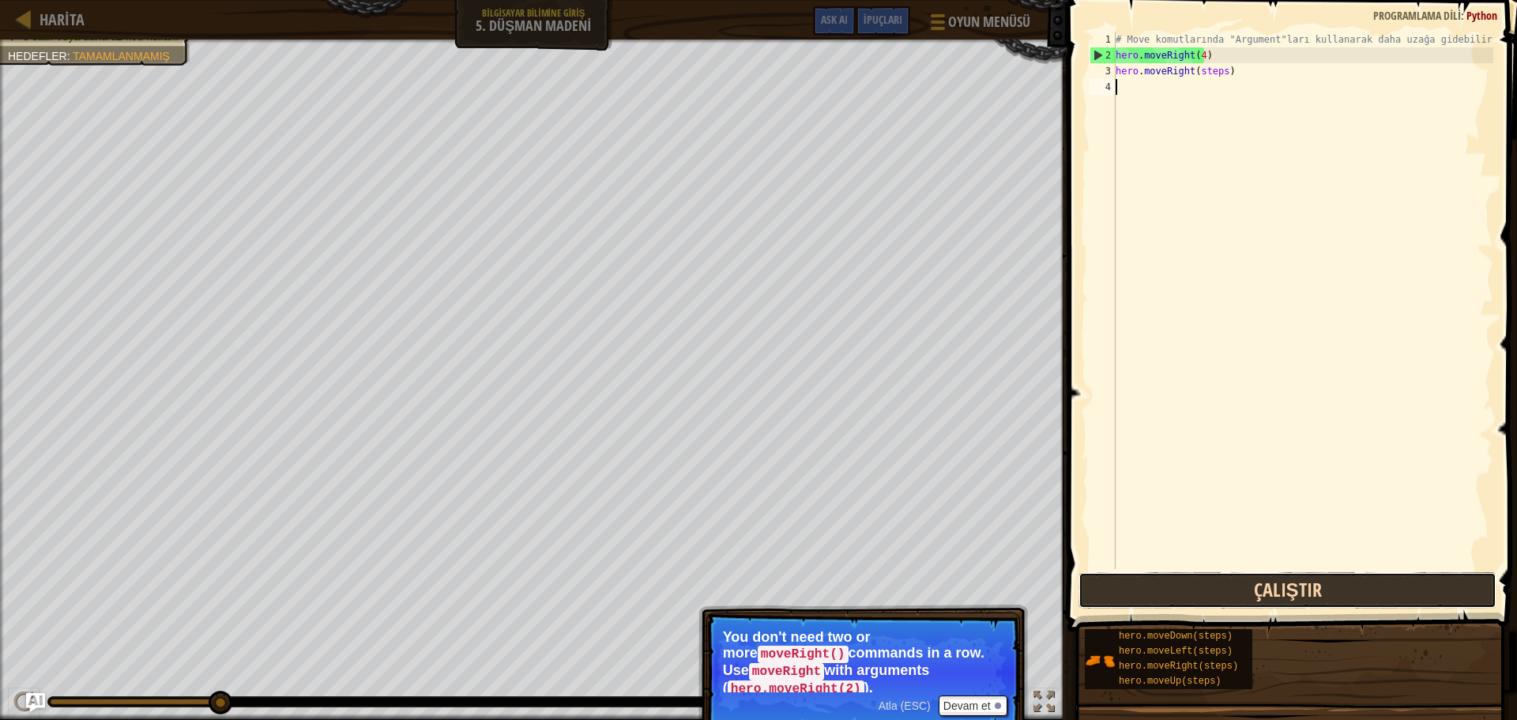
click at [1258, 584] on button "Çalıştır" at bounding box center [1287, 590] width 418 height 36
click at [1247, 586] on button "Çalıştır" at bounding box center [1287, 590] width 418 height 36
click at [1247, 589] on button "Çalıştır" at bounding box center [1287, 590] width 418 height 36
click at [1241, 593] on button "Çalıştır" at bounding box center [1287, 590] width 418 height 36
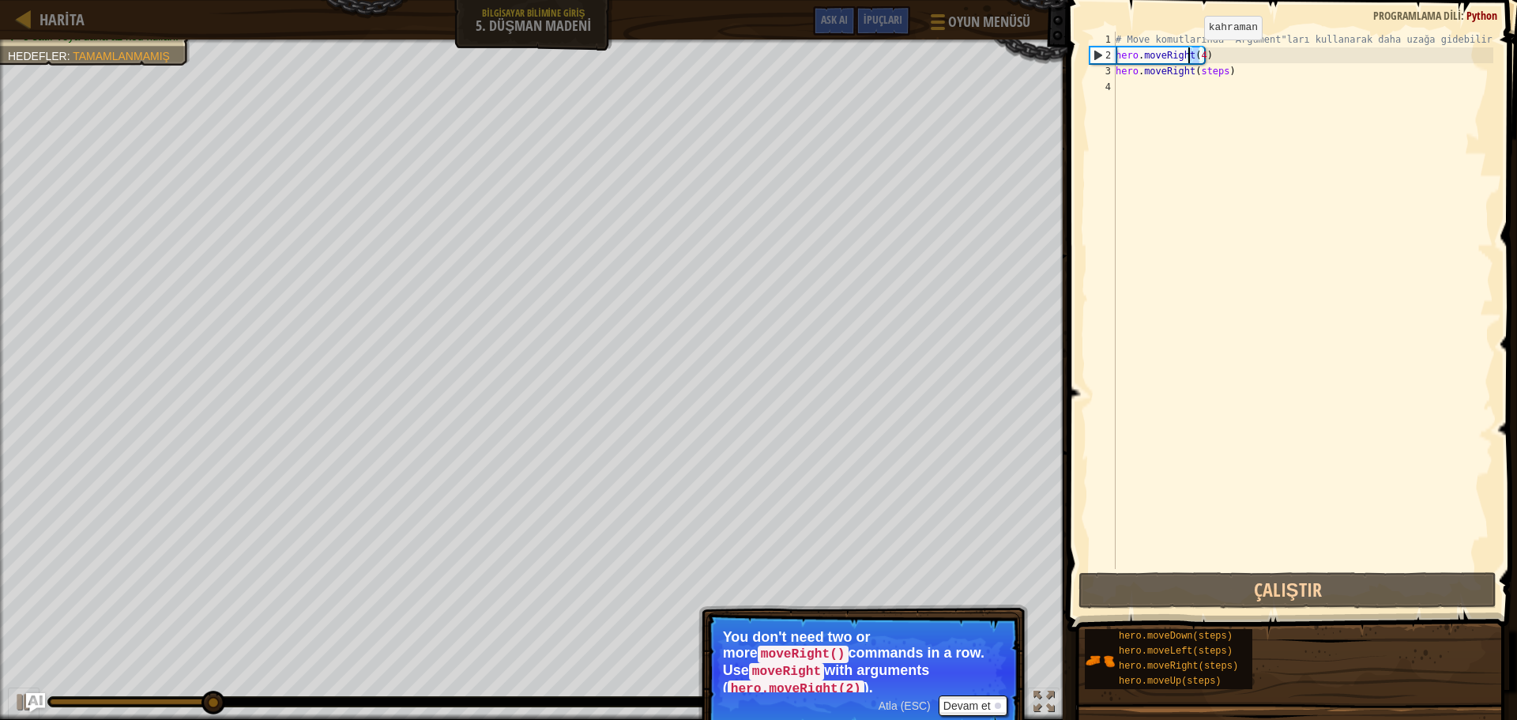
drag, startPoint x: 1199, startPoint y: 51, endPoint x: 1191, endPoint y: 55, distance: 8.8
click at [1191, 55] on div "# Move komutlarında "Argument"ları kullanarak daha uzağa gidebilirsin. hero . m…" at bounding box center [1302, 316] width 381 height 569
type textarea "hero.moveRight(4)"
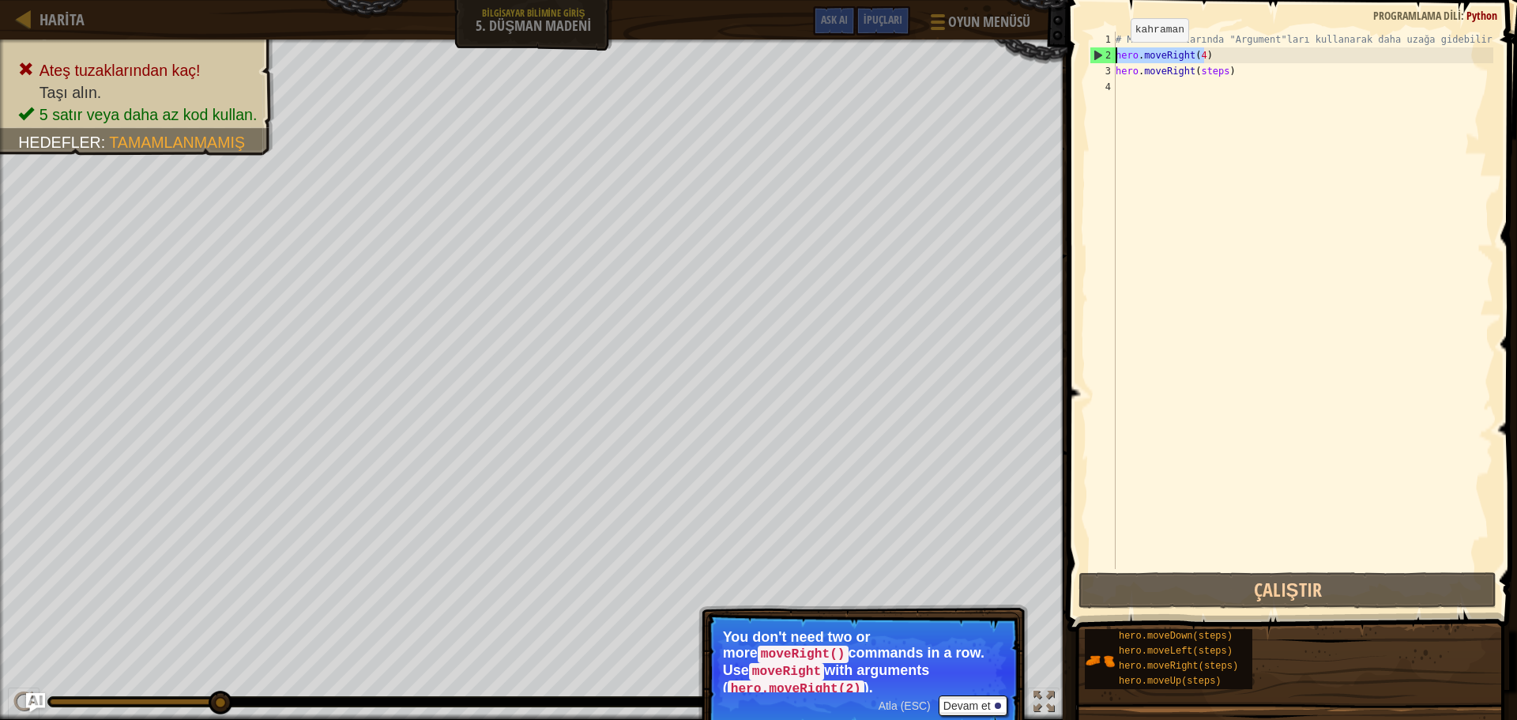
drag, startPoint x: 1210, startPoint y: 58, endPoint x: 1086, endPoint y: 52, distance: 125.0
click at [1086, 52] on div "hero.moveRight(4) 1 2 3 4 # Move komutlarında "Argument"ları kullanarak daha uz…" at bounding box center [1289, 300] width 407 height 537
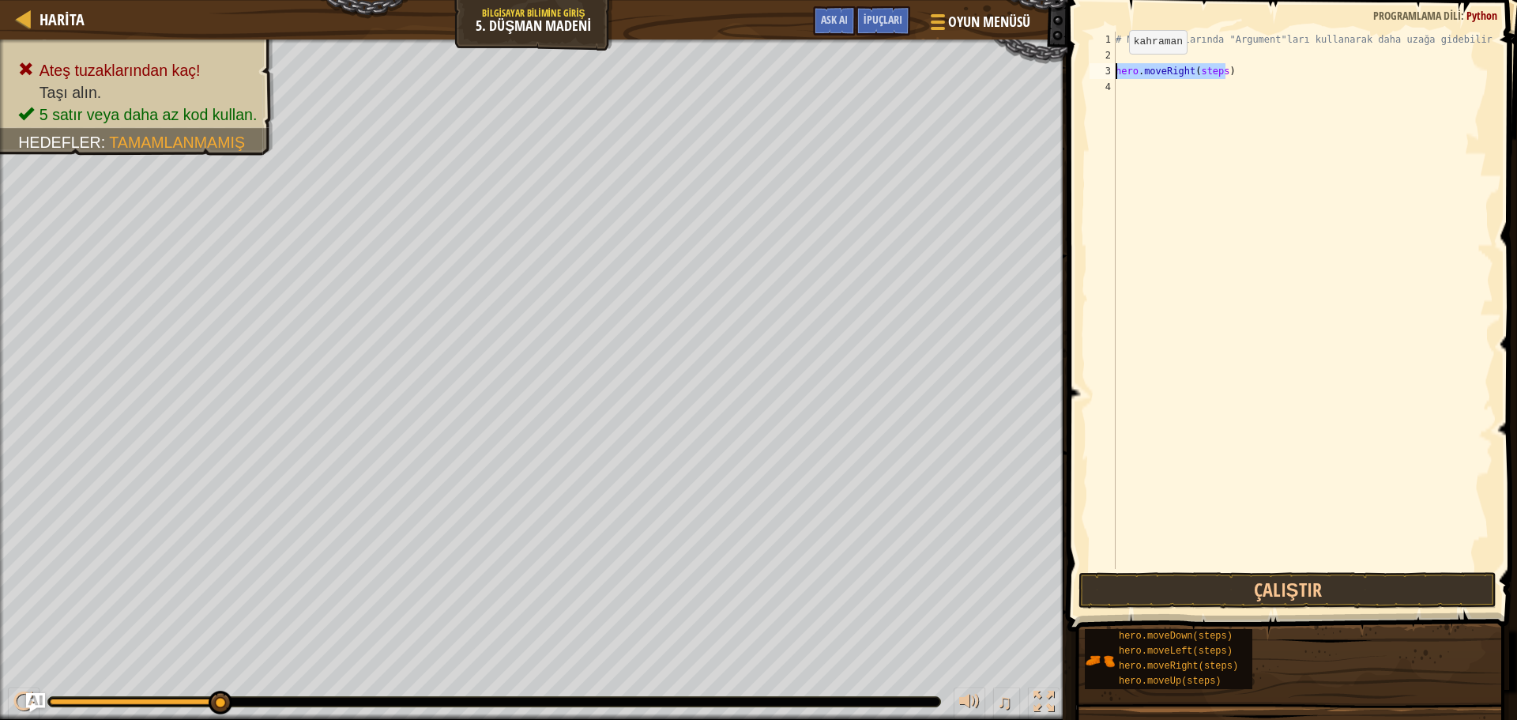
drag, startPoint x: 1230, startPoint y: 76, endPoint x: 1101, endPoint y: 62, distance: 129.5
click at [1109, 70] on div "1 2 3 4 # Move komutlarında "Argument"ları kullanarak daha uzağa gidebilirsin. …" at bounding box center [1289, 300] width 407 height 537
type textarea "hero.moveRight(steps)"
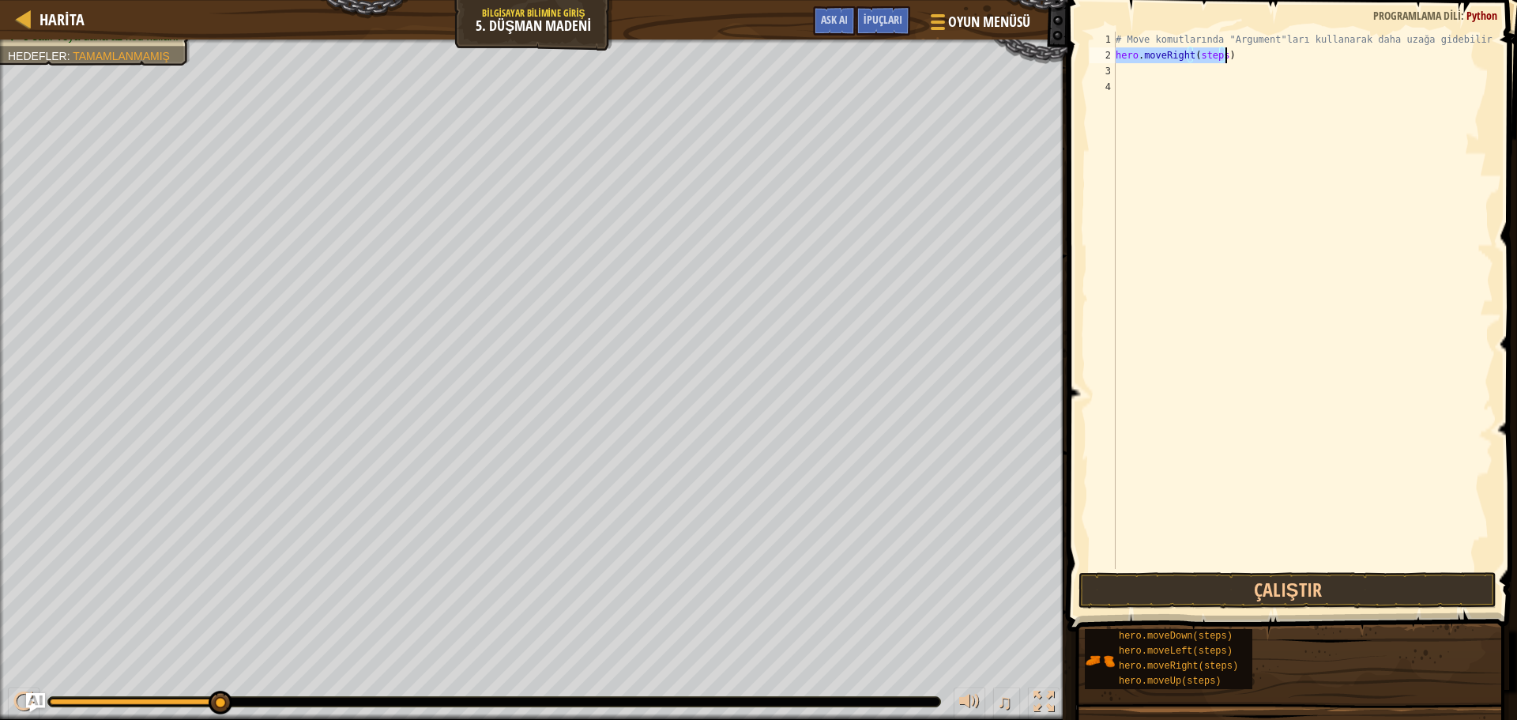
click at [1220, 51] on div "# Move komutlarında "Argument"ları kullanarak daha uzağa gidebilirsin. hero . m…" at bounding box center [1302, 300] width 381 height 537
click at [1335, 576] on button "Çalıştır" at bounding box center [1287, 590] width 418 height 36
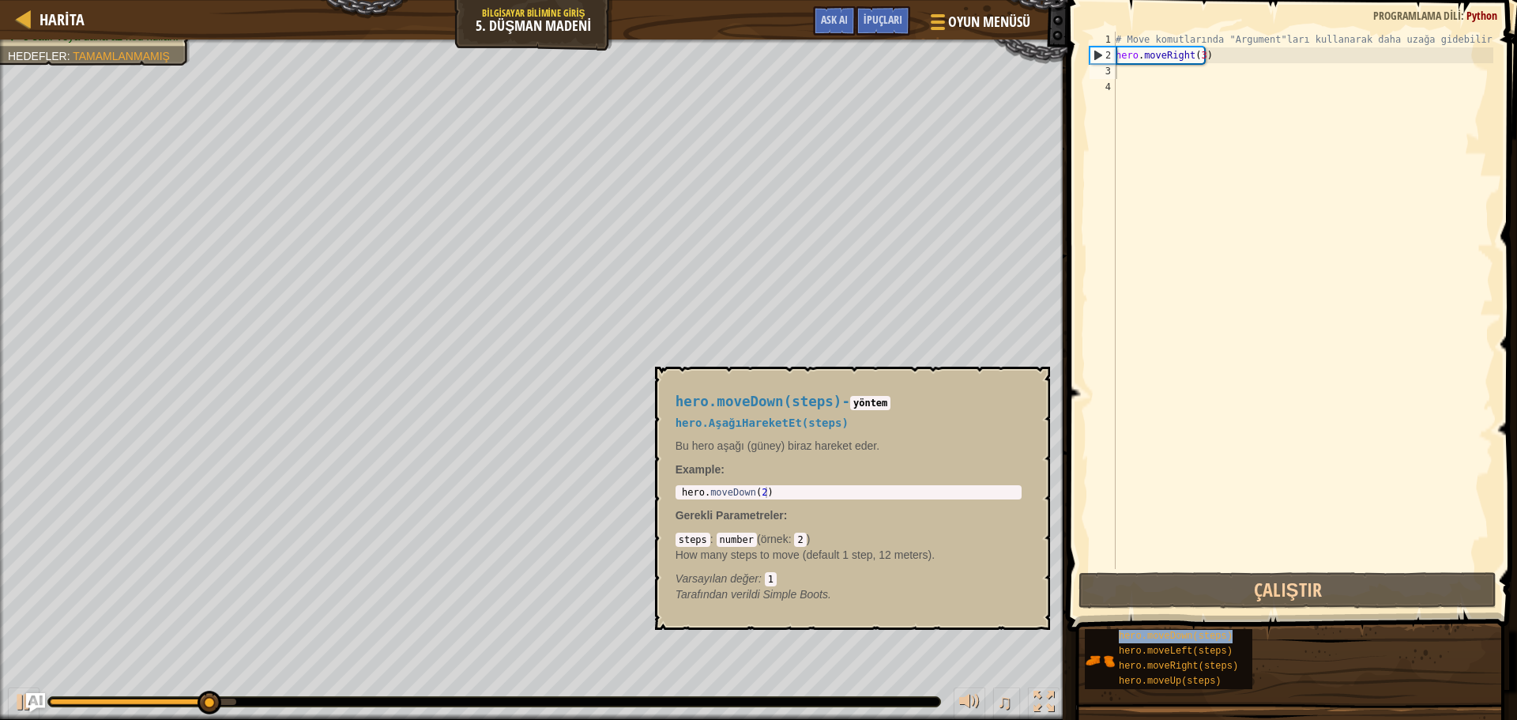
type textarea "hero.moveDown(steps)"
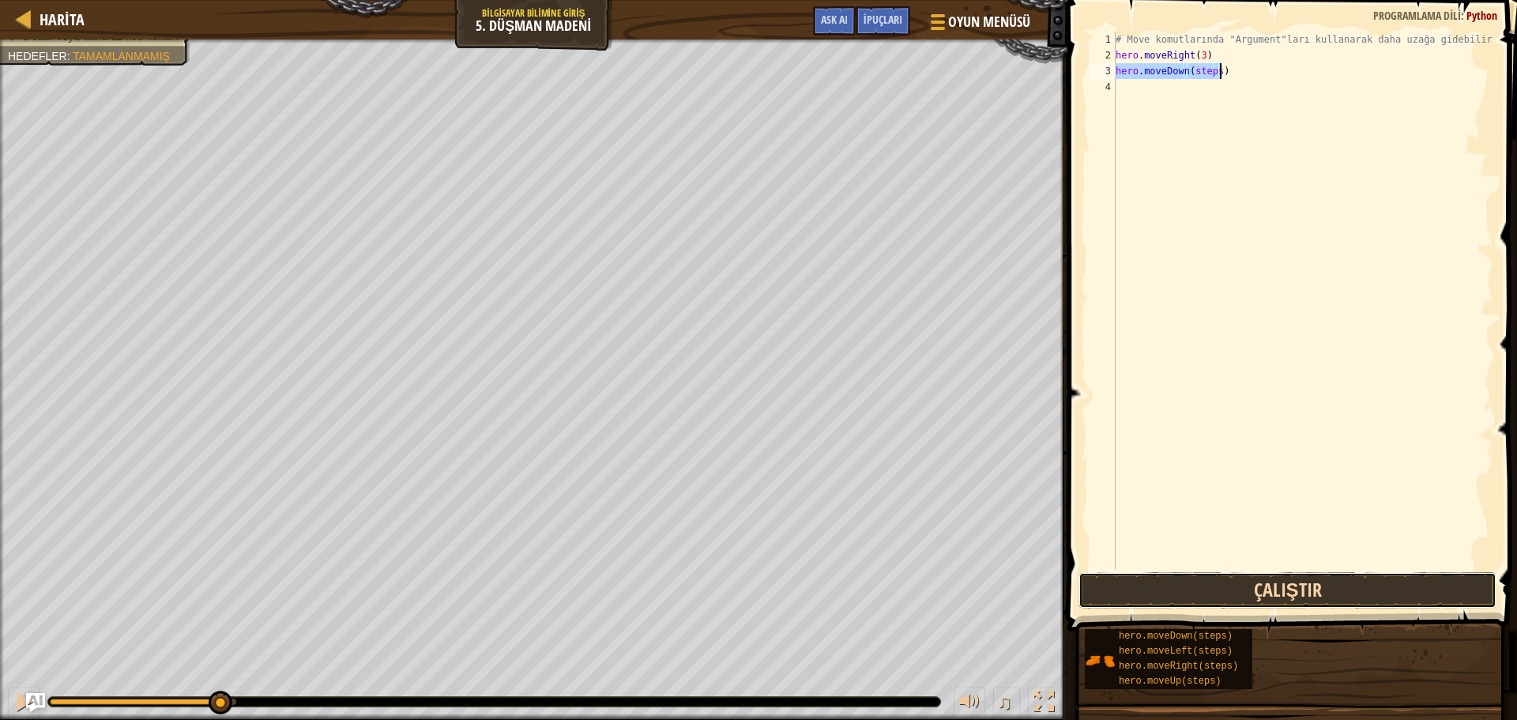
click at [1277, 593] on button "Çalıştır" at bounding box center [1287, 590] width 418 height 36
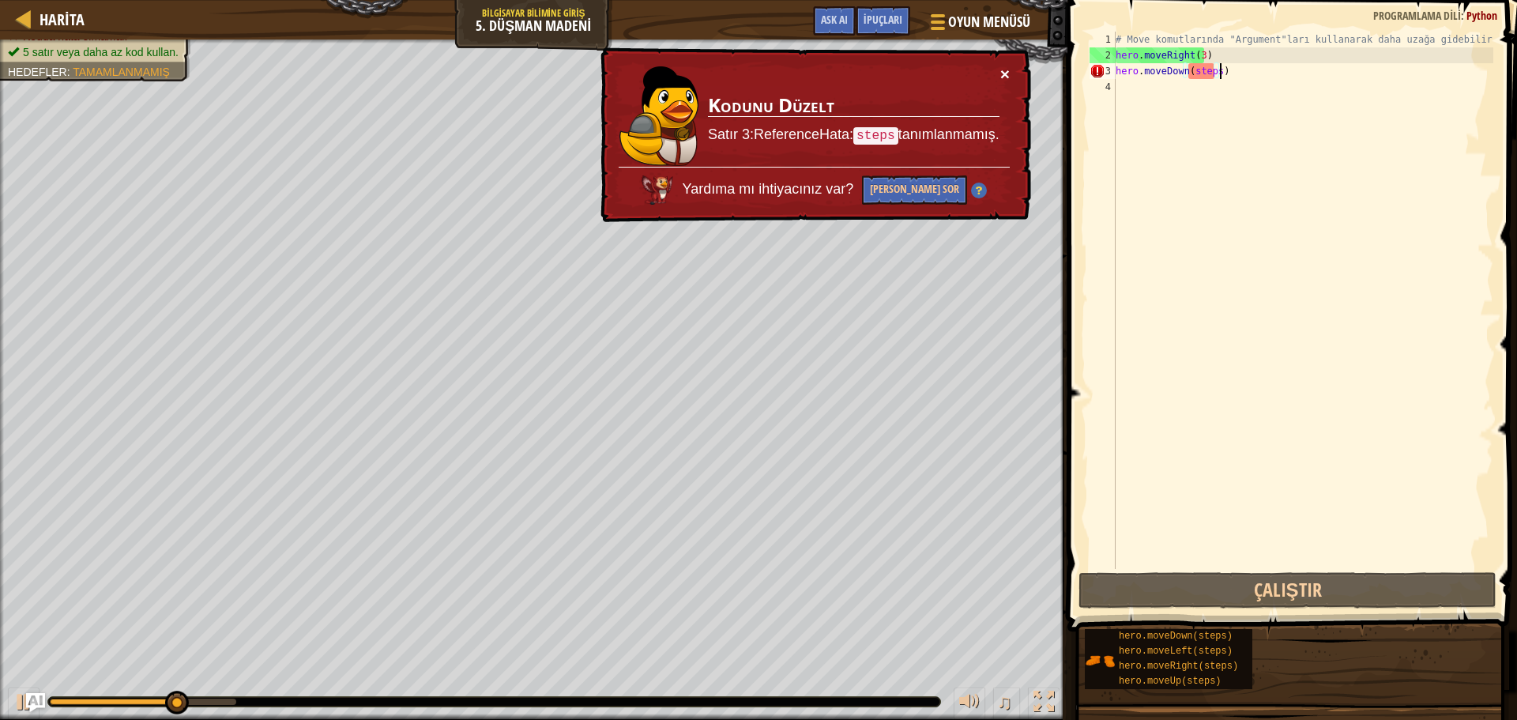
click at [1009, 67] on button "×" at bounding box center [1004, 74] width 9 height 17
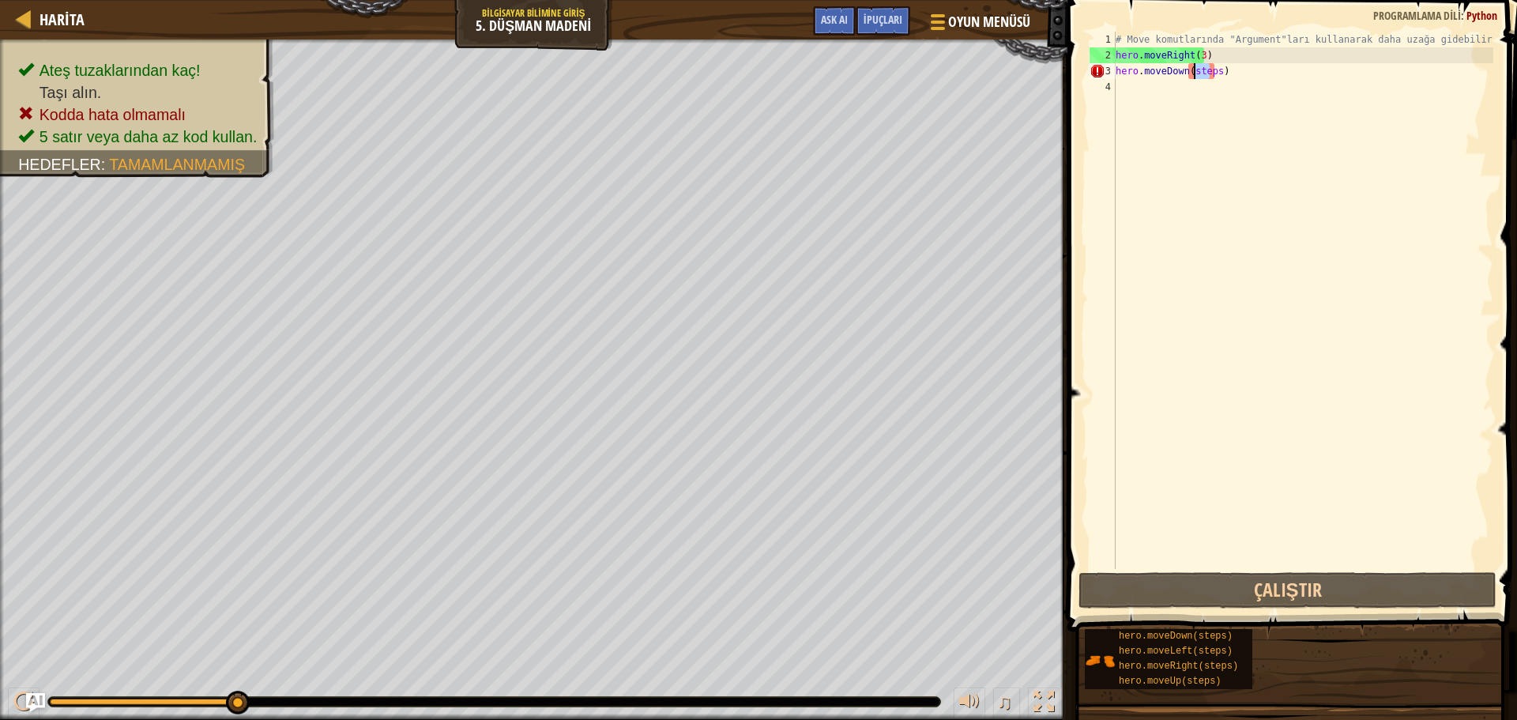
drag, startPoint x: 1211, startPoint y: 70, endPoint x: 1193, endPoint y: 75, distance: 19.0
click at [1193, 75] on div "# Move komutlarında "Argument"ları kullanarak daha uzağa gidebilirsin. hero . m…" at bounding box center [1302, 316] width 381 height 569
click at [1234, 132] on div "# Move komutlarında "Argument"ları kullanarak daha uzağa gidebilirsin. hero . m…" at bounding box center [1302, 316] width 381 height 569
drag, startPoint x: 1212, startPoint y: 74, endPoint x: 1188, endPoint y: 78, distance: 24.0
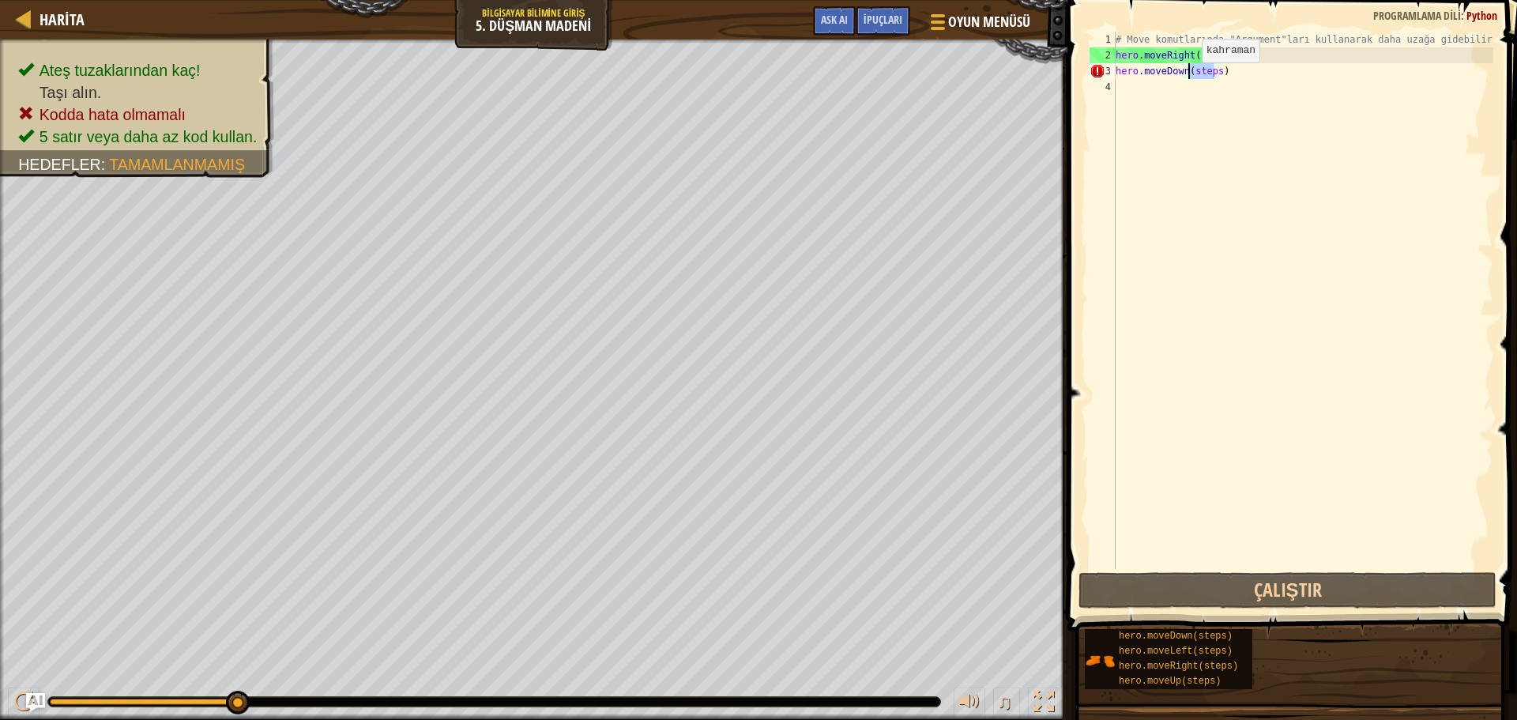
click at [1188, 78] on div "# Move komutlarında "Argument"ları kullanarak daha uzağa gidebilirsin. hero . m…" at bounding box center [1302, 316] width 381 height 569
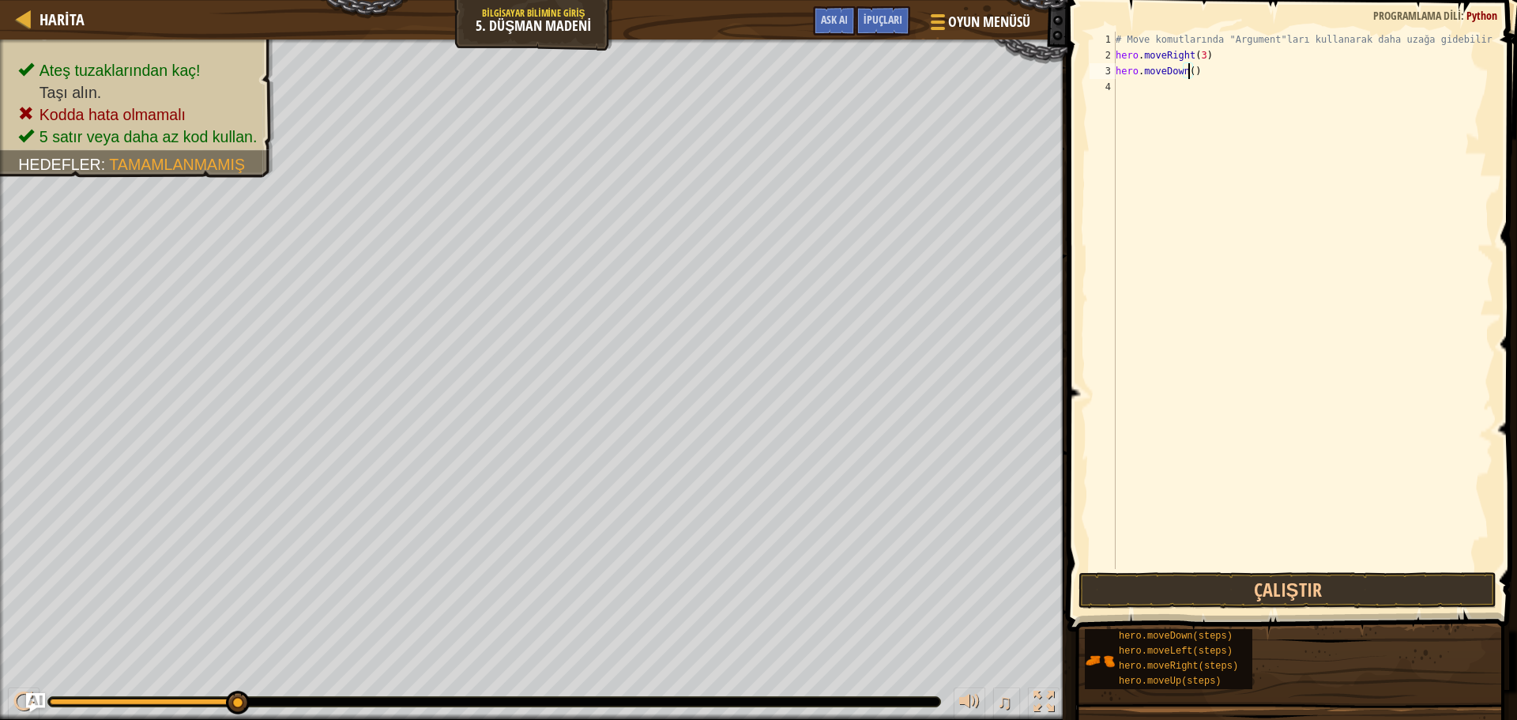
scroll to position [7, 6]
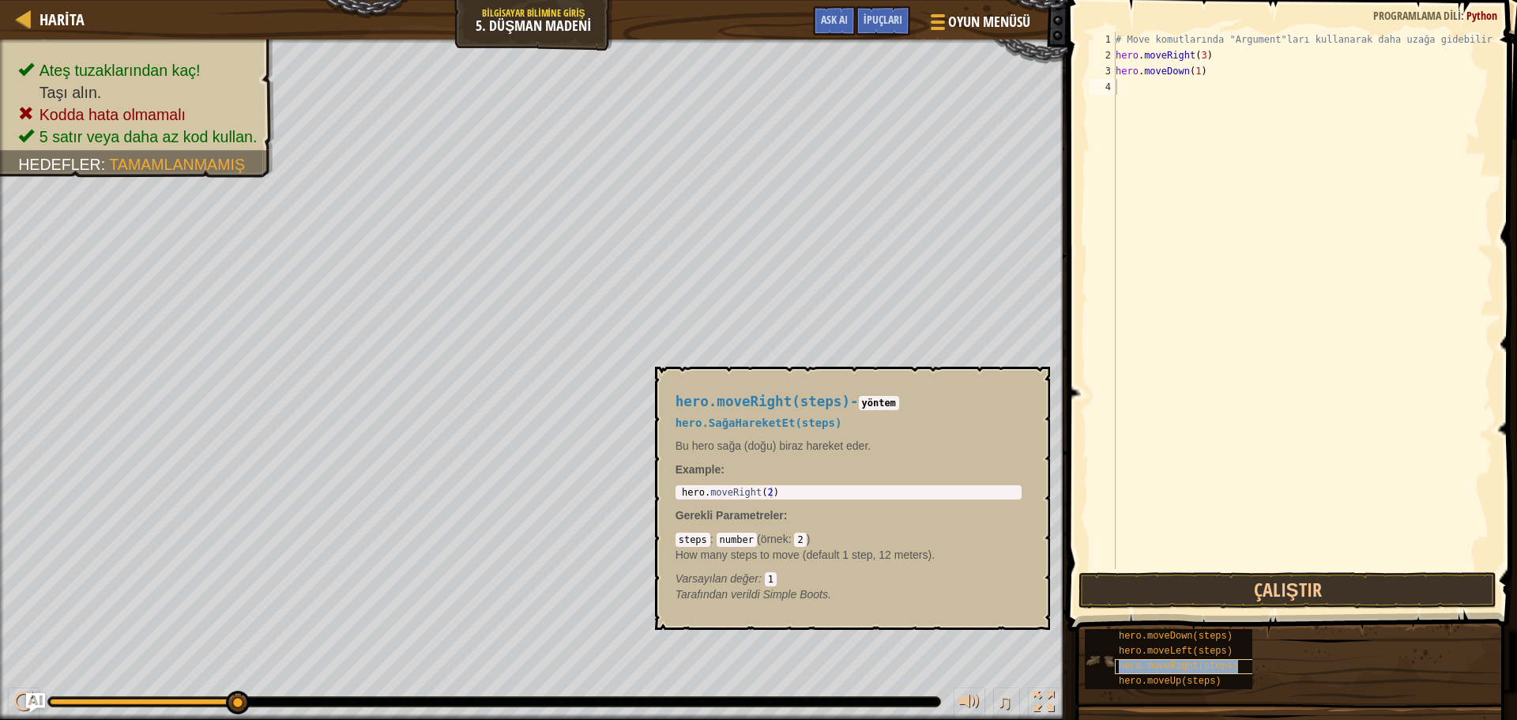
type textarea "hero.moveRight(steps)"
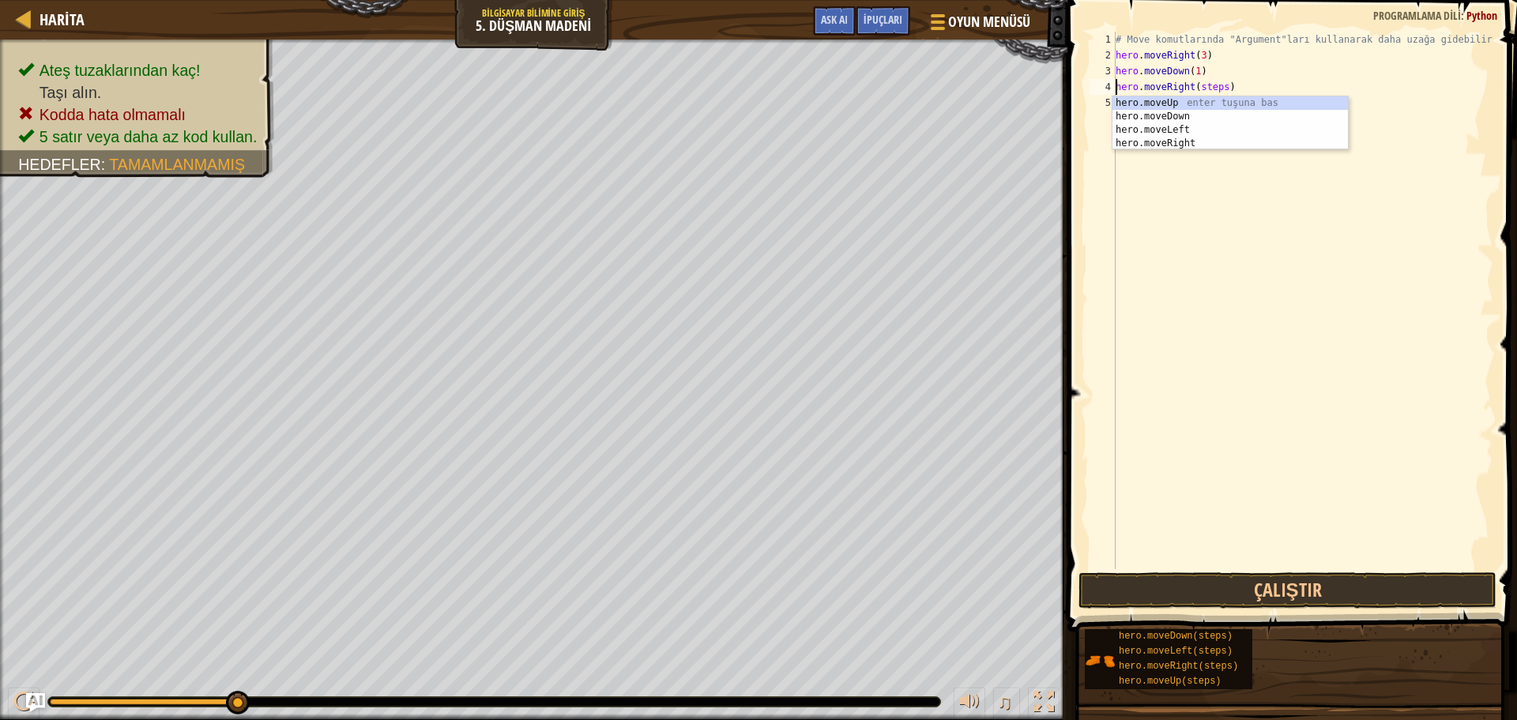
click at [1189, 179] on div "# Move komutlarında "Argument"ları kullanarak daha uzağa gidebilirsin. hero . m…" at bounding box center [1302, 316] width 381 height 569
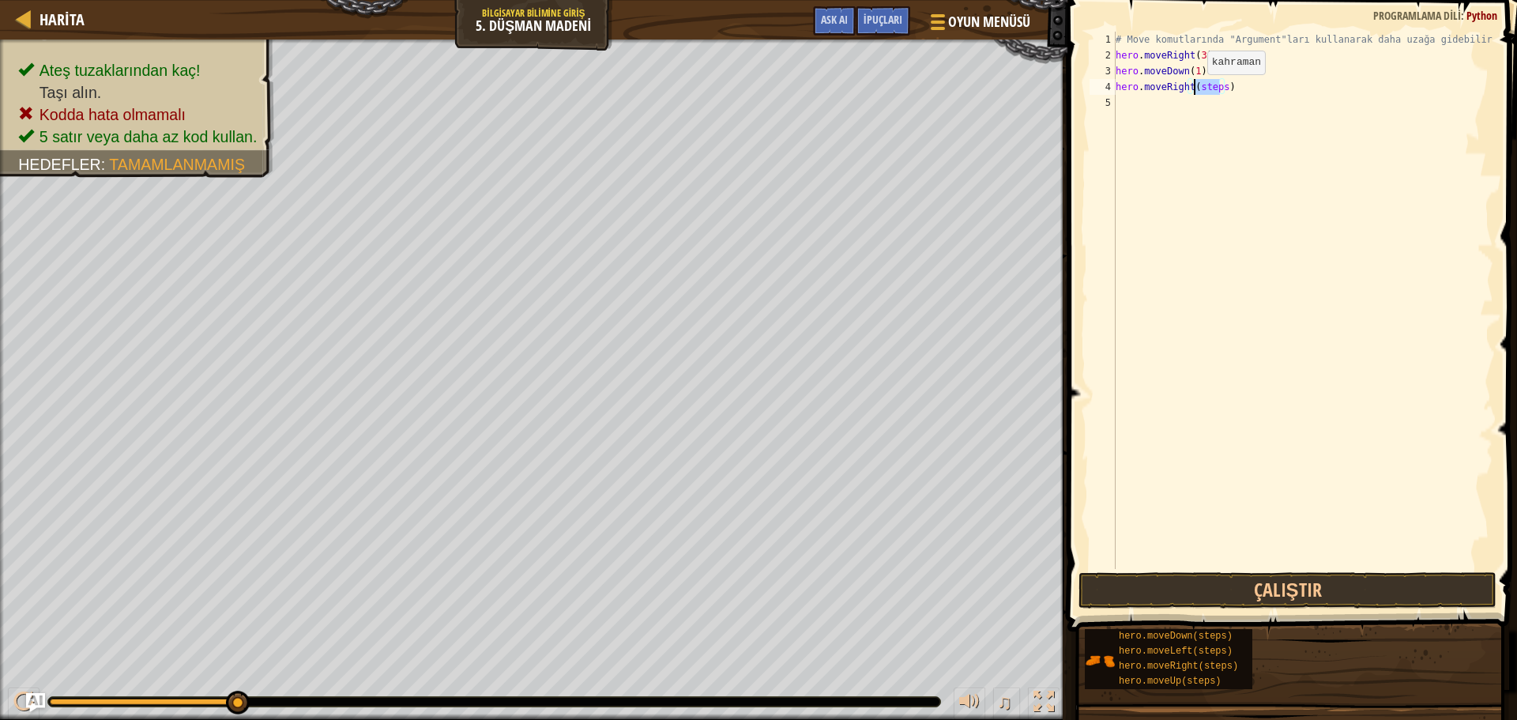
drag, startPoint x: 1220, startPoint y: 88, endPoint x: 1194, endPoint y: 90, distance: 26.1
click at [1194, 90] on div "# Move komutlarında "Argument"ları kullanarak daha uzağa gidebilirsin. hero . m…" at bounding box center [1302, 316] width 381 height 569
click at [1282, 581] on button "Çalıştır" at bounding box center [1287, 590] width 418 height 36
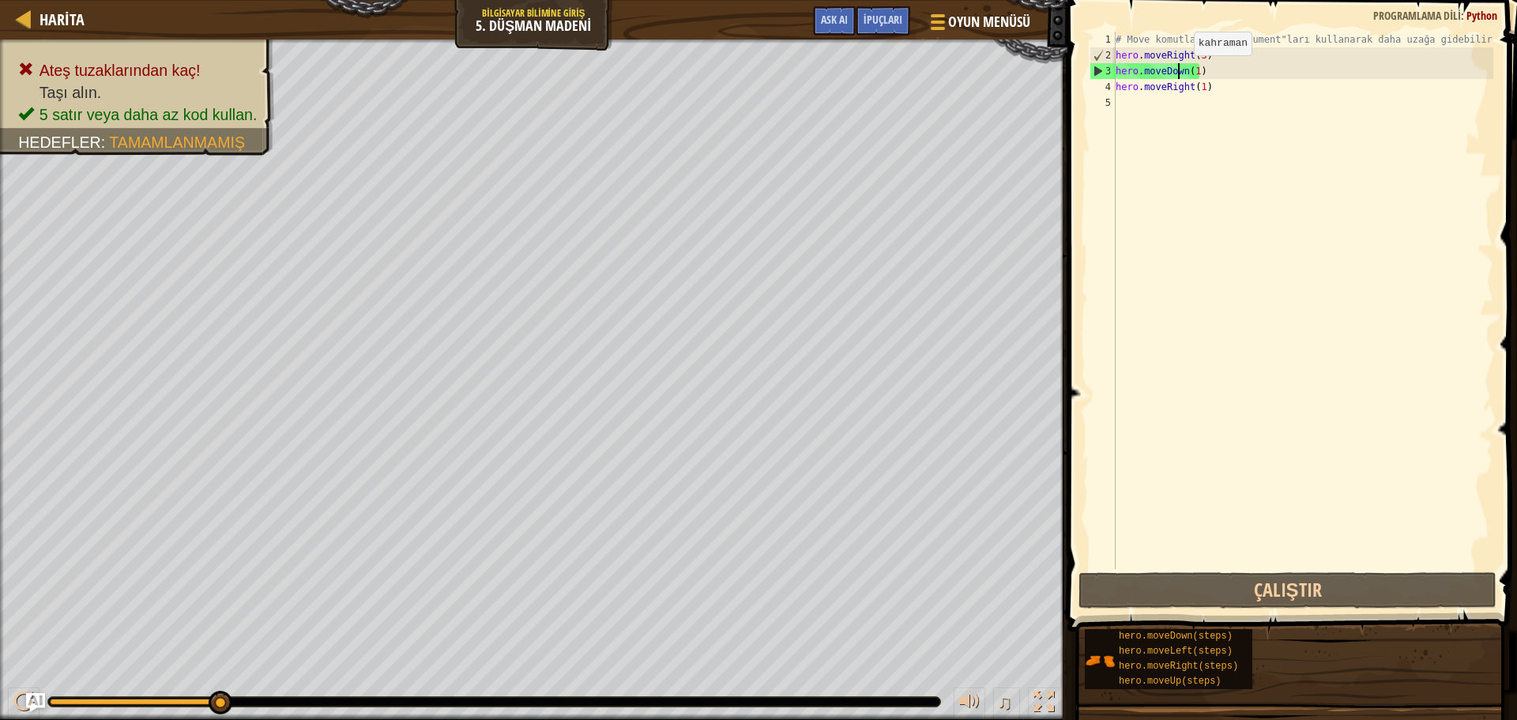
click at [1180, 71] on div "# Move komutlarında "Argument"ları kullanarak daha uzağa gidebilirsin. hero . m…" at bounding box center [1302, 316] width 381 height 569
click at [1191, 71] on div "# Move komutlarında "Argument"ları kullanarak daha uzağa gidebilirsin. hero . m…" at bounding box center [1302, 316] width 381 height 569
click at [1098, 70] on div "3" at bounding box center [1102, 71] width 25 height 16
type textarea "hero.moveDown(1)"
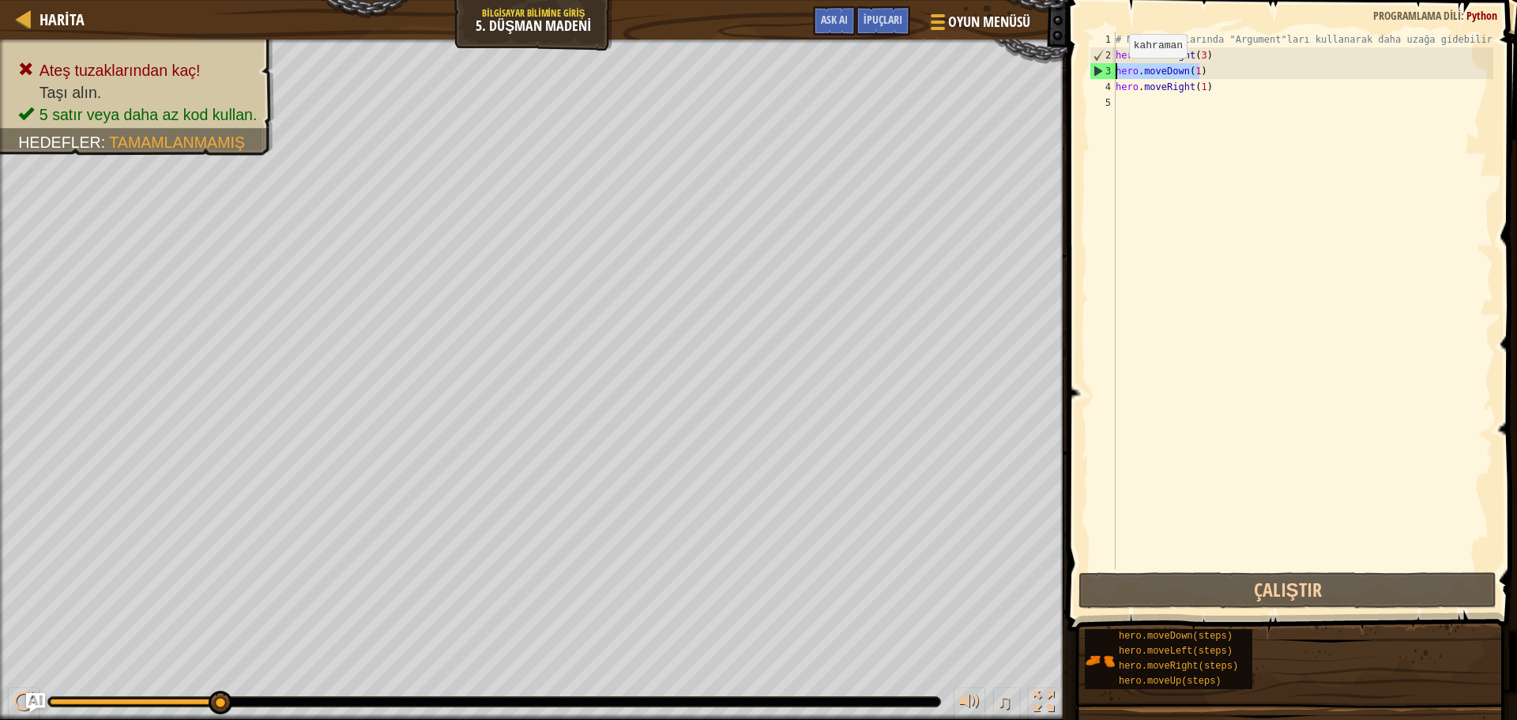
drag, startPoint x: 1197, startPoint y: 71, endPoint x: 1110, endPoint y: 74, distance: 87.0
click at [1110, 74] on div "hero.moveDown(1) 1 2 3 4 5 # Move komutlarında "Argument"ları kullanarak daha u…" at bounding box center [1289, 300] width 407 height 537
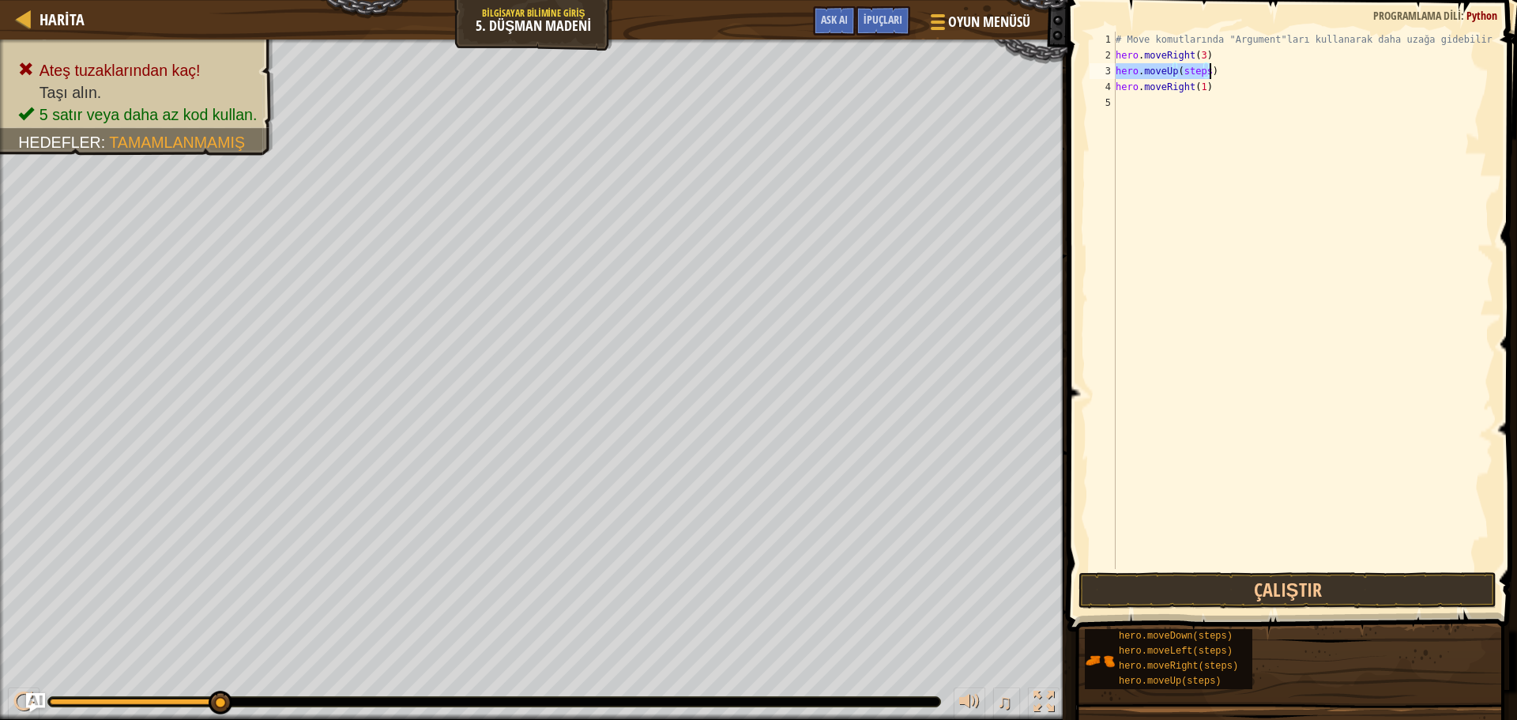
click at [1202, 70] on div "# Move komutlarında "Argument"ları kullanarak daha uzağa gidebilirsin. hero . m…" at bounding box center [1302, 300] width 381 height 537
click at [1319, 594] on button "Çalıştır" at bounding box center [1287, 590] width 418 height 36
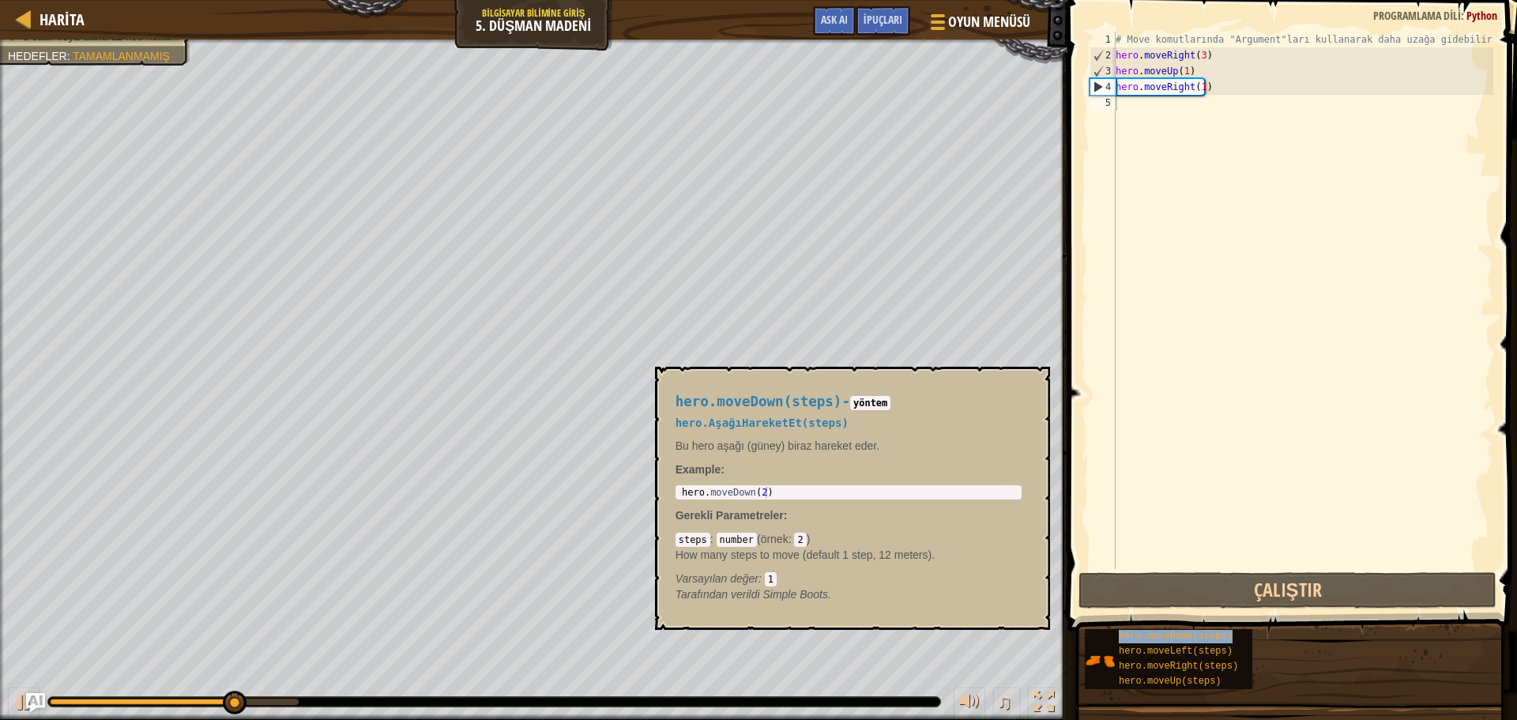
type textarea "hero.moveDown(steps)"
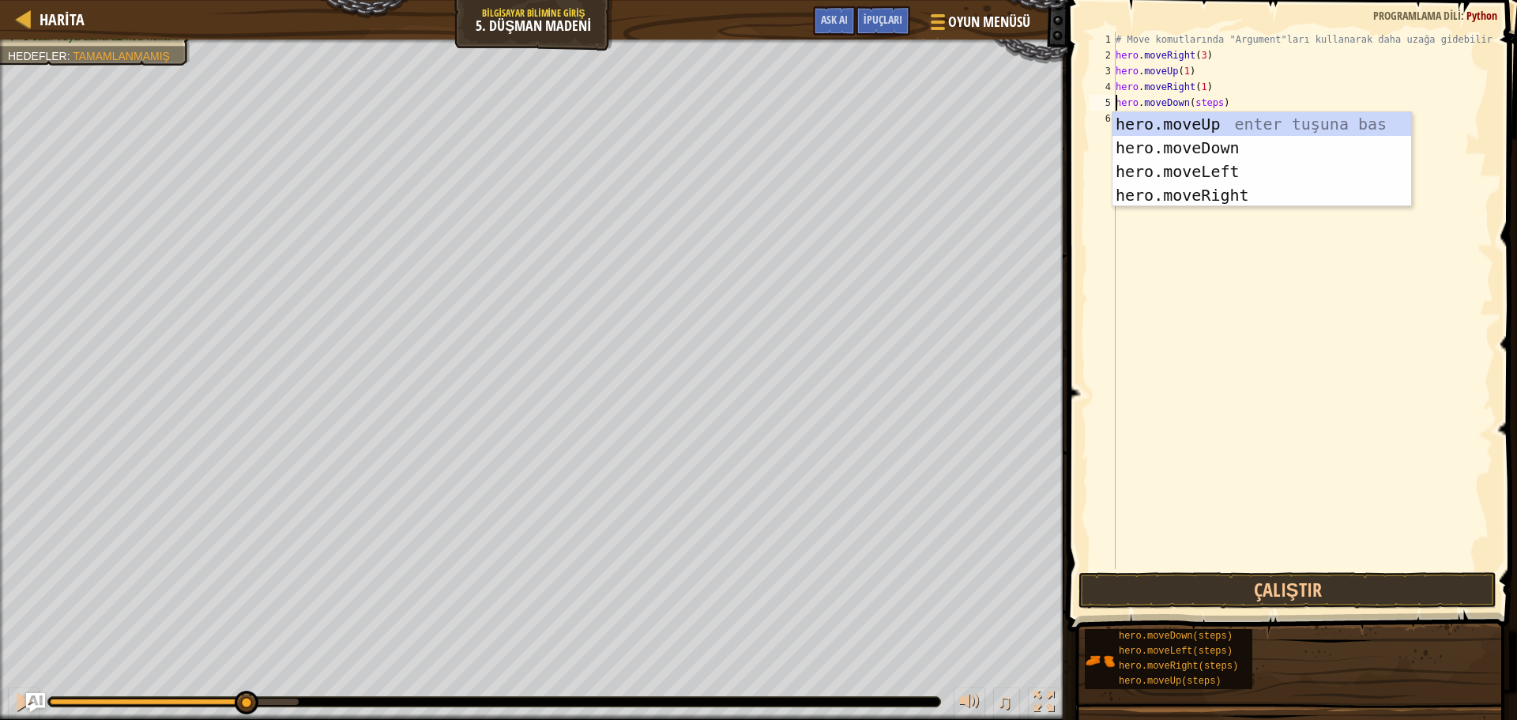
click at [1212, 243] on div "# Move komutlarında "Argument"ları kullanarak daha uzağa gidebilirsin. hero . m…" at bounding box center [1302, 316] width 381 height 569
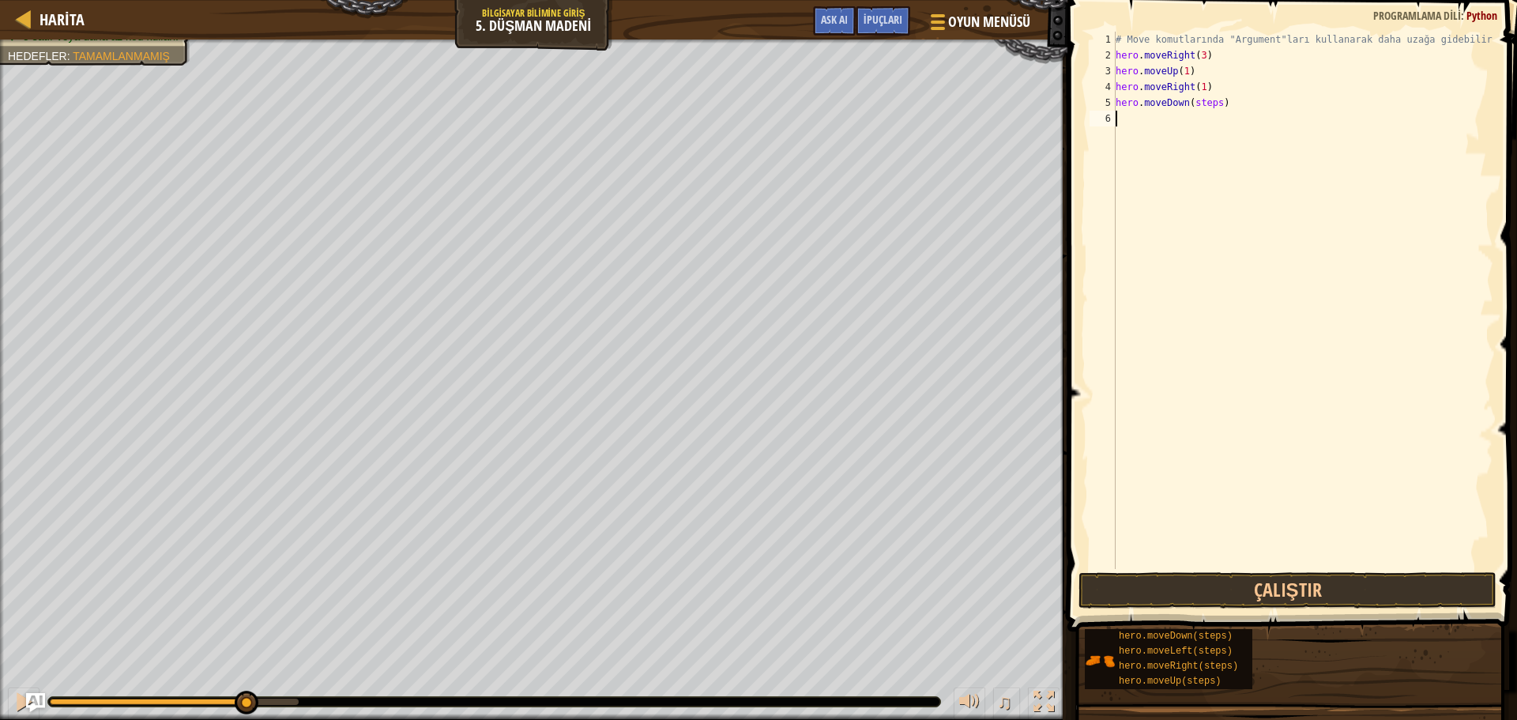
scroll to position [7, 0]
drag, startPoint x: 1214, startPoint y: 106, endPoint x: 1191, endPoint y: 106, distance: 23.7
click at [1191, 106] on div "# Move komutlarında "Argument"ları kullanarak daha uzağa gidebilirsin. hero . m…" at bounding box center [1302, 316] width 381 height 569
drag, startPoint x: 1217, startPoint y: 119, endPoint x: 1194, endPoint y: 122, distance: 24.0
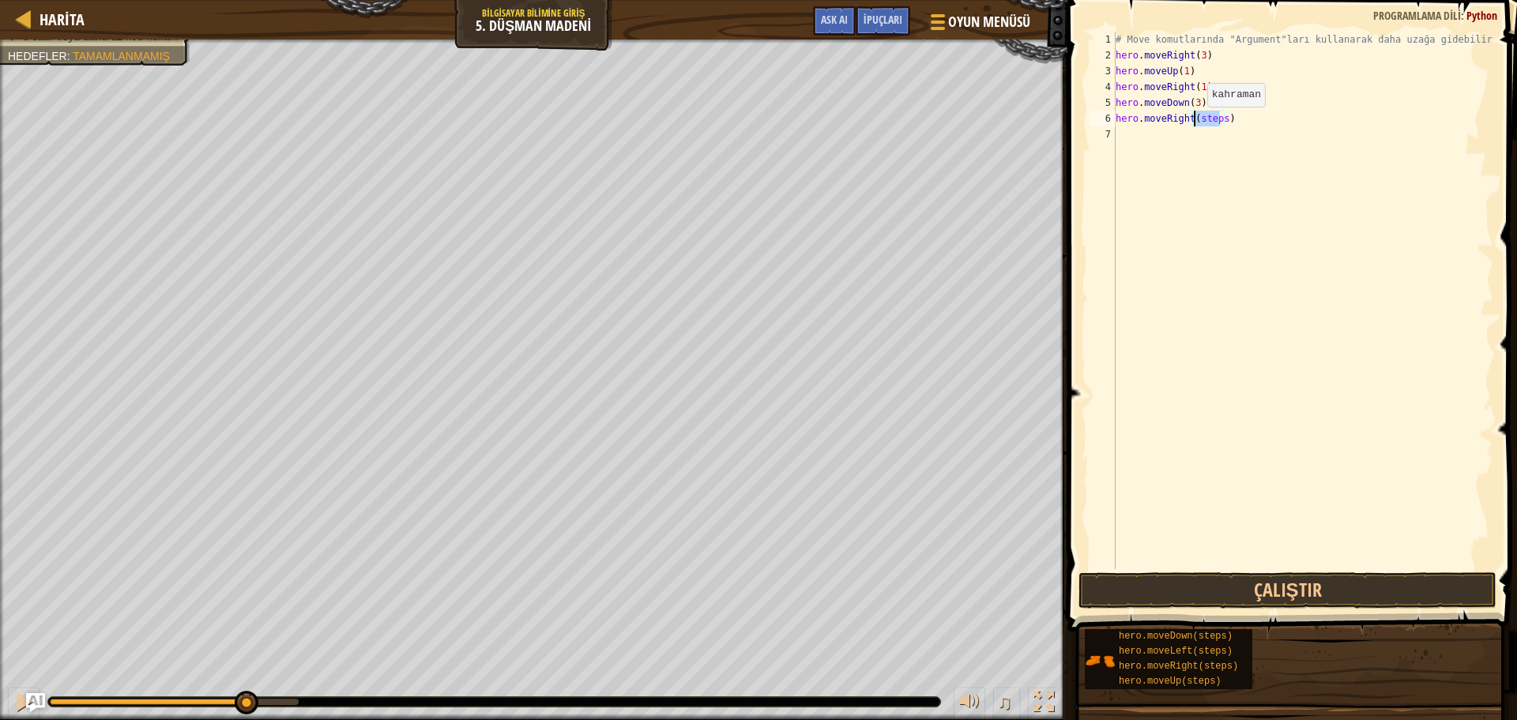
click at [1194, 122] on div "# Move komutlarında "Argument"ları kullanarak daha uzağa gidebilirsin. hero . m…" at bounding box center [1302, 316] width 381 height 569
click at [1220, 119] on div "# Move komutlarında "Argument"ları kullanarak daha uzağa gidebilirsin. hero . m…" at bounding box center [1302, 300] width 381 height 537
drag, startPoint x: 1221, startPoint y: 122, endPoint x: 1192, endPoint y: 120, distance: 28.5
click at [1192, 120] on div "# Move komutlarında "Argument"ları kullanarak daha uzağa gidebilirsin. hero . m…" at bounding box center [1302, 316] width 381 height 569
type textarea "hero.moveRight(2)"
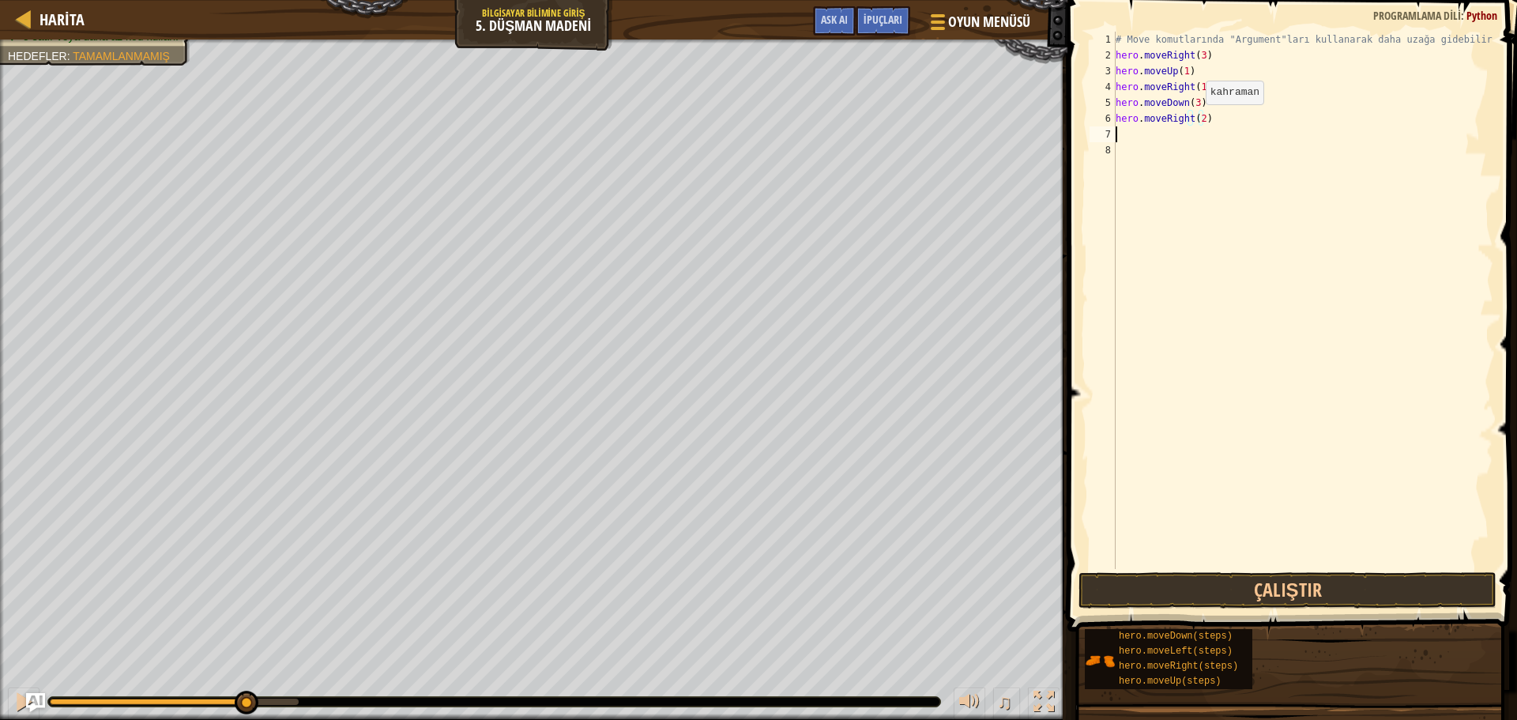
scroll to position [7, 0]
click at [1432, 579] on button "Çalıştır" at bounding box center [1287, 590] width 418 height 36
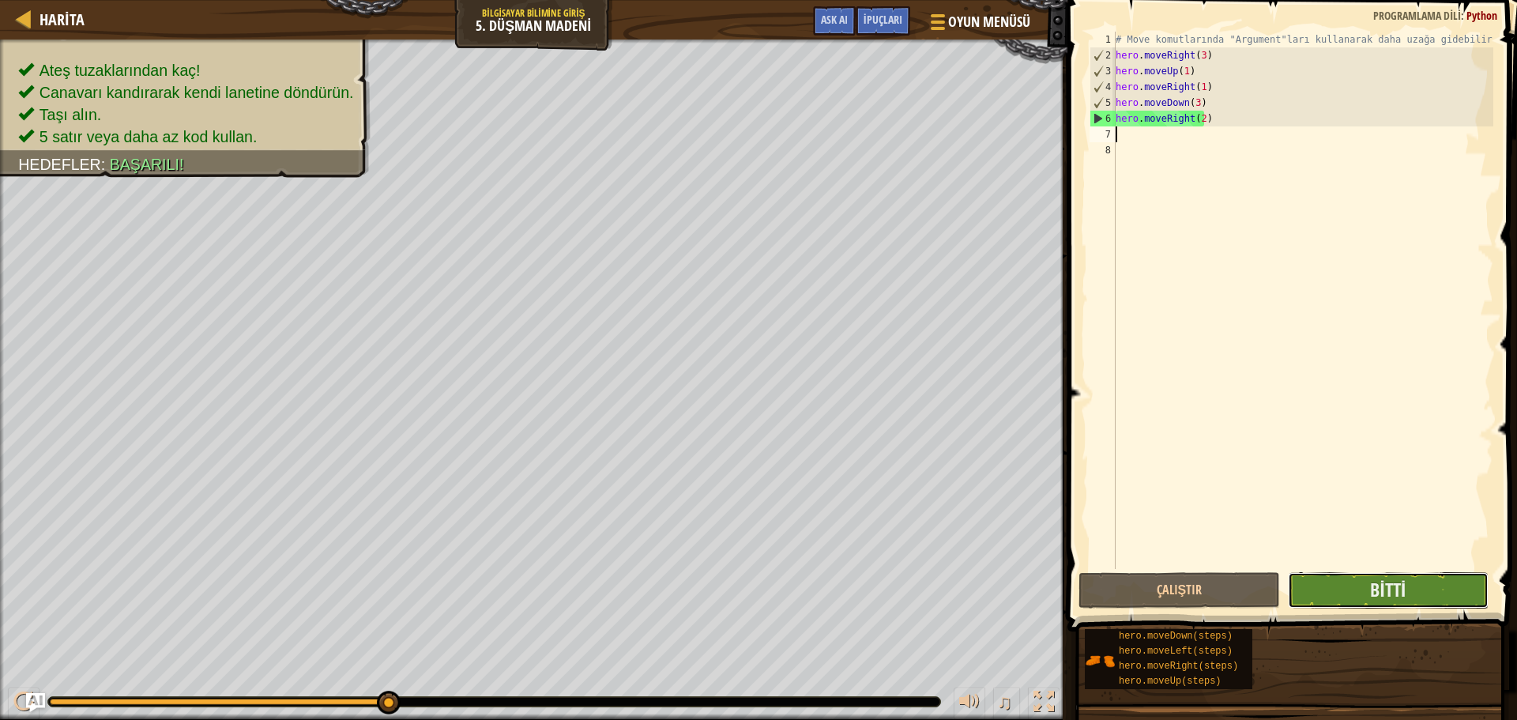
click at [1447, 597] on button "Bitti" at bounding box center [1388, 590] width 201 height 36
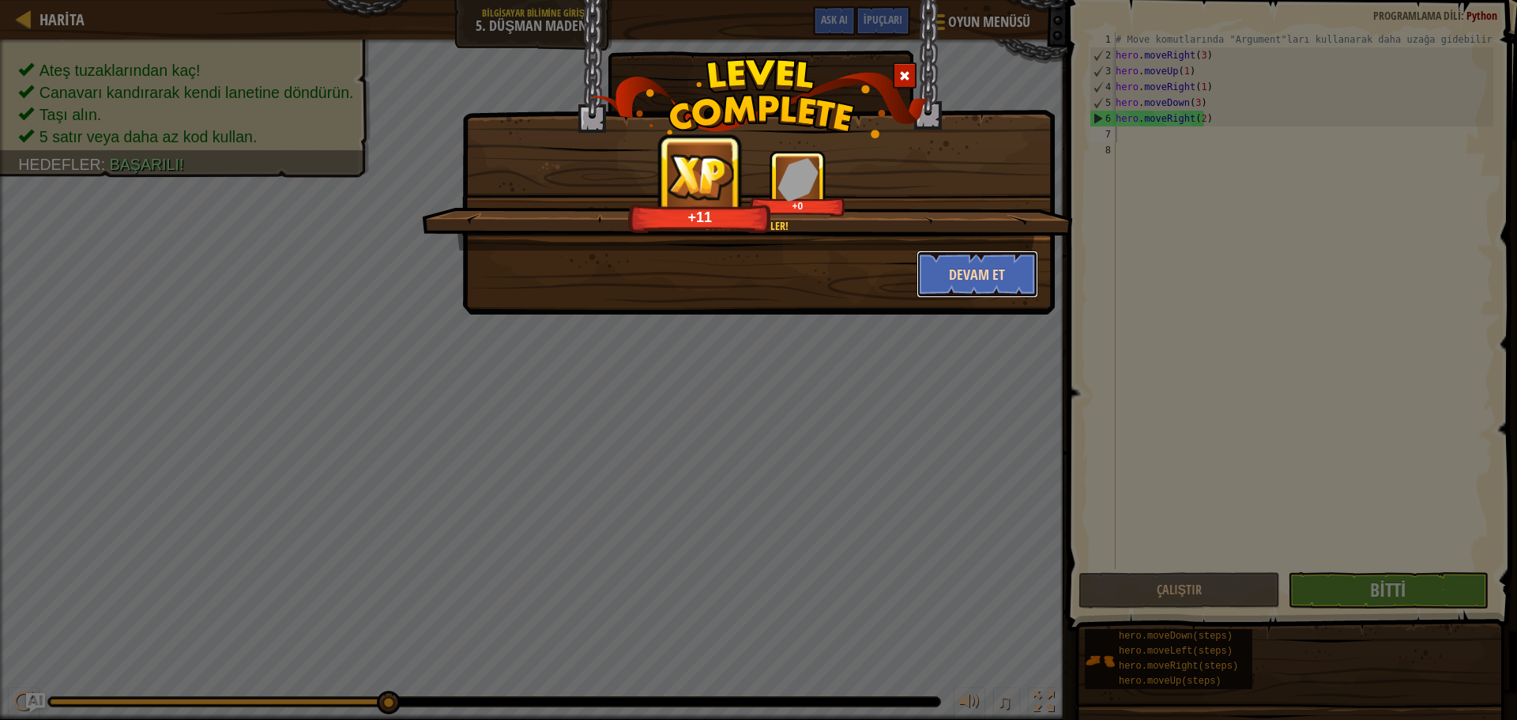
click at [991, 277] on button "Devam et" at bounding box center [977, 273] width 122 height 47
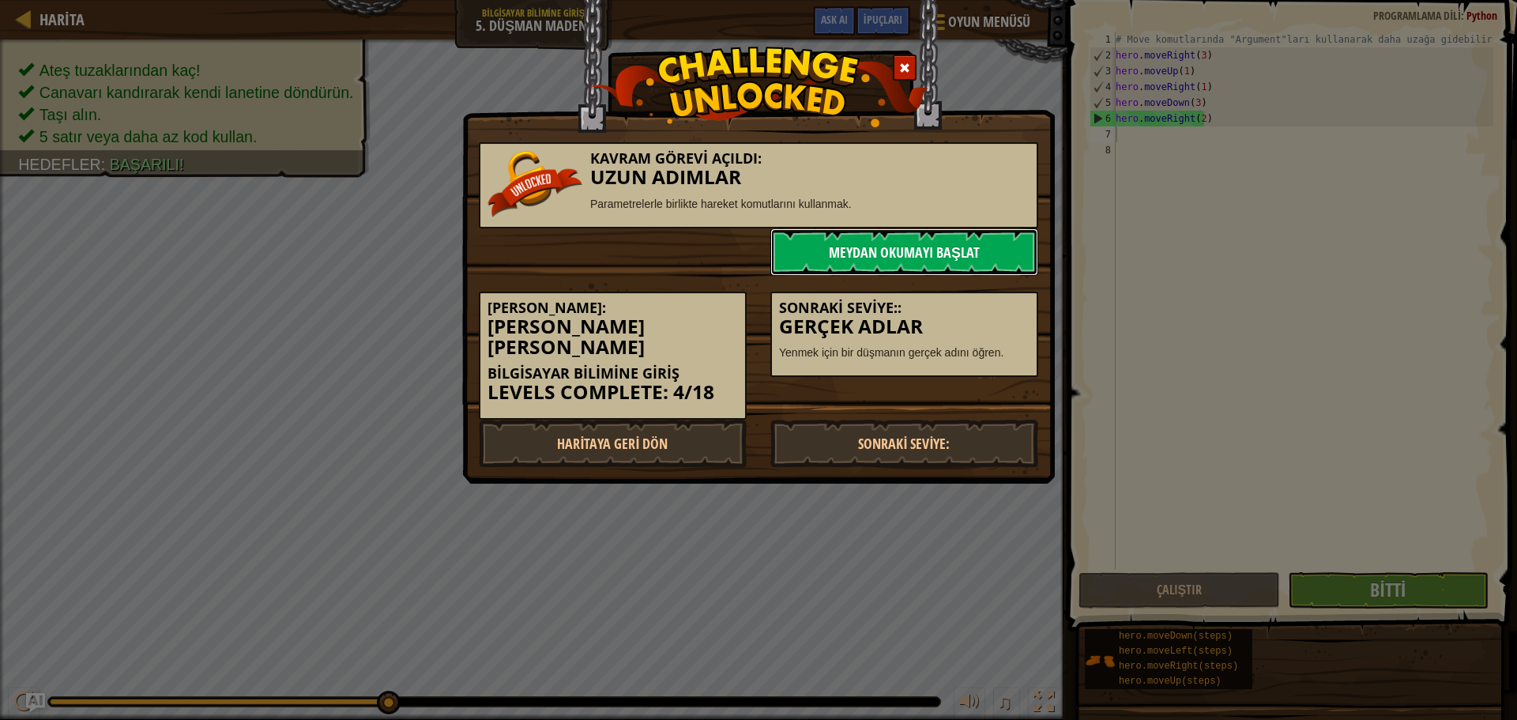
click at [889, 254] on link "Meydan Okumayı Başlat" at bounding box center [904, 251] width 268 height 47
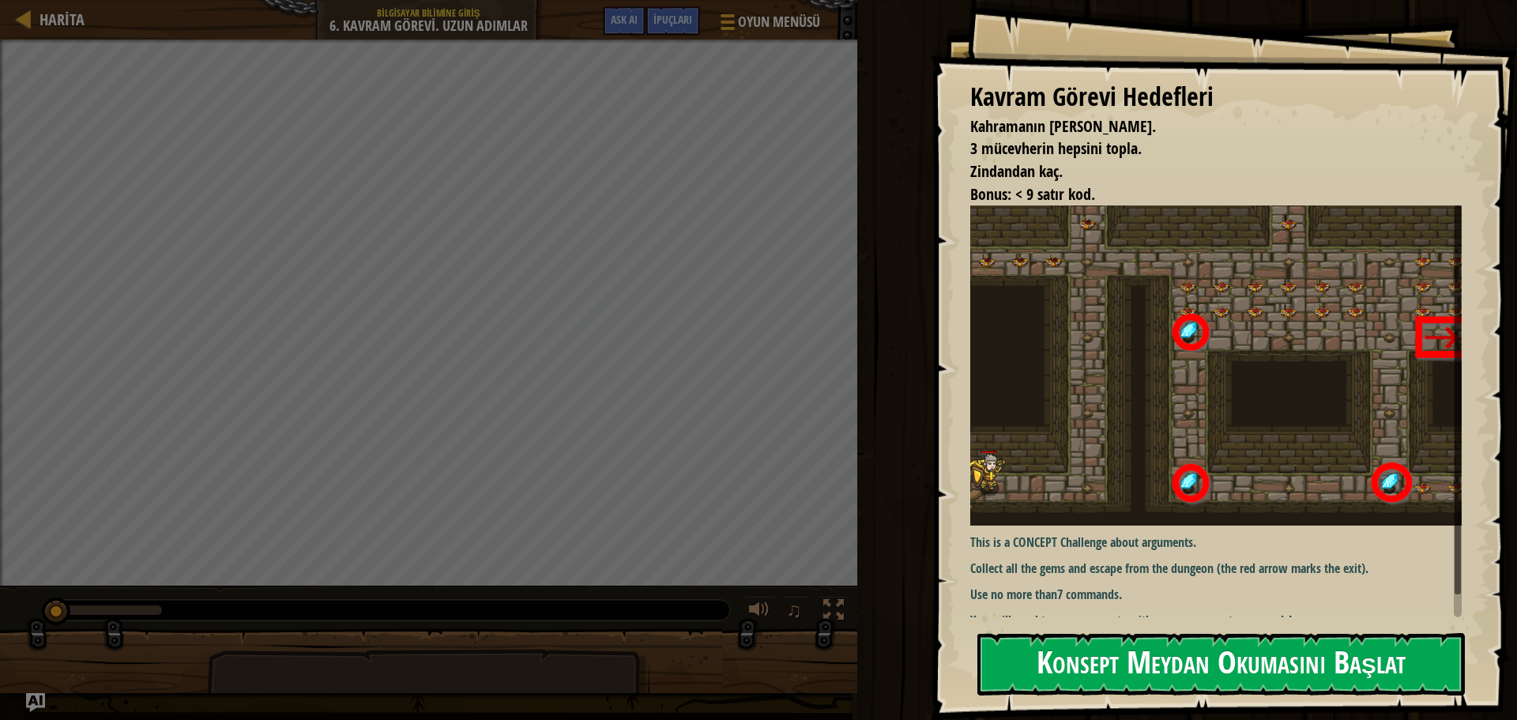
click at [1118, 670] on button "Konsept Meydan Okumasını Başlat" at bounding box center [1220, 664] width 487 height 62
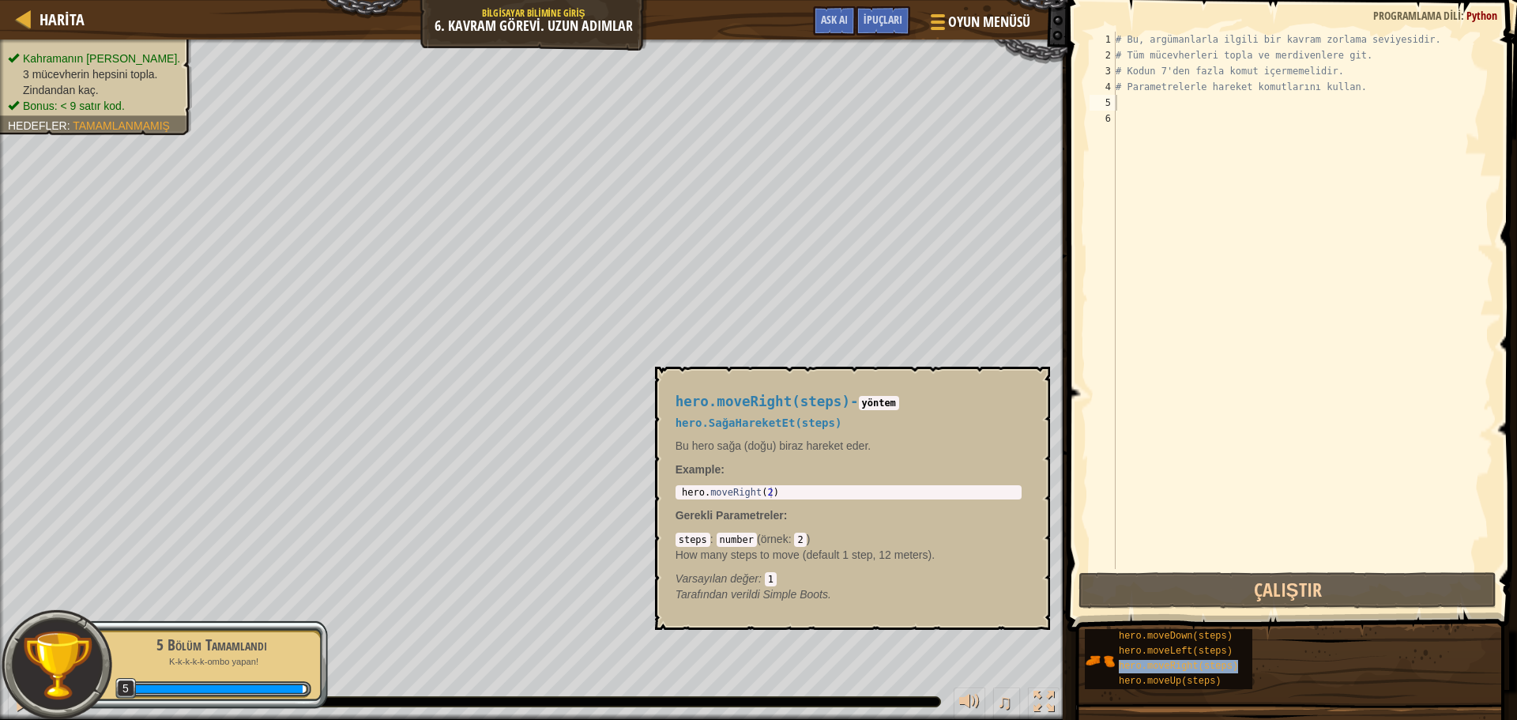
type textarea "hero.moveRight(steps)"
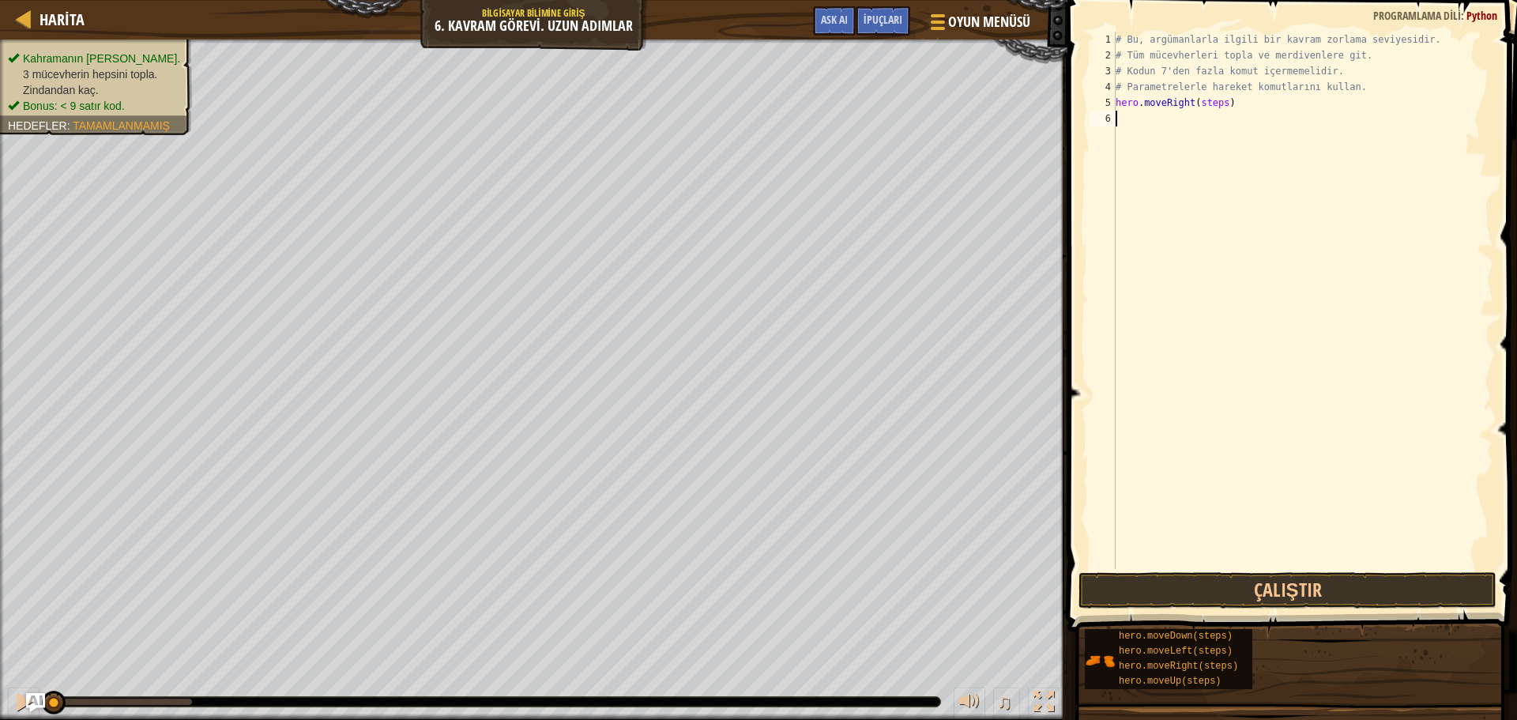
click at [1226, 130] on div "# Bu, argümanlarla ilgili bir kavram zorlama seviyesidir. # Tüm mücevherleri to…" at bounding box center [1302, 316] width 381 height 569
drag, startPoint x: 1218, startPoint y: 102, endPoint x: 1193, endPoint y: 103, distance: 25.3
click at [1193, 103] on div "# Bu, argümanlarla ilgili bir kavram zorlama seviyesidir. # Tüm mücevherleri to…" at bounding box center [1302, 316] width 381 height 569
drag, startPoint x: 1202, startPoint y: 118, endPoint x: 1182, endPoint y: 119, distance: 20.6
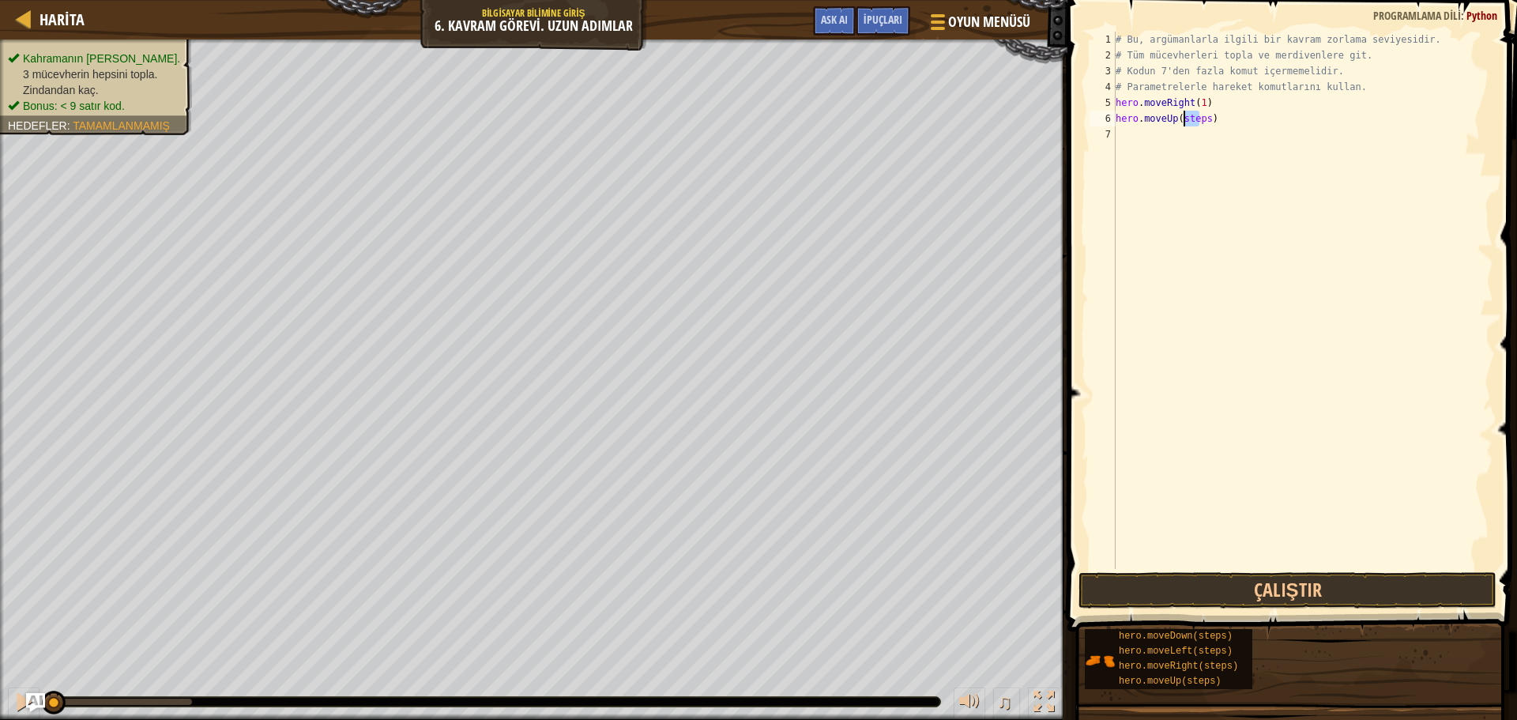
click at [1182, 119] on div "# Bu, argümanlarla ilgili bir kavram zorlama seviyesidir. # Tüm mücevherleri to…" at bounding box center [1302, 316] width 381 height 569
drag, startPoint x: 1206, startPoint y: 116, endPoint x: 1177, endPoint y: 115, distance: 28.5
click at [1177, 115] on div "# Bu, argümanlarla ilgili bir kavram zorlama seviyesidir. # Tüm mücevherleri to…" at bounding box center [1302, 316] width 381 height 569
drag, startPoint x: 1219, startPoint y: 134, endPoint x: 1193, endPoint y: 139, distance: 26.5
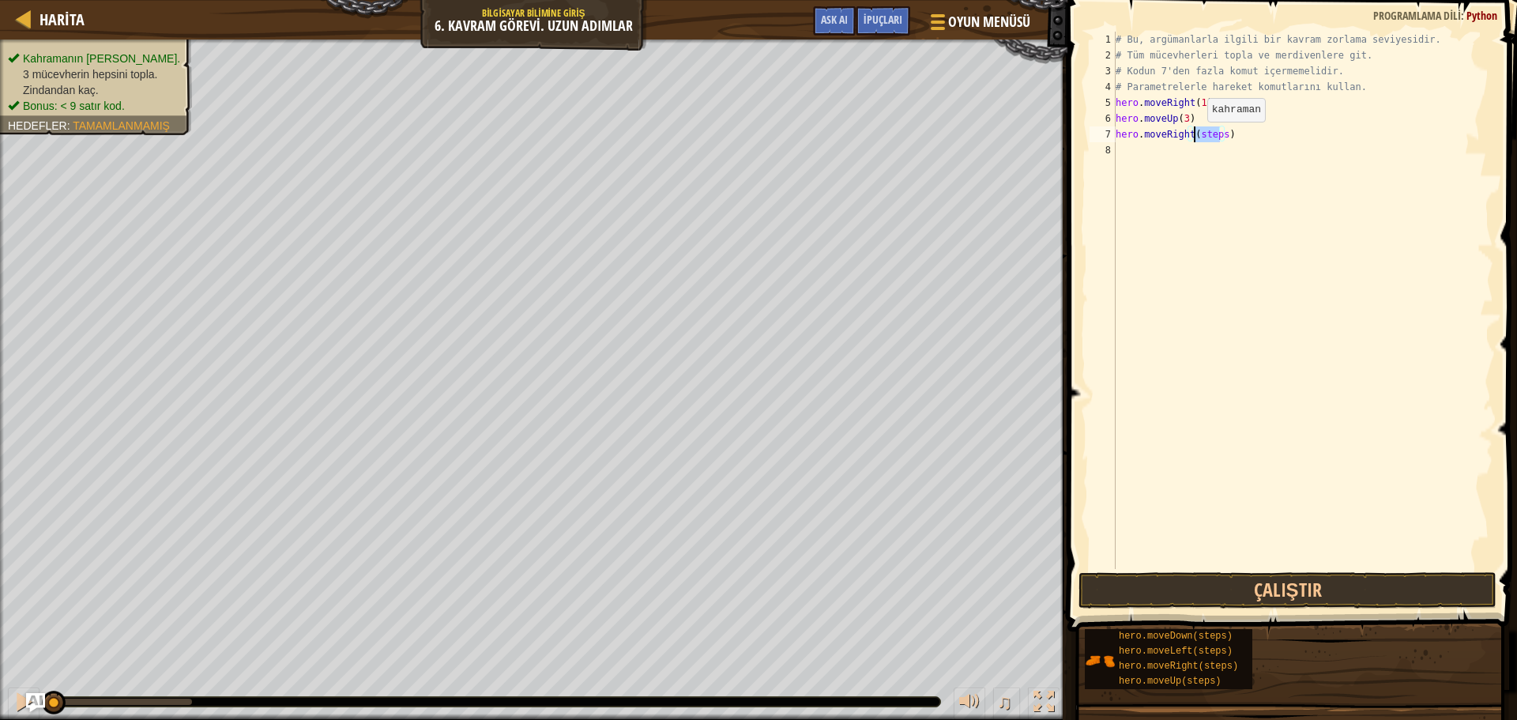
click at [1193, 139] on div "# Bu, argümanlarla ilgili bir kavram zorlama seviyesidir. # Tüm mücevherleri to…" at bounding box center [1302, 316] width 381 height 569
drag, startPoint x: 1212, startPoint y: 152, endPoint x: 1186, endPoint y: 152, distance: 26.1
click at [1186, 152] on div "# Bu, argümanlarla ilgili bir kavram zorlama seviyesidir. # Tüm mücevherleri to…" at bounding box center [1302, 316] width 381 height 569
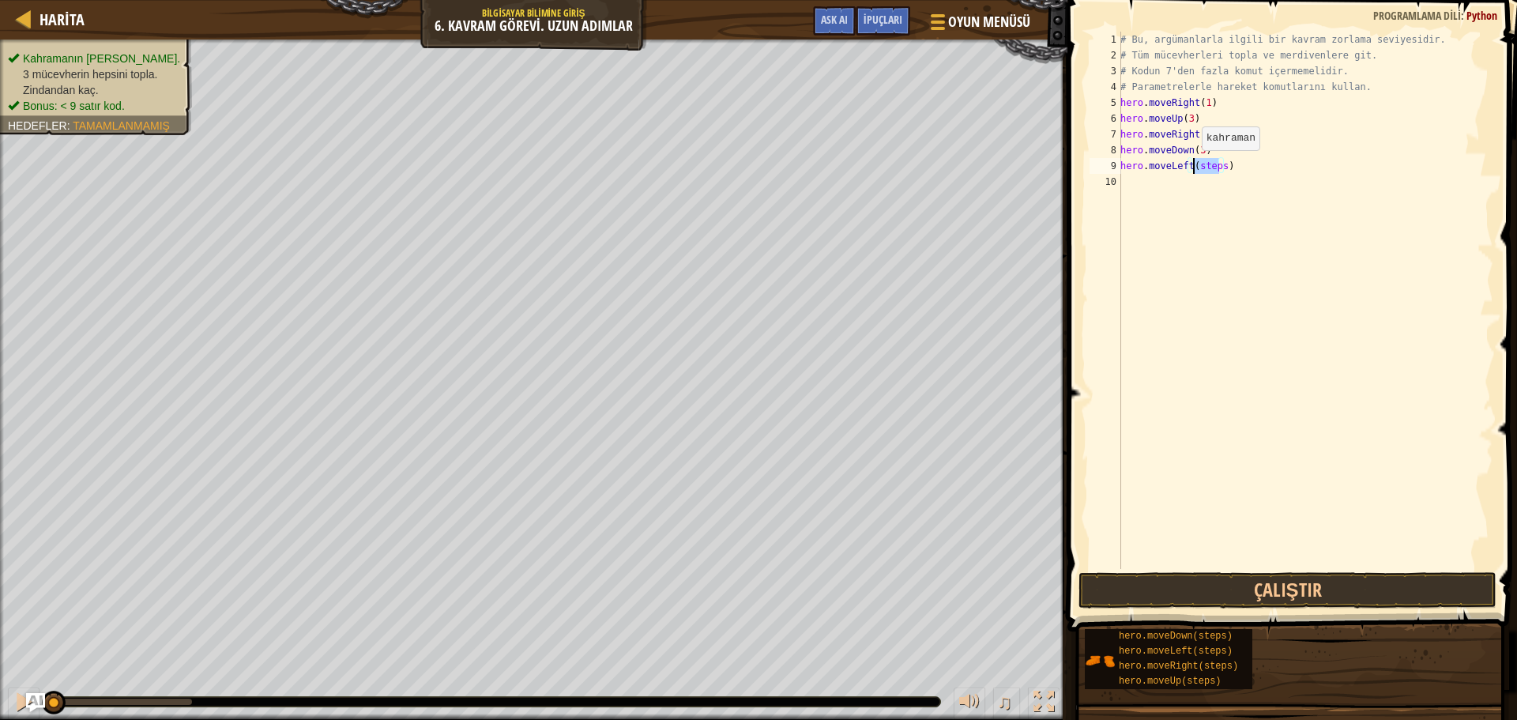
drag, startPoint x: 1218, startPoint y: 168, endPoint x: 1193, endPoint y: 166, distance: 25.4
click at [1193, 166] on div "# Bu, argümanlarla ilgili bir kavram zorlama seviyesidir. # Tüm mücevherleri to…" at bounding box center [1305, 316] width 376 height 569
click at [1181, 587] on button "Çalıştır" at bounding box center [1287, 590] width 418 height 36
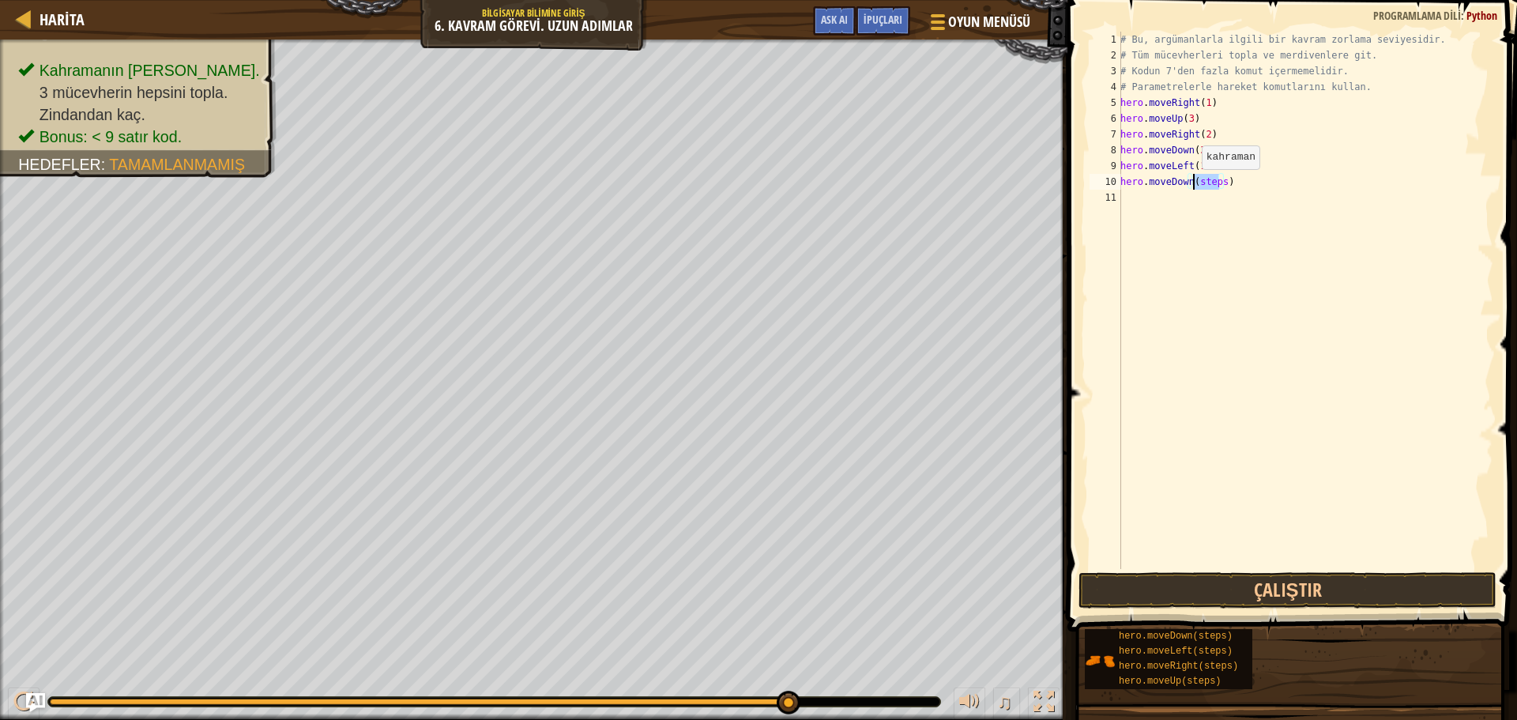
drag, startPoint x: 1220, startPoint y: 183, endPoint x: 1193, endPoint y: 185, distance: 27.0
click at [1193, 185] on div "# Bu, argümanlarla ilgili bir kavram zorlama seviyesidir. # Tüm mücevherleri to…" at bounding box center [1305, 316] width 376 height 569
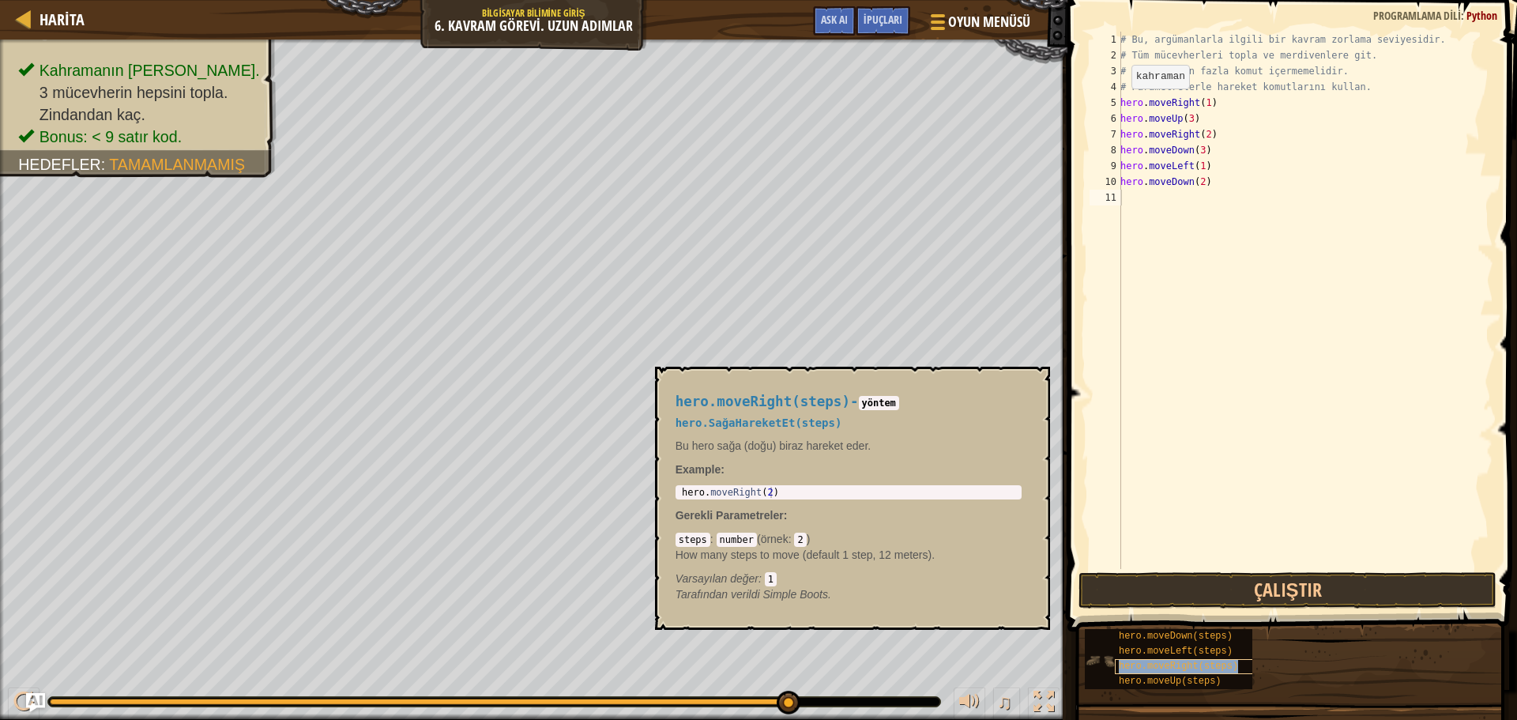
type textarea "hero.moveRight(steps)"
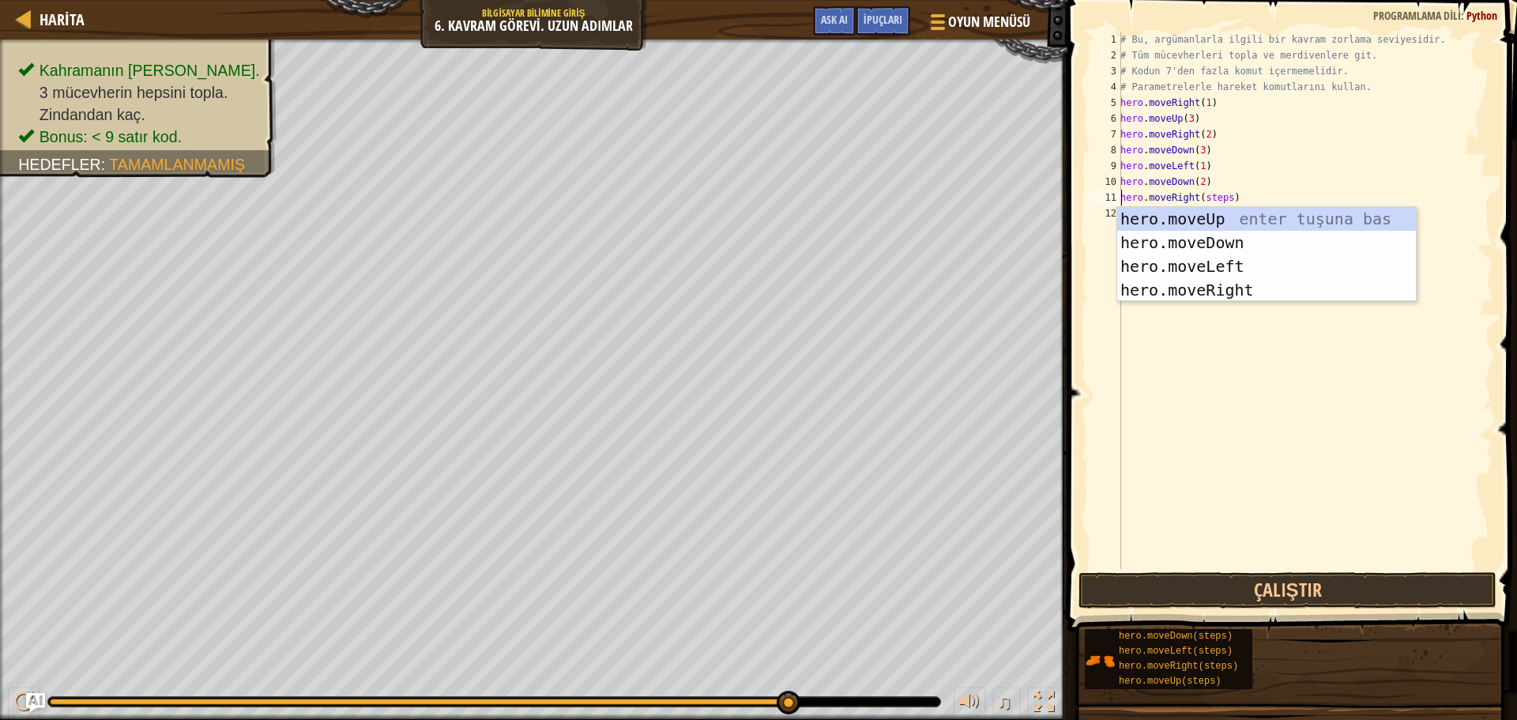
click at [1198, 373] on div "# Bu, argümanlarla ilgili bir kavram zorlama seviyesidir. # Tüm mücevherleri to…" at bounding box center [1305, 316] width 376 height 569
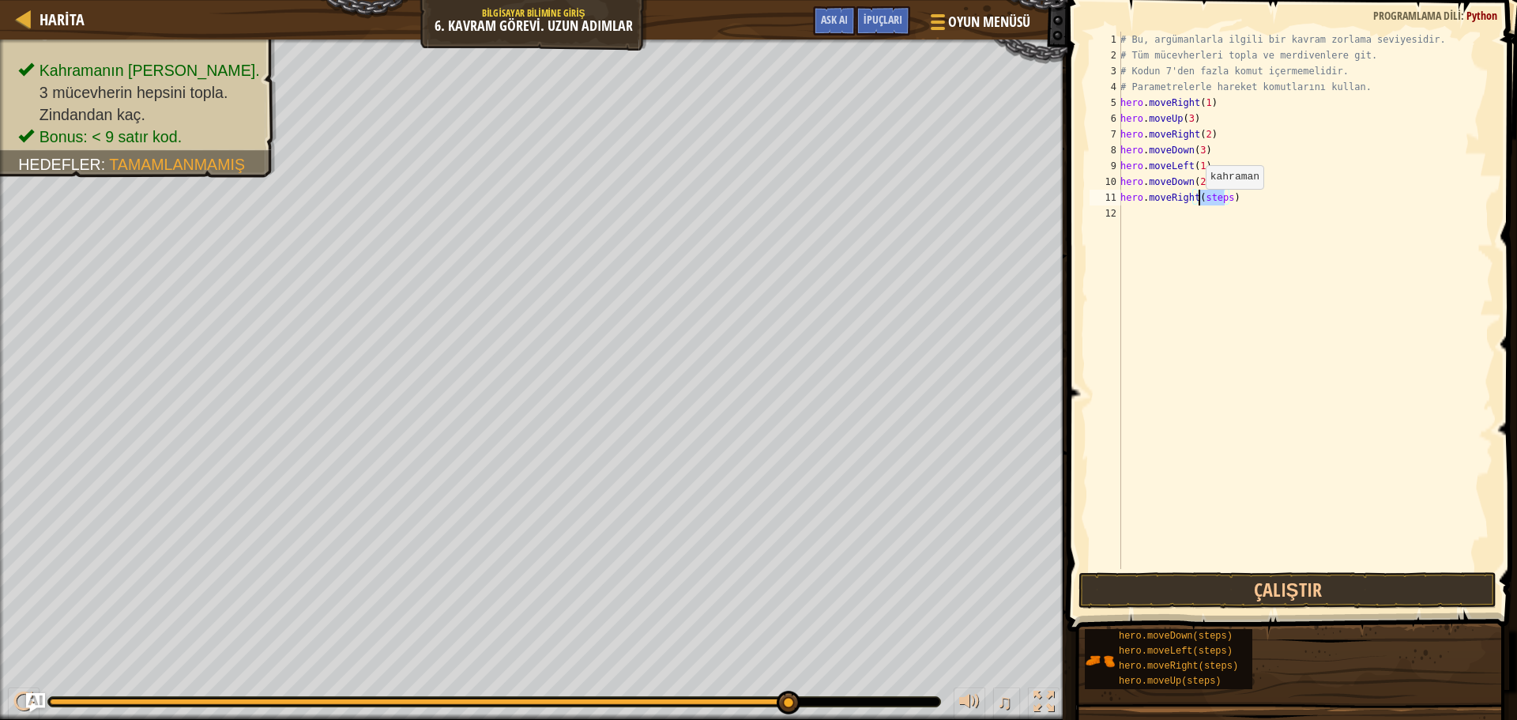
drag, startPoint x: 1223, startPoint y: 198, endPoint x: 1197, endPoint y: 205, distance: 26.8
click at [1197, 205] on div "# Bu, argümanlarla ilgili bir kavram zorlama seviyesidir. # Tüm mücevherleri to…" at bounding box center [1305, 316] width 376 height 569
click at [1244, 589] on button "Çalıştır" at bounding box center [1287, 590] width 418 height 36
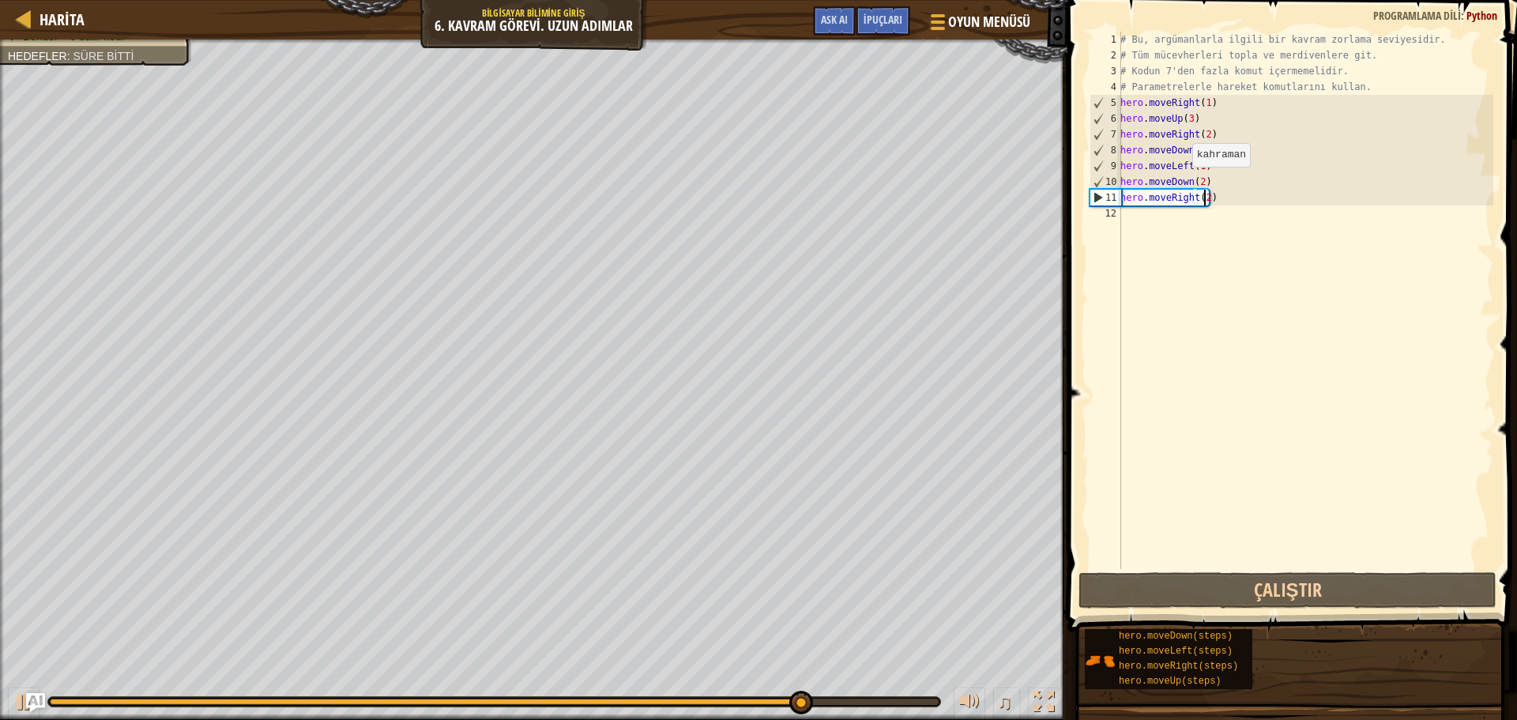
click at [1185, 182] on div "# Bu, argümanlarla ilgili bir kavram zorlama seviyesidir. # Tüm mücevherleri to…" at bounding box center [1305, 316] width 376 height 569
type textarea "hero.moveDown(2)"
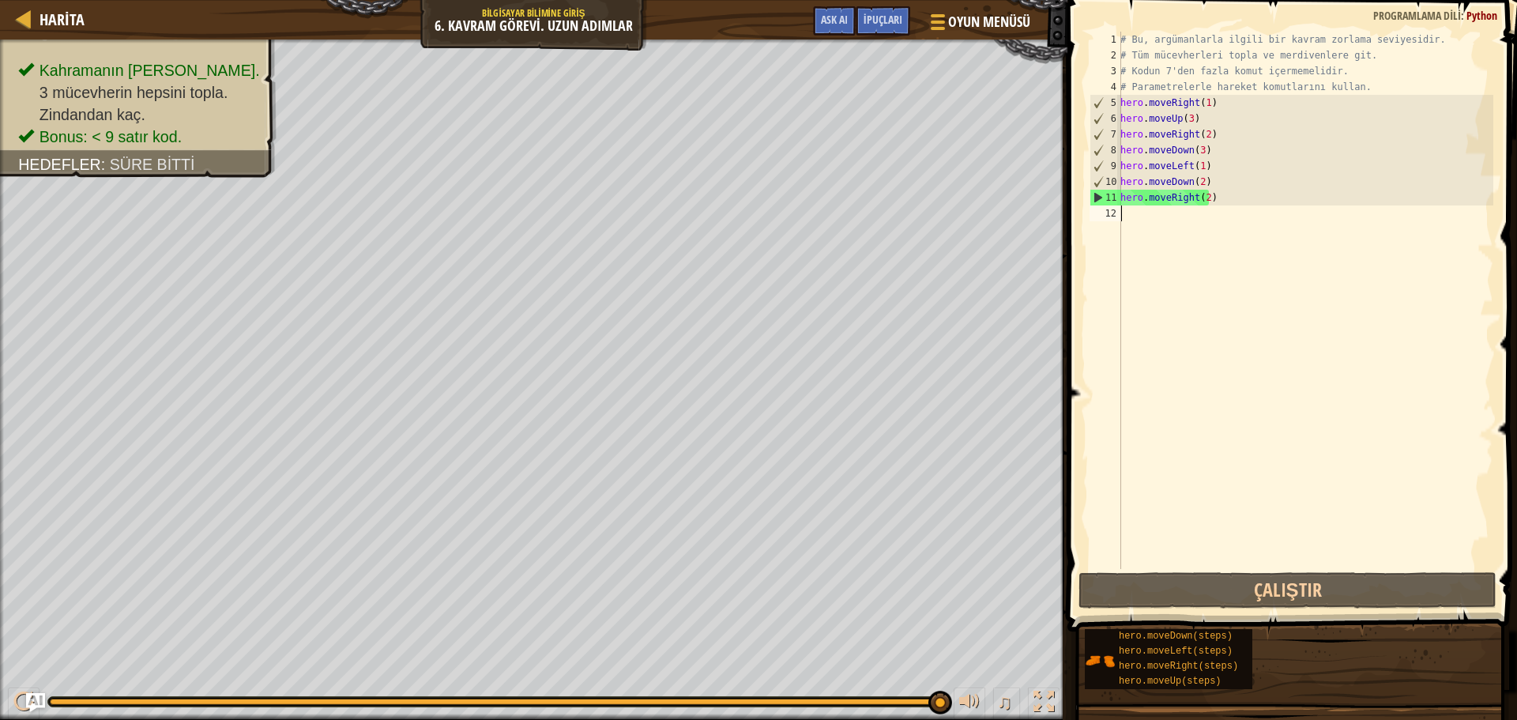
click at [1203, 394] on div "# Bu, argümanlarla ilgili bir kavram zorlama seviyesidir. # Tüm mücevherleri to…" at bounding box center [1305, 316] width 376 height 569
click at [1206, 254] on div "# Bu, argümanlarla ilgili bir kavram zorlama seviyesidir. # Tüm mücevherleri to…" at bounding box center [1305, 316] width 376 height 569
drag, startPoint x: 1206, startPoint y: 184, endPoint x: 1104, endPoint y: 176, distance: 103.0
click at [1104, 177] on div "1 2 3 4 5 6 7 8 9 10 11 12 # Bu, argümanlarla ilgili bir kavram zorlama seviyes…" at bounding box center [1289, 300] width 407 height 537
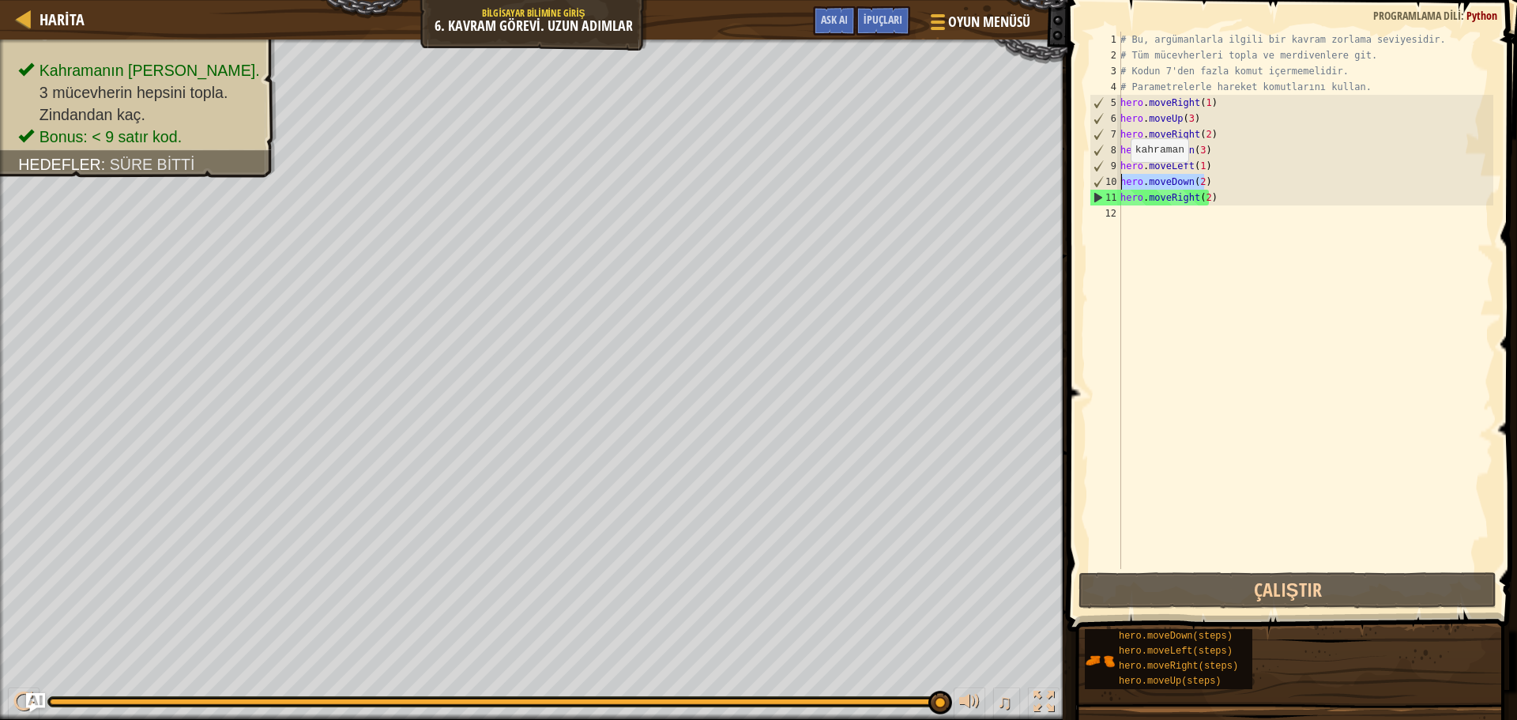
type textarea "hero.moveDown(2)"
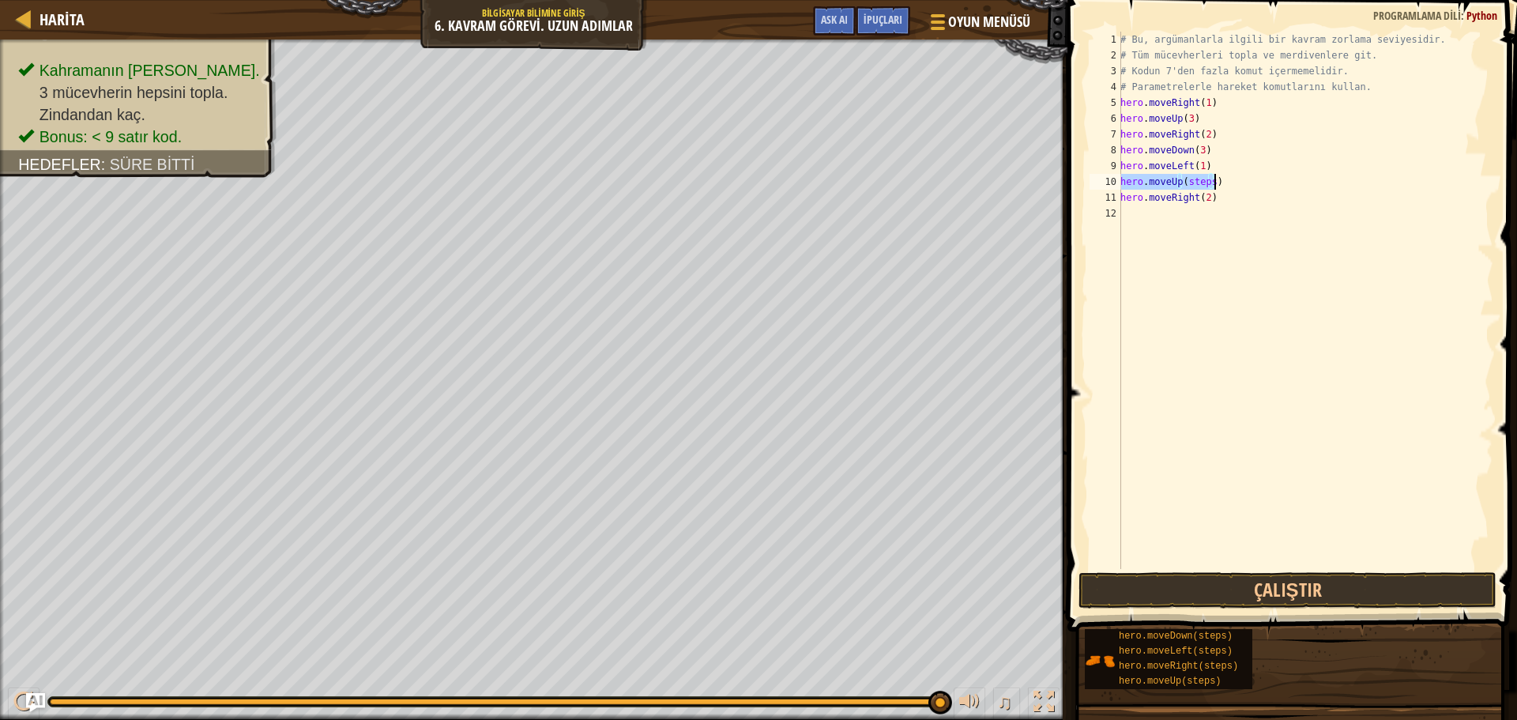
click at [1210, 178] on div "# Bu, argümanlarla ilgili bir kavram zorlama seviyesidir. # Tüm mücevherleri to…" at bounding box center [1305, 300] width 376 height 537
click at [1293, 591] on button "Çalıştır" at bounding box center [1287, 590] width 418 height 36
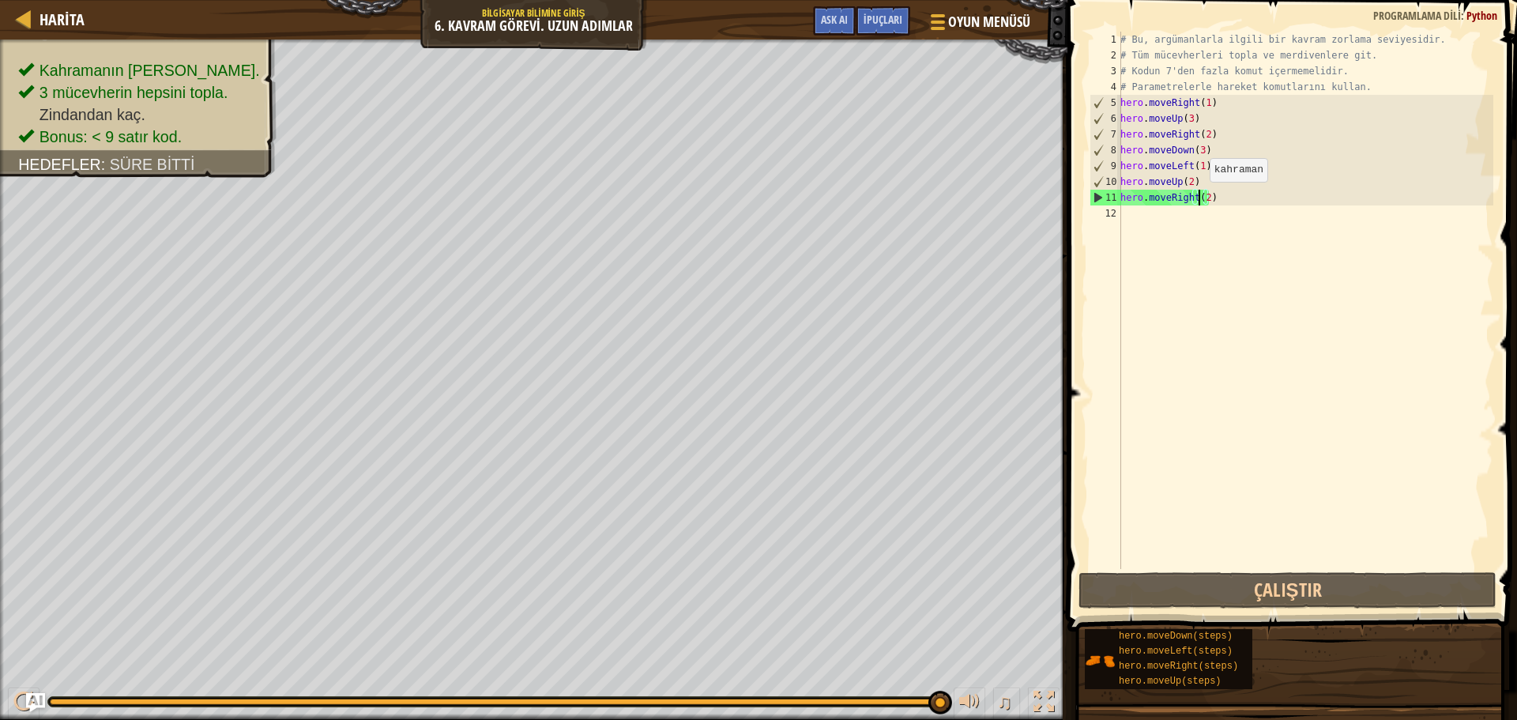
click at [1201, 198] on div "# Bu, argümanlarla ilgili bir kavram zorlama seviyesidir. # Tüm mücevherleri to…" at bounding box center [1305, 316] width 376 height 569
click at [1205, 197] on div "# Bu, argümanlarla ilgili bir kavram zorlama seviyesidir. # Tüm mücevherleri to…" at bounding box center [1305, 316] width 376 height 569
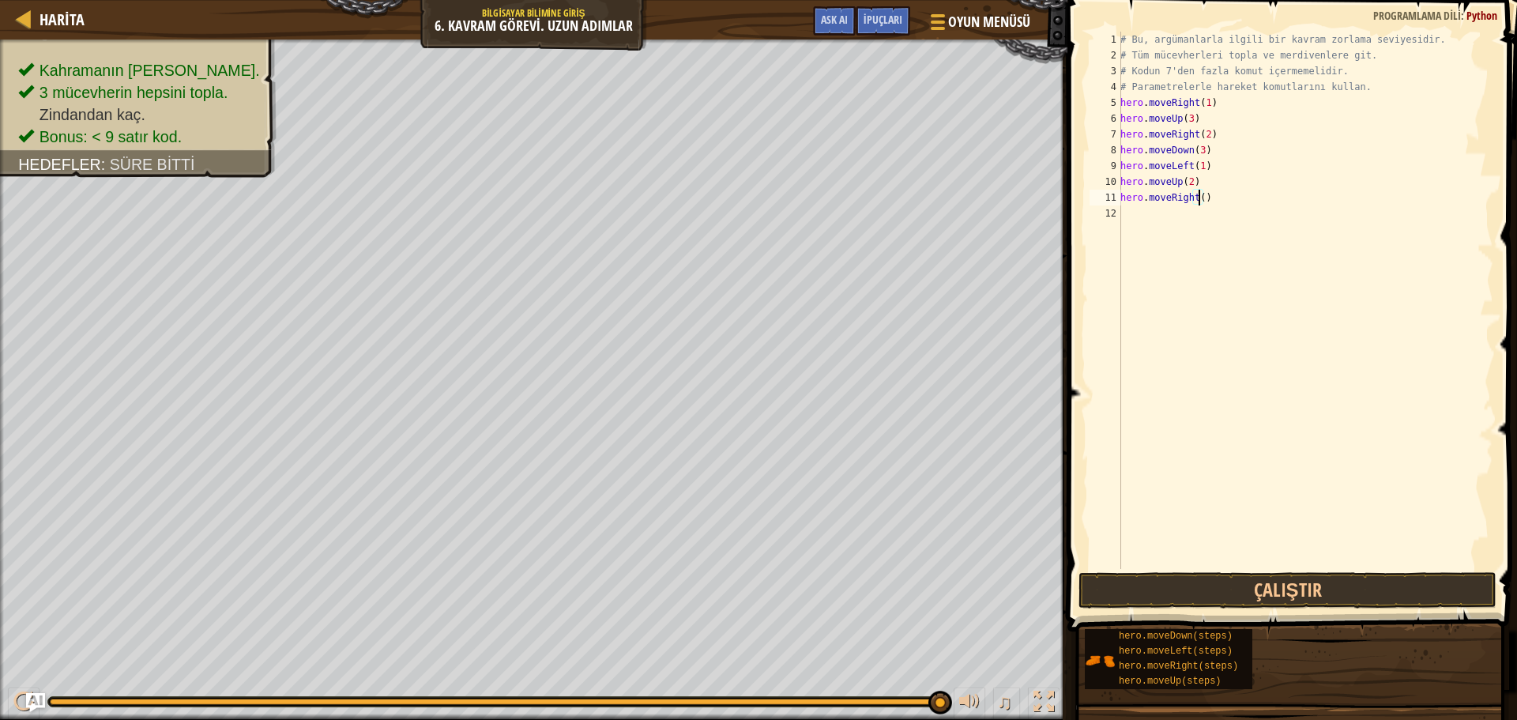
scroll to position [7, 6]
type textarea "hero.moveRight(3)"
click at [1304, 591] on button "Çalıştır" at bounding box center [1287, 590] width 418 height 36
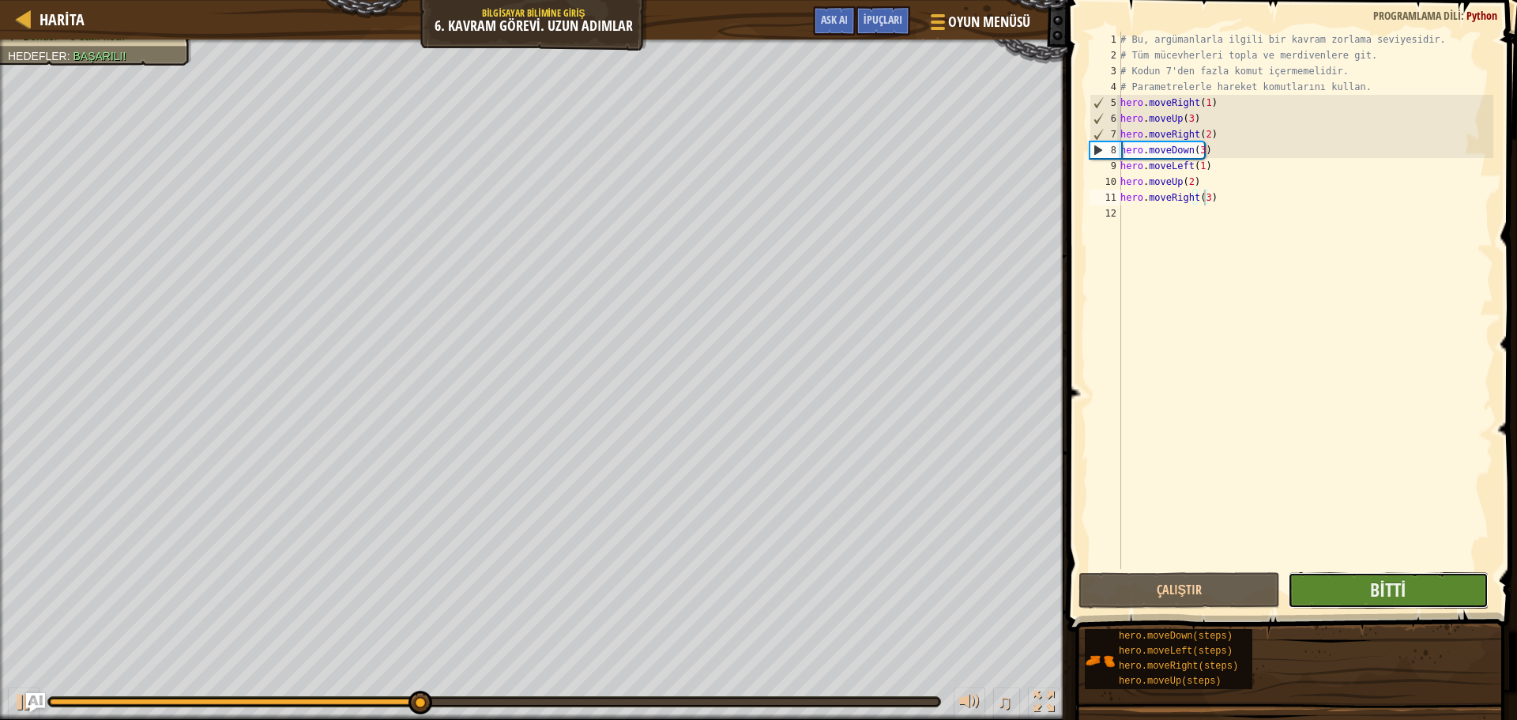
click at [1351, 599] on button "Bitti" at bounding box center [1388, 590] width 201 height 36
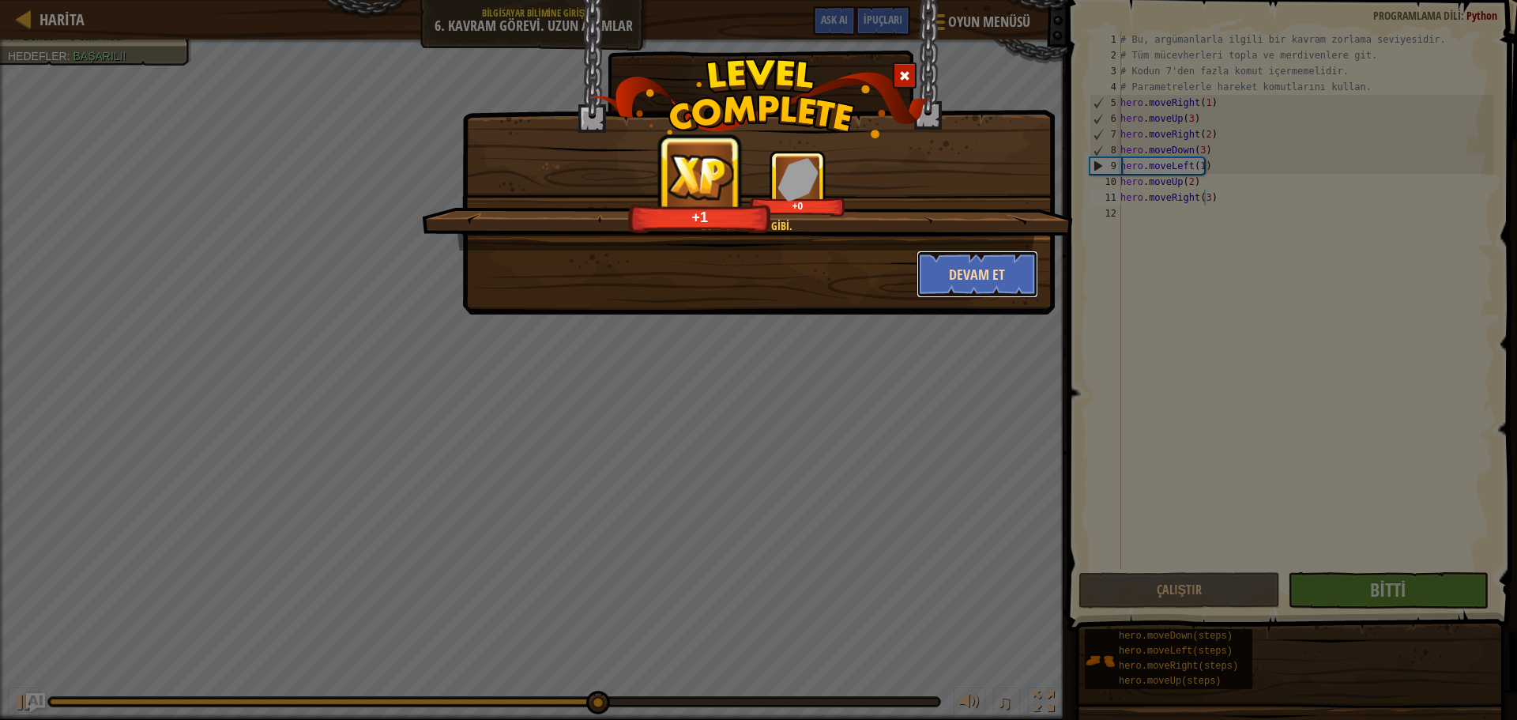
click at [1002, 269] on button "Devam et" at bounding box center [977, 273] width 122 height 47
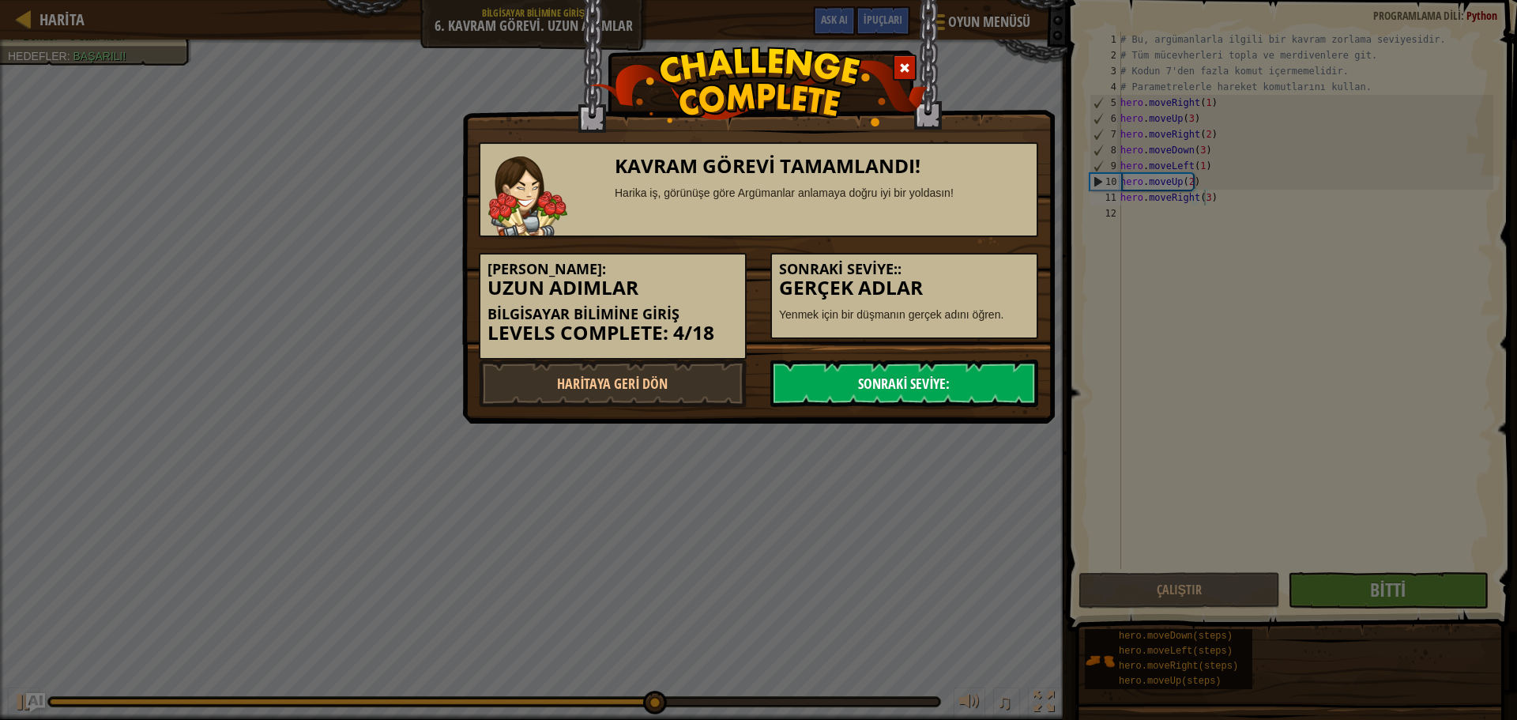
click at [962, 384] on link "Sonraki Seviye:" at bounding box center [904, 382] width 268 height 47
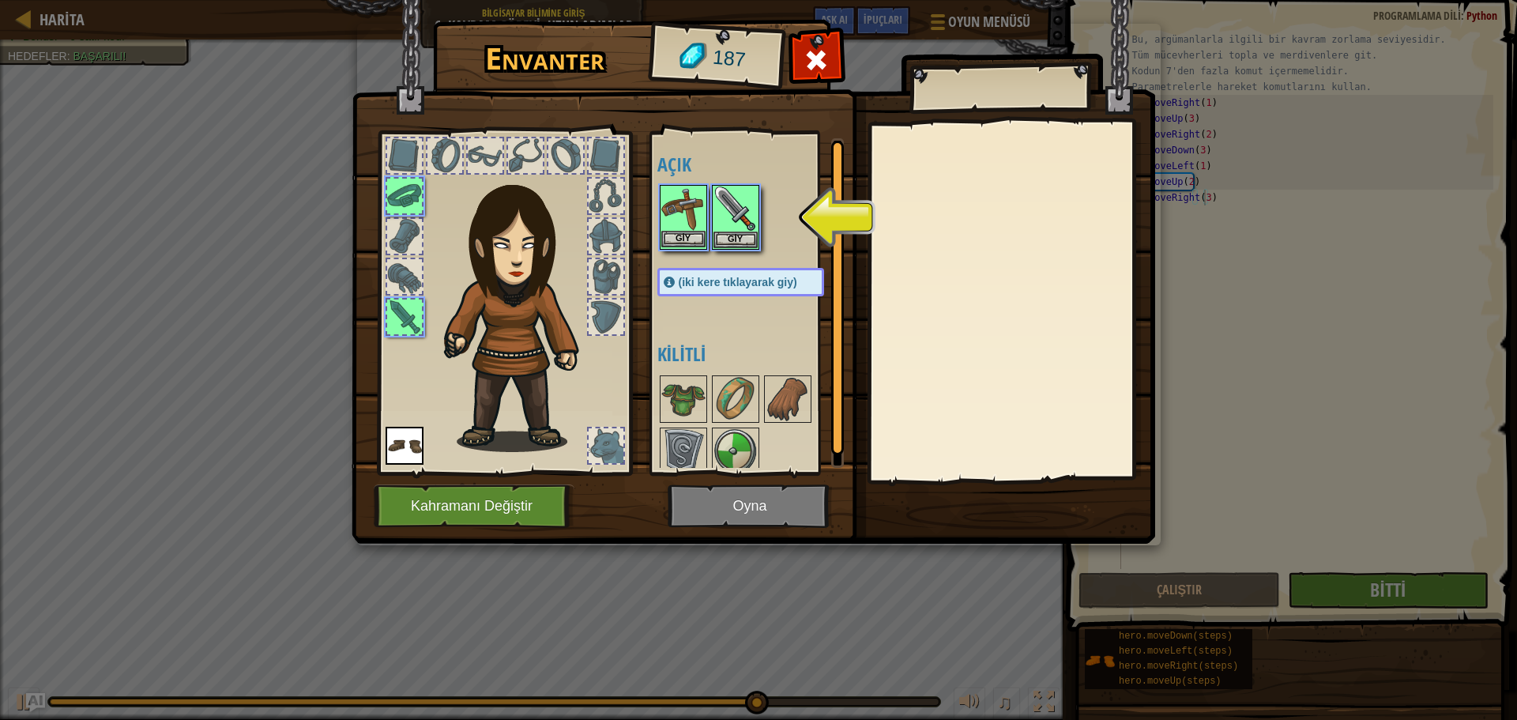
click at [691, 218] on img at bounding box center [683, 208] width 44 height 44
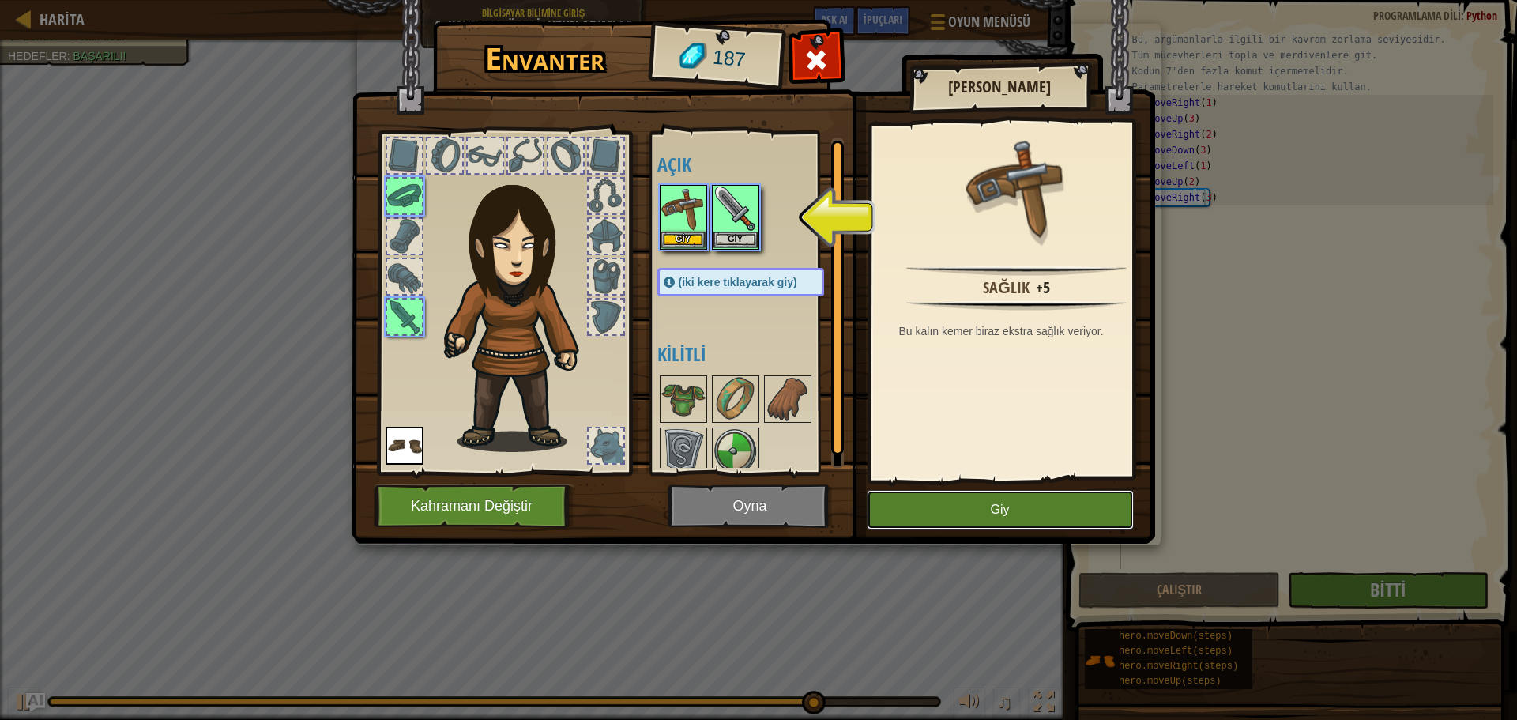
click at [966, 524] on button "Giy" at bounding box center [1000, 510] width 267 height 40
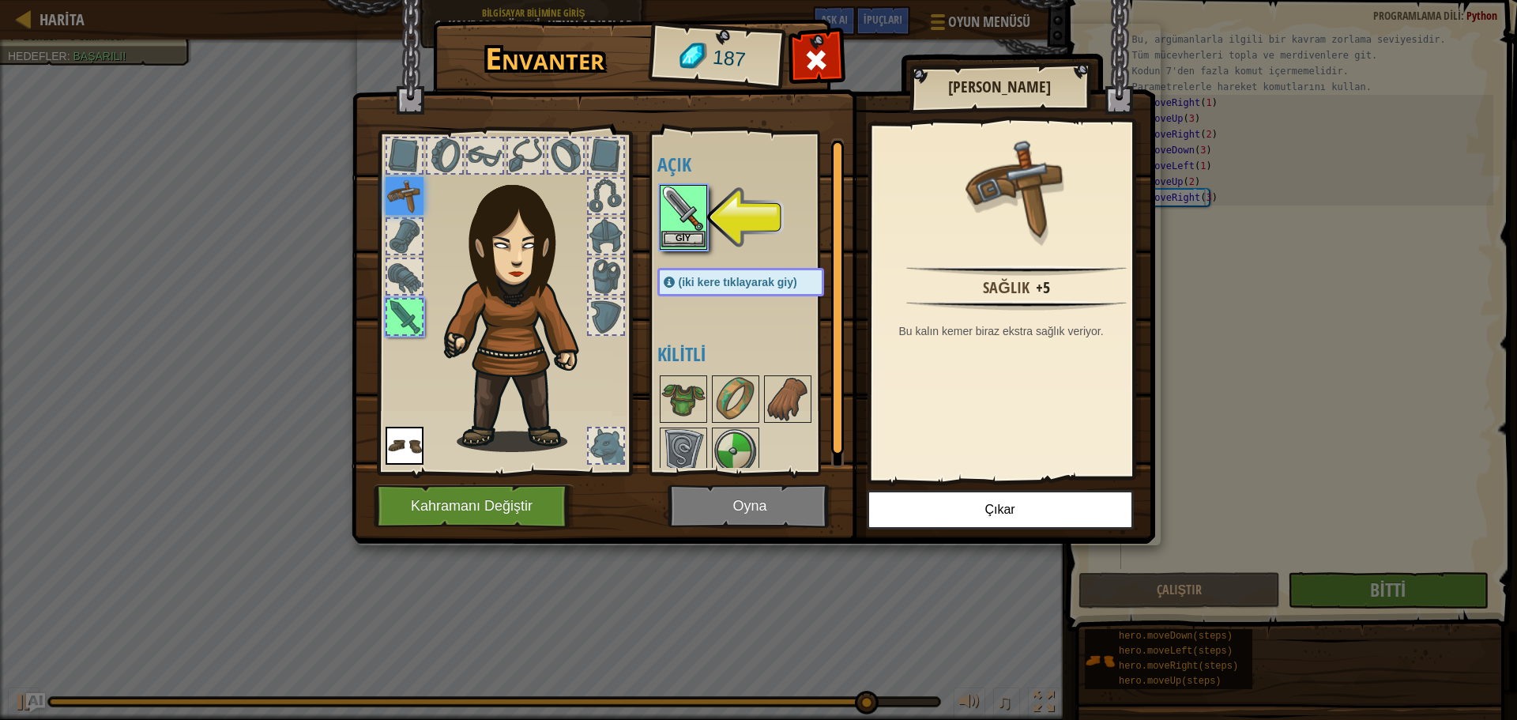
click at [683, 220] on img at bounding box center [683, 208] width 44 height 44
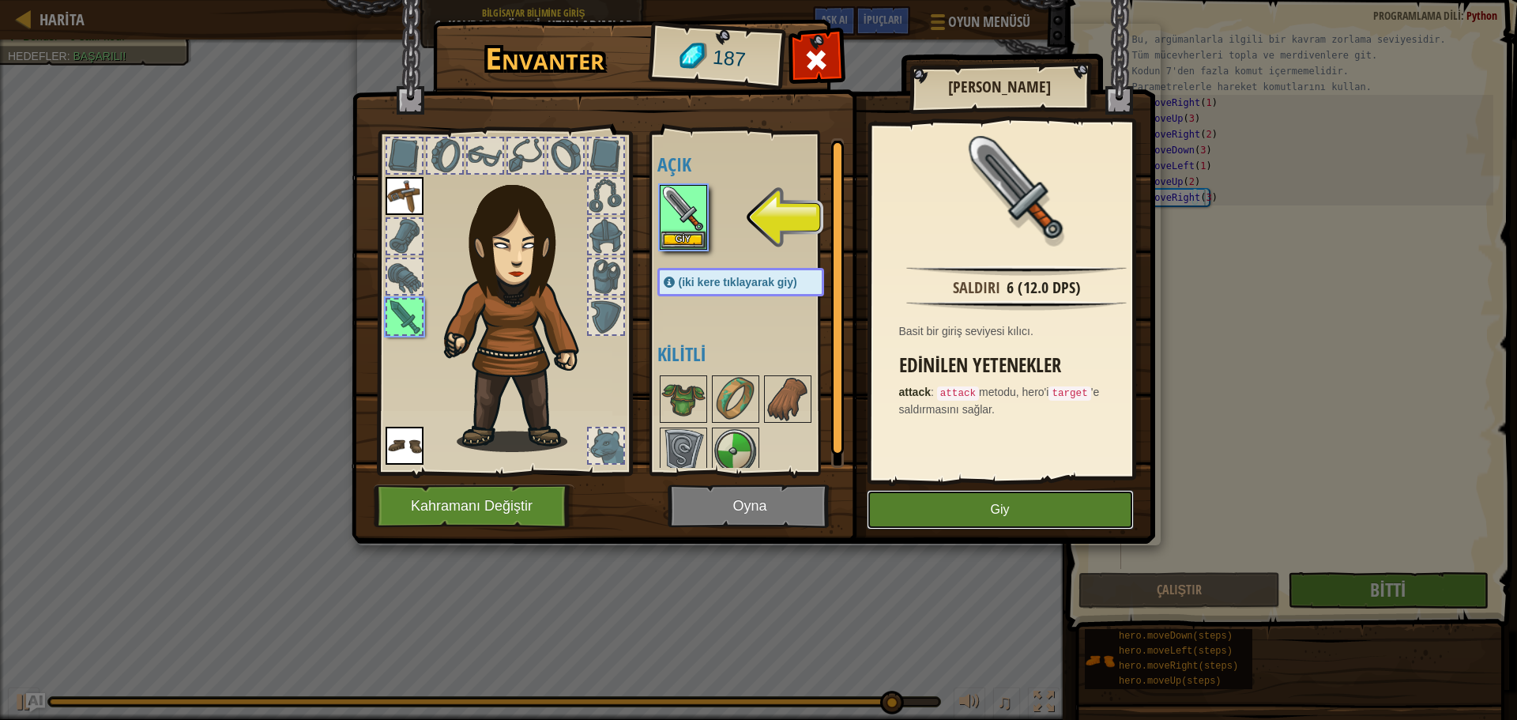
click at [964, 500] on button "Giy" at bounding box center [1000, 510] width 267 height 40
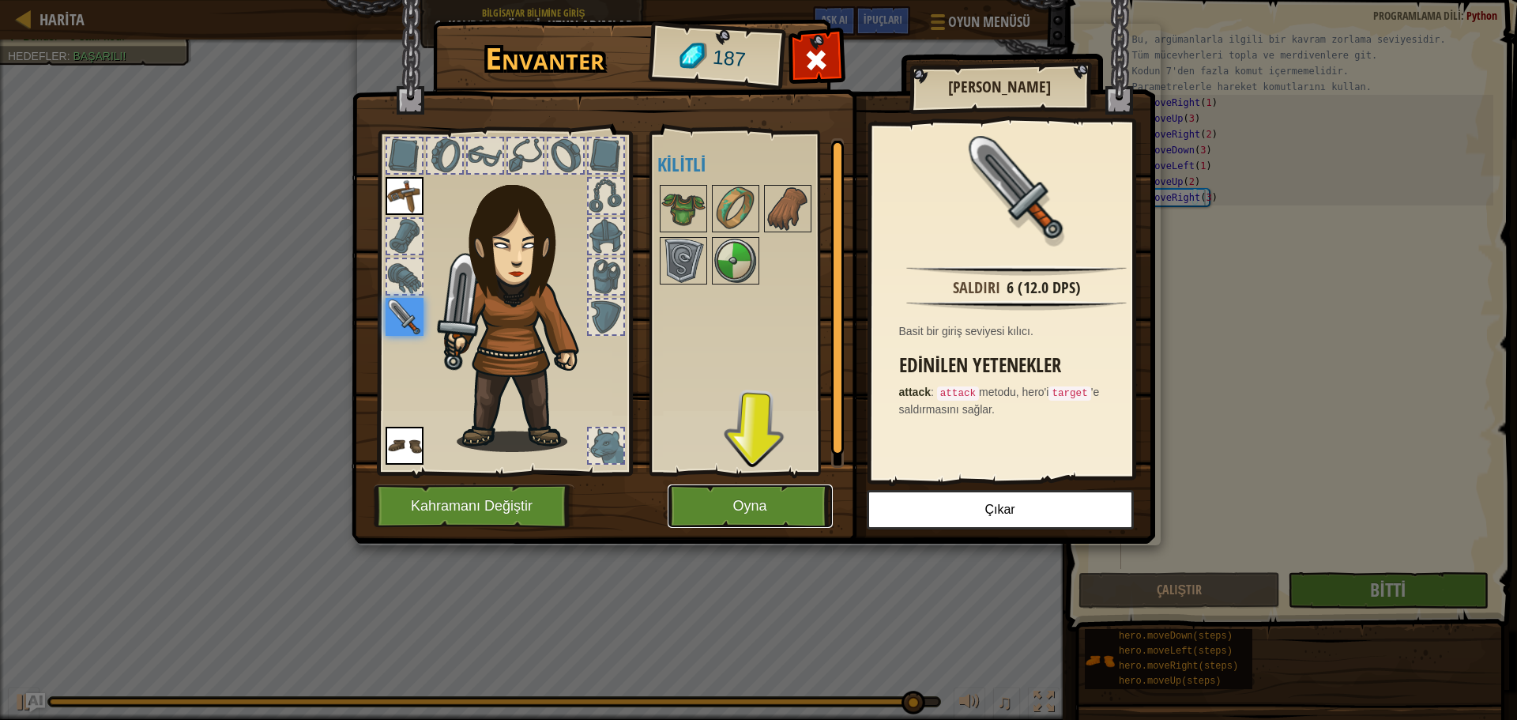
click at [766, 505] on button "Oyna" at bounding box center [750, 505] width 165 height 43
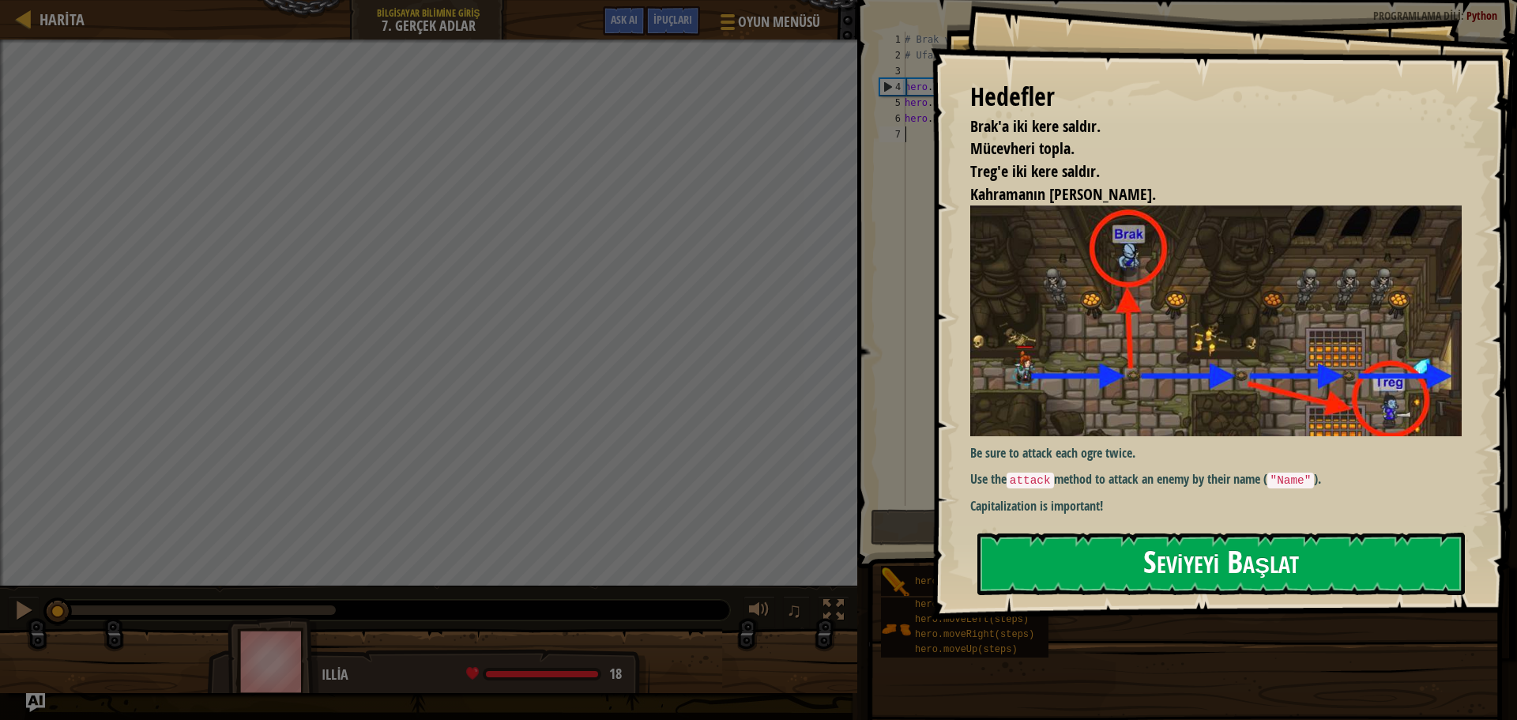
click at [1067, 561] on button "Seviyeyi Başlat" at bounding box center [1220, 564] width 487 height 62
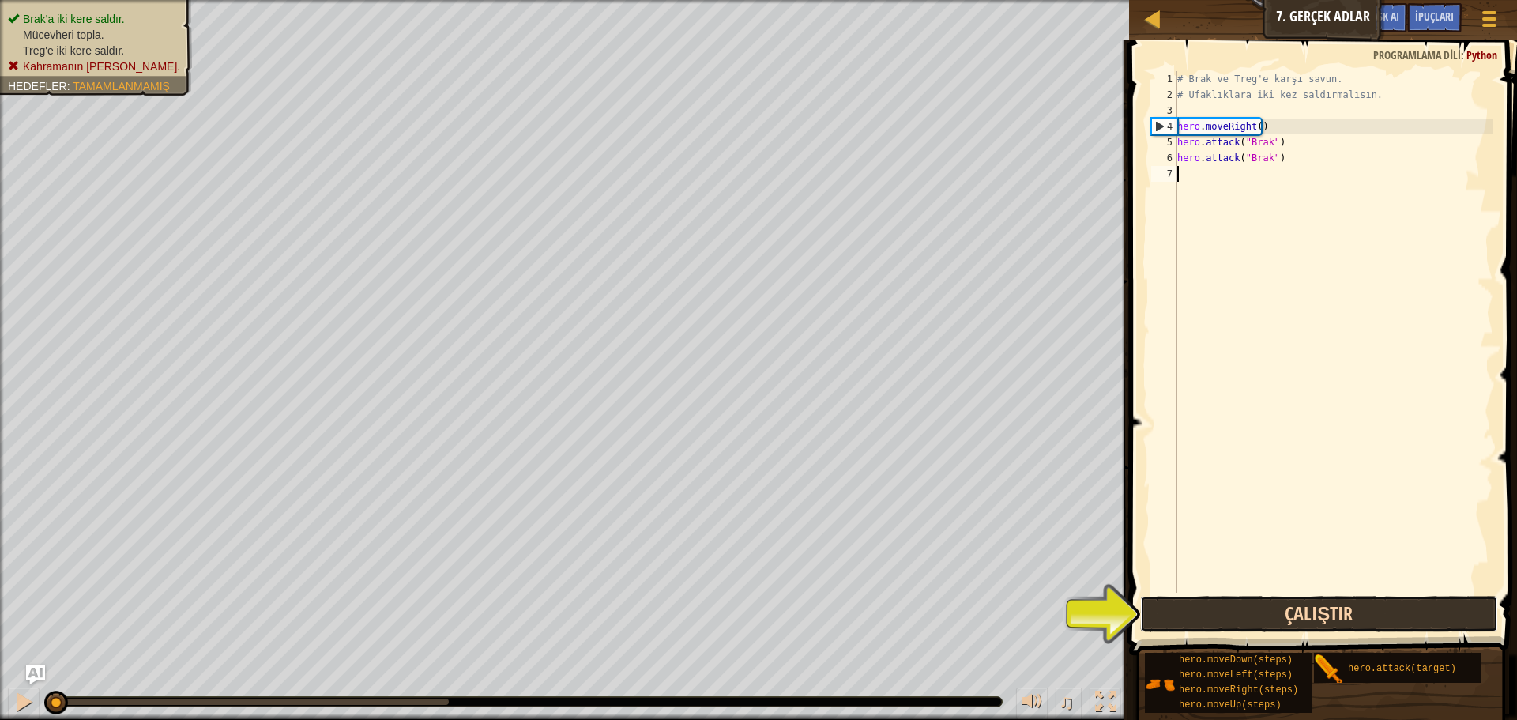
click at [1294, 600] on button "Çalıştır" at bounding box center [1319, 614] width 358 height 36
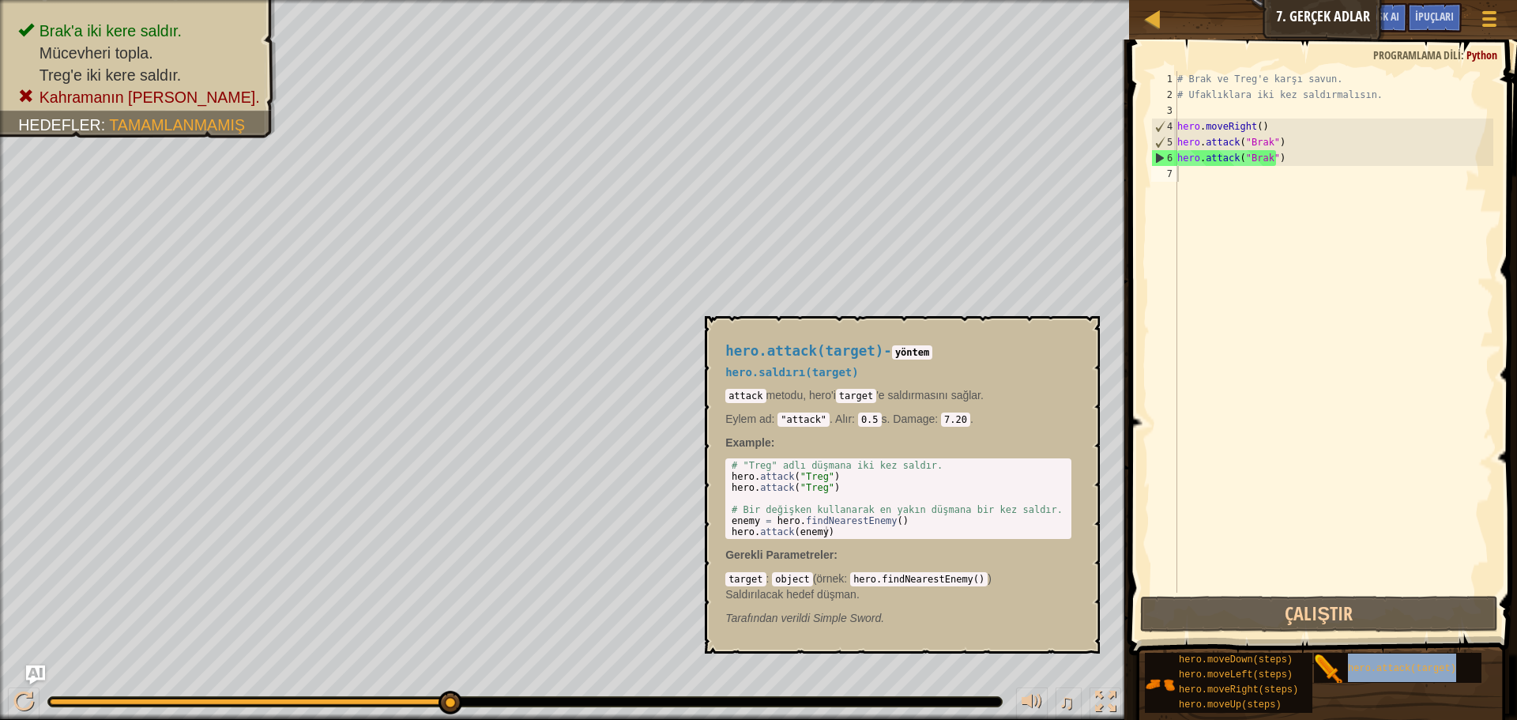
type textarea "hero.attack(target)"
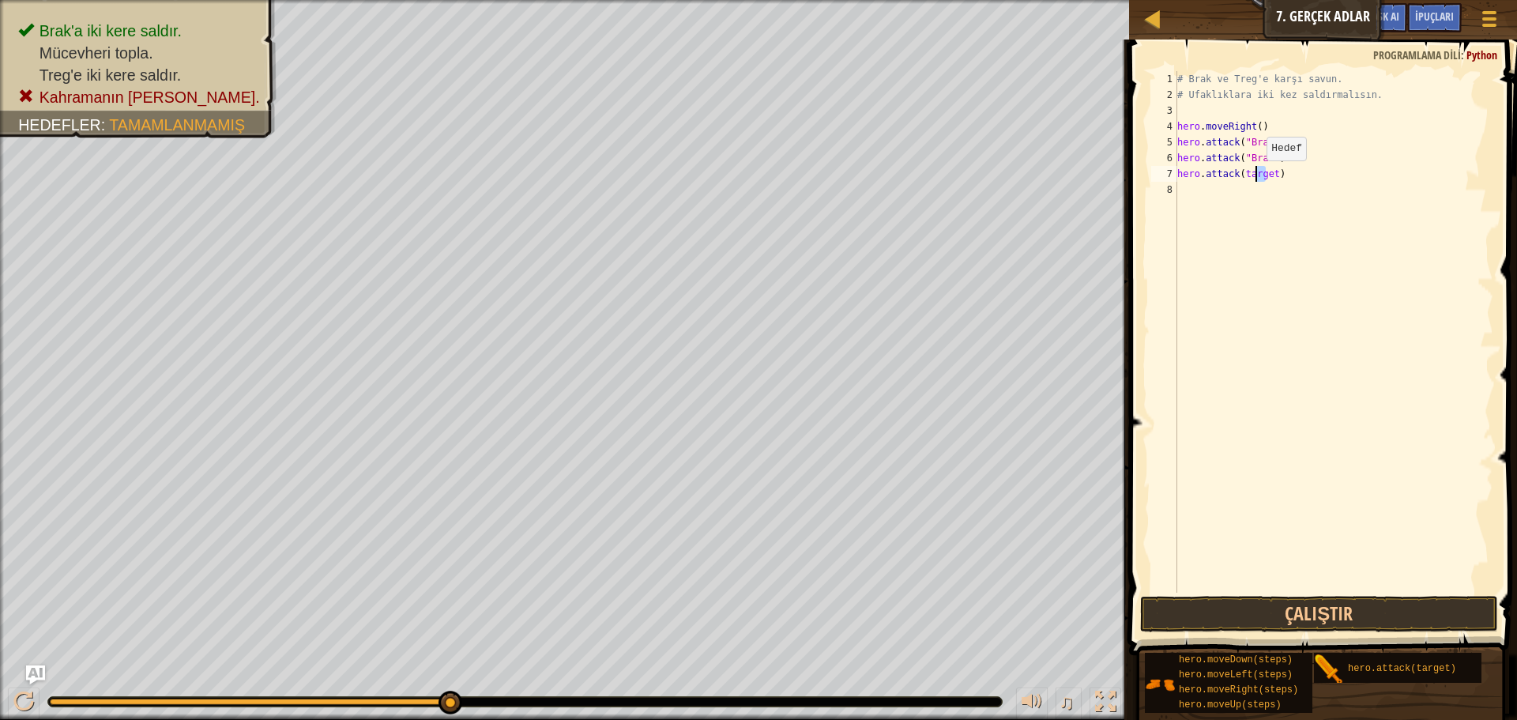
drag, startPoint x: 1266, startPoint y: 173, endPoint x: 1252, endPoint y: 176, distance: 13.8
click at [1252, 176] on div "# Brak ve Treg'e karşı savun. # Ufaklıklara iki kez saldırmalısın. hero . moveR…" at bounding box center [1333, 347] width 319 height 553
drag, startPoint x: 1265, startPoint y: 209, endPoint x: 1260, endPoint y: 199, distance: 10.6
click at [1265, 209] on div "# Brak ve Treg'e karşı savun. # Ufaklıklara iki kez saldırmalısın. hero . moveR…" at bounding box center [1333, 347] width 319 height 553
drag, startPoint x: 1269, startPoint y: 172, endPoint x: 1242, endPoint y: 175, distance: 27.0
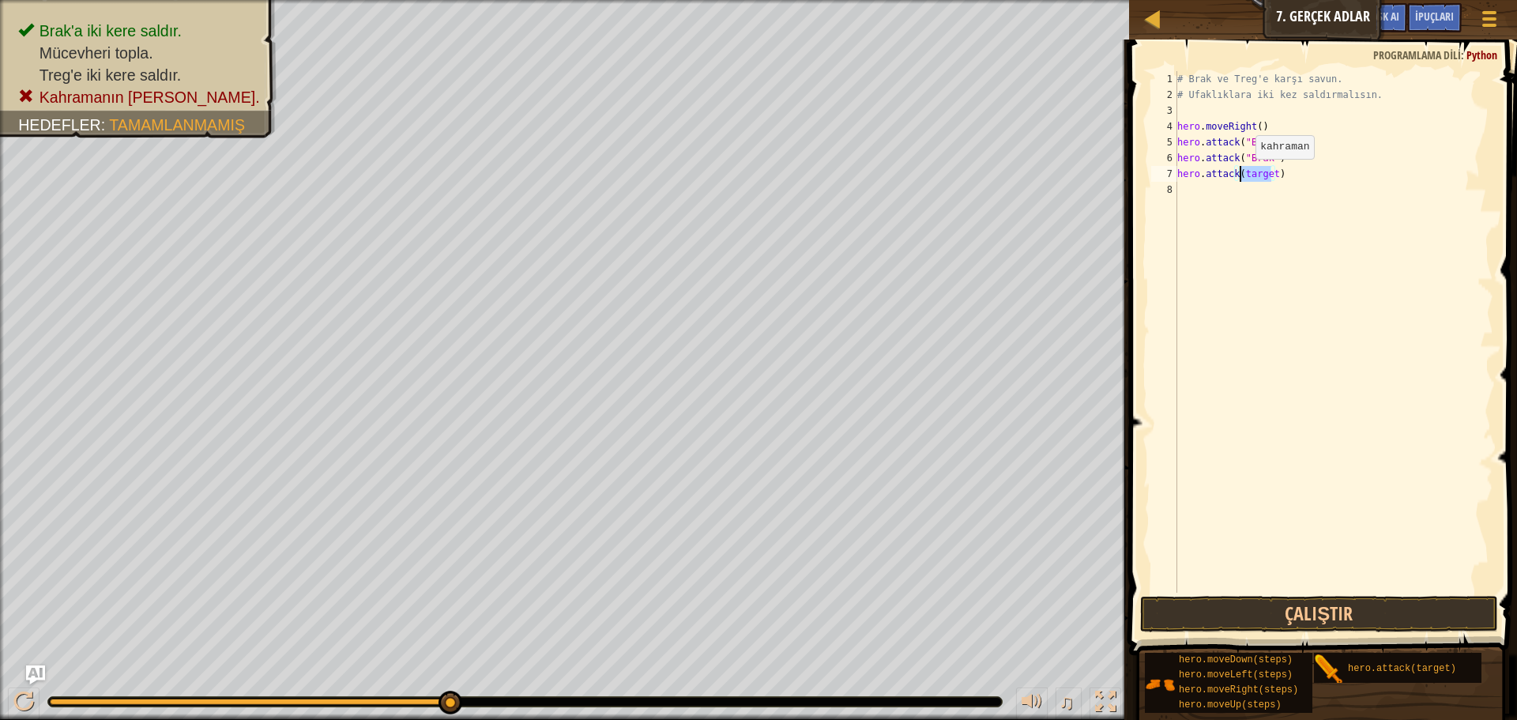
click at [1242, 175] on div "# Brak ve Treg'e karşı savun. # Ufaklıklara iki kez saldırmalısın. hero . moveR…" at bounding box center [1333, 347] width 319 height 553
click at [1374, 618] on button "Çalıştır" at bounding box center [1319, 614] width 358 height 36
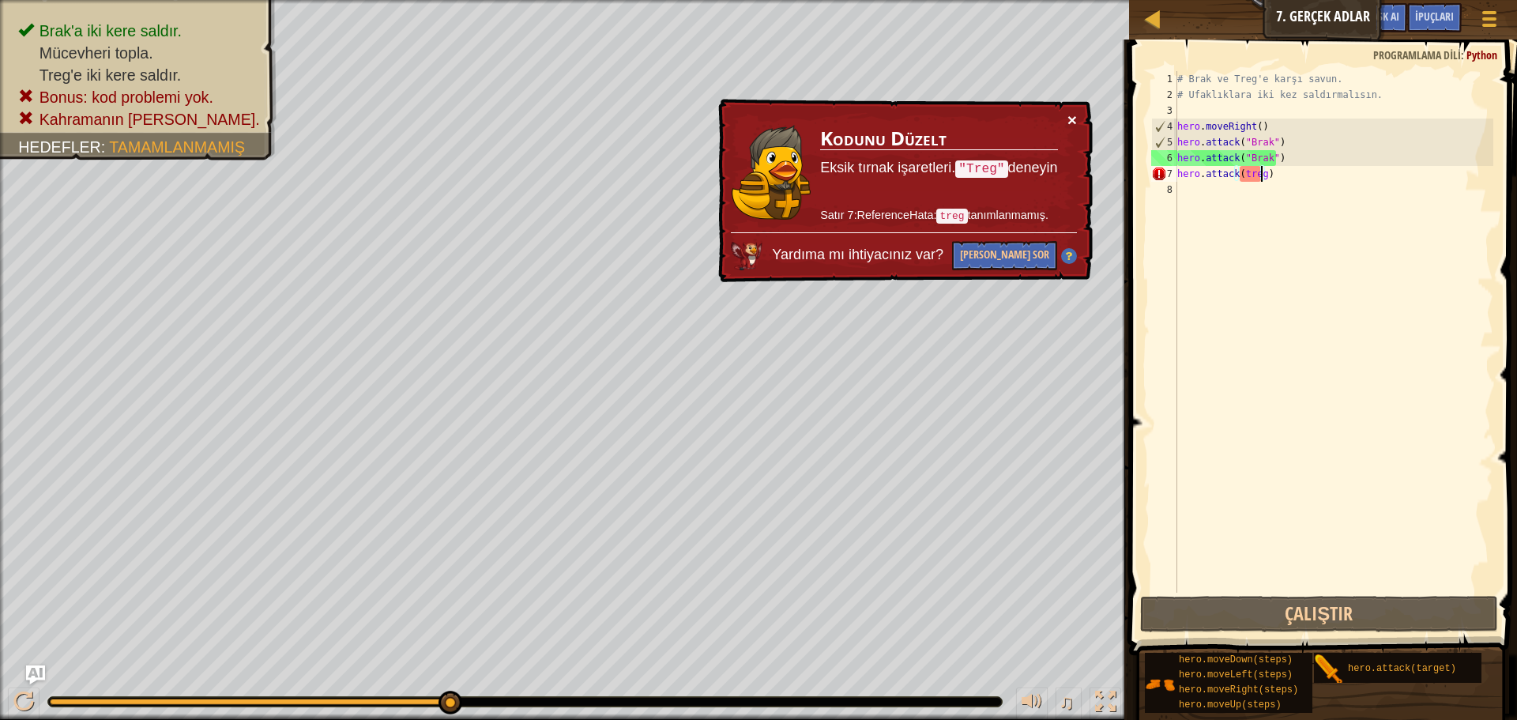
click at [1067, 117] on button "×" at bounding box center [1071, 119] width 9 height 17
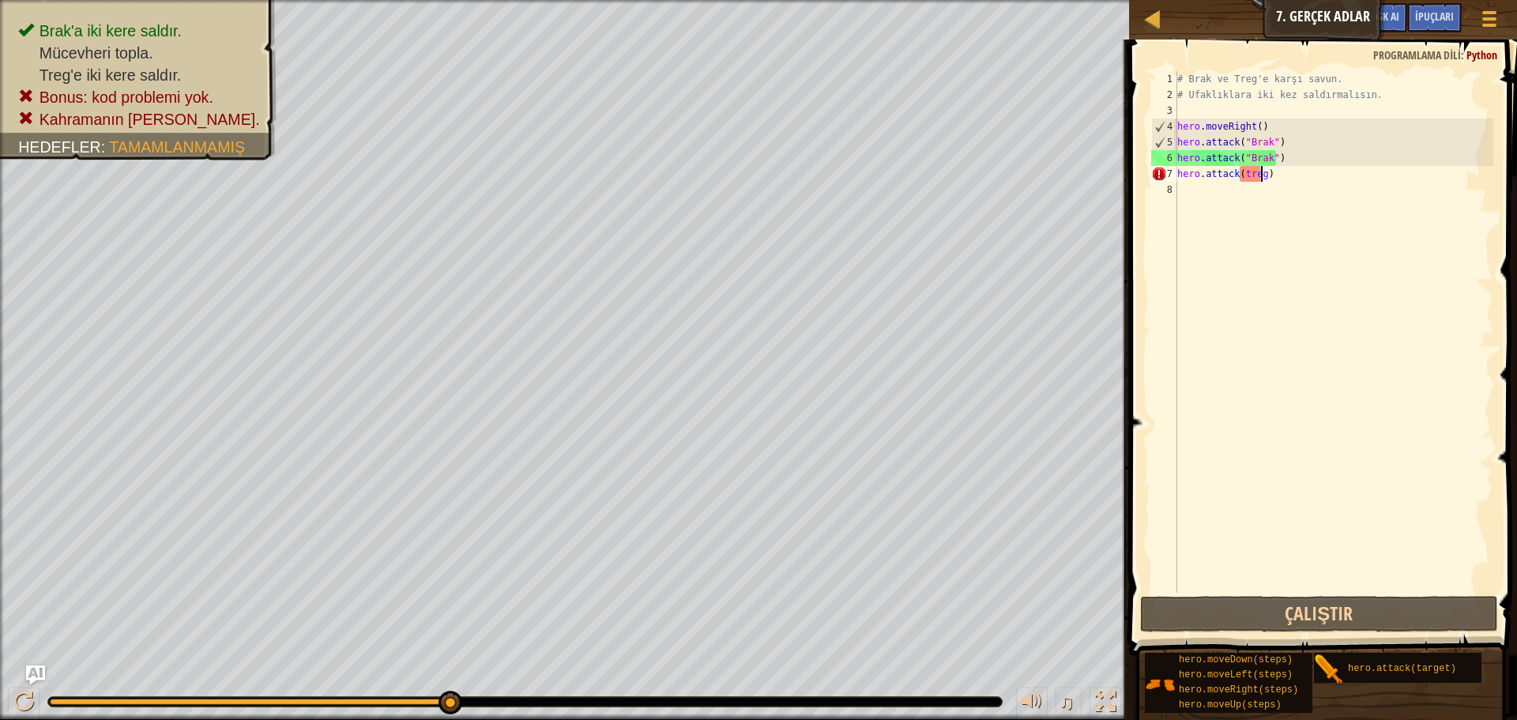
click at [1245, 175] on div "# Brak ve Treg'e karşı savun. # Ufaklıklara iki kez saldırmalısın. hero . moveR…" at bounding box center [1333, 347] width 319 height 553
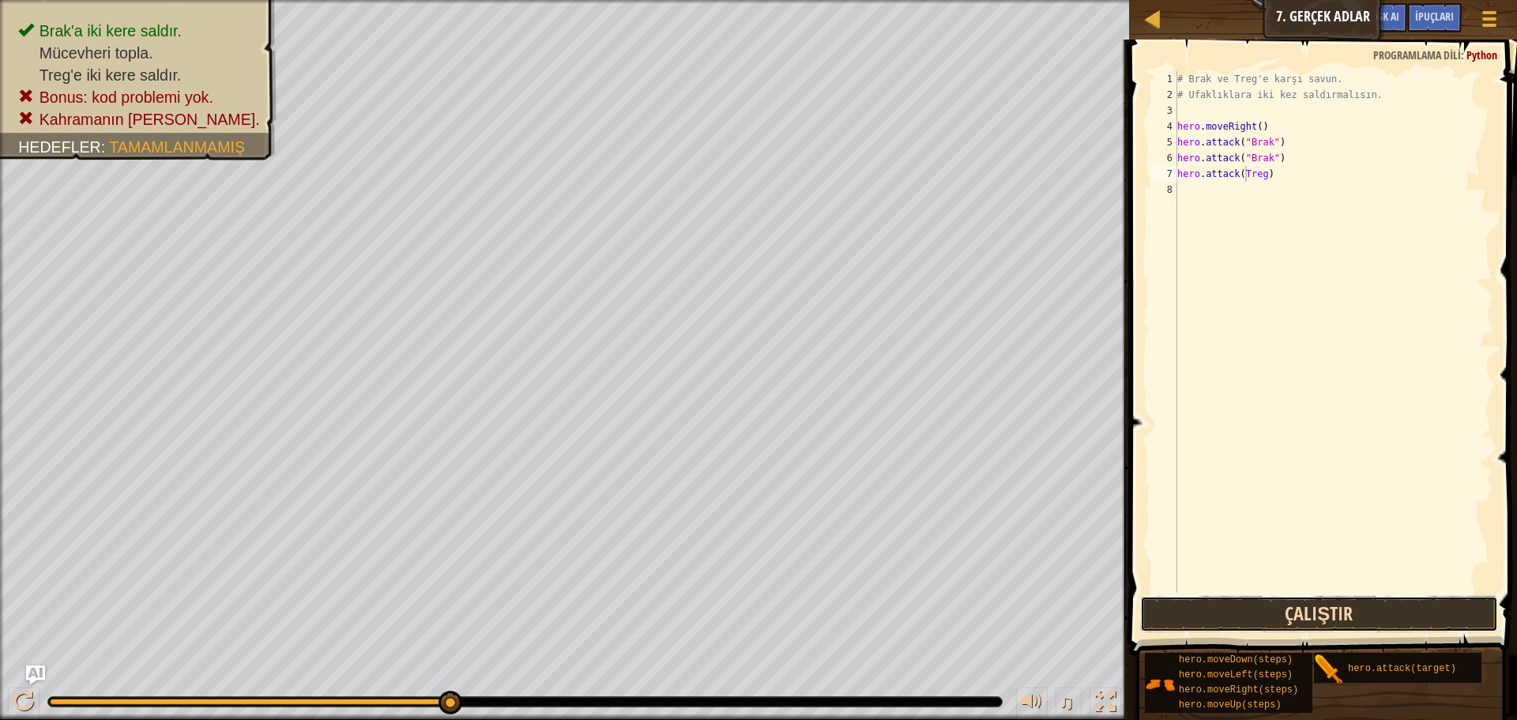
click at [1365, 619] on button "Çalıştır" at bounding box center [1319, 614] width 358 height 36
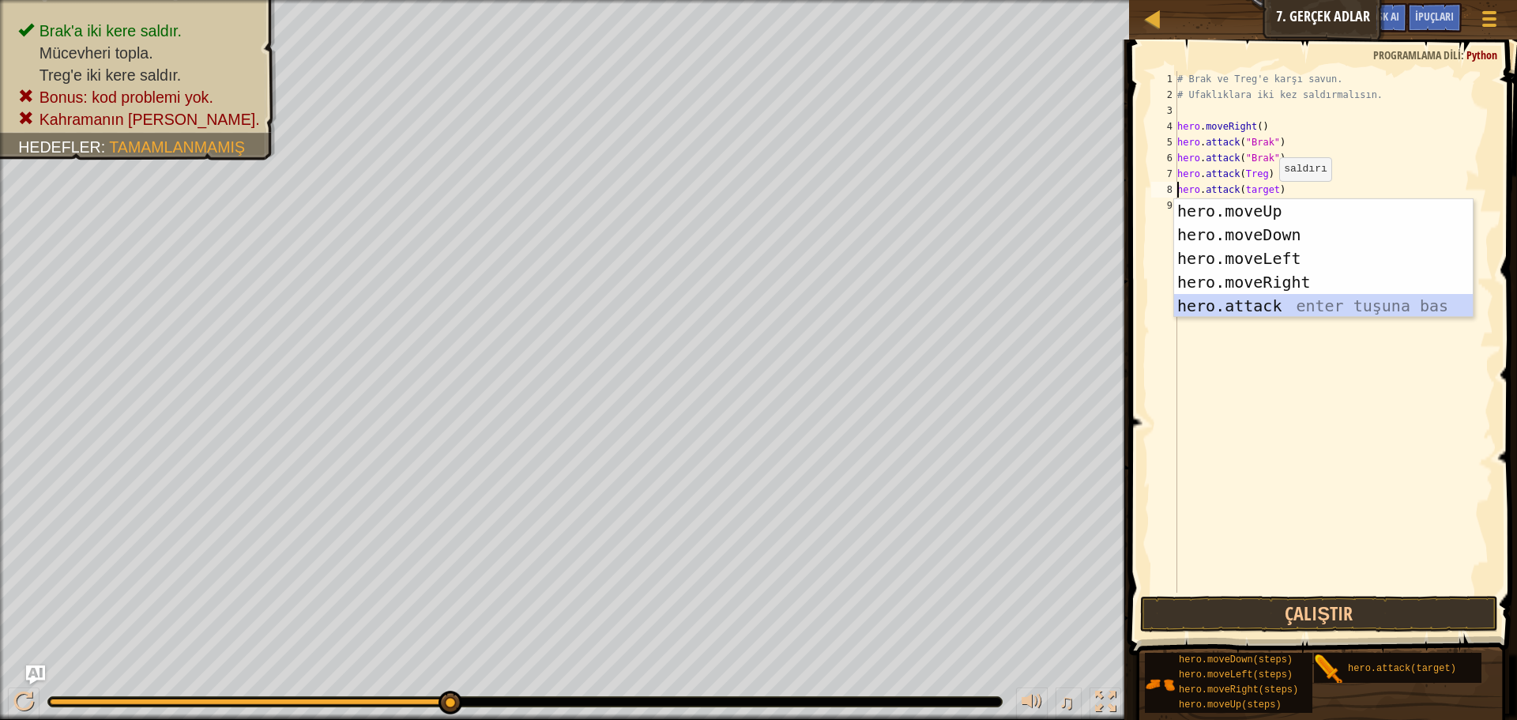
click at [1255, 315] on div "hero.moveUp enter tuşuna bas hero.moveDown enter tuşuna bas hero.moveLeft enter…" at bounding box center [1323, 282] width 299 height 166
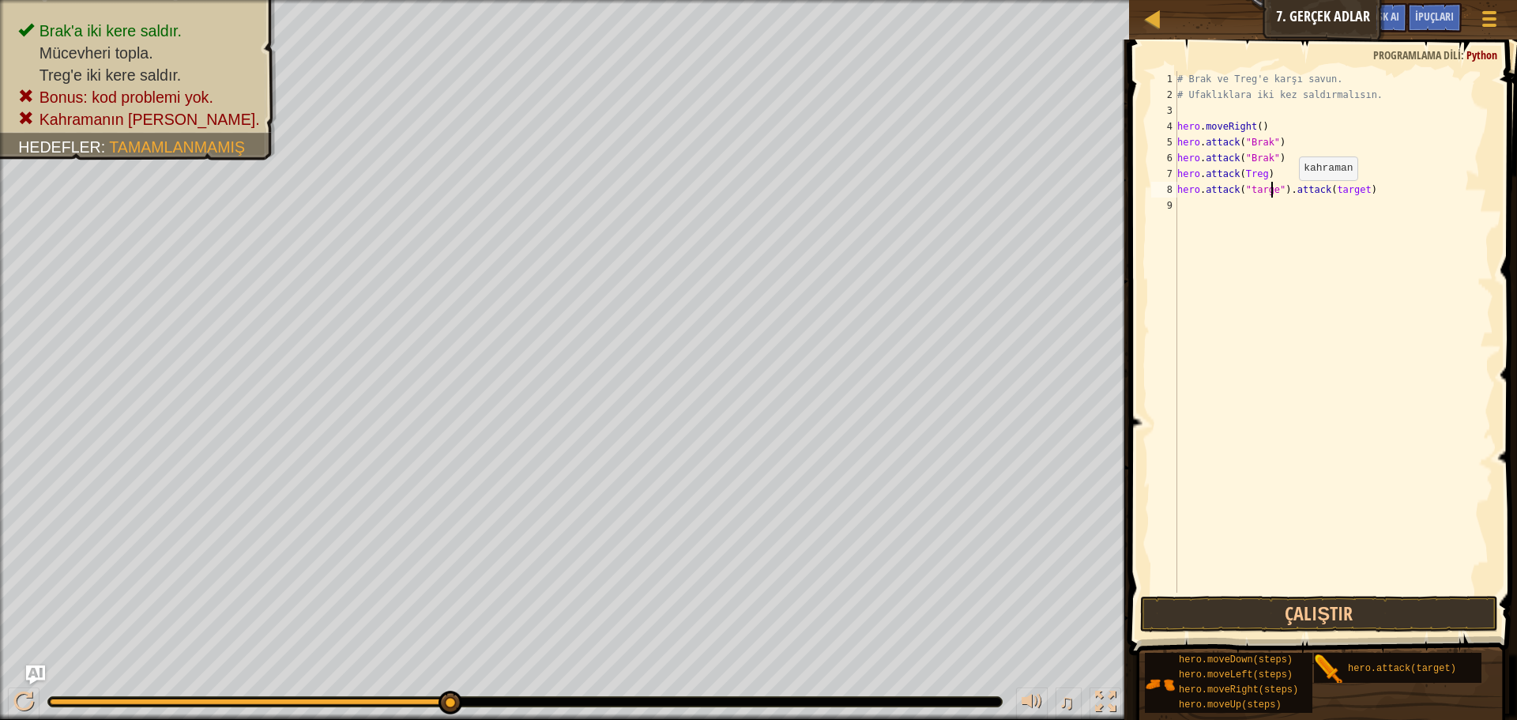
scroll to position [7, 9]
click at [1343, 616] on button "Çalıştır" at bounding box center [1319, 614] width 358 height 36
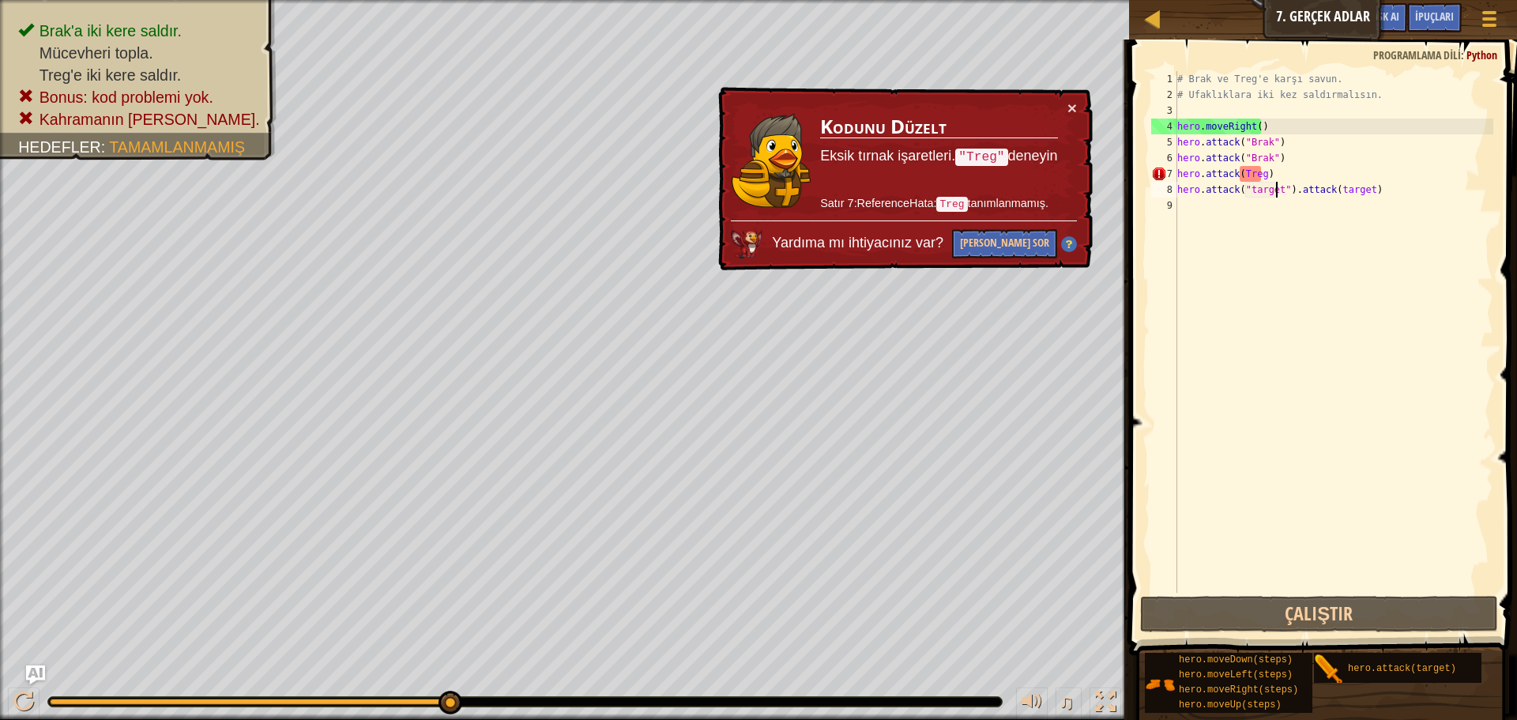
click at [1272, 172] on div "# Brak ve Treg'e karşı savun. # Ufaklıklara iki kez saldırmalısın. hero . moveR…" at bounding box center [1333, 347] width 319 height 553
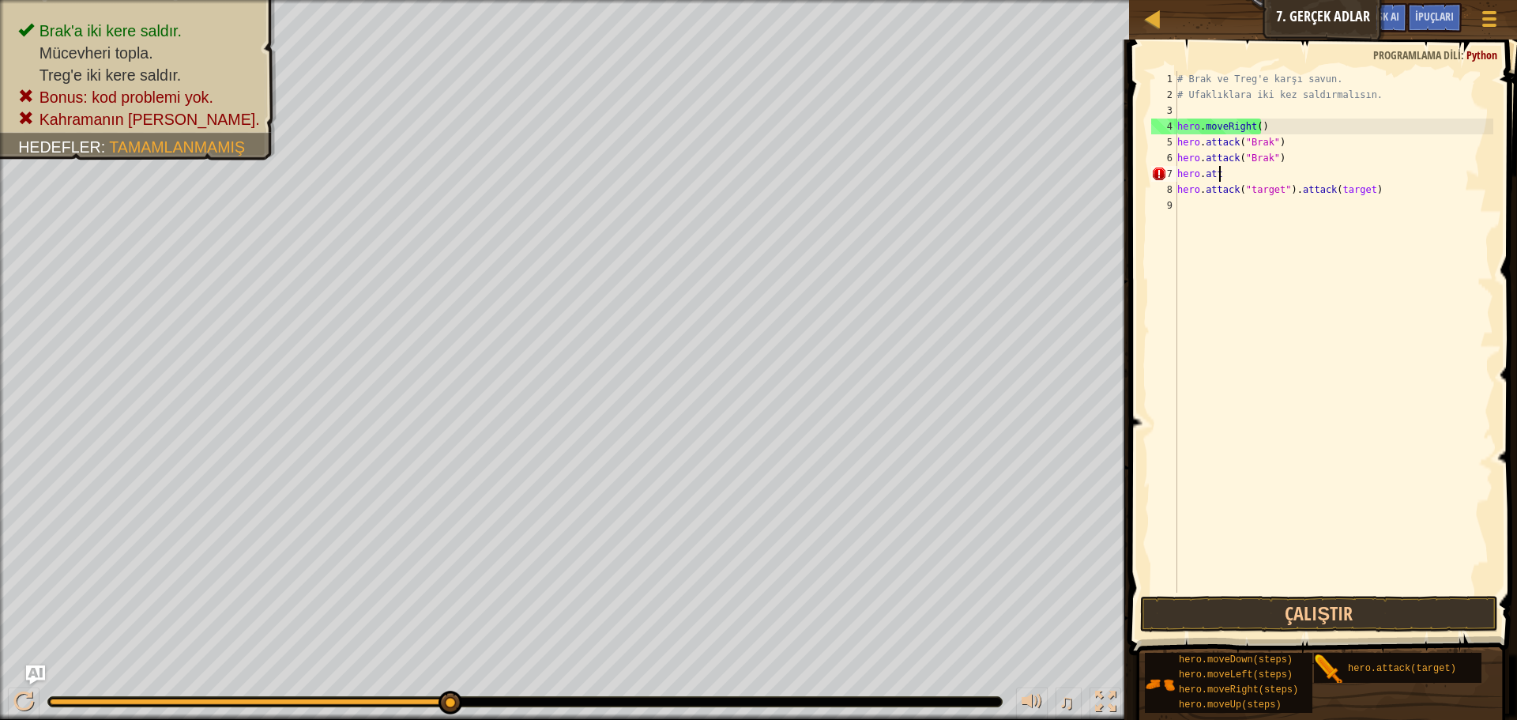
scroll to position [7, 0]
type textarea "h"
click at [1280, 187] on div "# Brak ve Treg'e karşı savun. # Ufaklıklara iki kez saldırmalısın. hero . moveR…" at bounding box center [1333, 347] width 319 height 553
click at [1277, 188] on div "# Brak ve Treg'e karşı savun. # Ufaklıklara iki kez saldırmalısın. hero . moveR…" at bounding box center [1333, 347] width 319 height 553
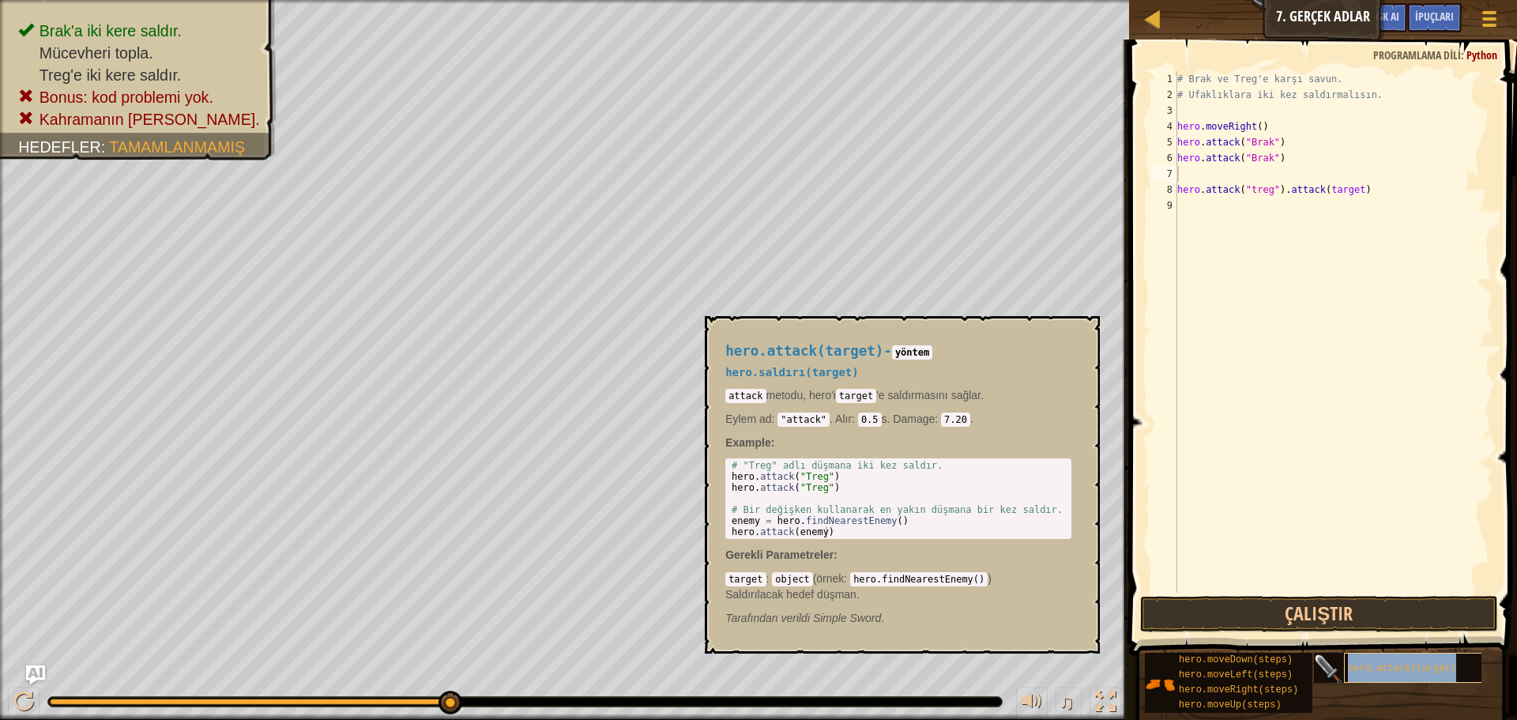
type textarea "hero.attack(target)"
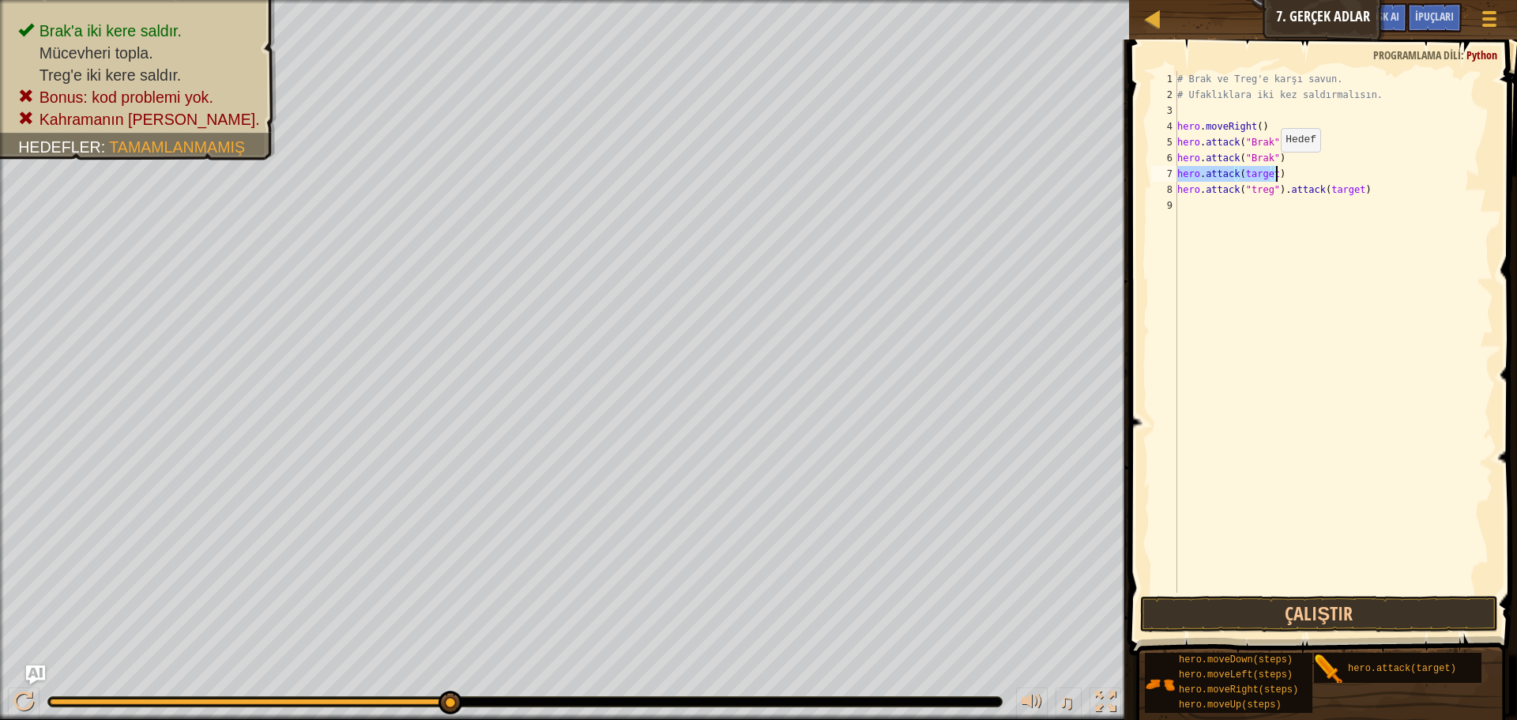
click at [1267, 167] on div "# Brak ve Treg'e karşı savun. # Ufaklıklara iki kez saldırmalısın. hero . moveR…" at bounding box center [1333, 331] width 319 height 521
drag, startPoint x: 1278, startPoint y: 169, endPoint x: 1162, endPoint y: 175, distance: 116.3
click at [1162, 175] on div "hero.attack(target) 1 2 3 4 5 6 7 8 9 # Brak ve Treg'e karşı savun. # Ufaklıkla…" at bounding box center [1320, 331] width 345 height 521
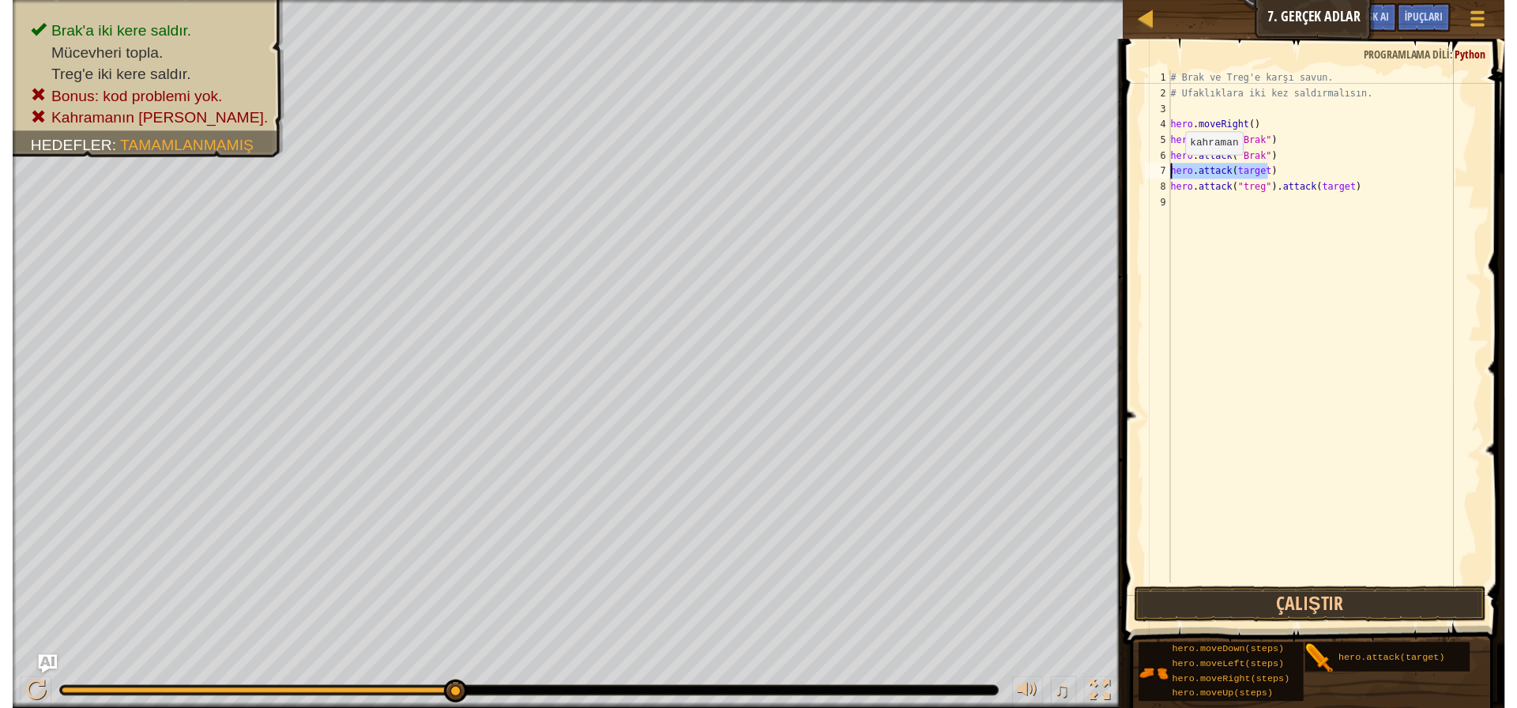
scroll to position [7, 0]
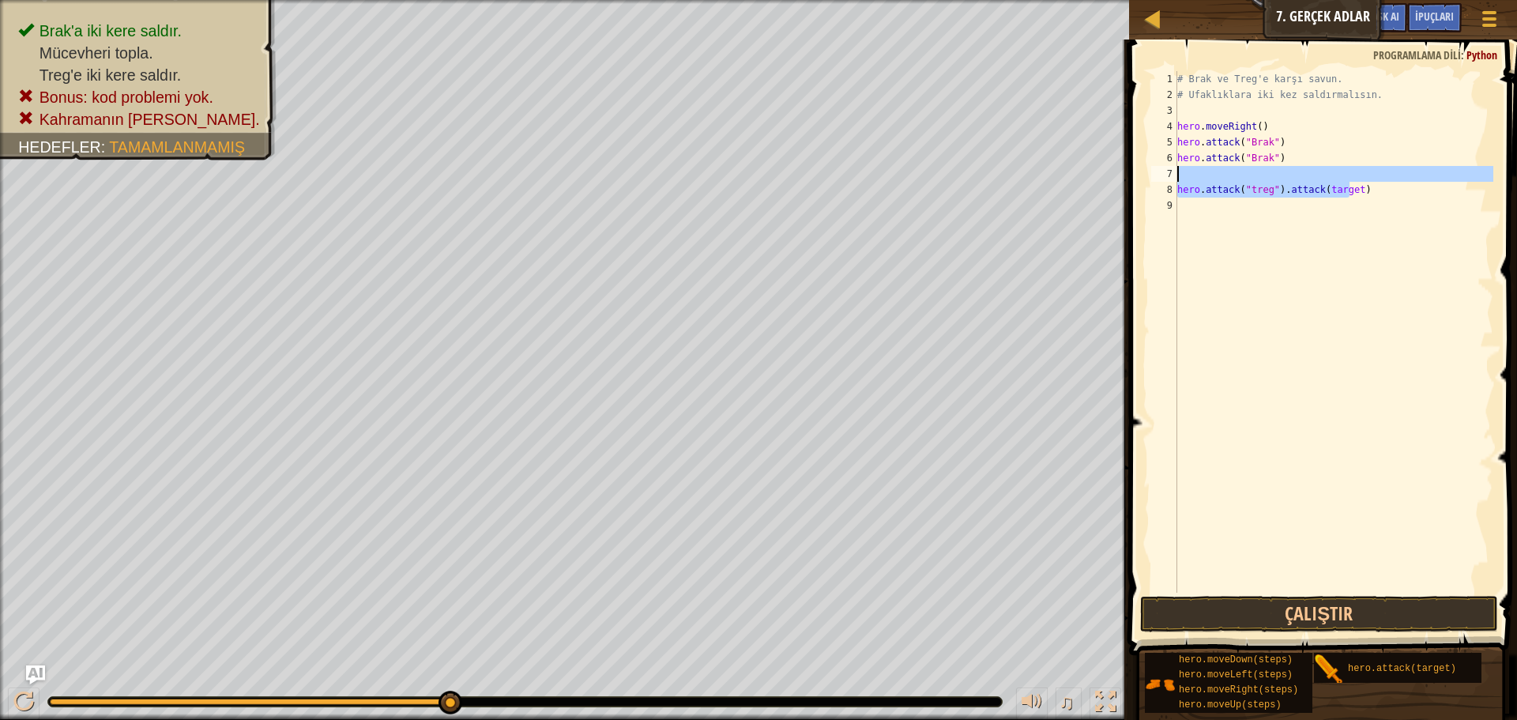
click at [1105, 175] on div "Harita Bilgisayar Bilimine Giriş 7. Gerçek Adlar Oyun Menüsü Bitti İpuçları Ask…" at bounding box center [758, 360] width 1517 height 720
type textarea "hero.attack("treg").attack(target)"
click at [1261, 223] on div "# Brak ve Treg'e karşı savun. # Ufaklıklara iki kez saldırmalısın. hero . moveR…" at bounding box center [1333, 347] width 319 height 553
drag, startPoint x: 1351, startPoint y: 194, endPoint x: 1176, endPoint y: 174, distance: 176.6
click at [1176, 174] on div "1 2 3 4 5 6 7 8 9 # Brak ve Treg'e karşı savun. # Ufaklıklara iki kez saldırmal…" at bounding box center [1320, 331] width 345 height 521
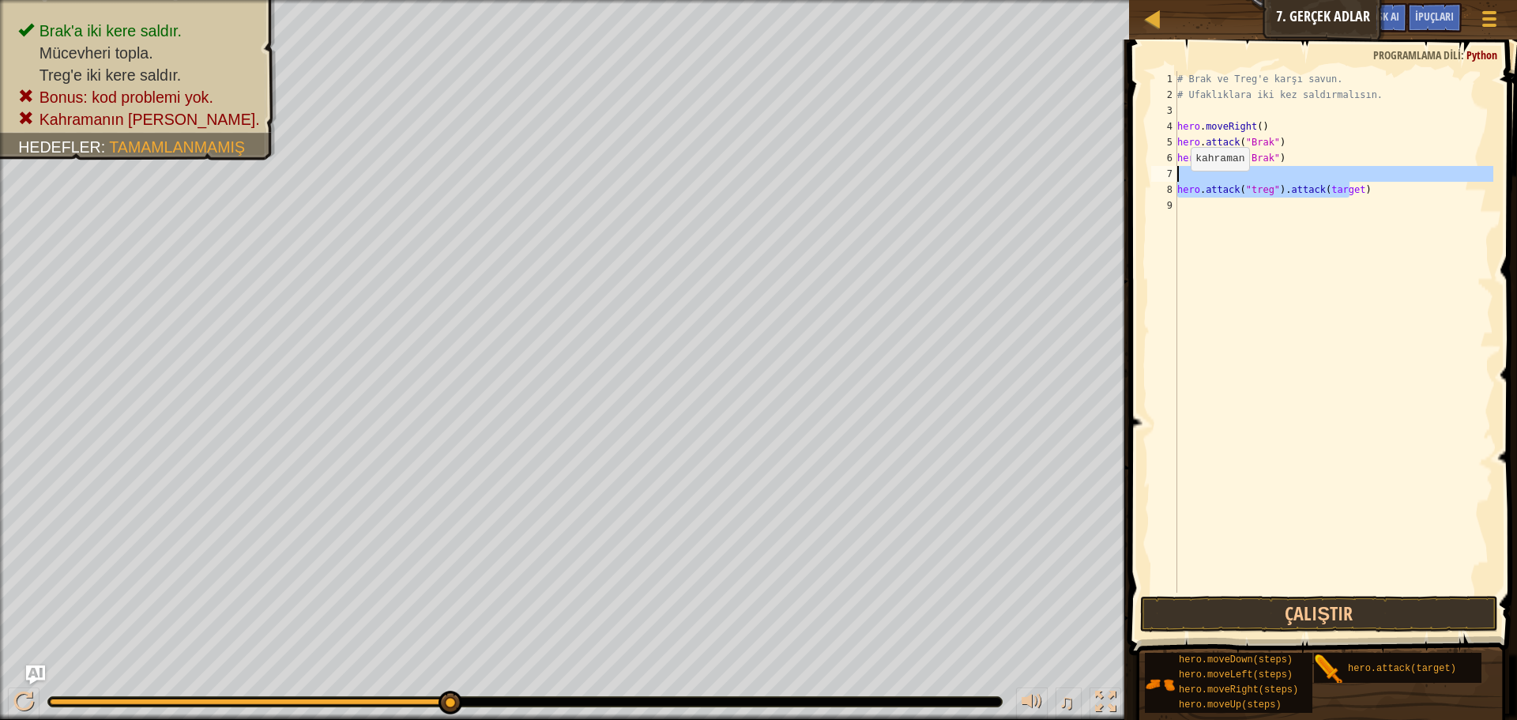
type textarea "hero.attack("treg").attack(target)"
drag, startPoint x: 1338, startPoint y: 356, endPoint x: 1319, endPoint y: 311, distance: 48.9
click at [1338, 354] on div "# Brak ve Treg'e karşı savun. # Ufaklıklara iki kez saldırmalısın. hero . moveR…" at bounding box center [1333, 347] width 319 height 553
drag, startPoint x: 1358, startPoint y: 193, endPoint x: 1166, endPoint y: 196, distance: 192.0
click at [1170, 196] on div "1 2 3 4 5 6 7 8 9 # Brak ve Treg'e karşı savun. # Ufaklıklara iki kez saldırmal…" at bounding box center [1320, 331] width 345 height 521
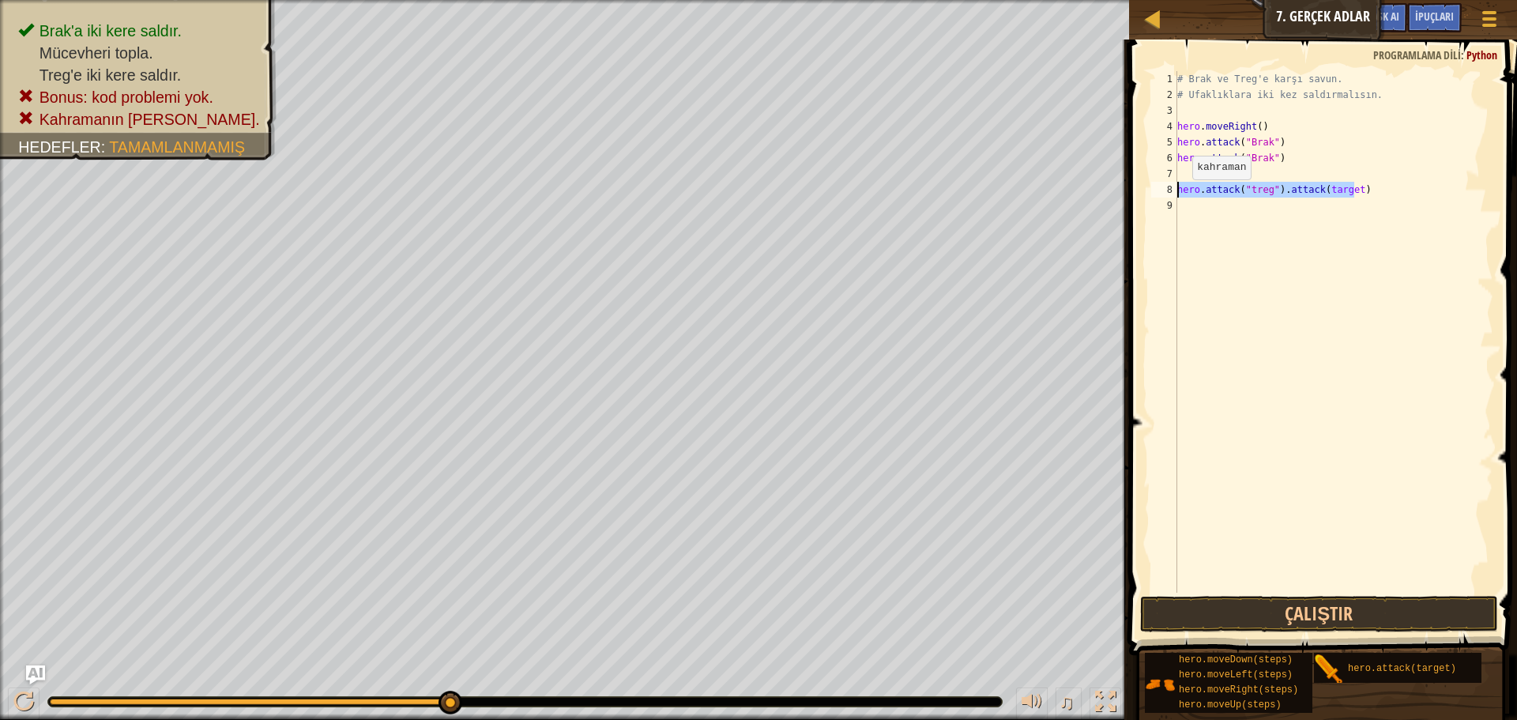
type textarea "hero.attack("treg").attack(target)"
click at [1283, 279] on div "# Brak ve Treg'e karşı savun. # Ufaklıklara iki kez saldırmalısın. hero . moveR…" at bounding box center [1333, 347] width 319 height 553
drag, startPoint x: 1356, startPoint y: 190, endPoint x: 1316, endPoint y: 235, distance: 59.9
click at [1316, 235] on div "# Brak ve Treg'e karşı savun. # Ufaklıklara iki kez saldırmalısın. hero . moveR…" at bounding box center [1333, 347] width 319 height 553
type textarea "hero.attack("treg").attack(target)"
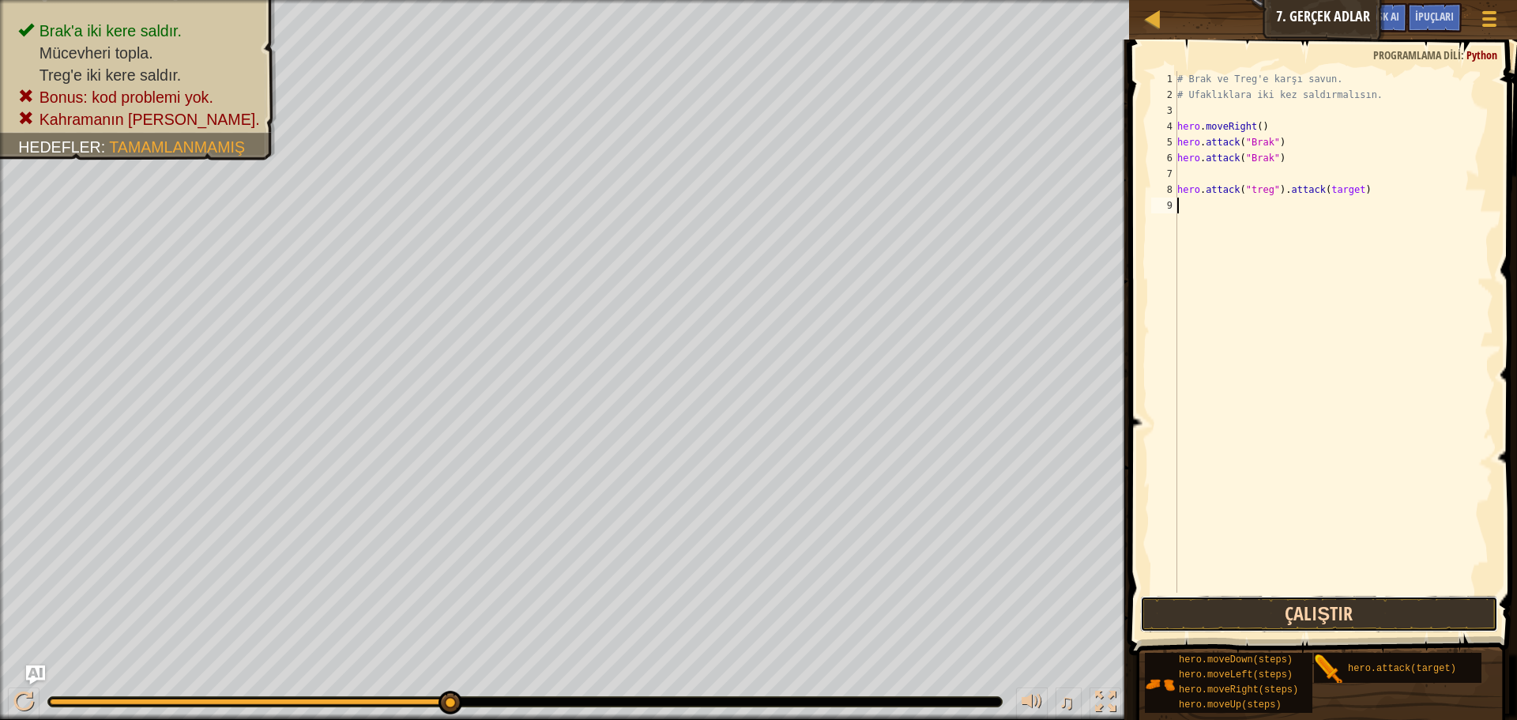
click at [1385, 627] on button "Çalıştır" at bounding box center [1319, 614] width 358 height 36
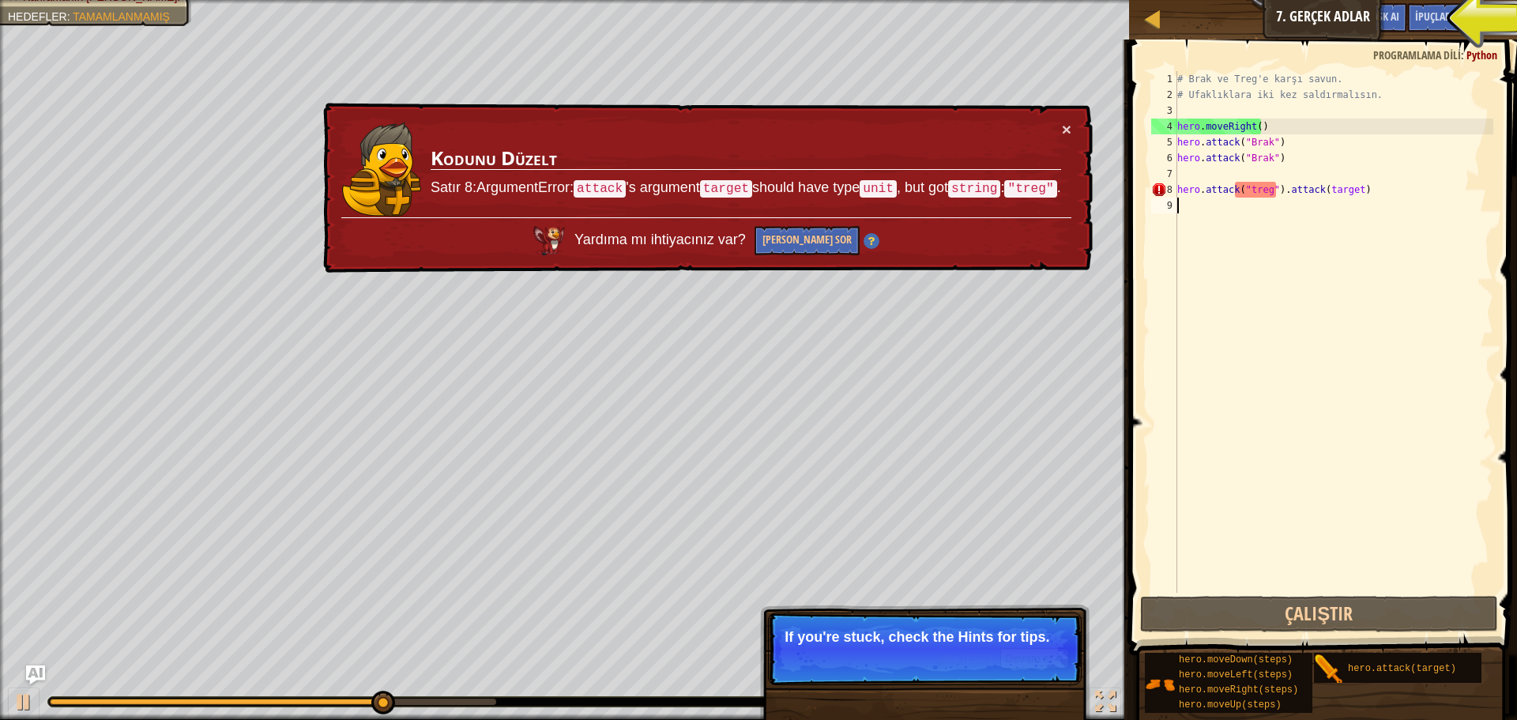
click at [1396, 481] on div "# Brak ve Treg'e karşı savun. # Ufaklıklara iki kez saldırmalısın. hero . moveR…" at bounding box center [1333, 347] width 319 height 553
